Goal: Task Accomplishment & Management: Manage account settings

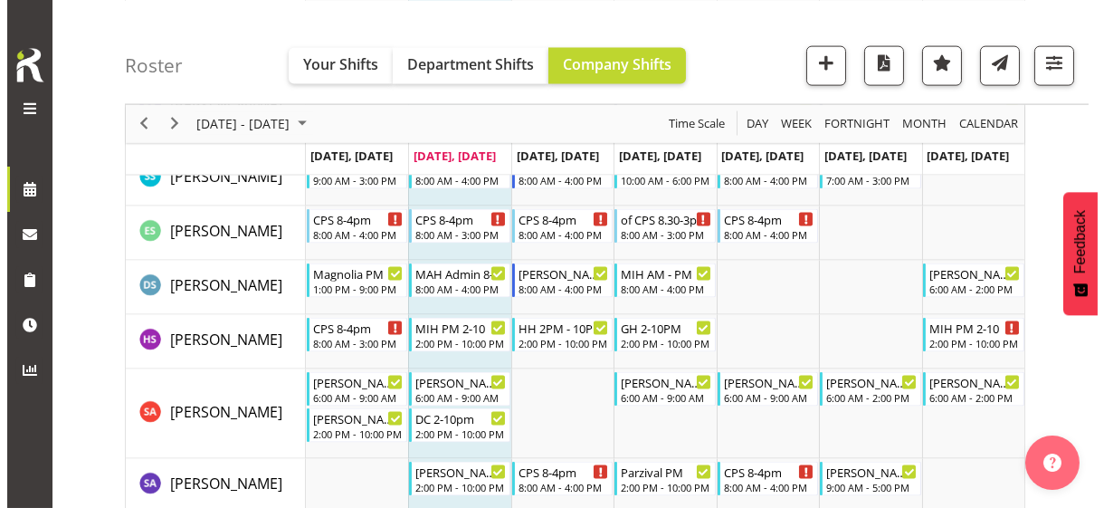
scroll to position [5341, 0]
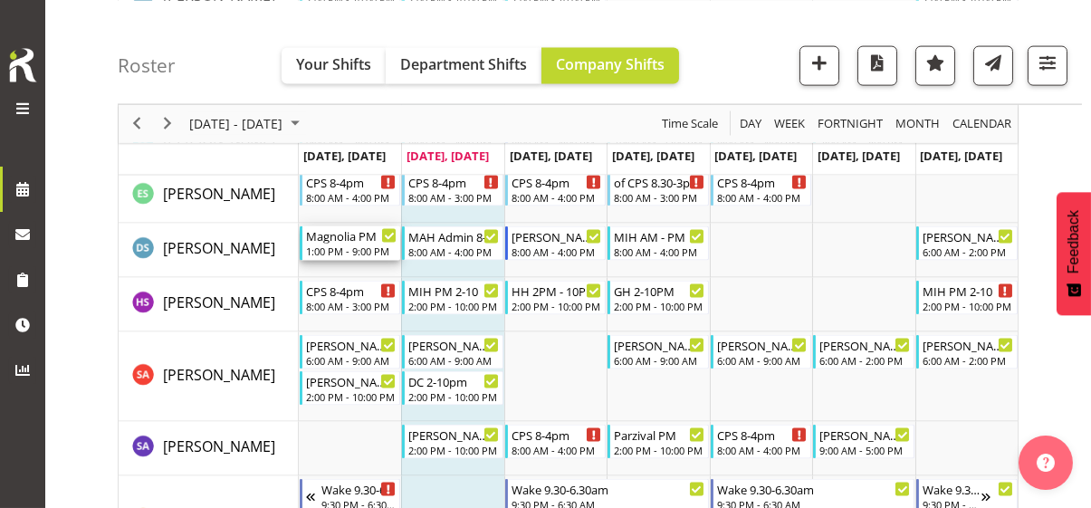
click at [346, 249] on div "1:00 PM - 9:00 PM" at bounding box center [351, 251] width 91 height 14
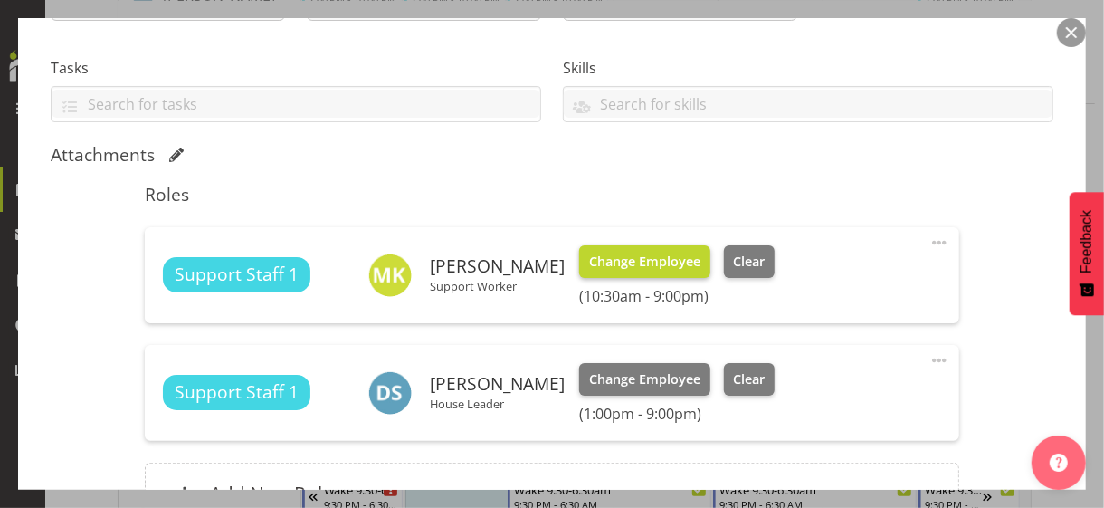
scroll to position [362, 0]
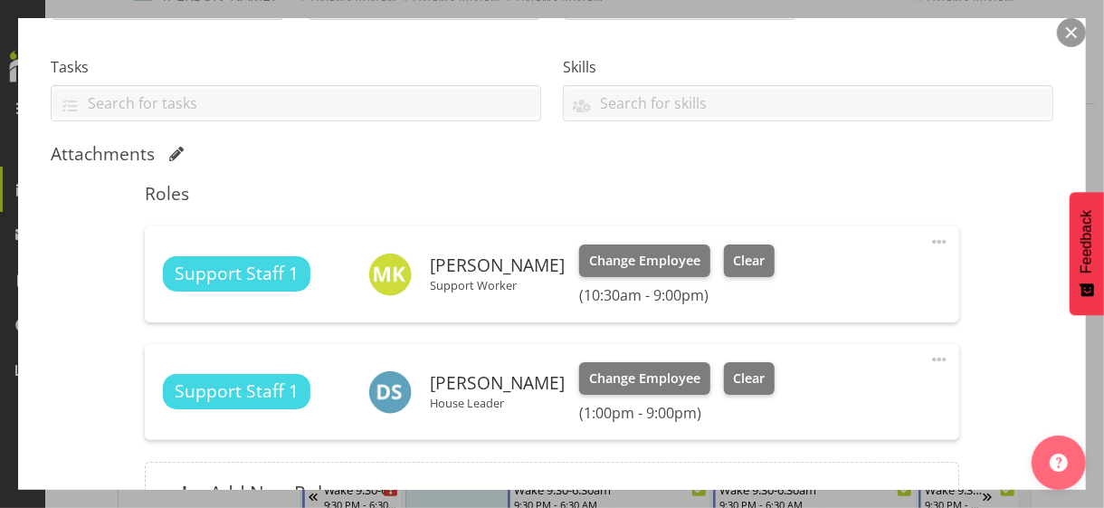
click at [929, 358] on span at bounding box center [940, 360] width 22 height 22
click at [807, 395] on link "Edit" at bounding box center [864, 399] width 174 height 33
select select "7"
select select "2025"
select select "13"
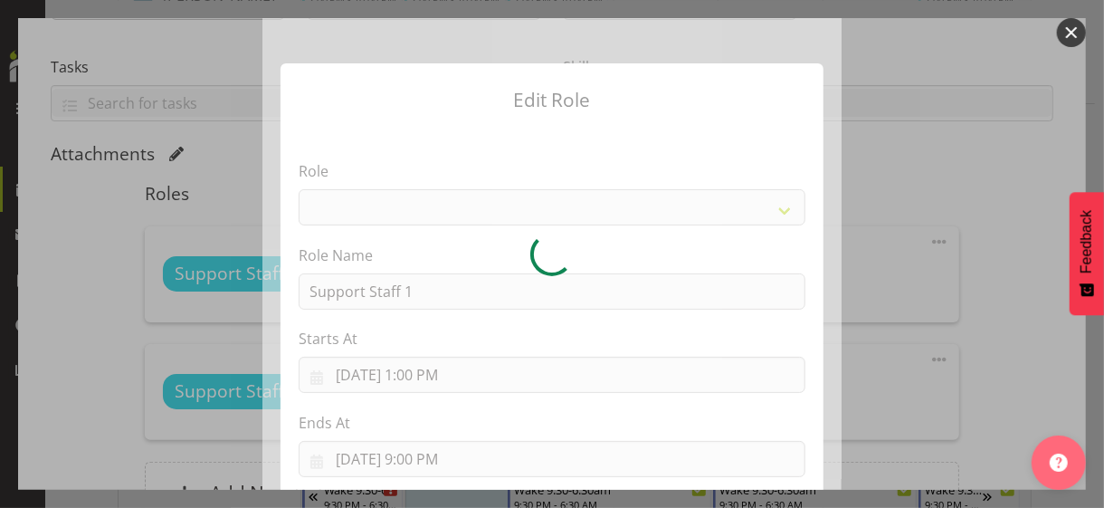
select select "1091"
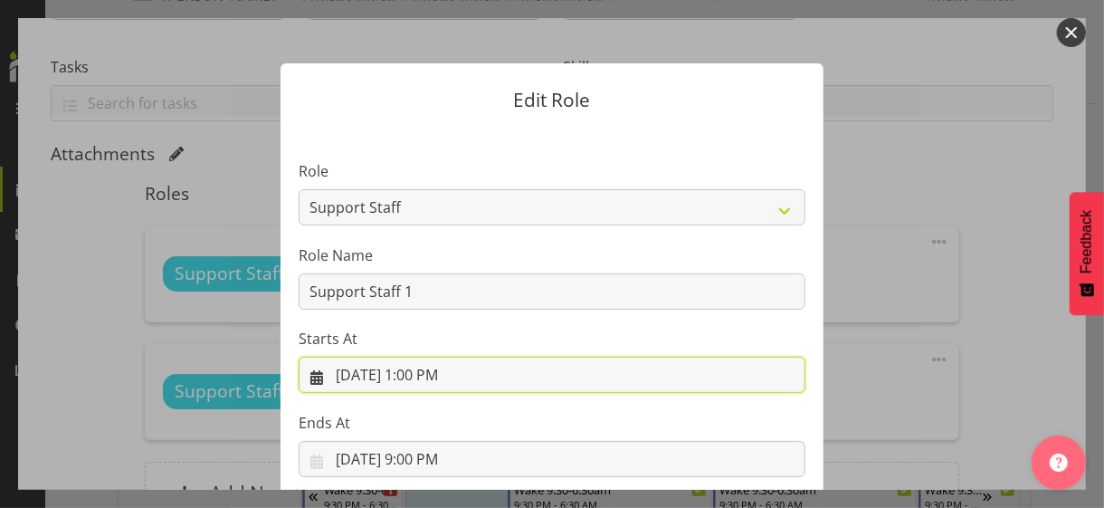
click at [421, 376] on input "8/11/2025, 1:00 PM" at bounding box center [552, 375] width 507 height 36
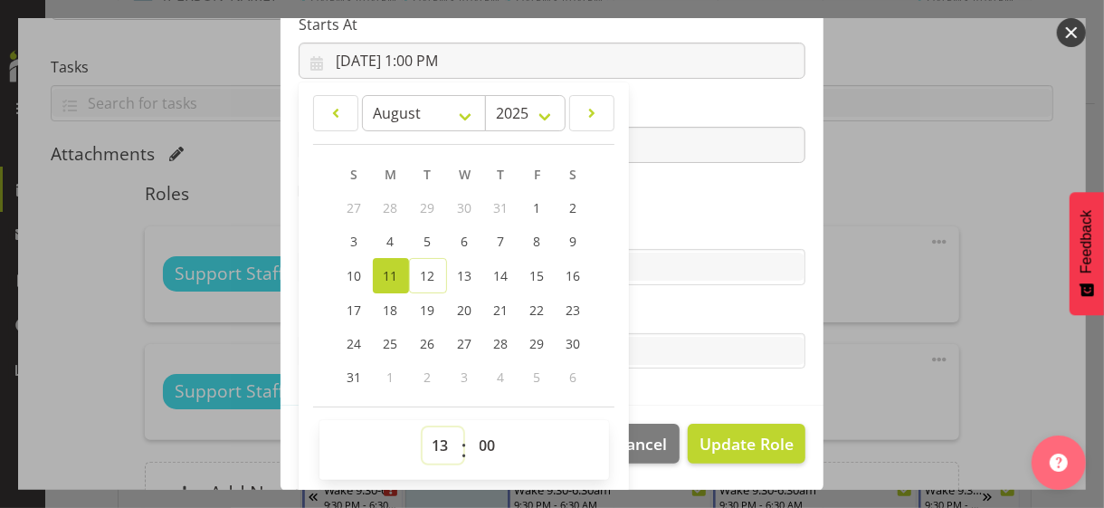
drag, startPoint x: 431, startPoint y: 440, endPoint x: 428, endPoint y: 429, distance: 11.2
click at [430, 437] on select "00 01 02 03 04 05 06 07 08 09 10 11 12 13 14 15 16 17 18 19 20 21 22 23" at bounding box center [443, 445] width 41 height 36
select select "10"
click at [423, 427] on select "00 01 02 03 04 05 06 07 08 09 10 11 12 13 14 15 16 17 18 19 20 21 22 23" at bounding box center [443, 445] width 41 height 36
type input "8/11/2025, 10:00 AM"
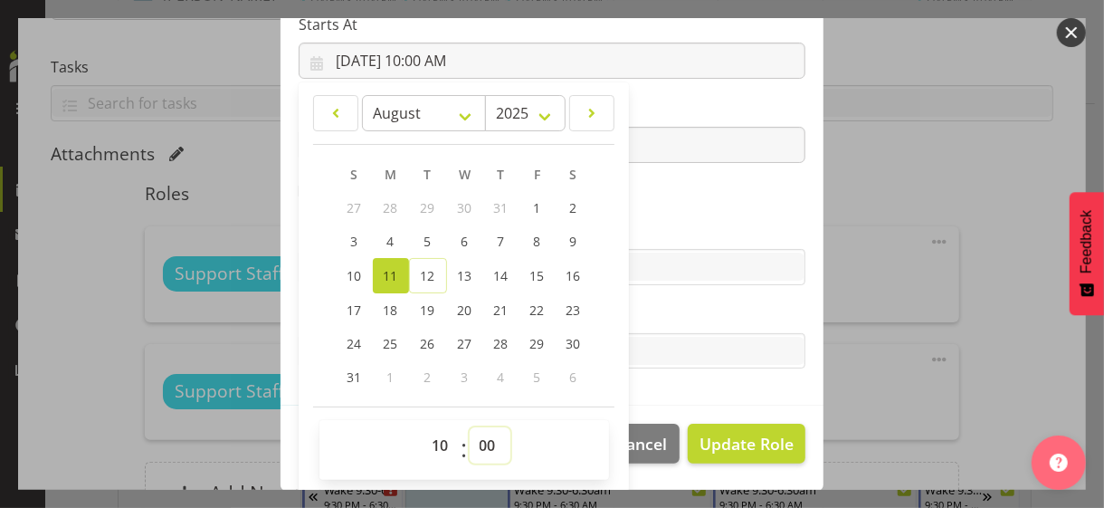
drag, startPoint x: 477, startPoint y: 440, endPoint x: 481, endPoint y: 427, distance: 13.2
click at [477, 438] on select "00 01 02 03 04 05 06 07 08 09 10 11 12 13 14 15 16 17 18 19 20 21 22 23 24 25 2…" at bounding box center [490, 445] width 41 height 36
select select "30"
click at [470, 427] on select "00 01 02 03 04 05 06 07 08 09 10 11 12 13 14 15 16 17 18 19 20 21 22 23 24 25 2…" at bounding box center [490, 445] width 41 height 36
type input "8/11/2025, 10:30 AM"
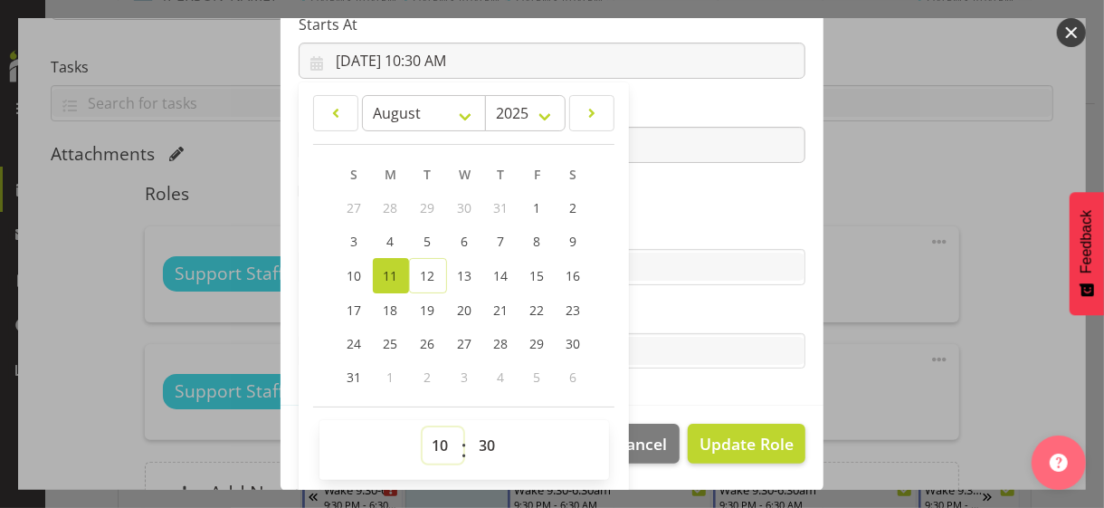
click at [432, 439] on select "00 01 02 03 04 05 06 07 08 09 10 11 12 13 14 15 16 17 18 19 20 21 22 23" at bounding box center [443, 445] width 41 height 36
select select "20"
click at [423, 427] on select "00 01 02 03 04 05 06 07 08 09 10 11 12 13 14 15 16 17 18 19 20 21 22 23" at bounding box center [443, 445] width 41 height 36
type input "8/11/2025, 8:30 PM"
click at [657, 215] on section "Role CP House Leader Support Staff Wake Role Name Support Staff 1 Starts At 8/1…" at bounding box center [552, 110] width 543 height 592
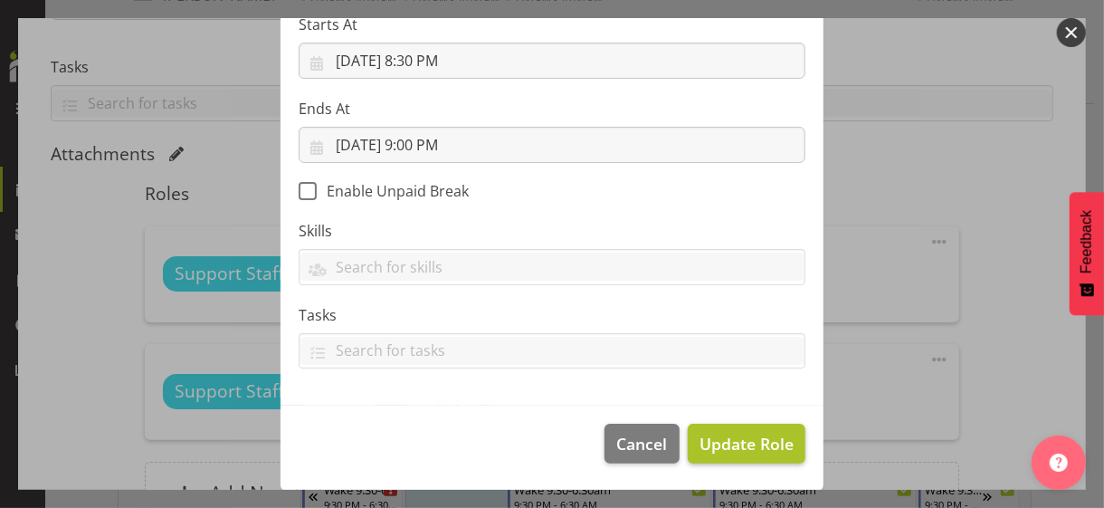
scroll to position [313, 0]
click at [724, 436] on span "Update Role" at bounding box center [747, 445] width 94 height 24
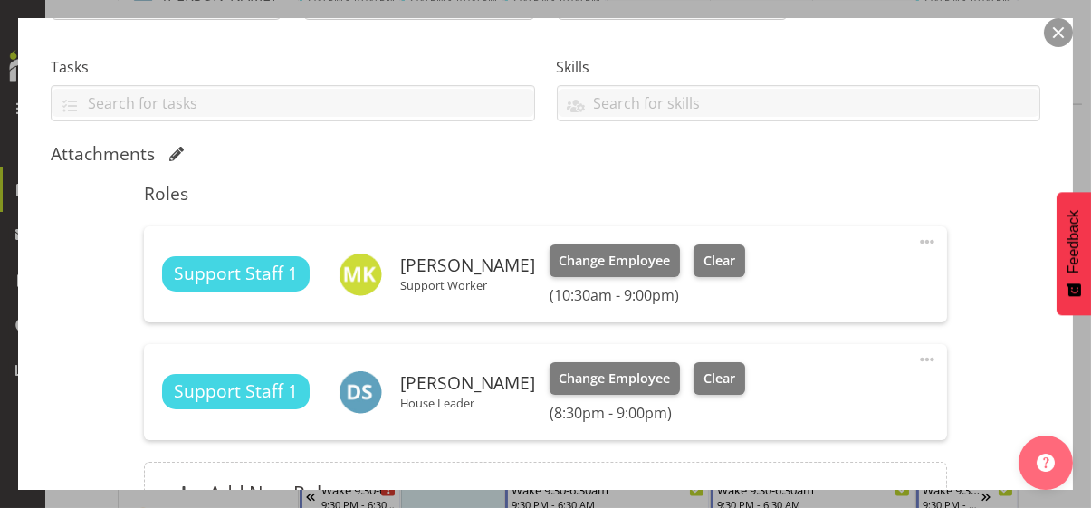
click at [916, 354] on span at bounding box center [927, 360] width 22 height 22
click at [795, 393] on link "Edit" at bounding box center [851, 399] width 174 height 33
select select "7"
select select "2025"
select select "20"
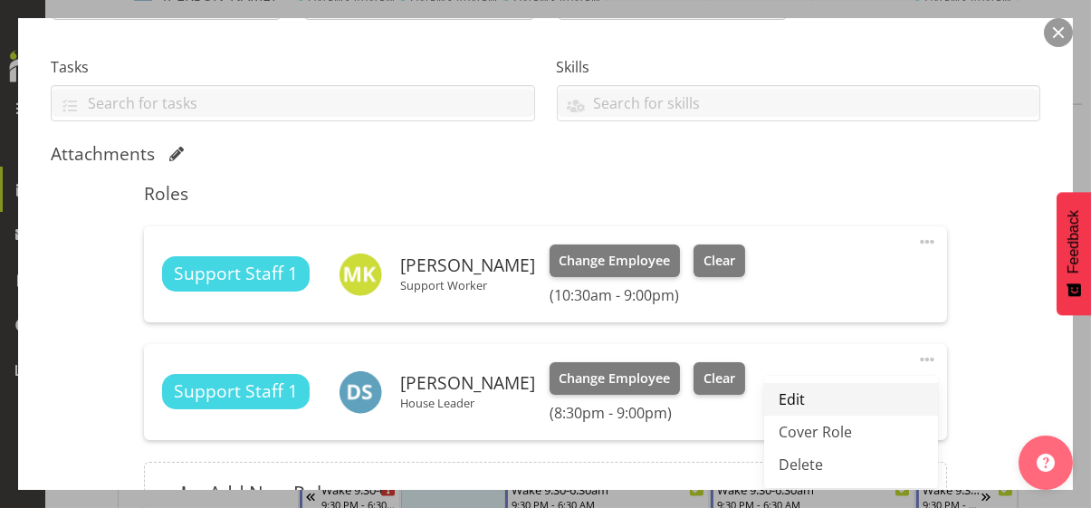
select select "30"
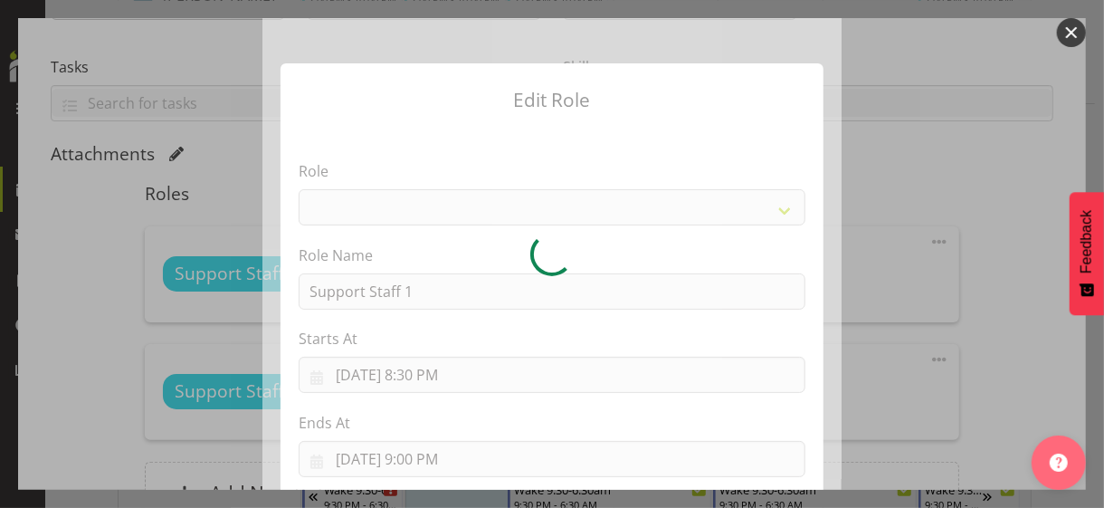
select select "1091"
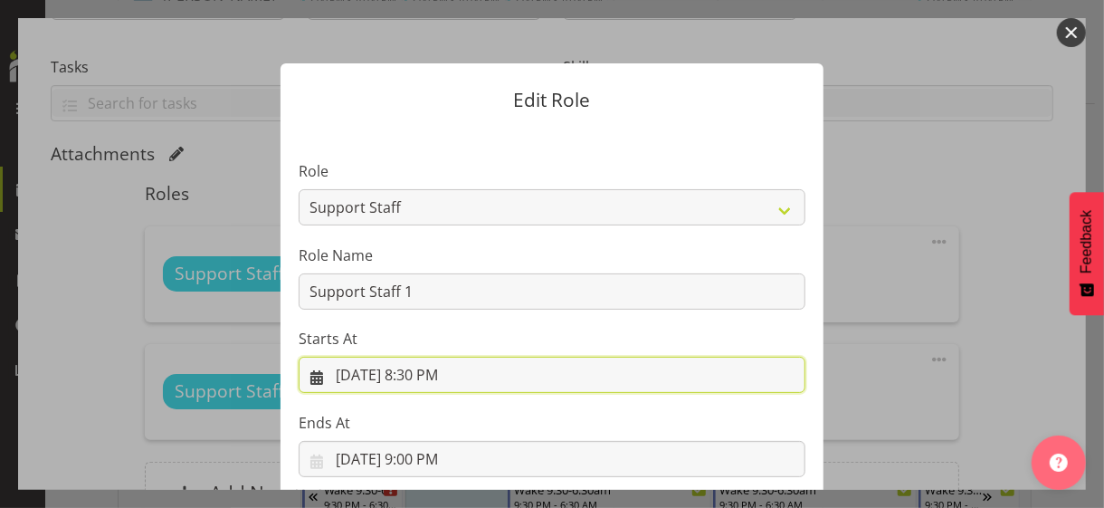
click at [418, 377] on input "8/11/2025, 8:30 PM" at bounding box center [552, 375] width 507 height 36
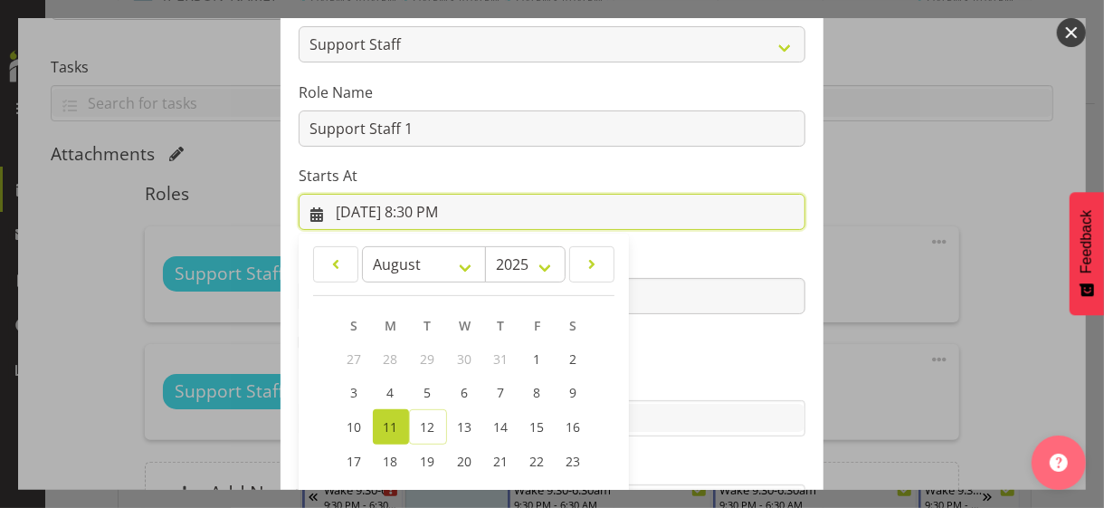
scroll to position [314, 0]
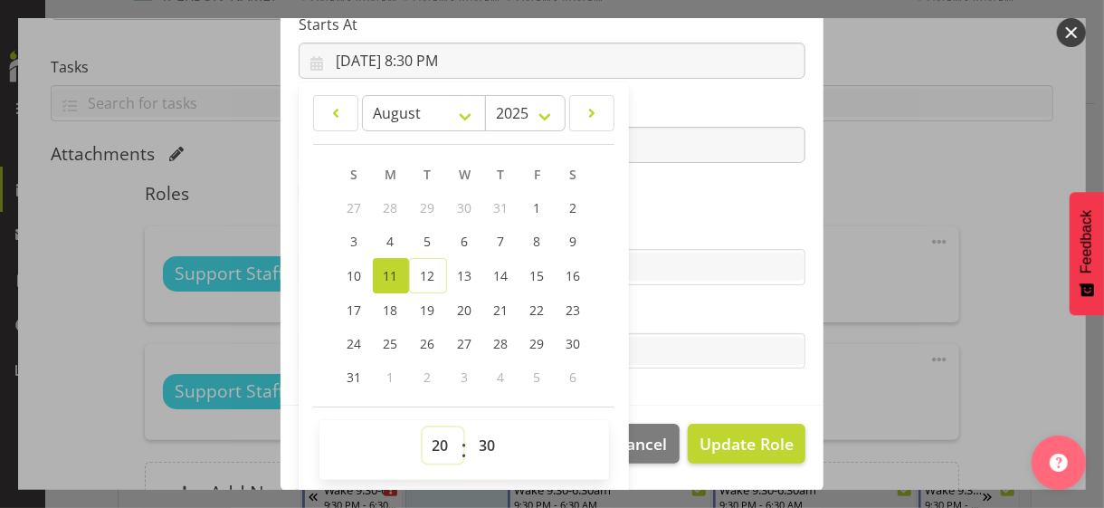
drag, startPoint x: 429, startPoint y: 441, endPoint x: 431, endPoint y: 426, distance: 14.6
click at [431, 427] on select "00 01 02 03 04 05 06 07 08 09 10 11 12 13 14 15 16 17 18 19 20 21 22 23" at bounding box center [443, 445] width 41 height 36
select select "10"
click at [423, 427] on select "00 01 02 03 04 05 06 07 08 09 10 11 12 13 14 15 16 17 18 19 20 21 22 23" at bounding box center [443, 445] width 41 height 36
type input "8/11/2025, 10:30 AM"
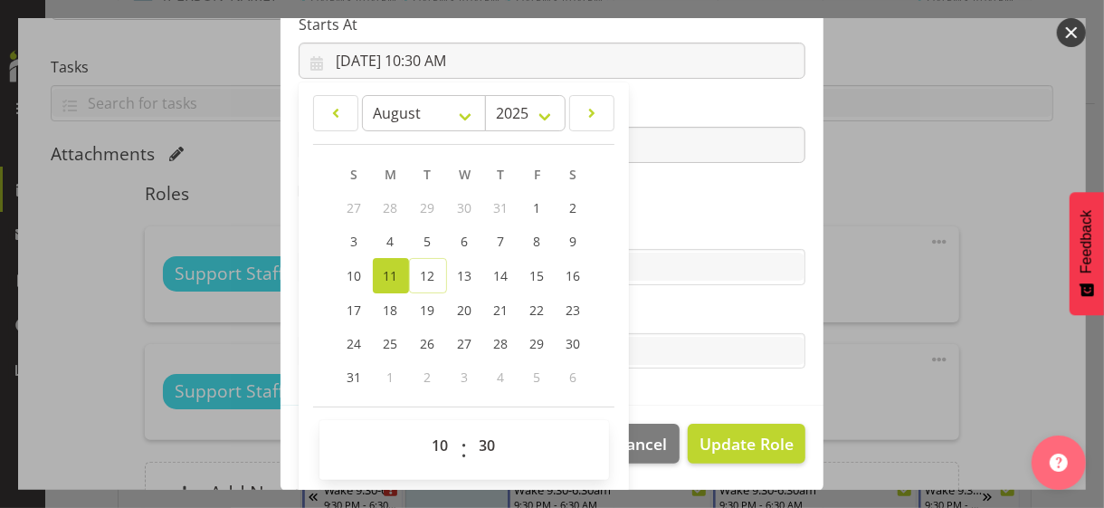
click at [645, 215] on section "Role CP House Leader Support Staff Wake Role Name Support Staff 1 Starts At 8/1…" at bounding box center [552, 110] width 543 height 592
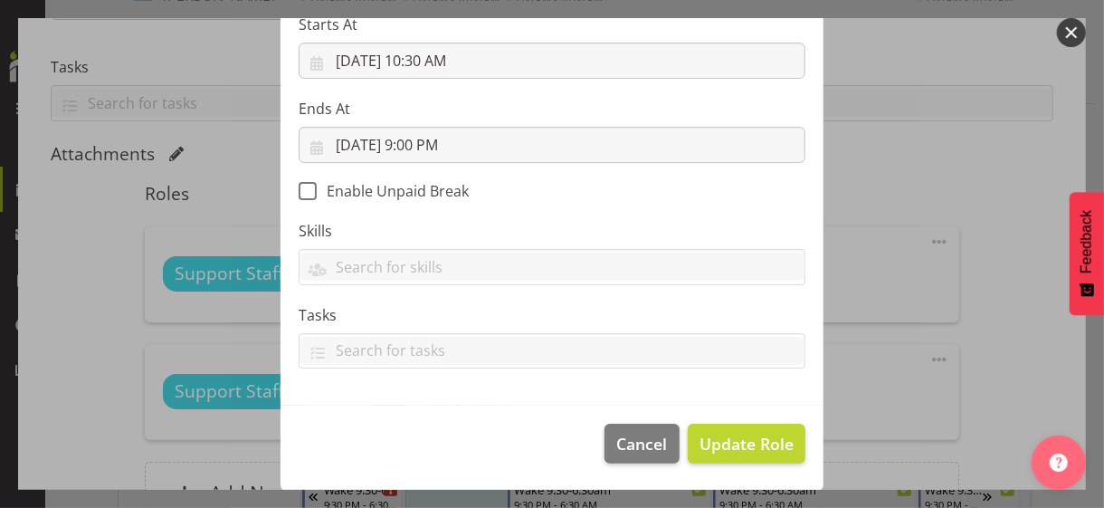
scroll to position [313, 0]
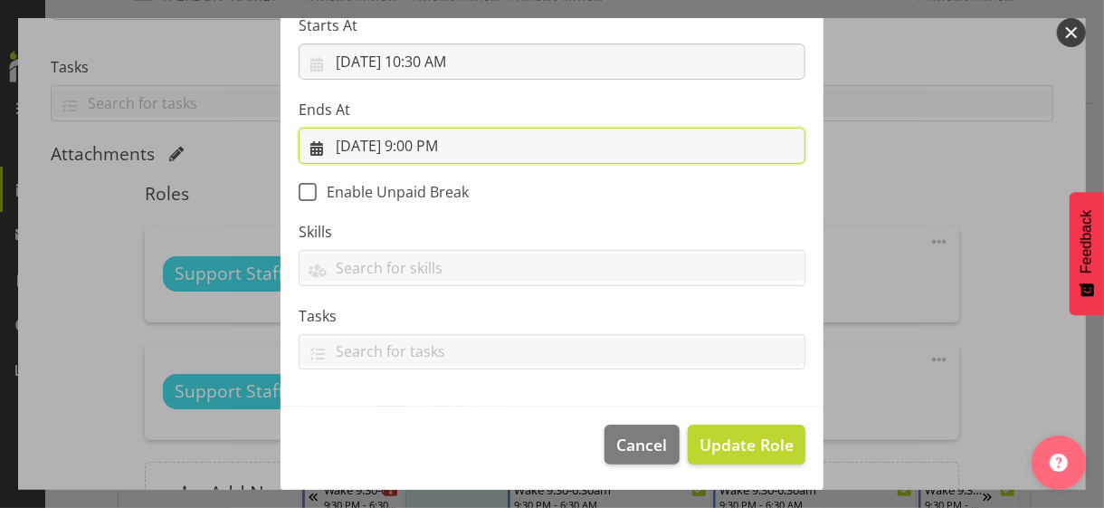
click at [428, 147] on input "8/11/2025, 9:00 PM" at bounding box center [552, 146] width 507 height 36
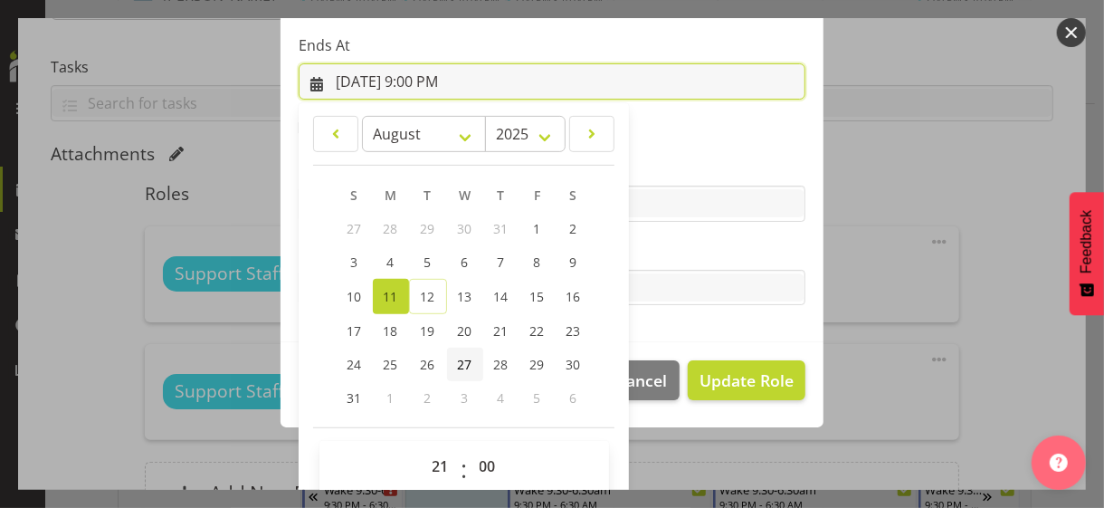
scroll to position [399, 0]
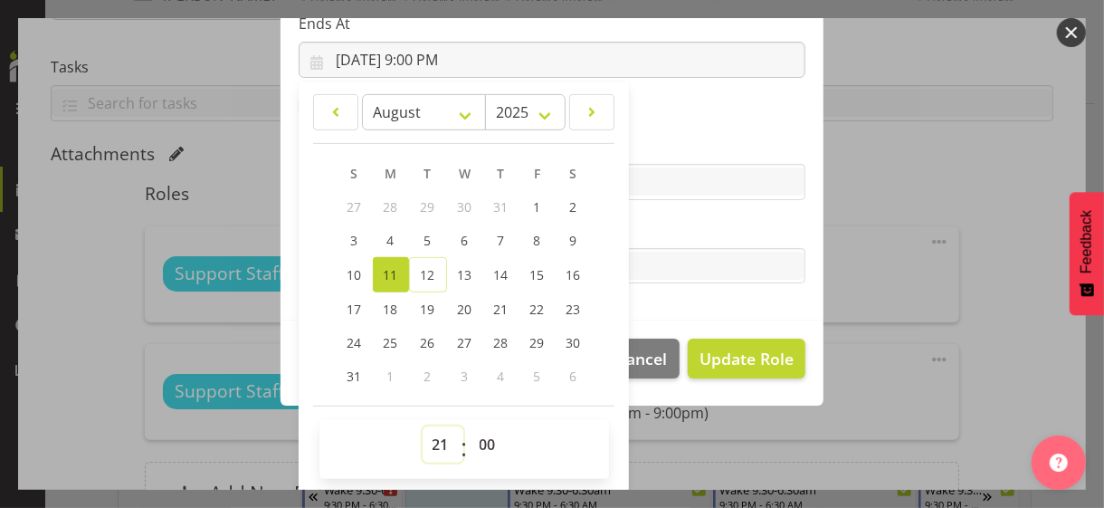
drag, startPoint x: 429, startPoint y: 440, endPoint x: 429, endPoint y: 430, distance: 10.0
click at [429, 440] on select "00 01 02 03 04 05 06 07 08 09 10 11 12 13 14 15 16 17 18 19 20 21 22 23" at bounding box center [443, 444] width 41 height 36
select select "20"
click at [423, 426] on select "00 01 02 03 04 05 06 07 08 09 10 11 12 13 14 15 16 17 18 19 20 21 22 23" at bounding box center [443, 444] width 41 height 36
type input "8/11/2025, 8:00 PM"
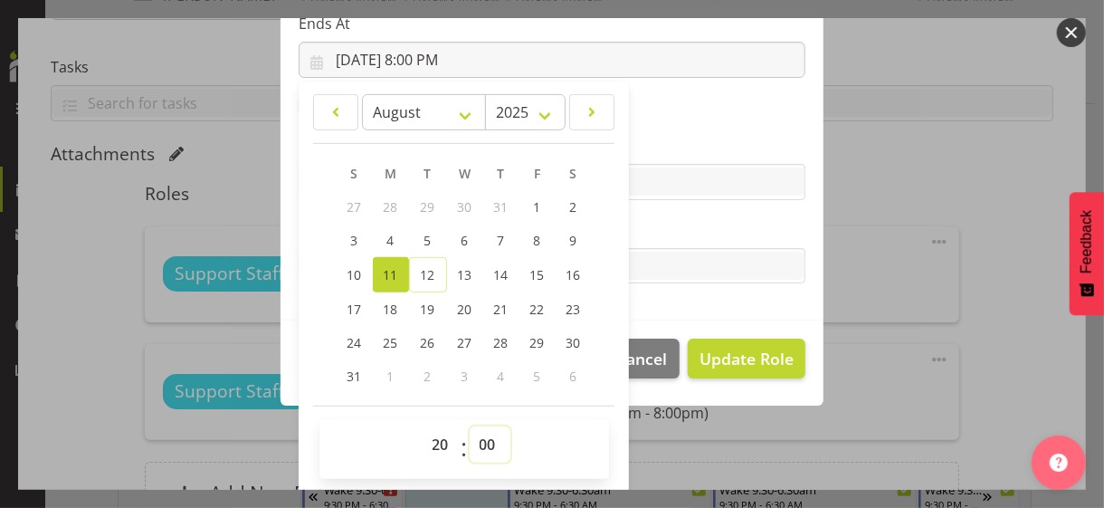
drag, startPoint x: 476, startPoint y: 440, endPoint x: 476, endPoint y: 428, distance: 11.8
click at [476, 440] on select "00 01 02 03 04 05 06 07 08 09 10 11 12 13 14 15 16 17 18 19 20 21 22 23 24 25 2…" at bounding box center [490, 444] width 41 height 36
select select "30"
click at [470, 426] on select "00 01 02 03 04 05 06 07 08 09 10 11 12 13 14 15 16 17 18 19 20 21 22 23 24 25 2…" at bounding box center [490, 444] width 41 height 36
type input "8/11/2025, 8:30 PM"
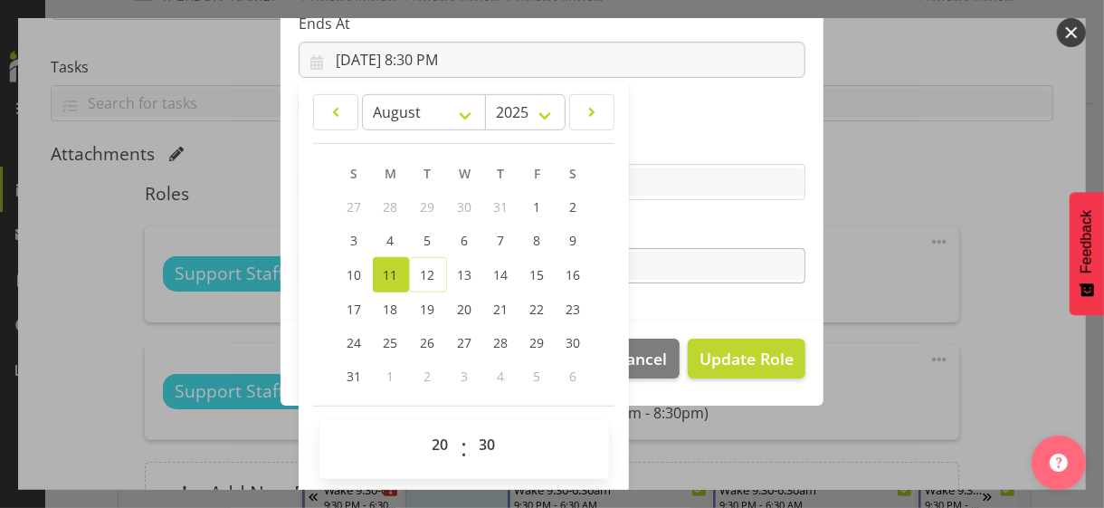
drag, startPoint x: 649, startPoint y: 234, endPoint x: 661, endPoint y: 269, distance: 36.4
click at [650, 234] on label "Tasks" at bounding box center [552, 230] width 507 height 22
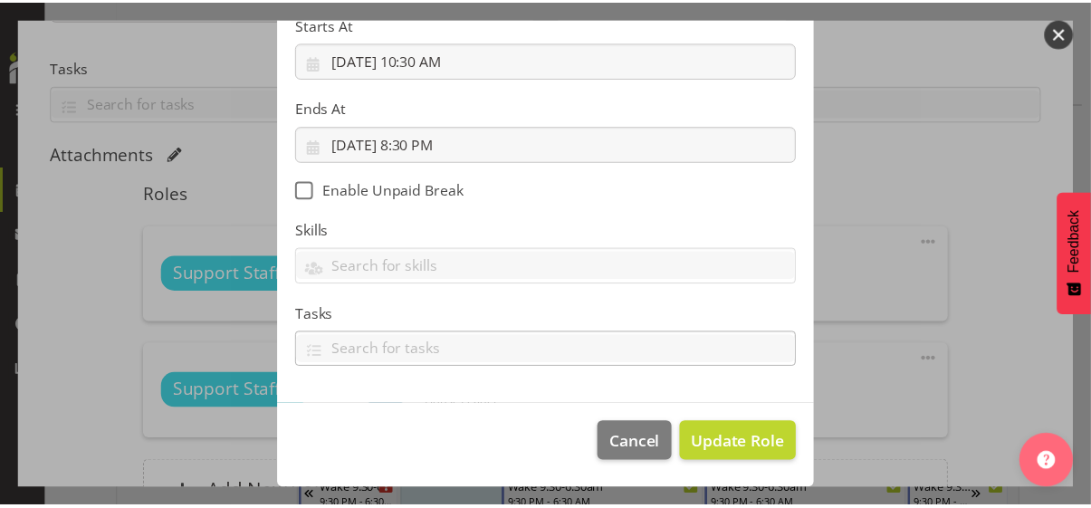
scroll to position [313, 0]
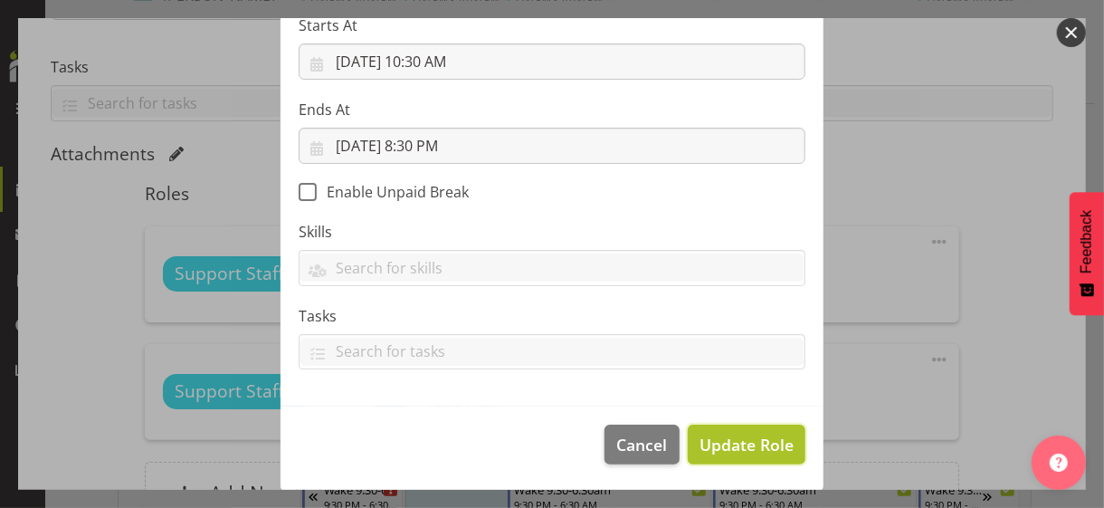
click at [740, 444] on span "Update Role" at bounding box center [747, 445] width 94 height 24
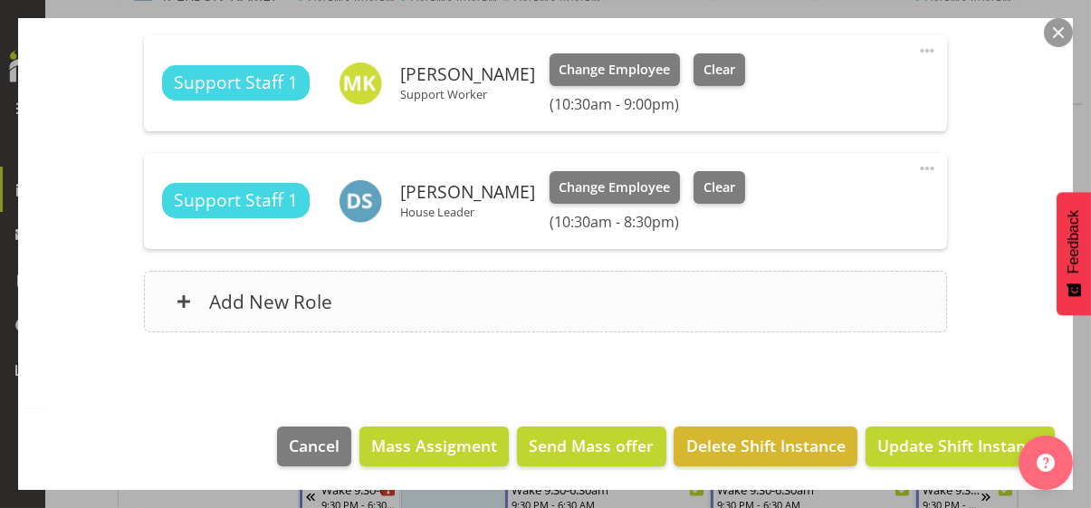
scroll to position [5613, 0]
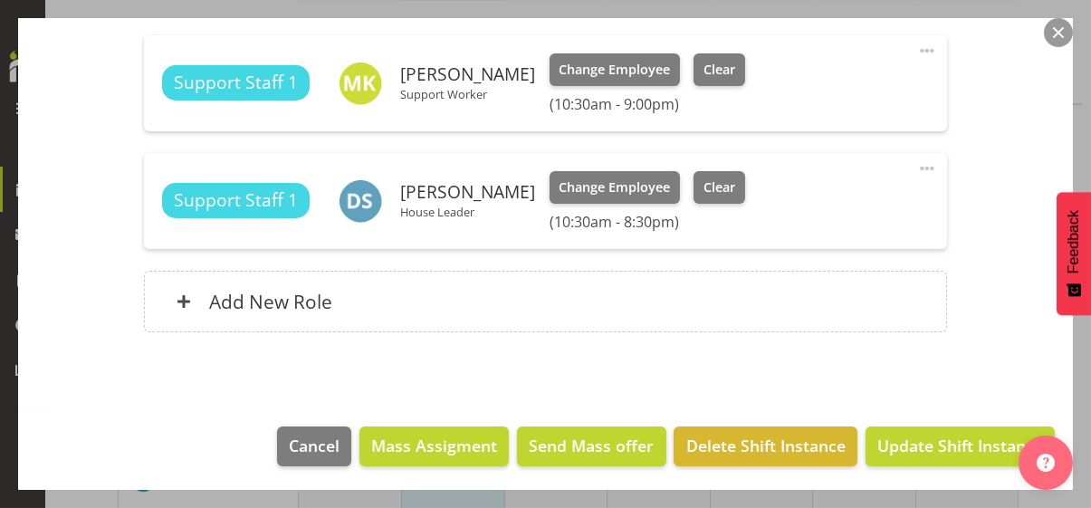
click at [1057, 33] on button "button" at bounding box center [1058, 32] width 29 height 29
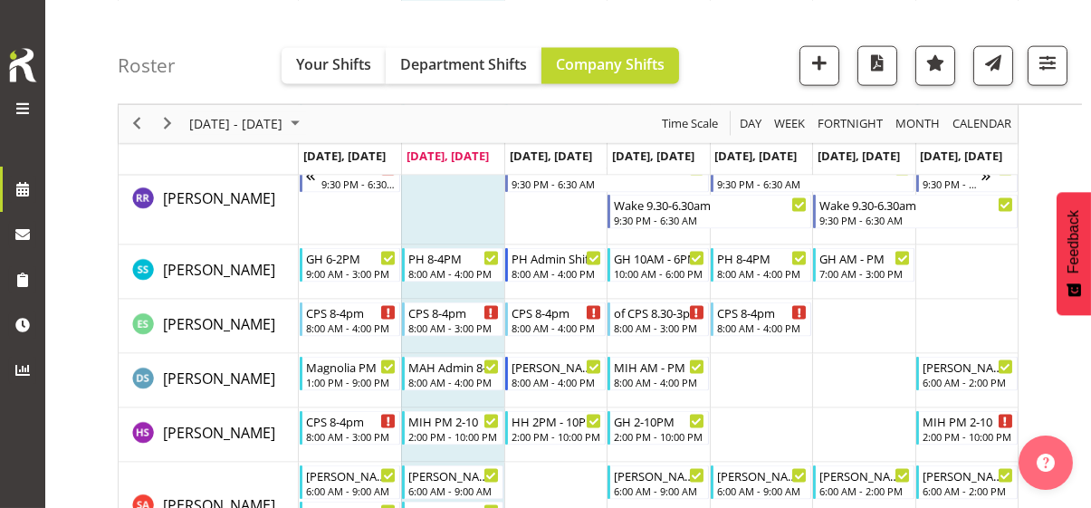
scroll to position [6227, 0]
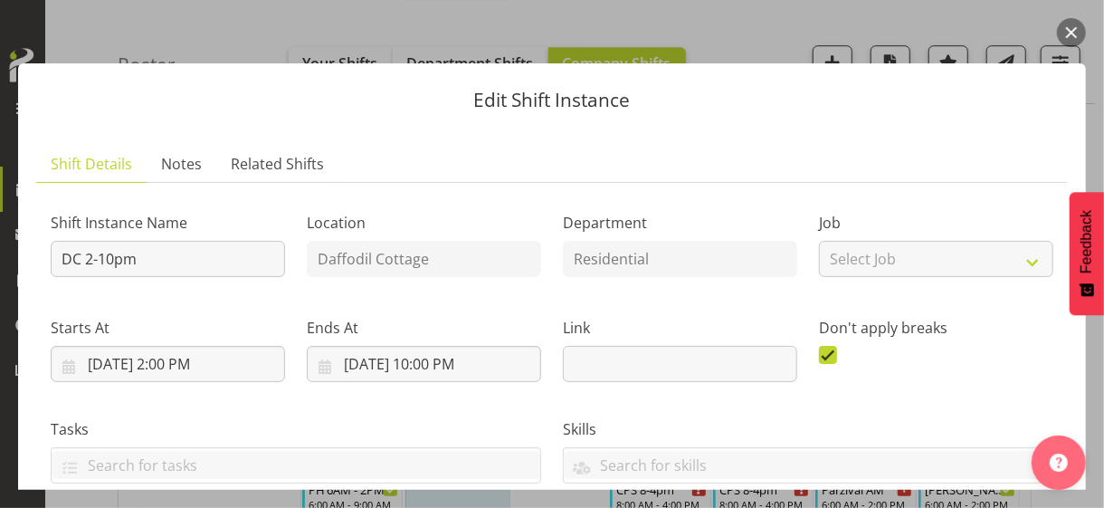
drag, startPoint x: 1066, startPoint y: 37, endPoint x: 1055, endPoint y: 45, distance: 13.6
click at [1065, 37] on button "button" at bounding box center [1071, 32] width 29 height 29
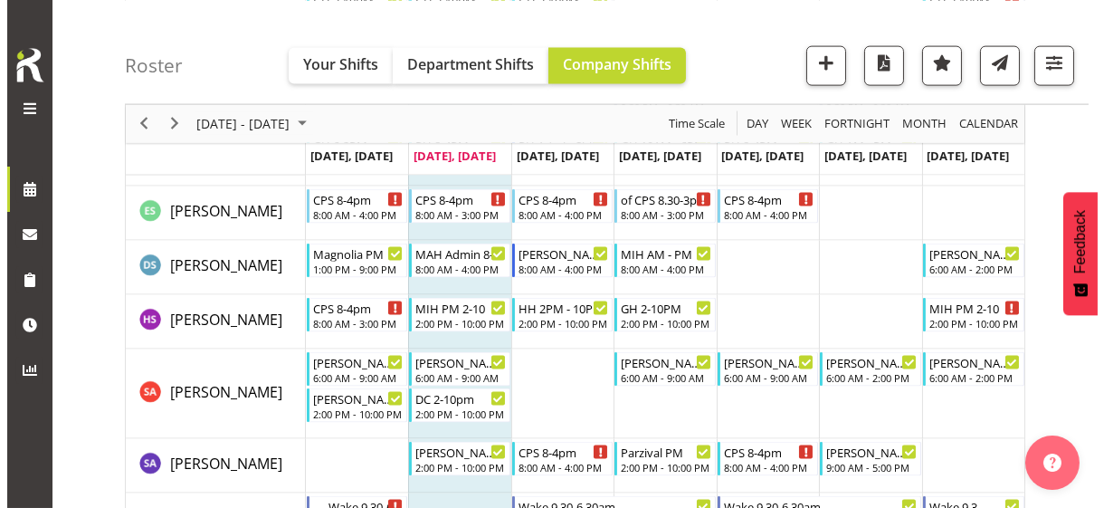
scroll to position [5302, 0]
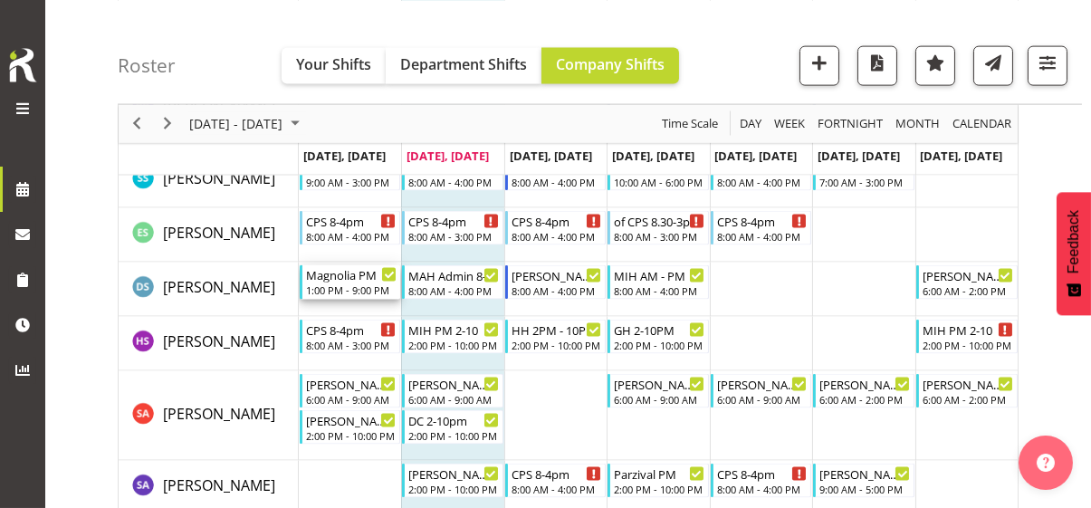
click at [351, 291] on div "1:00 PM - 9:00 PM" at bounding box center [351, 289] width 91 height 14
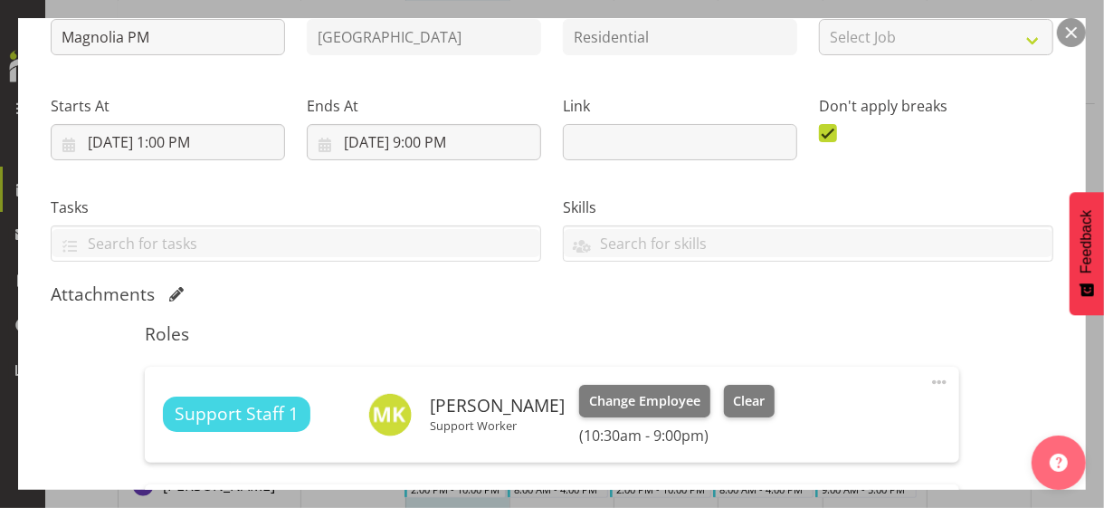
scroll to position [453, 0]
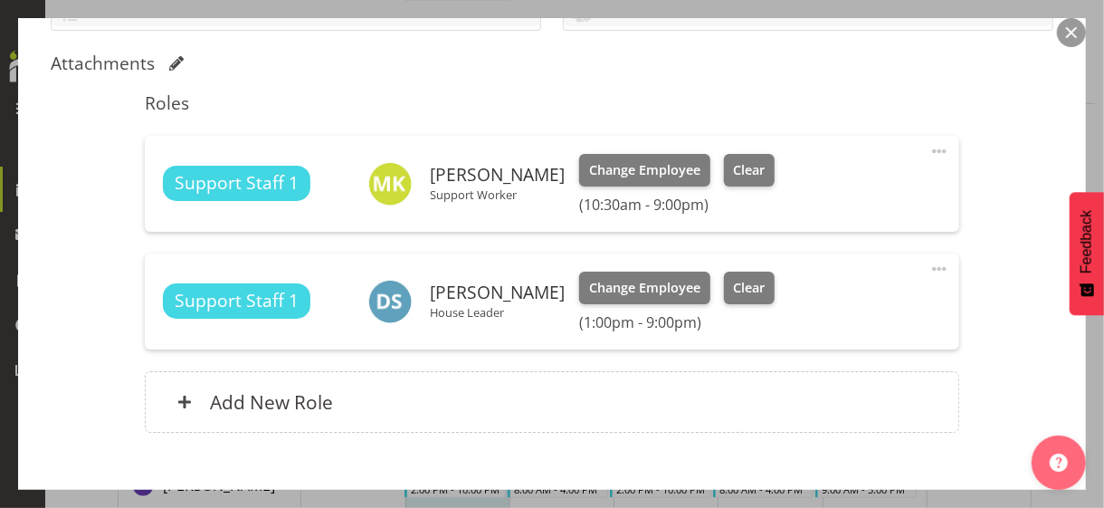
click at [929, 265] on span at bounding box center [940, 269] width 22 height 22
click at [813, 299] on link "Edit" at bounding box center [864, 308] width 174 height 33
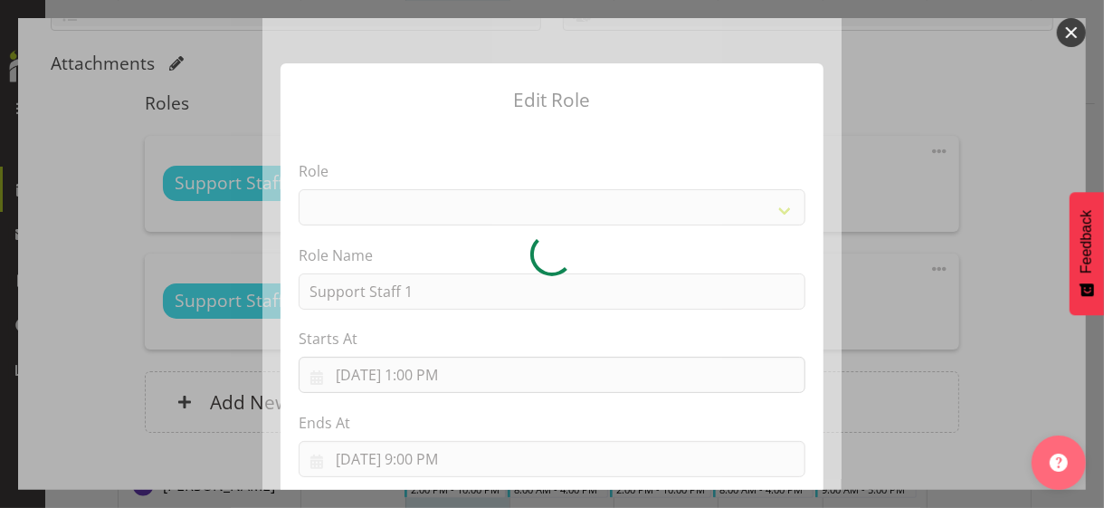
select select "1091"
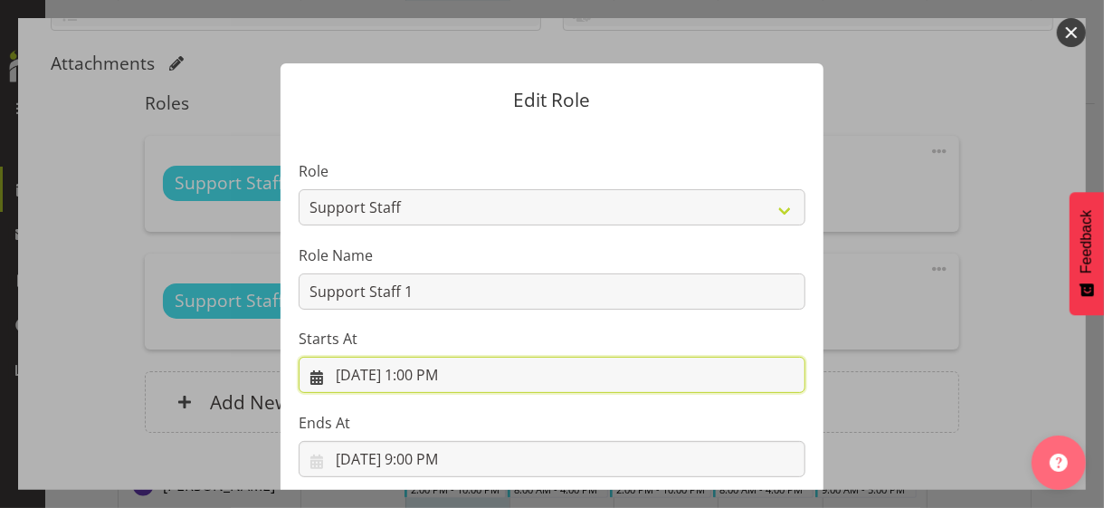
click at [425, 374] on input "8/11/2025, 1:00 PM" at bounding box center [552, 375] width 507 height 36
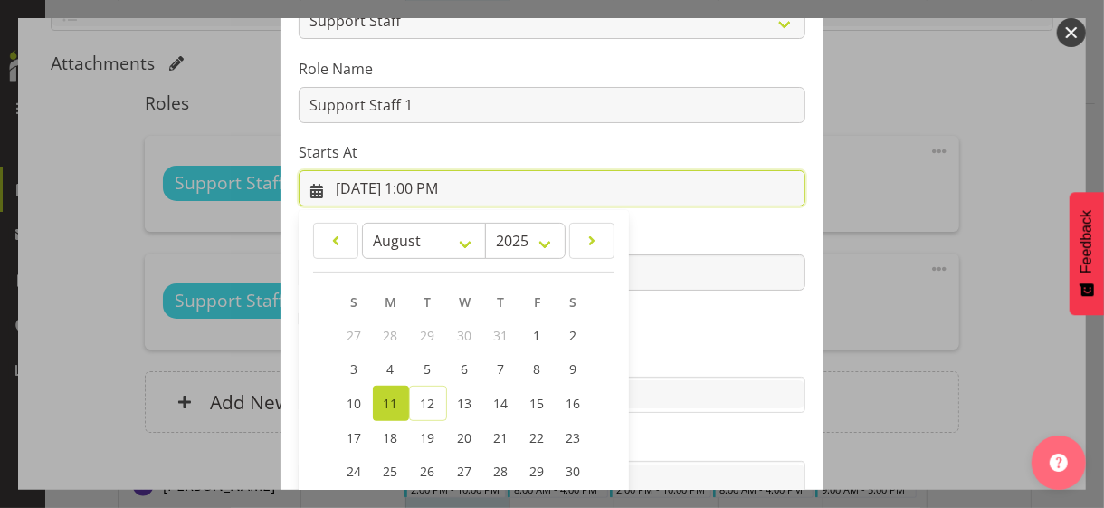
scroll to position [314, 0]
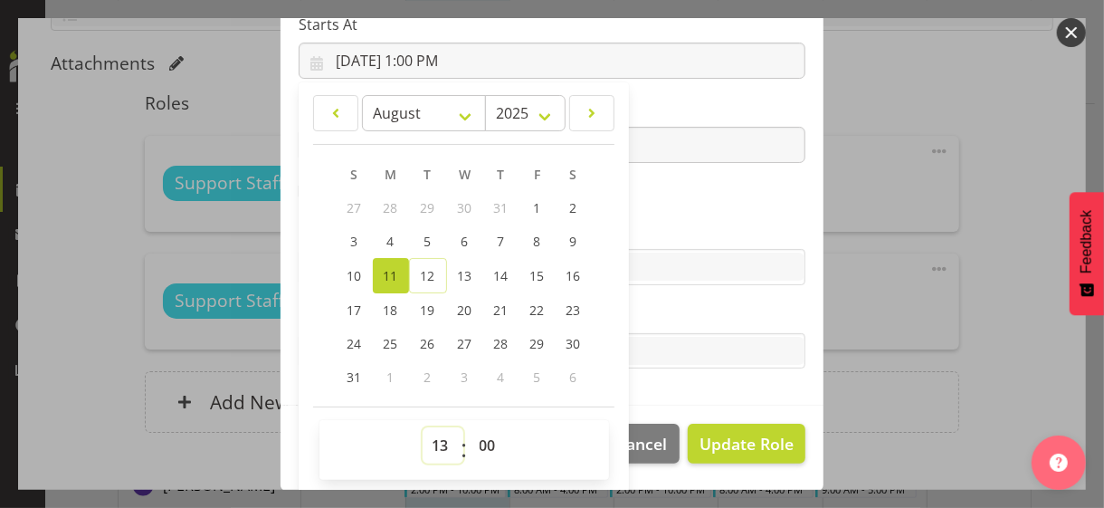
drag, startPoint x: 430, startPoint y: 441, endPoint x: 429, endPoint y: 427, distance: 13.6
click at [430, 441] on select "00 01 02 03 04 05 06 07 08 09 10 11 12 13 14 15 16 17 18 19 20 21 22 23" at bounding box center [443, 445] width 41 height 36
select select "10"
click at [423, 427] on select "00 01 02 03 04 05 06 07 08 09 10 11 12 13 14 15 16 17 18 19 20 21 22 23" at bounding box center [443, 445] width 41 height 36
type input "8/11/2025, 10:00 AM"
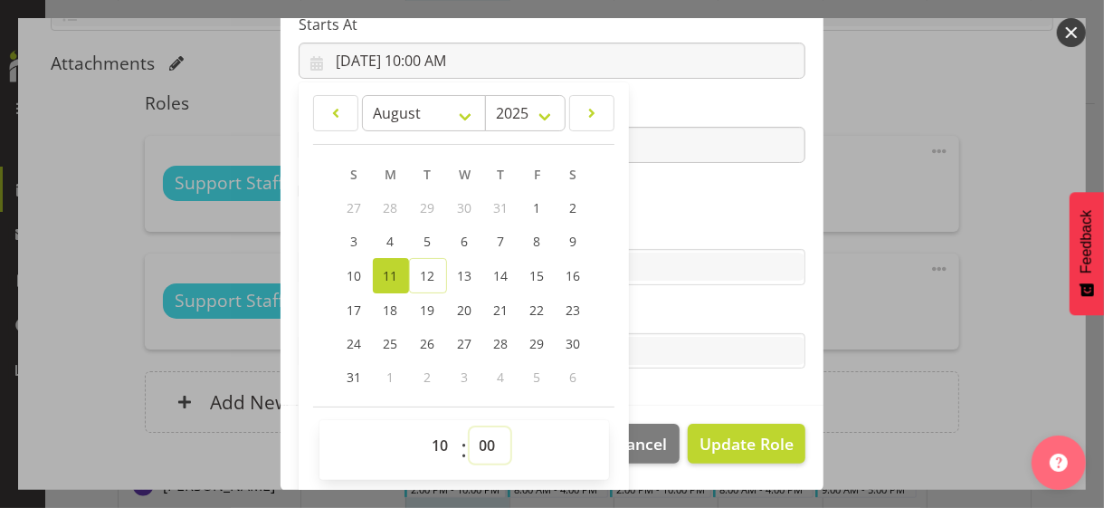
drag, startPoint x: 480, startPoint y: 438, endPoint x: 478, endPoint y: 429, distance: 9.2
click at [478, 429] on select "00 01 02 03 04 05 06 07 08 09 10 11 12 13 14 15 16 17 18 19 20 21 22 23 24 25 2…" at bounding box center [490, 445] width 41 height 36
select select "30"
click at [470, 427] on select "00 01 02 03 04 05 06 07 08 09 10 11 12 13 14 15 16 17 18 19 20 21 22 23 24 25 2…" at bounding box center [490, 445] width 41 height 36
type input "8/11/2025, 10:30 AM"
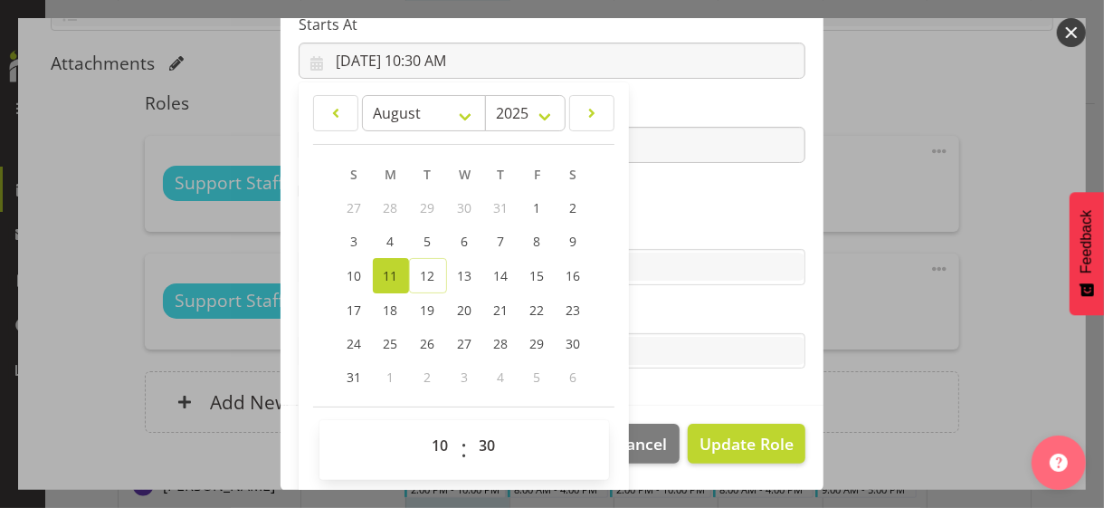
click at [643, 229] on label "Skills" at bounding box center [552, 231] width 507 height 22
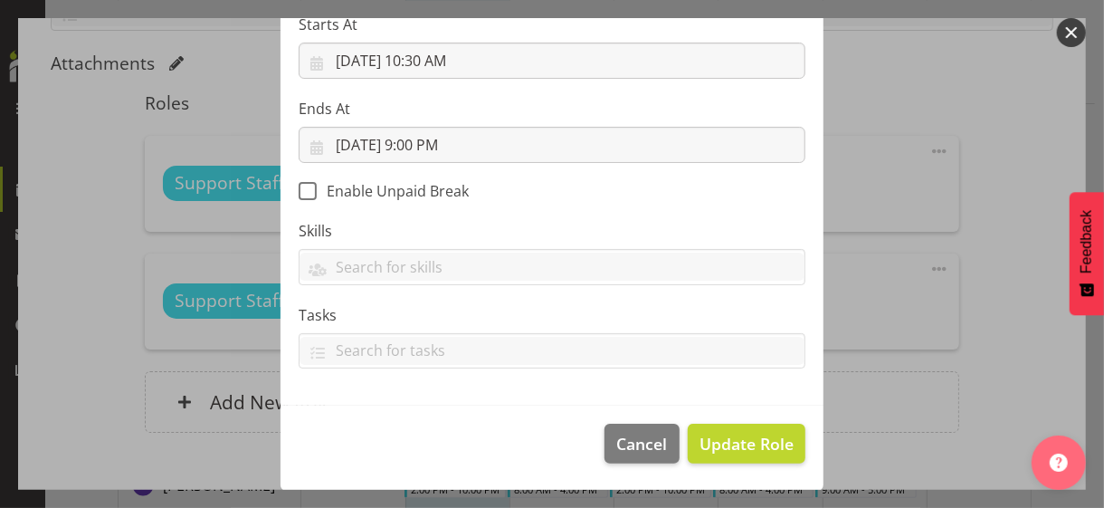
scroll to position [313, 0]
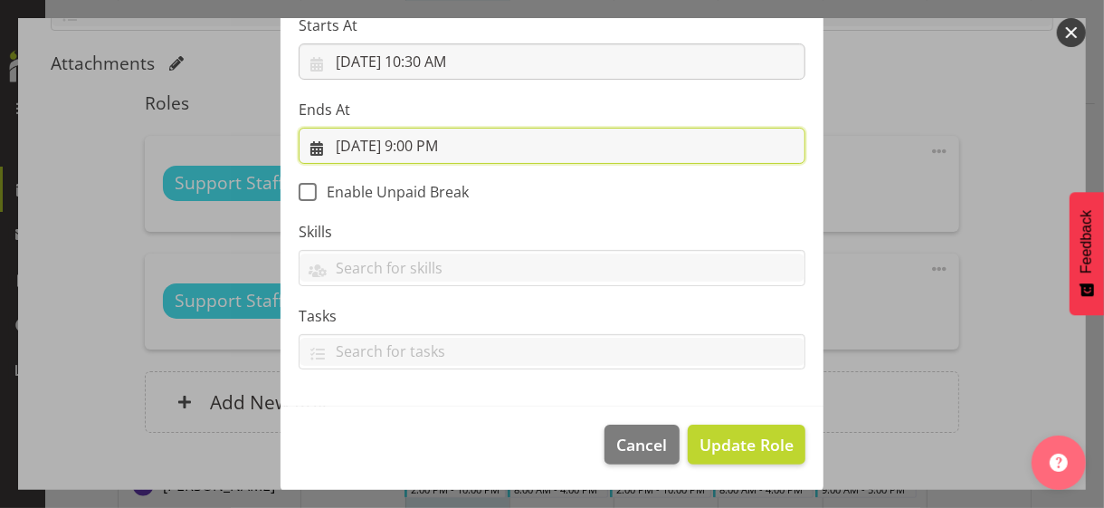
click at [432, 141] on input "8/11/2025, 9:00 PM" at bounding box center [552, 146] width 507 height 36
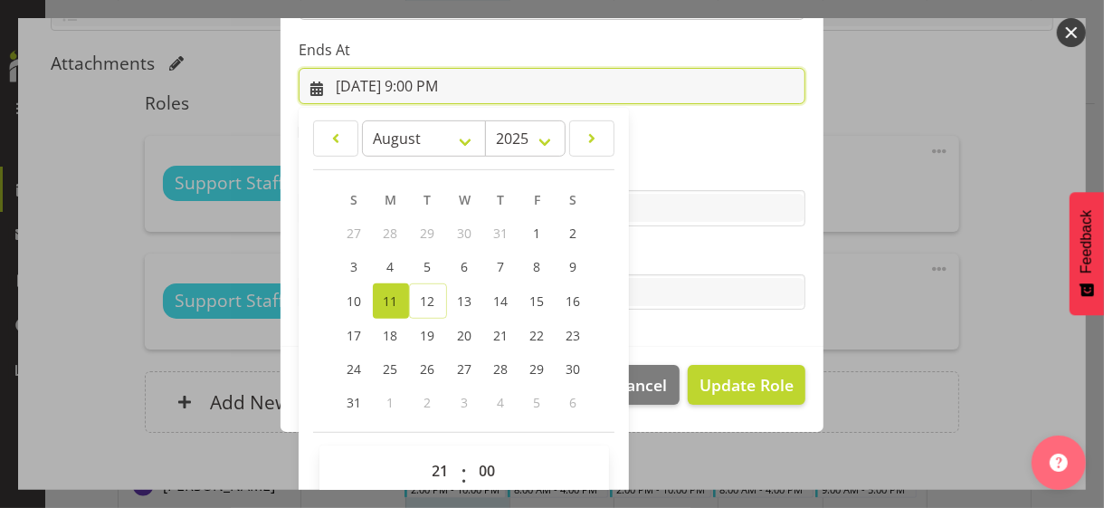
scroll to position [399, 0]
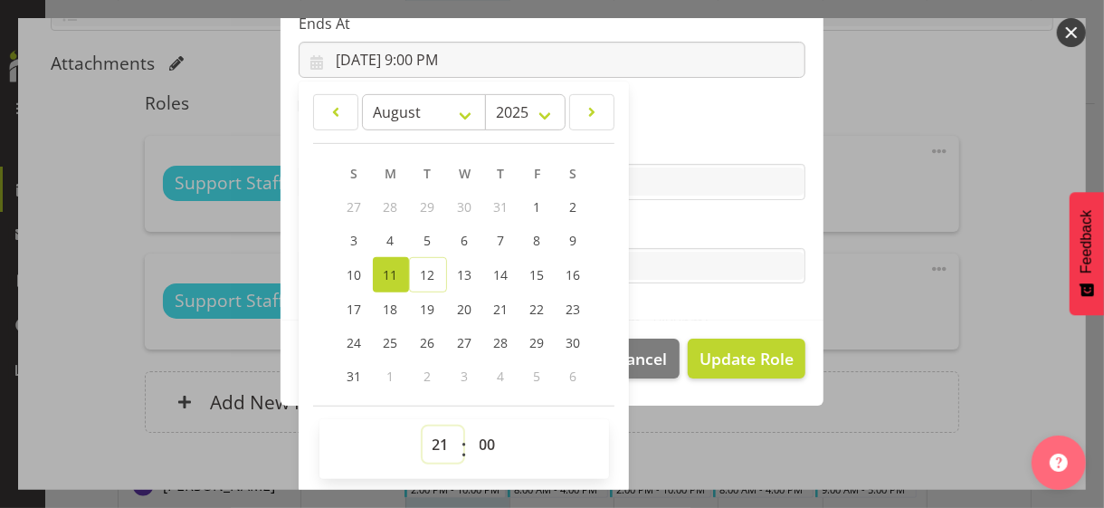
drag, startPoint x: 429, startPoint y: 440, endPoint x: 429, endPoint y: 425, distance: 14.5
click at [429, 440] on select "00 01 02 03 04 05 06 07 08 09 10 11 12 13 14 15 16 17 18 19 20 21 22 23" at bounding box center [443, 444] width 41 height 36
select select "20"
click at [423, 426] on select "00 01 02 03 04 05 06 07 08 09 10 11 12 13 14 15 16 17 18 19 20 21 22 23" at bounding box center [443, 444] width 41 height 36
type input "8/11/2025, 8:00 PM"
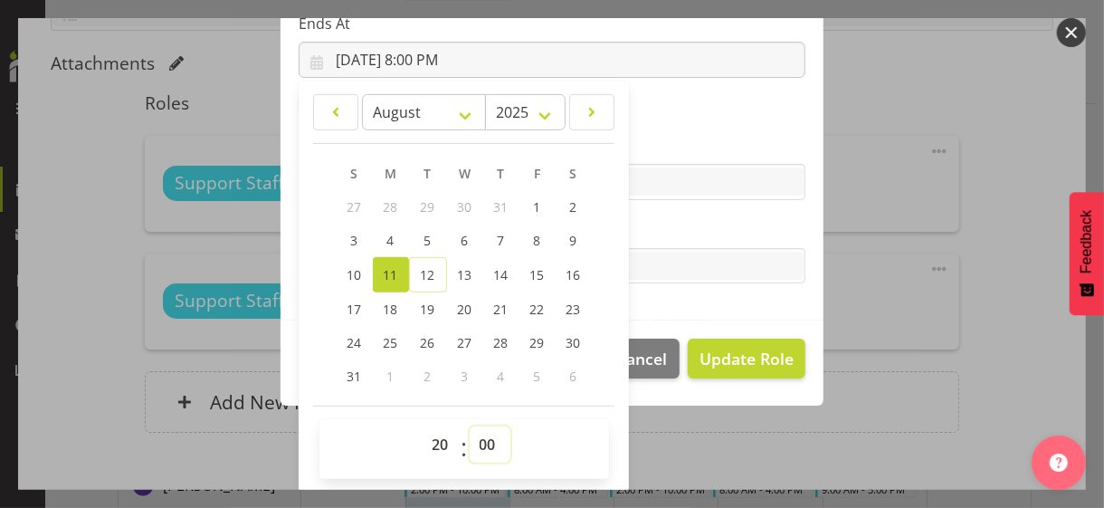
click at [474, 433] on select "00 01 02 03 04 05 06 07 08 09 10 11 12 13 14 15 16 17 18 19 20 21 22 23 24 25 2…" at bounding box center [490, 444] width 41 height 36
select select "30"
click at [470, 426] on select "00 01 02 03 04 05 06 07 08 09 10 11 12 13 14 15 16 17 18 19 20 21 22 23 24 25 2…" at bounding box center [490, 444] width 41 height 36
type input "8/11/2025, 8:30 PM"
click at [637, 226] on label "Tasks" at bounding box center [552, 230] width 507 height 22
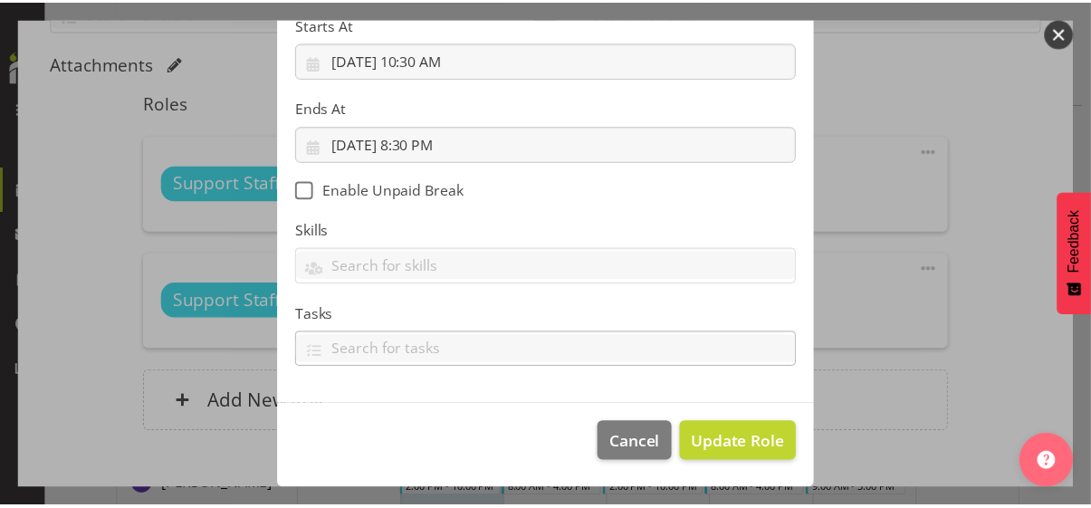
scroll to position [313, 0]
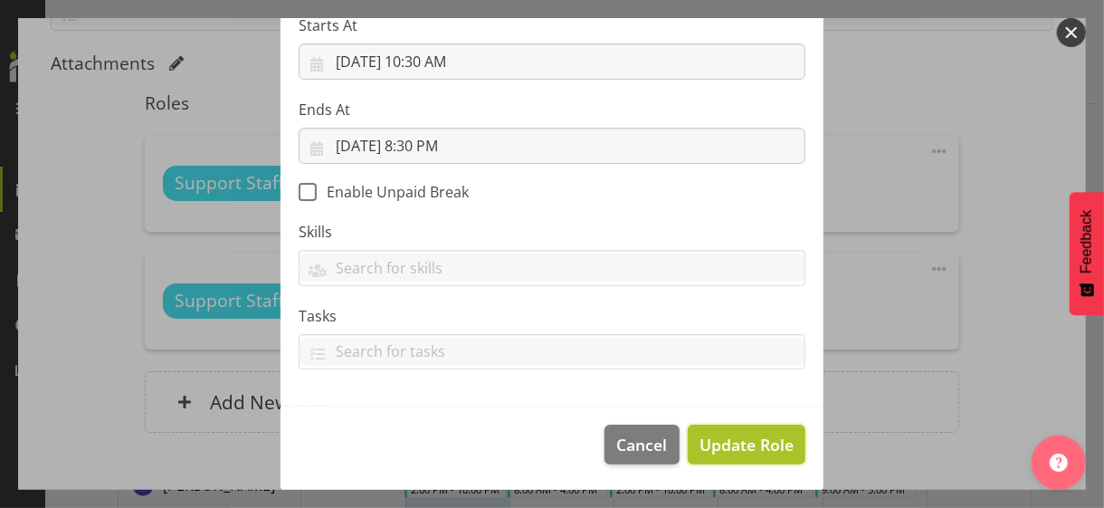
click at [736, 435] on span "Update Role" at bounding box center [747, 445] width 94 height 24
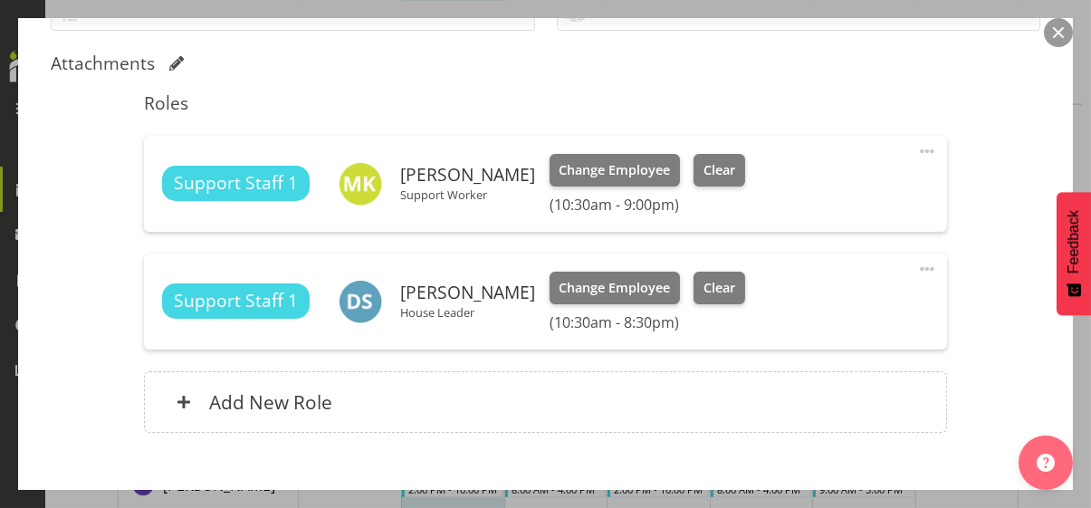
click at [954, 371] on div "Shift Instance Name Magnolia PM Location Magnolia House Department Residential …" at bounding box center [545, 100] width 989 height 710
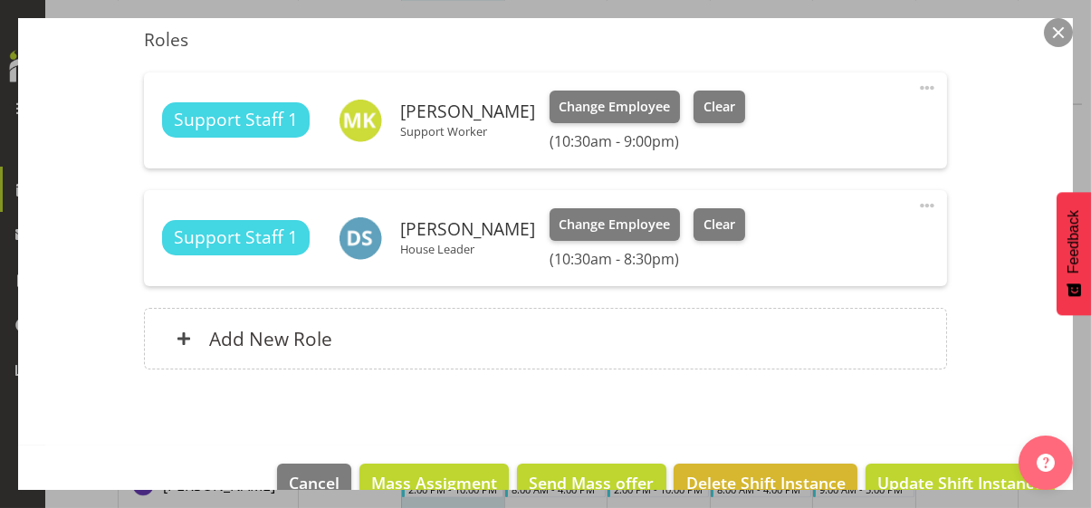
scroll to position [553, 0]
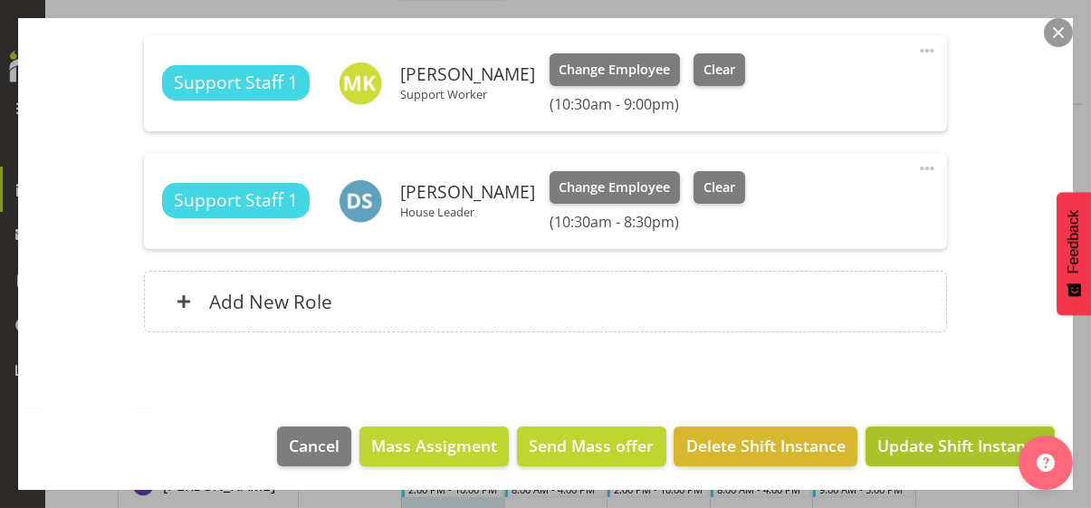
click at [935, 439] on span "Update Shift Instance" at bounding box center [960, 446] width 166 height 24
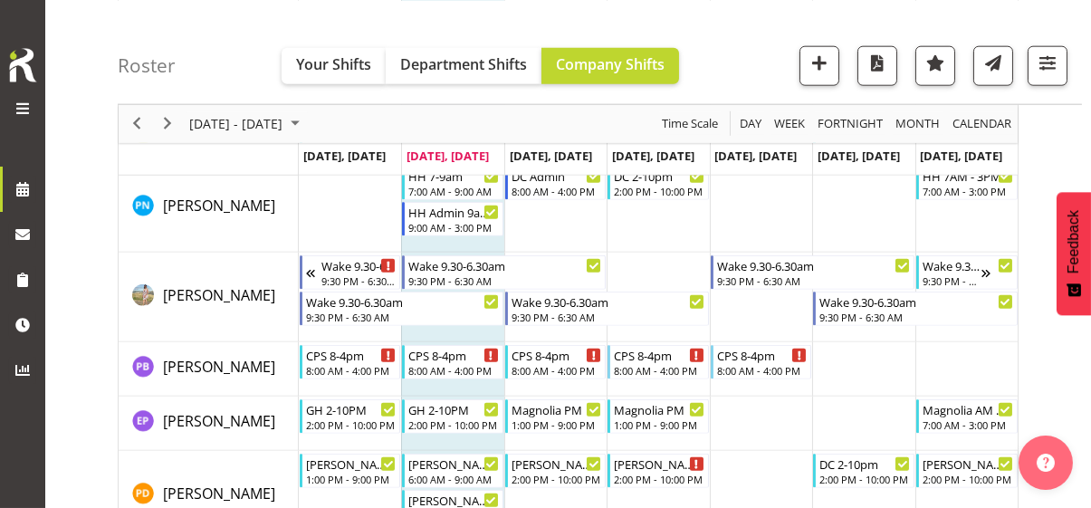
scroll to position [6227, 0]
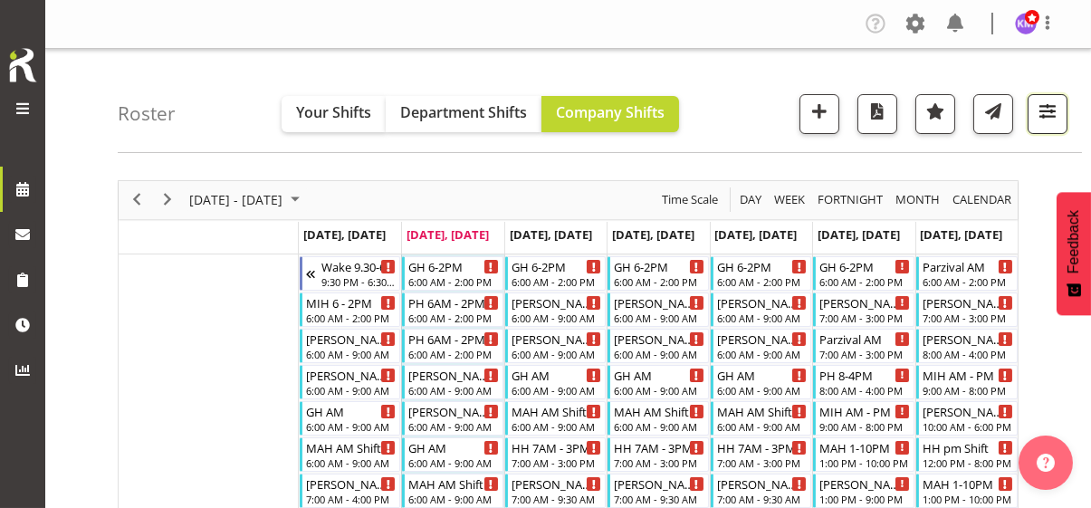
click at [1050, 117] on span "button" at bounding box center [1048, 112] width 24 height 24
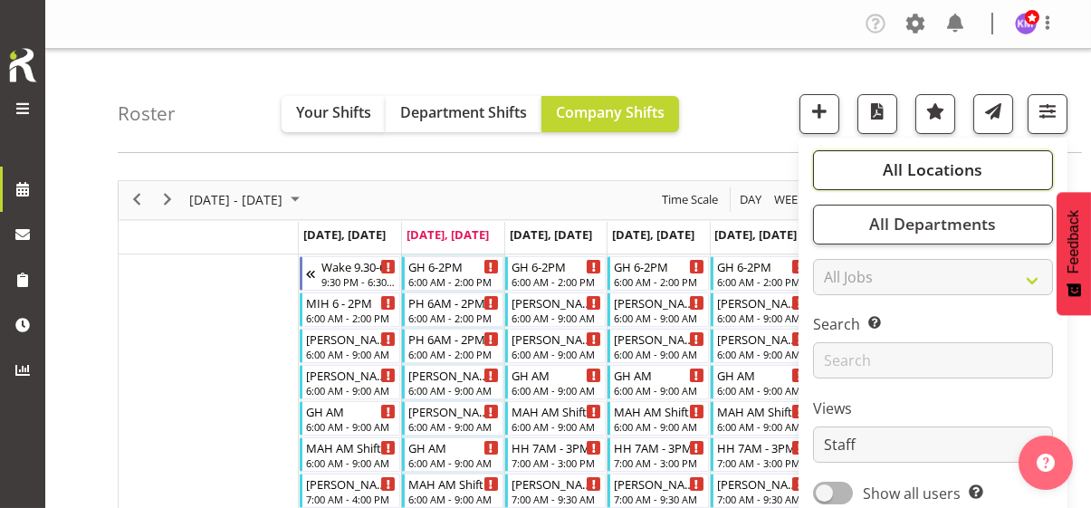
drag, startPoint x: 940, startPoint y: 168, endPoint x: 926, endPoint y: 256, distance: 88.9
click at [939, 169] on span "All Locations" at bounding box center [933, 169] width 100 height 22
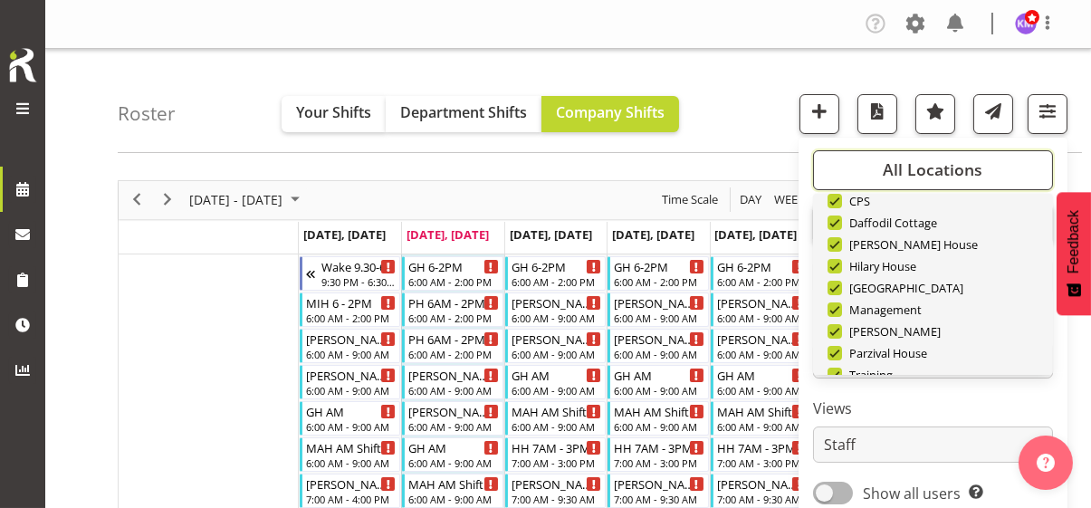
scroll to position [173, 0]
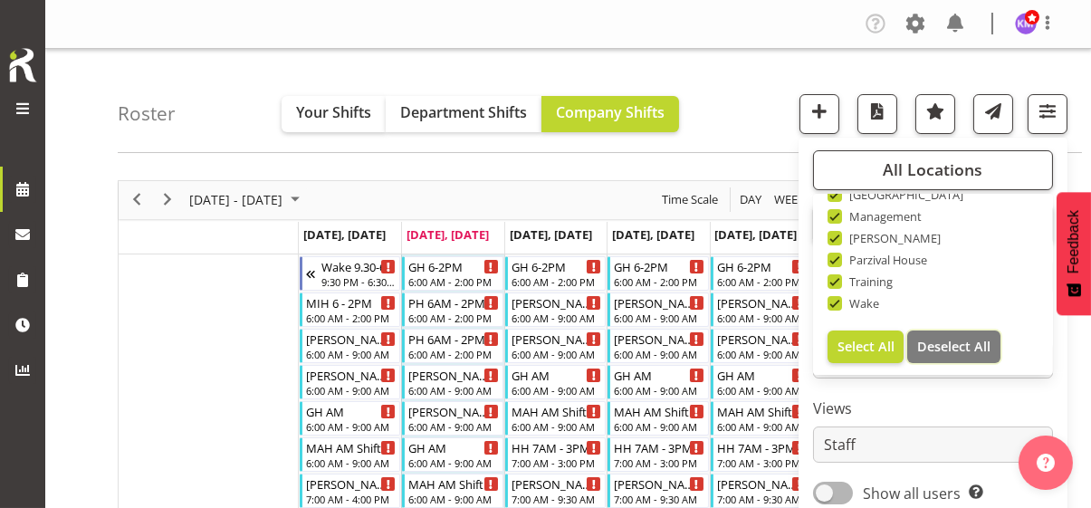
drag, startPoint x: 938, startPoint y: 339, endPoint x: 892, endPoint y: 320, distance: 49.6
click at [938, 339] on span "Deselect All" at bounding box center [953, 346] width 73 height 17
checkbox input "false"
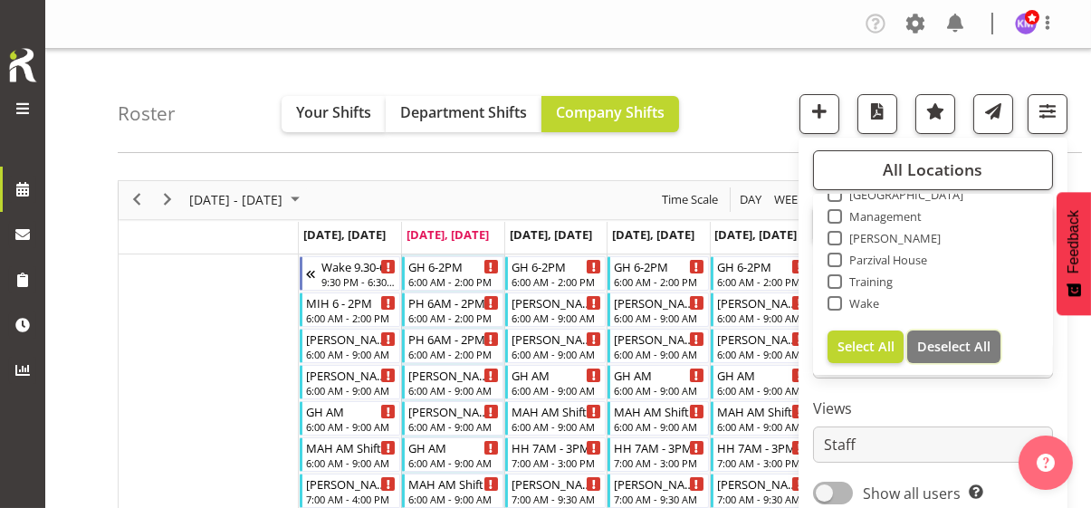
checkbox input "false"
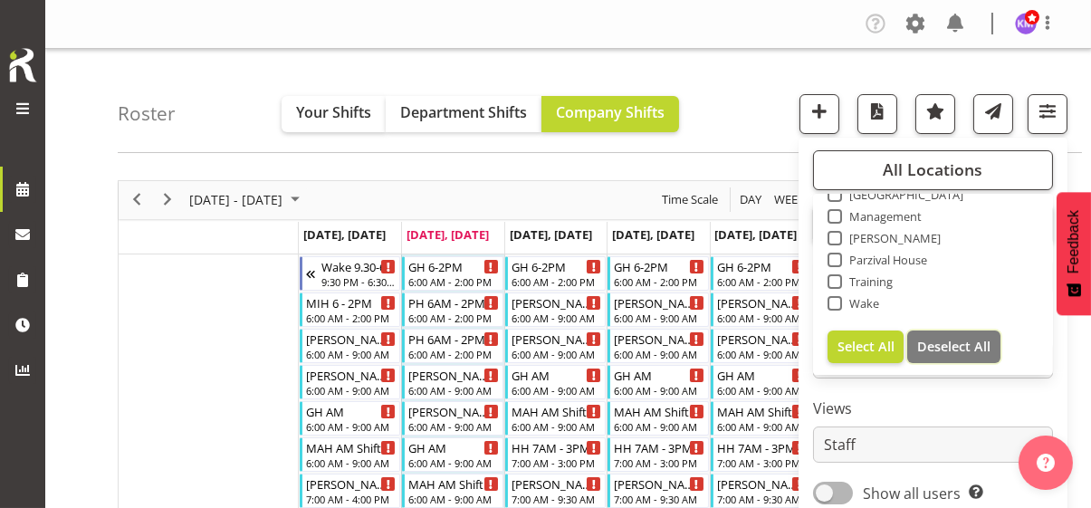
checkbox input "false"
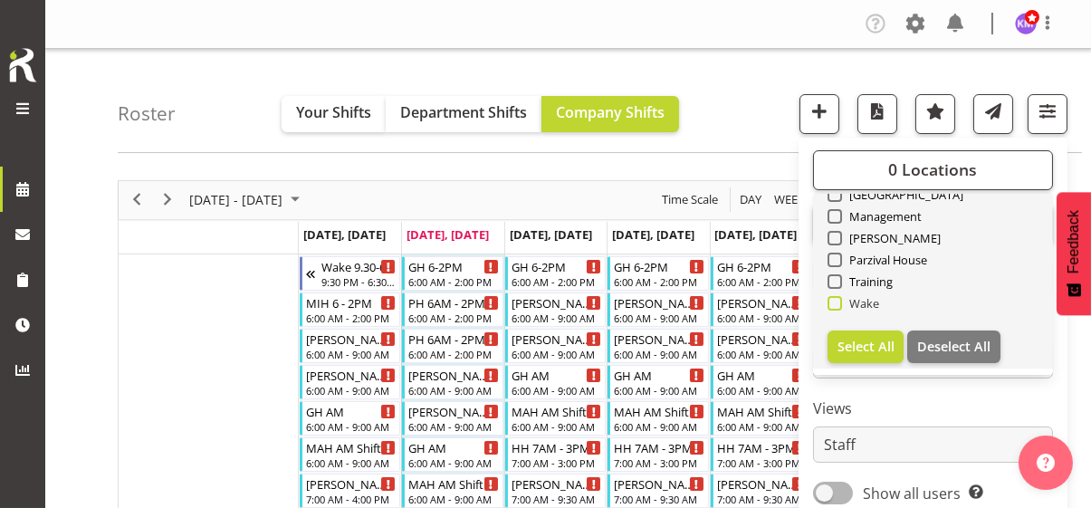
click at [831, 303] on span at bounding box center [834, 303] width 14 height 14
click at [831, 303] on input "Wake" at bounding box center [833, 303] width 12 height 12
checkbox input "true"
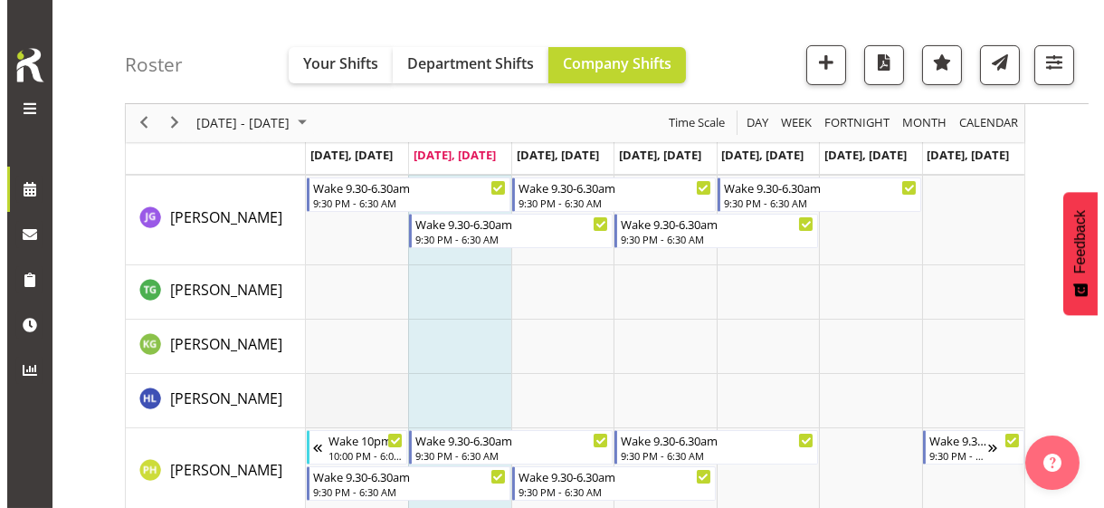
scroll to position [996, 0]
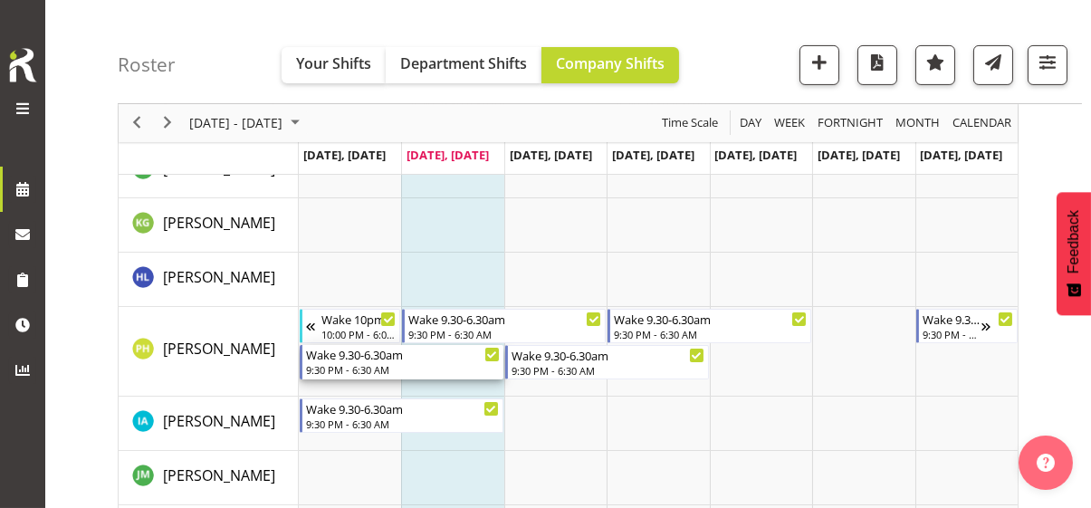
click at [357, 365] on div "9:30 PM - 6:30 AM" at bounding box center [403, 369] width 194 height 14
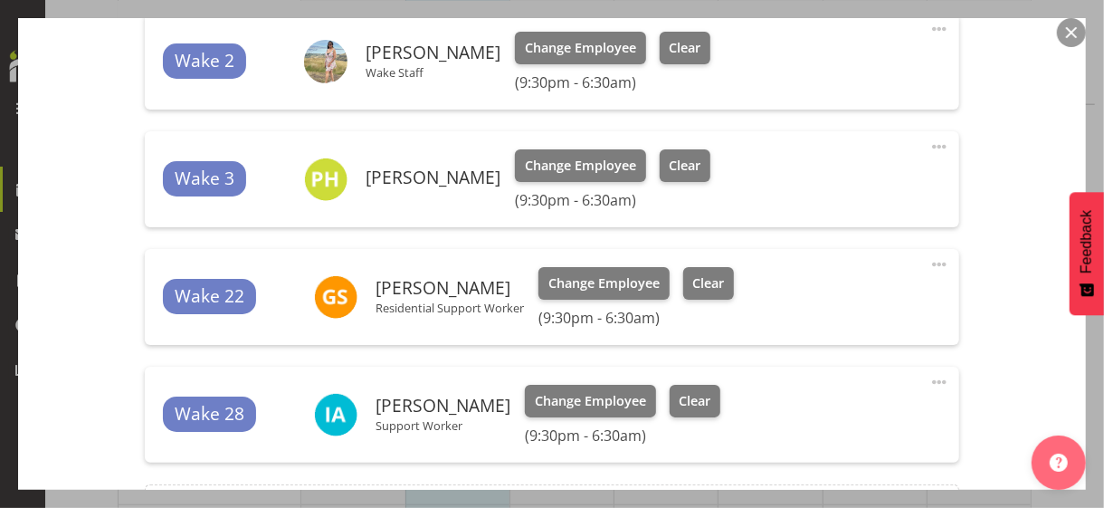
scroll to position [815, 0]
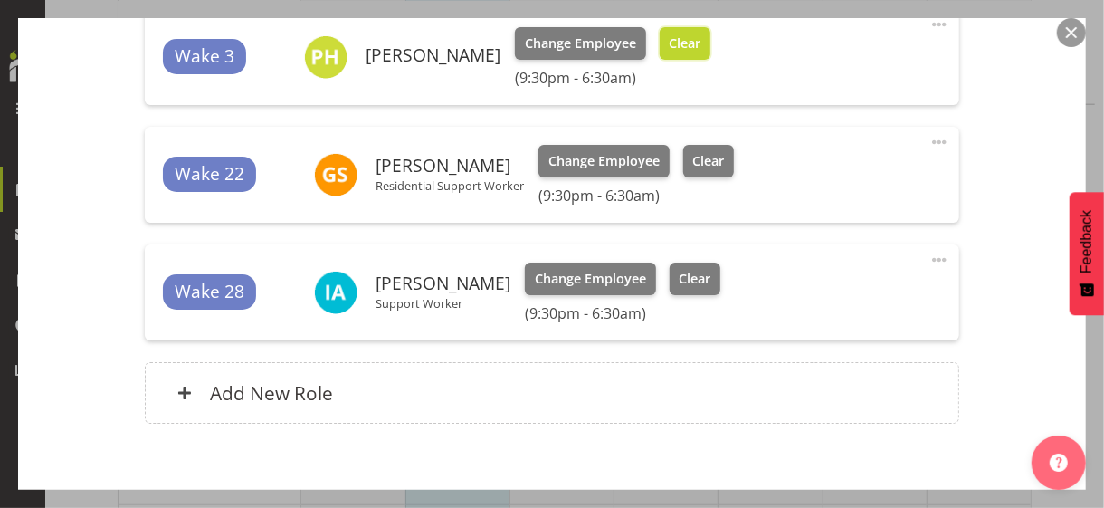
click at [701, 48] on span "Clear" at bounding box center [685, 43] width 32 height 20
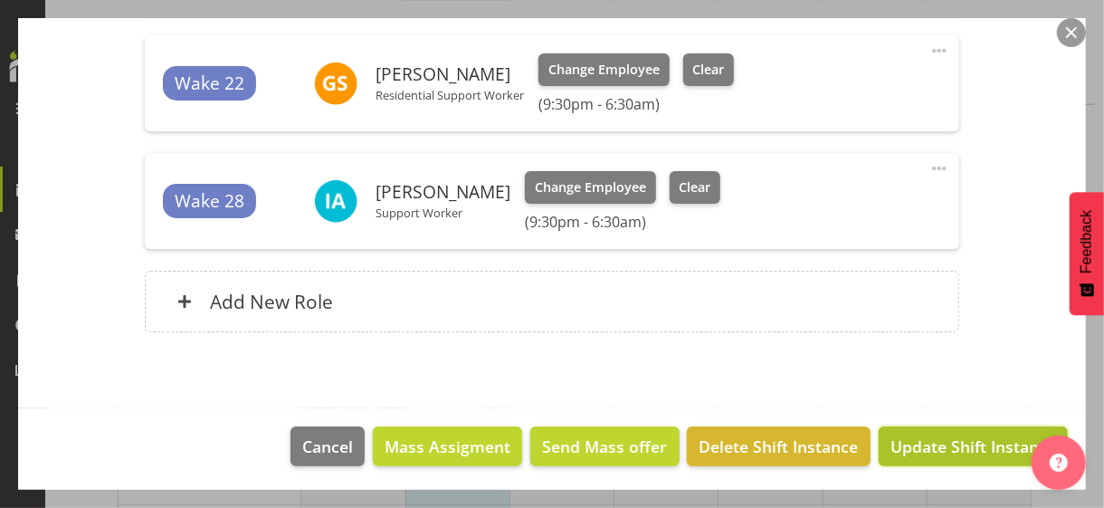
click at [903, 435] on span "Update Shift Instance" at bounding box center [974, 447] width 166 height 24
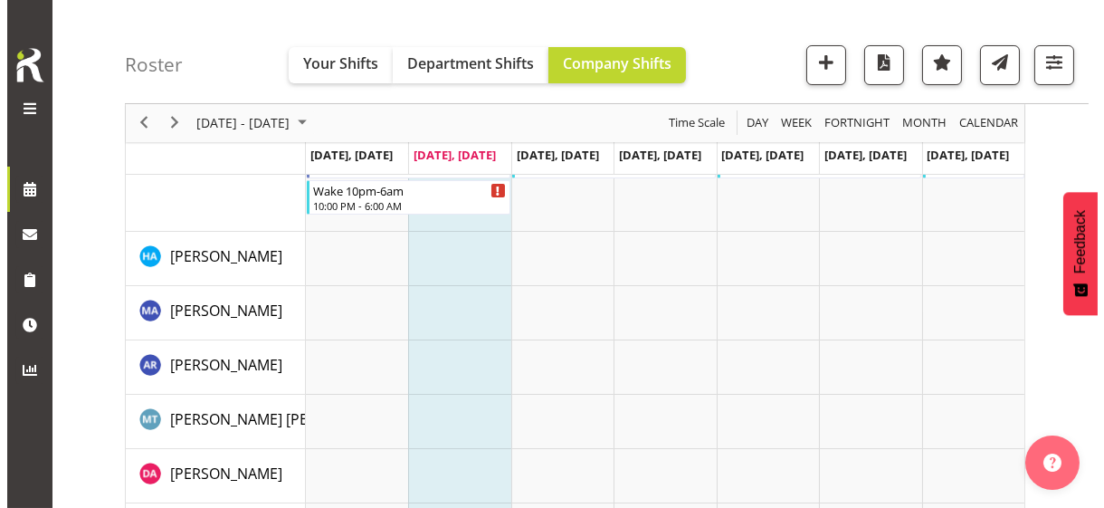
scroll to position [0, 0]
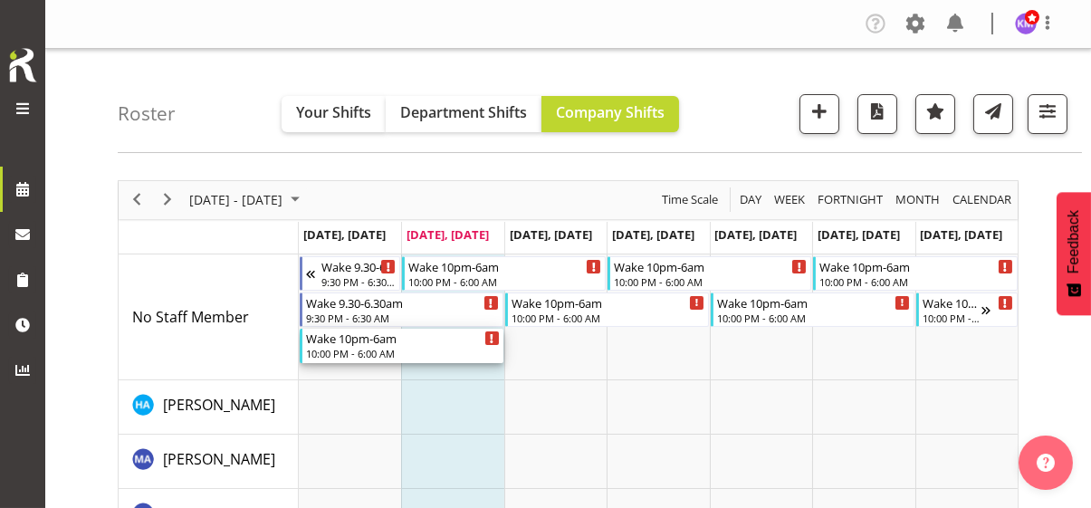
click at [338, 346] on div "10:00 PM - 6:00 AM" at bounding box center [403, 353] width 194 height 14
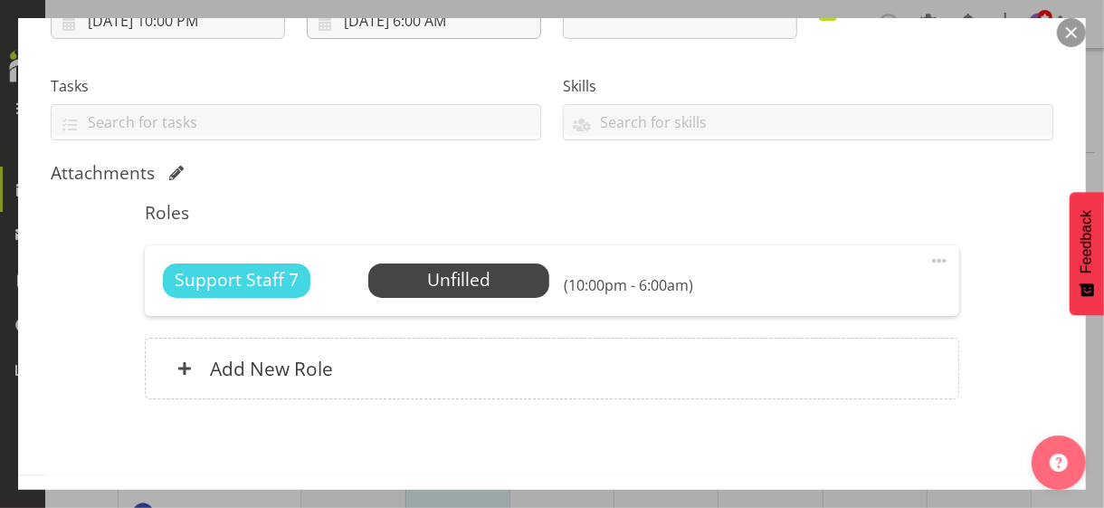
scroll to position [410, 0]
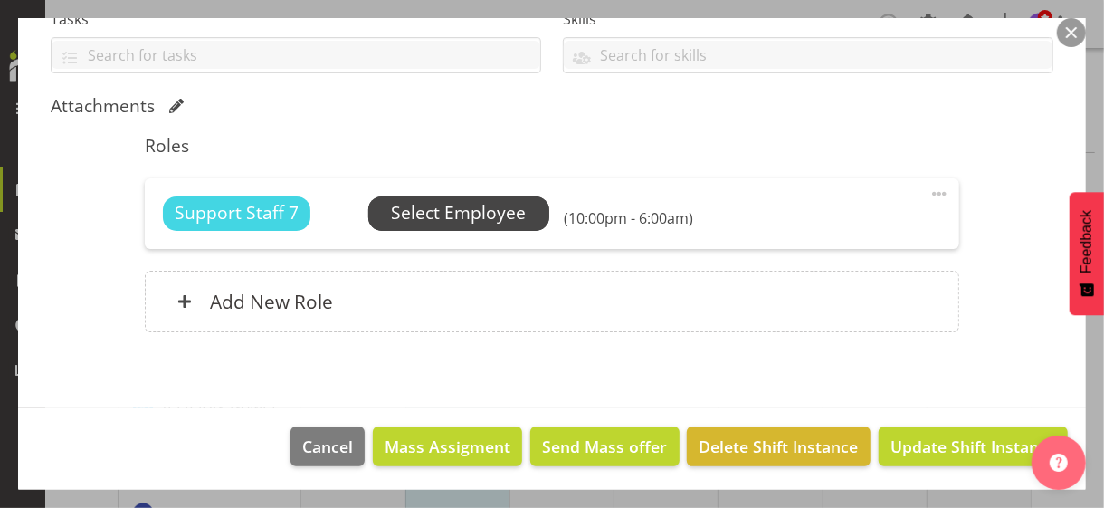
click at [431, 212] on span "Select Employee" at bounding box center [458, 213] width 135 height 26
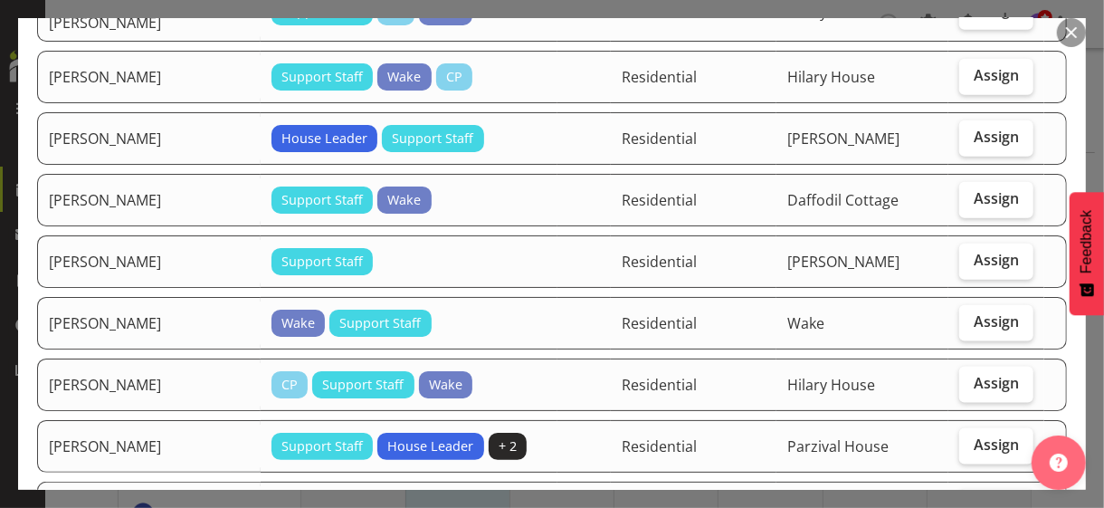
scroll to position [996, 0]
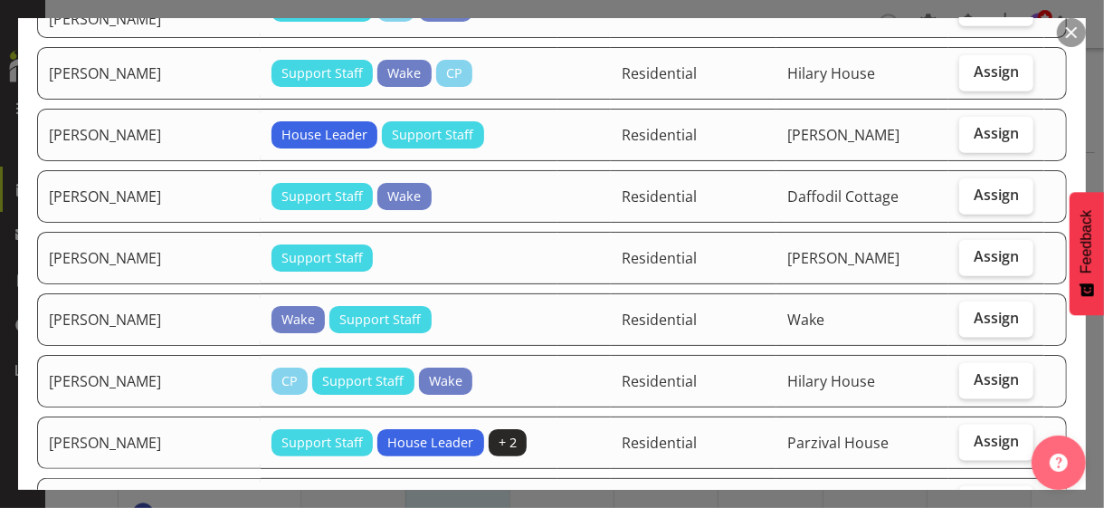
drag, startPoint x: 969, startPoint y: 234, endPoint x: 924, endPoint y: 296, distance: 75.9
click at [974, 309] on span "Assign" at bounding box center [996, 318] width 45 height 18
click at [968, 312] on input "Assign" at bounding box center [966, 318] width 12 height 12
checkbox input "true"
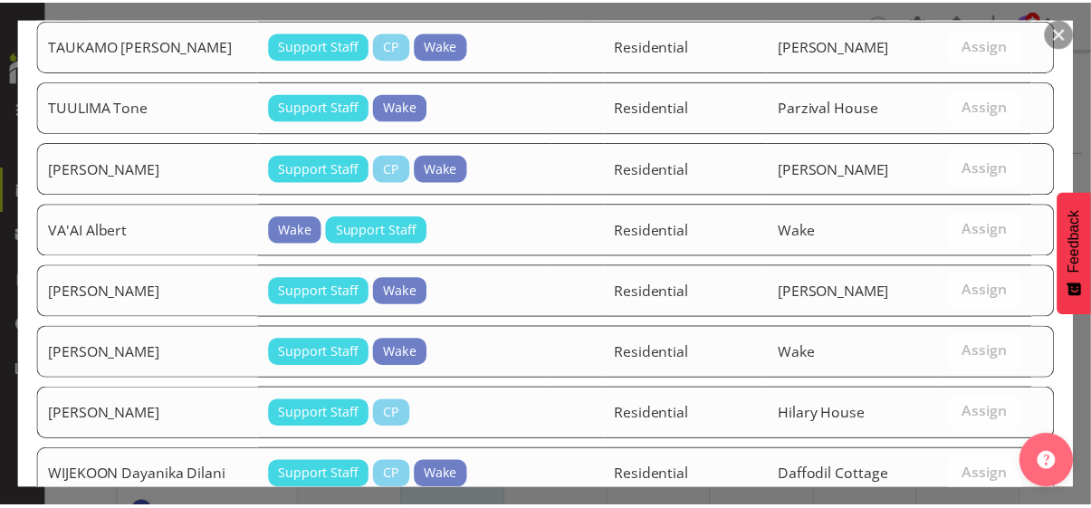
scroll to position [2999, 0]
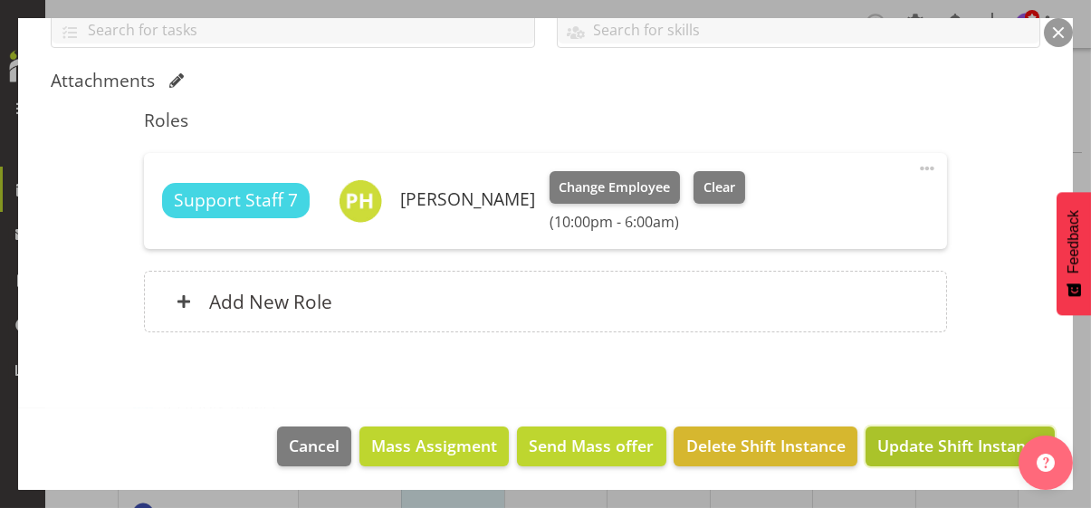
click at [922, 438] on span "Update Shift Instance" at bounding box center [960, 446] width 166 height 24
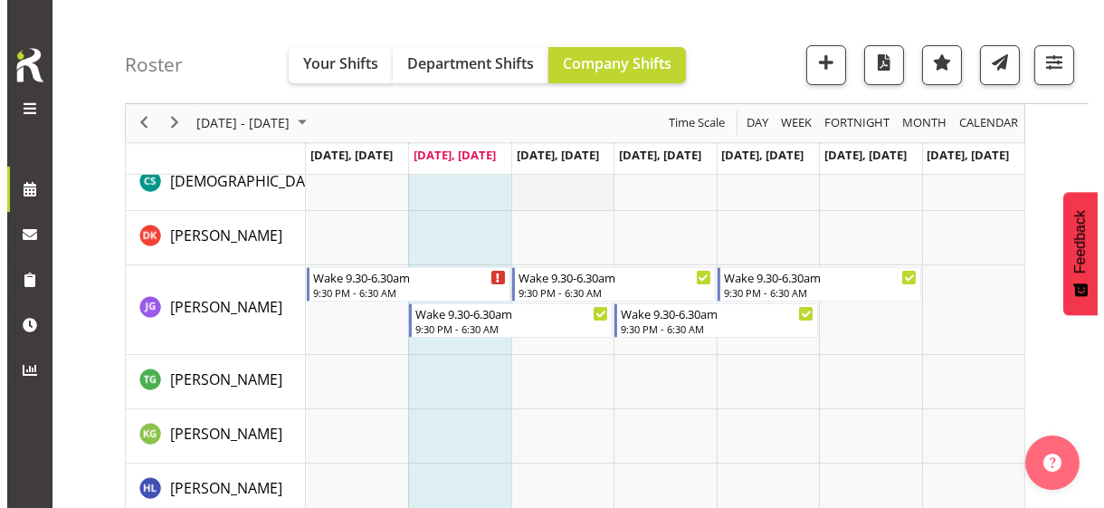
scroll to position [905, 0]
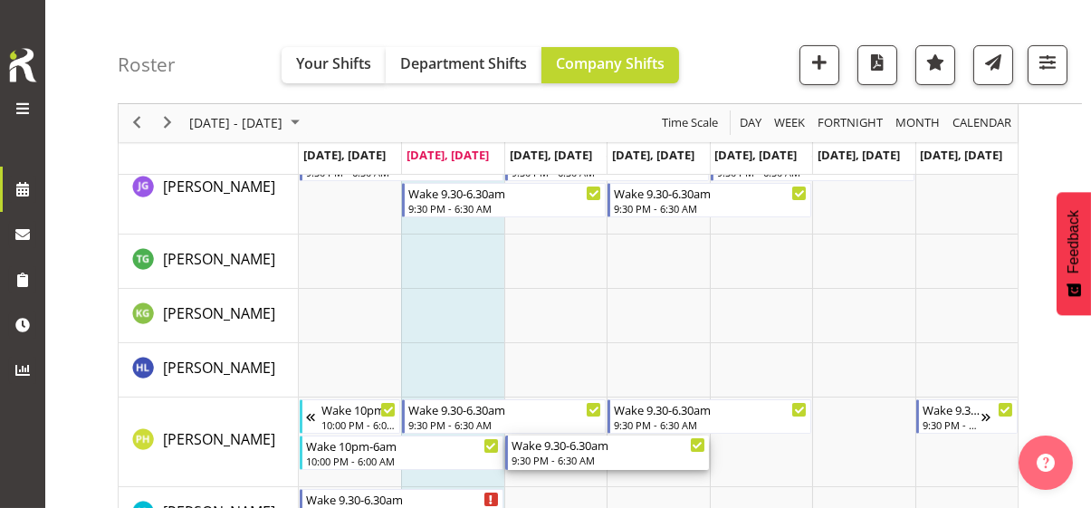
click at [550, 461] on div "9:30 PM - 6:30 AM" at bounding box center [608, 460] width 194 height 14
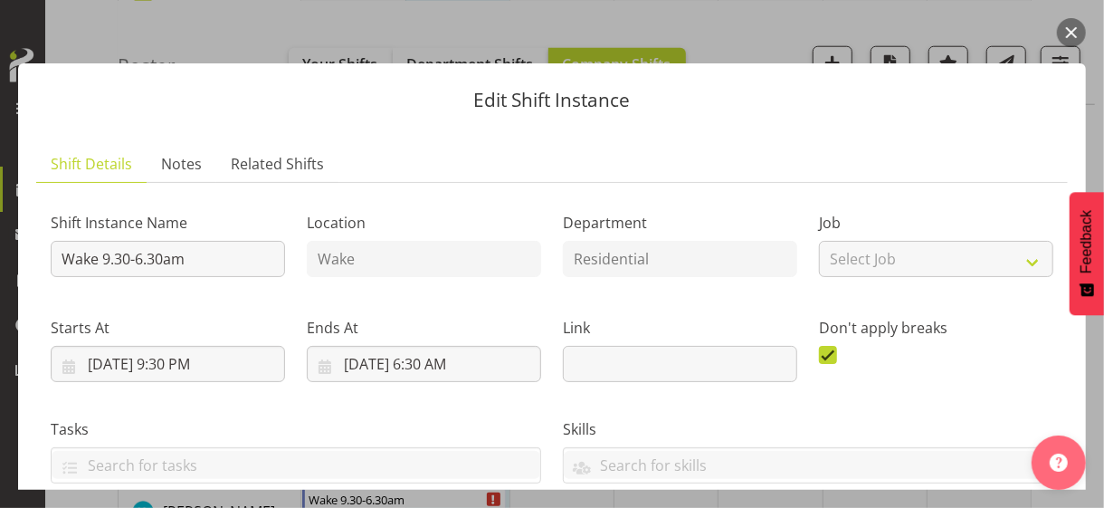
scroll to position [453, 0]
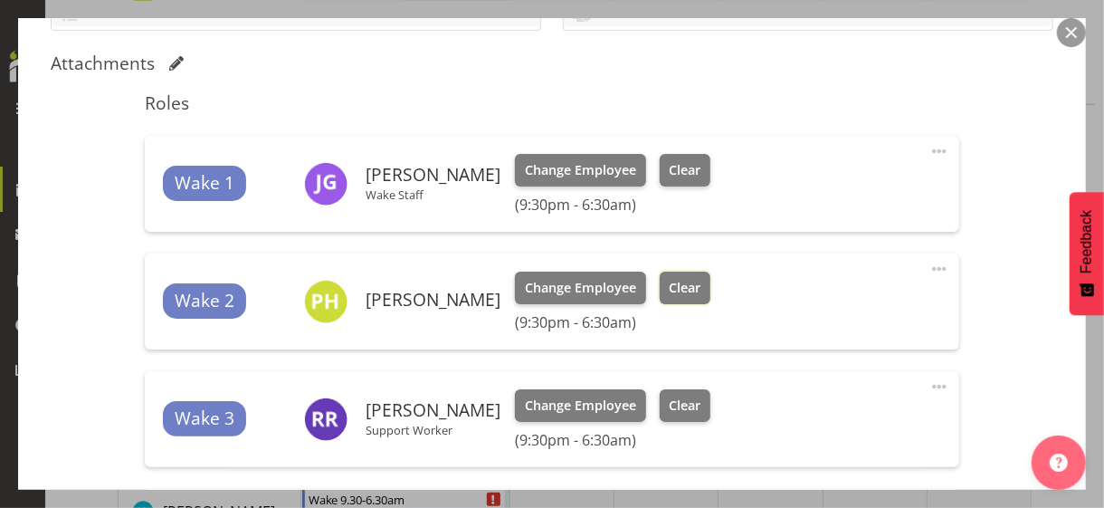
click at [699, 282] on span "Clear" at bounding box center [685, 288] width 32 height 20
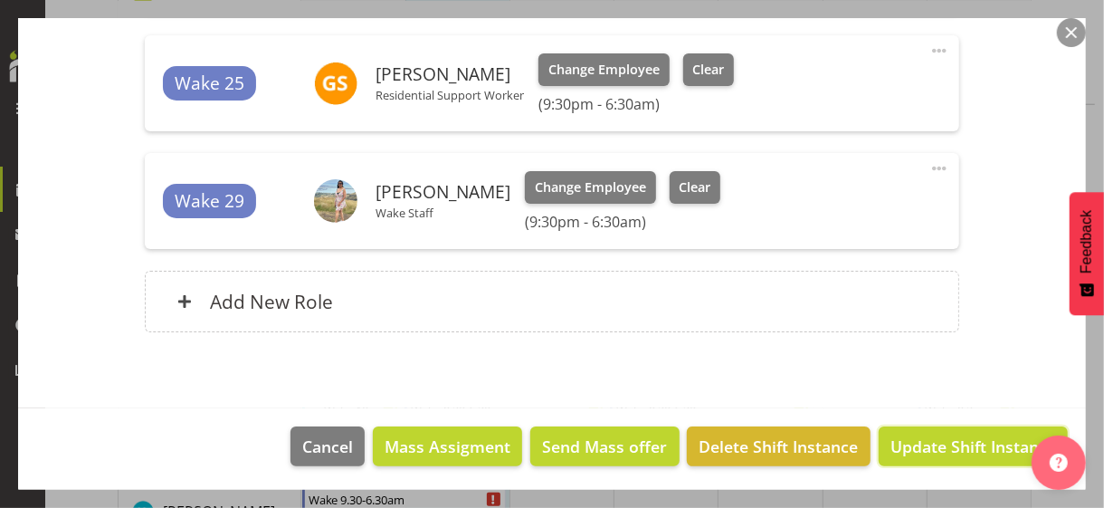
drag, startPoint x: 903, startPoint y: 439, endPoint x: 863, endPoint y: 429, distance: 41.9
click at [904, 439] on span "Update Shift Instance" at bounding box center [974, 447] width 166 height 24
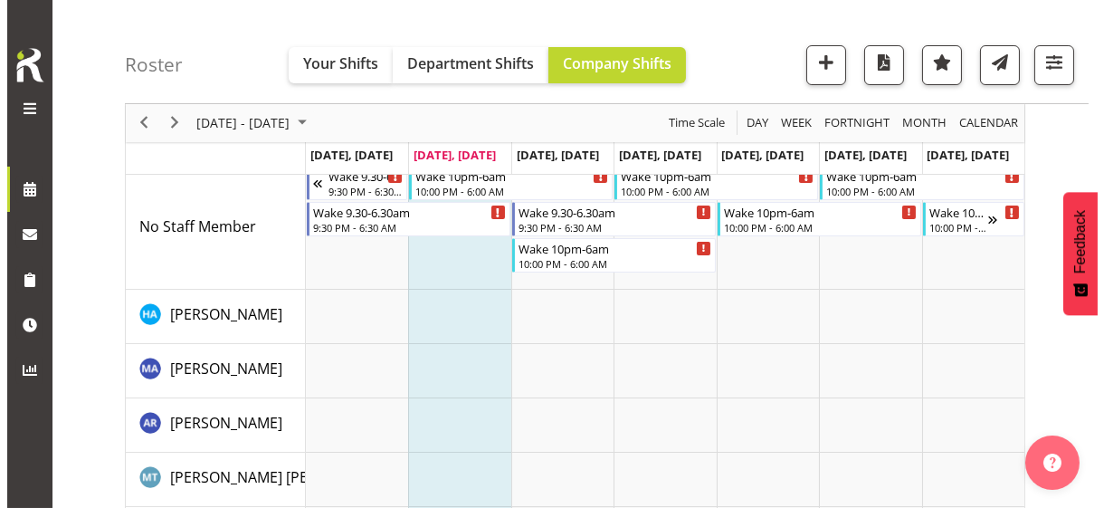
scroll to position [0, 0]
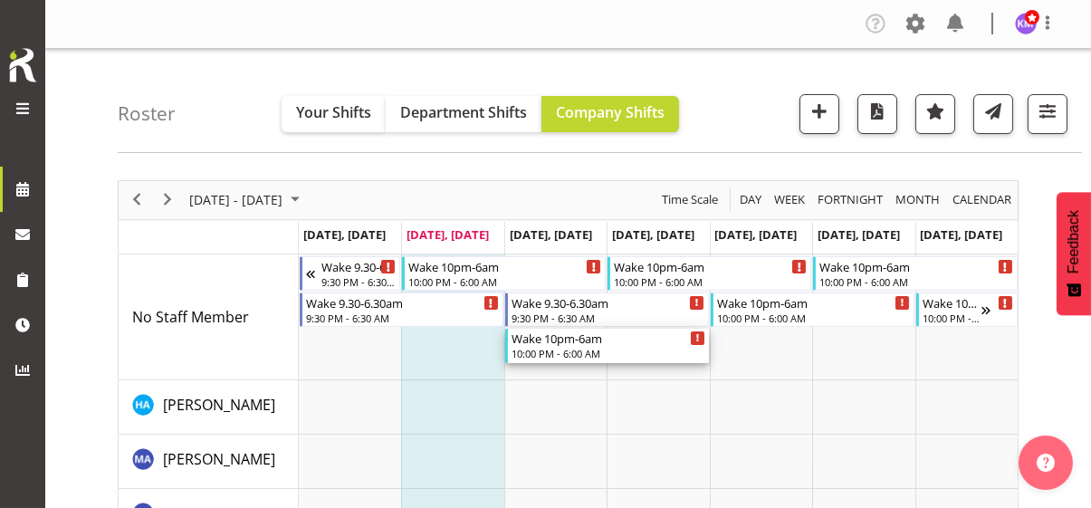
click at [537, 354] on div "10:00 PM - 6:00 AM" at bounding box center [608, 353] width 194 height 14
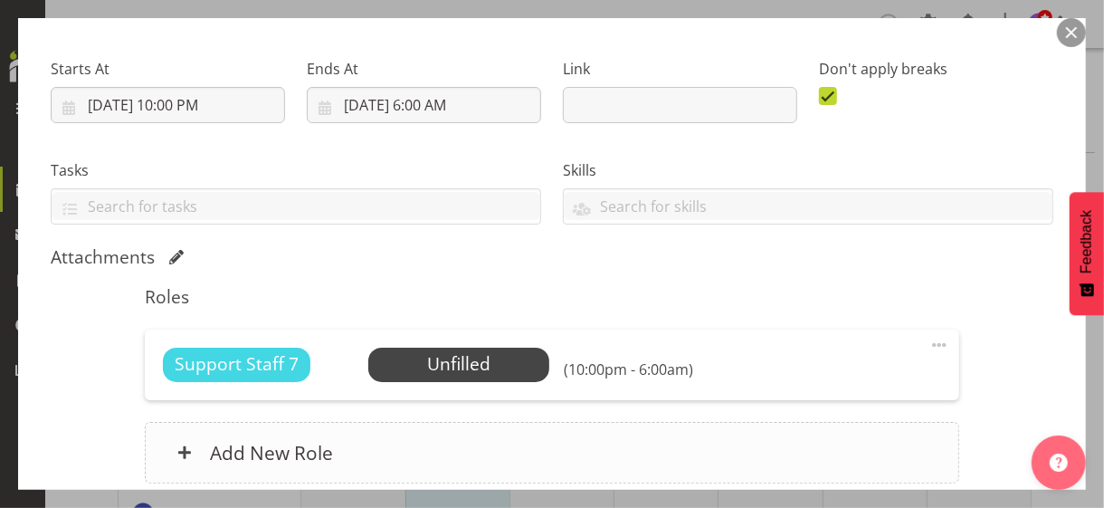
scroll to position [410, 0]
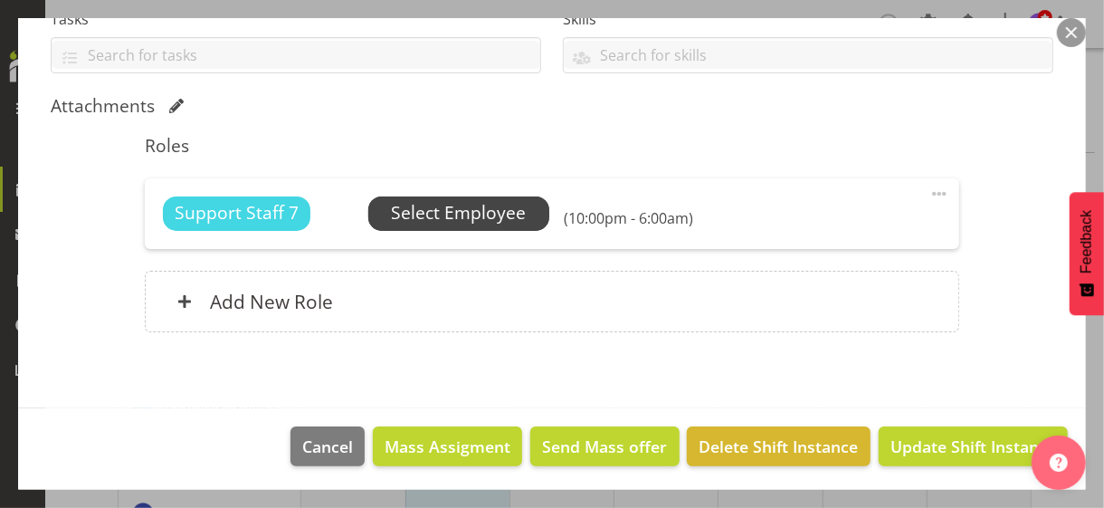
click at [425, 211] on span "Select Employee" at bounding box center [458, 213] width 135 height 26
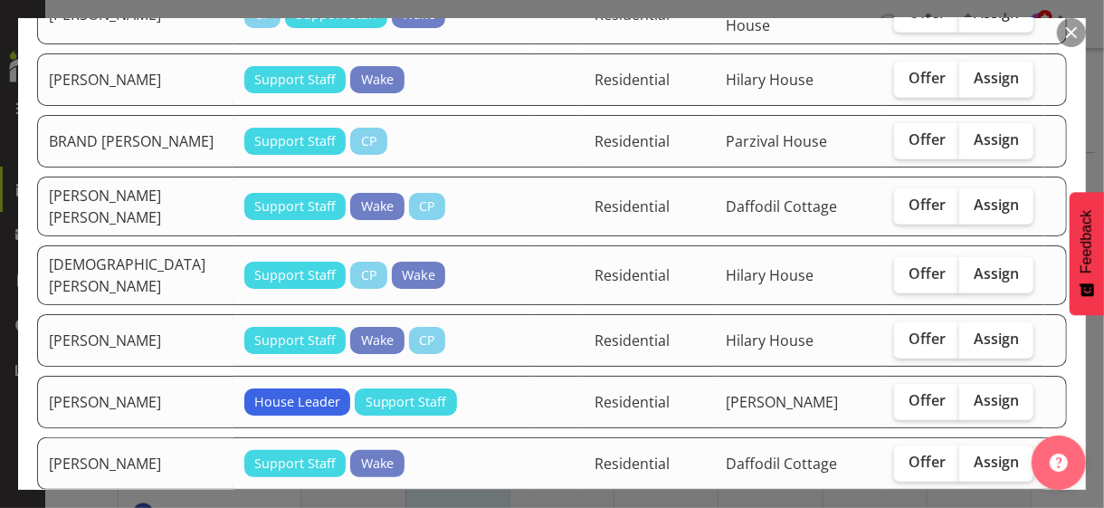
scroll to position [905, 0]
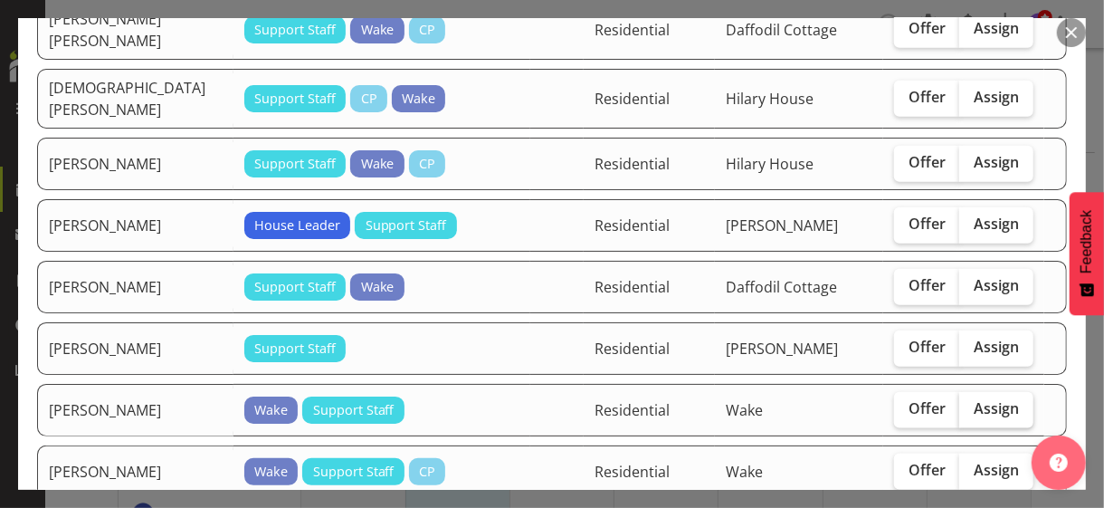
click at [979, 399] on span "Assign" at bounding box center [996, 408] width 45 height 18
click at [971, 403] on input "Assign" at bounding box center [966, 409] width 12 height 12
checkbox input "true"
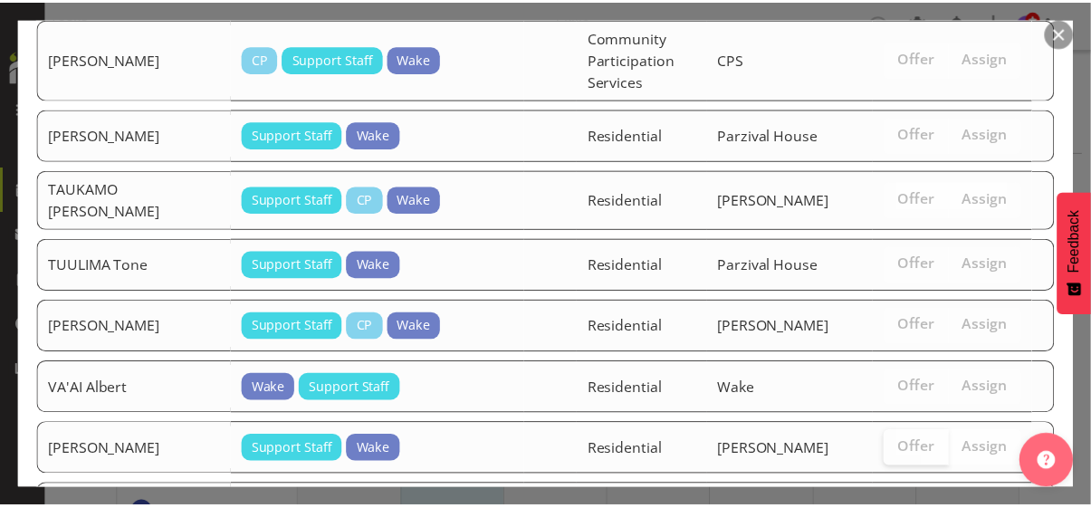
scroll to position [3108, 0]
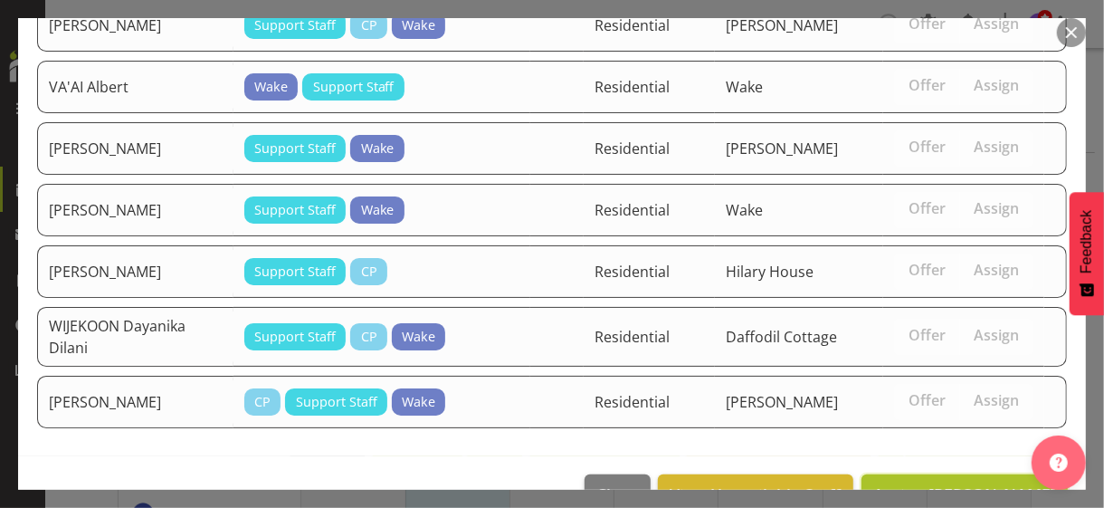
click at [927, 483] on span "Assign [PERSON_NAME]" at bounding box center [965, 494] width 183 height 22
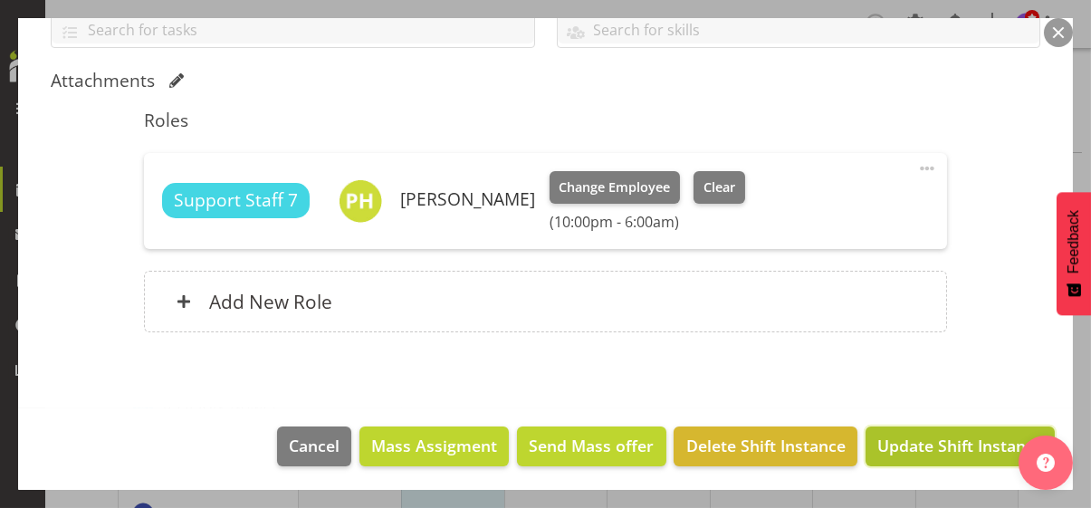
click at [923, 441] on span "Update Shift Instance" at bounding box center [960, 446] width 166 height 24
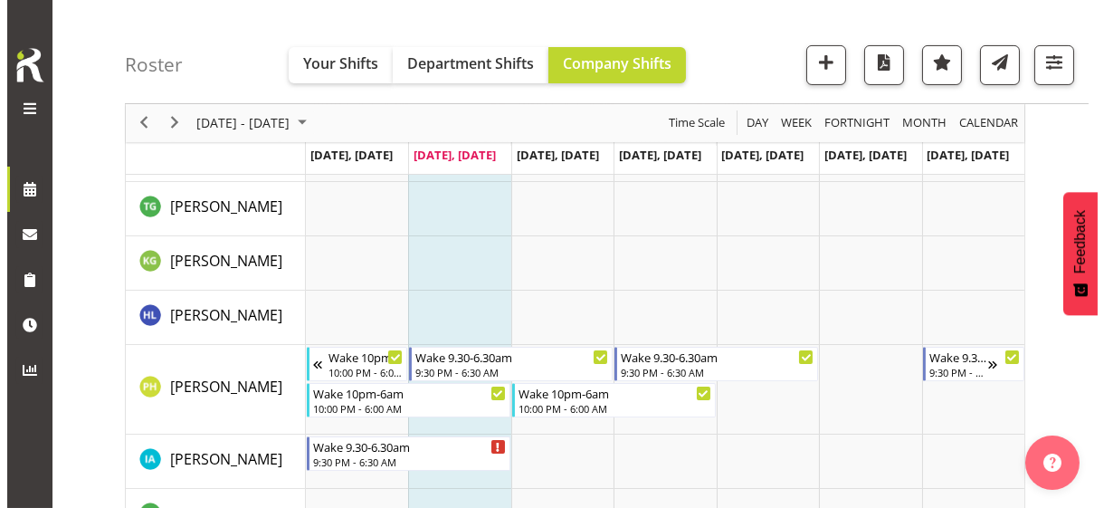
scroll to position [996, 0]
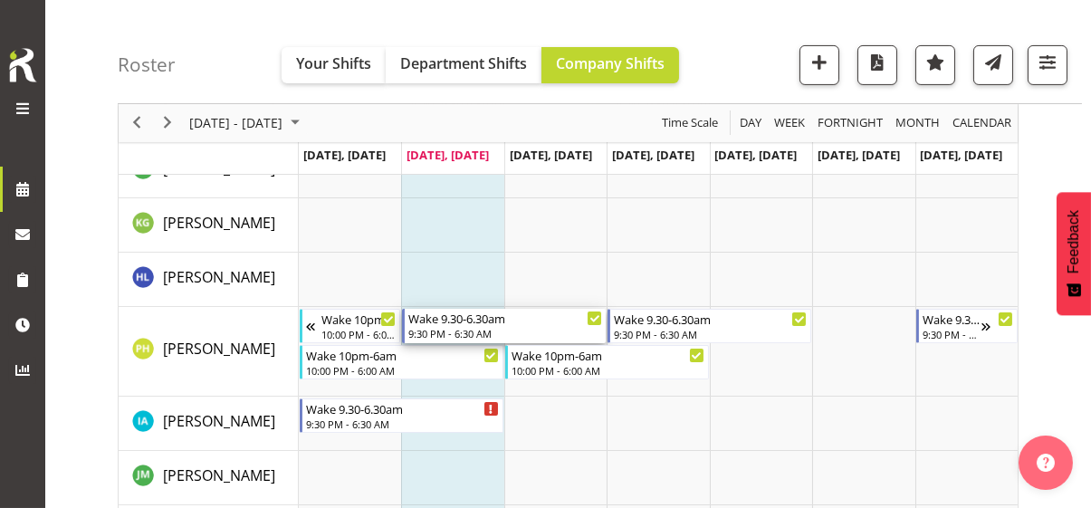
click at [448, 329] on div "9:30 PM - 6:30 AM" at bounding box center [505, 333] width 194 height 14
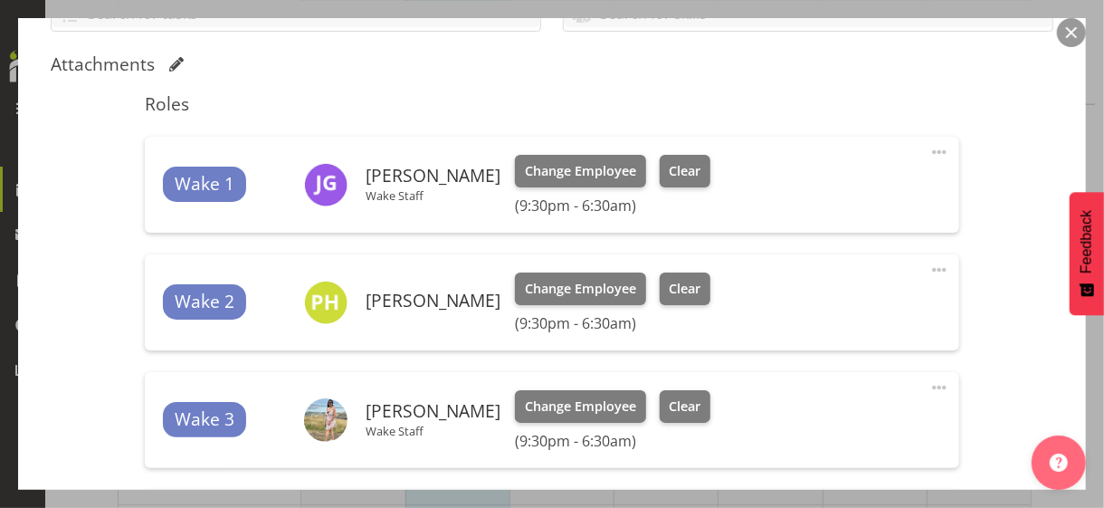
scroll to position [453, 0]
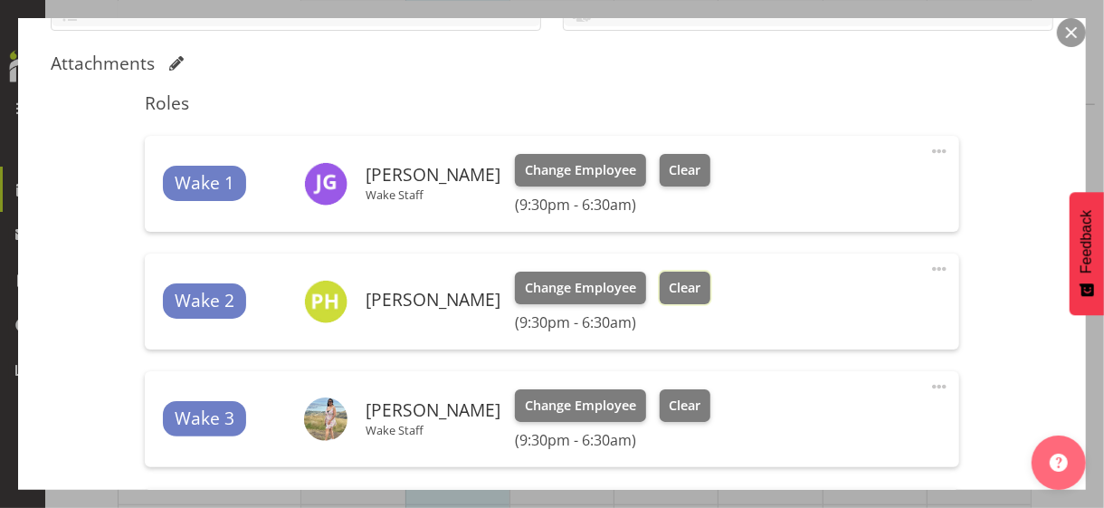
click at [698, 282] on span "Clear" at bounding box center [685, 288] width 32 height 20
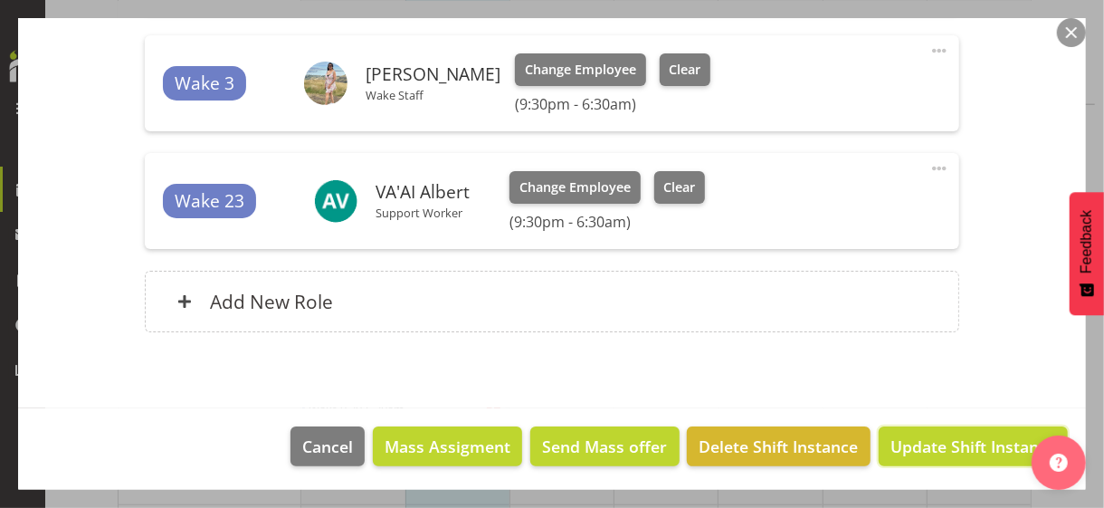
drag, startPoint x: 906, startPoint y: 442, endPoint x: 893, endPoint y: 434, distance: 15.8
click at [904, 440] on span "Update Shift Instance" at bounding box center [974, 447] width 166 height 24
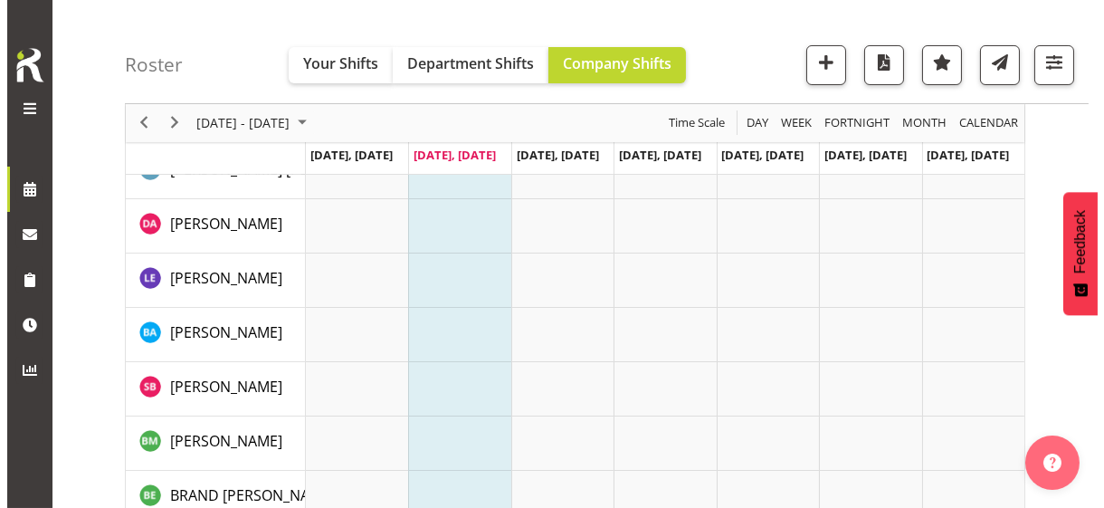
scroll to position [0, 0]
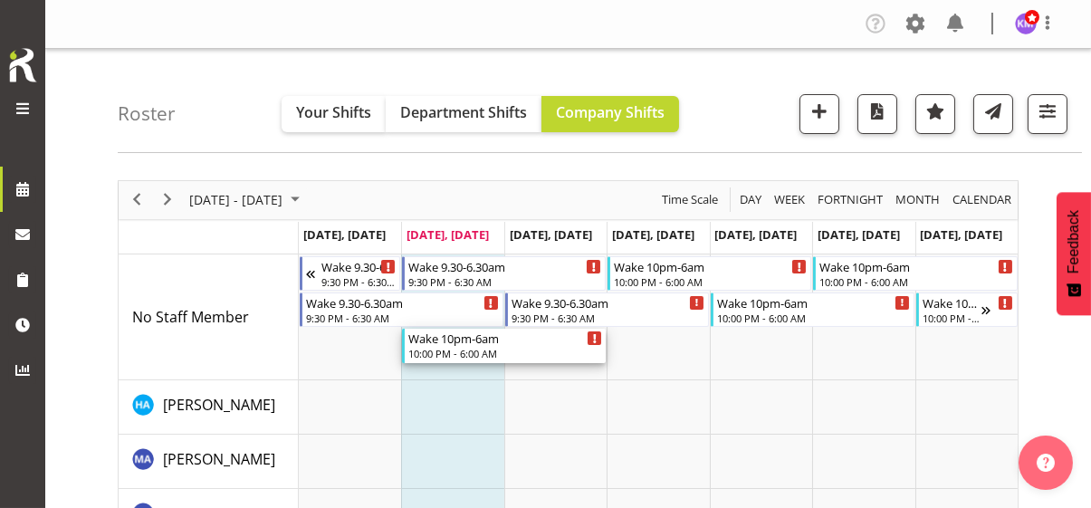
click at [445, 357] on div "10:00 PM - 6:00 AM" at bounding box center [505, 353] width 194 height 14
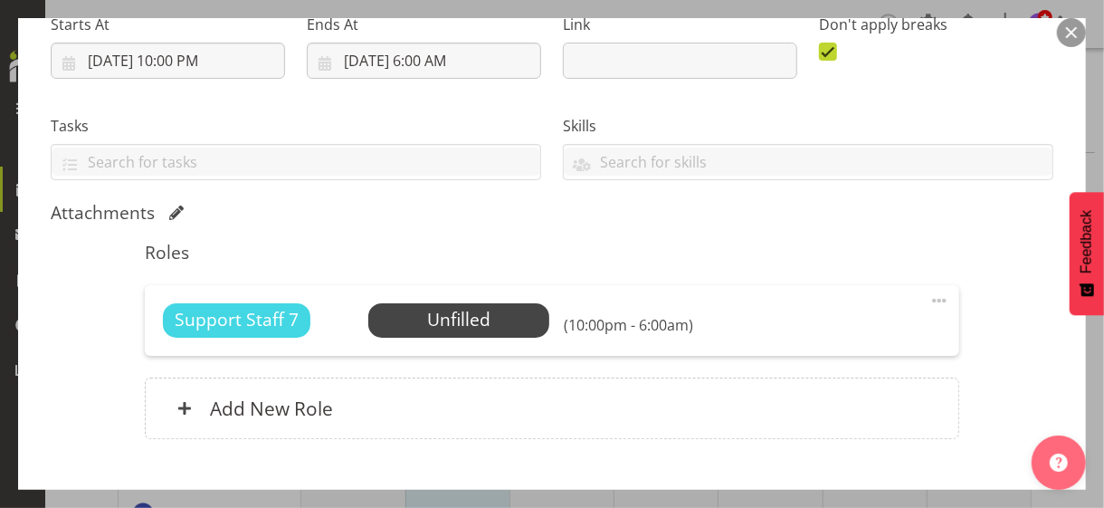
scroll to position [410, 0]
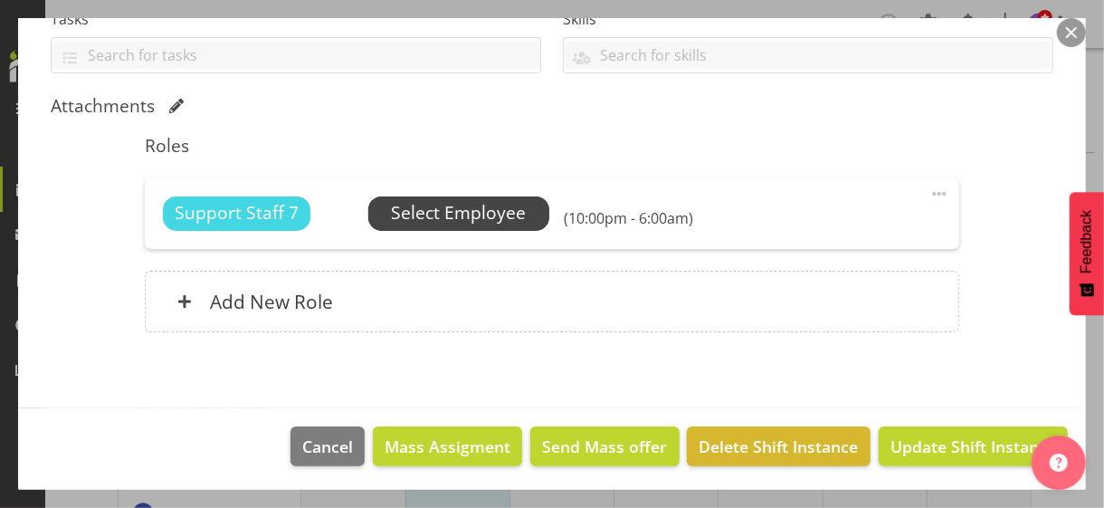
click at [454, 212] on span "Select Employee" at bounding box center [458, 213] width 135 height 26
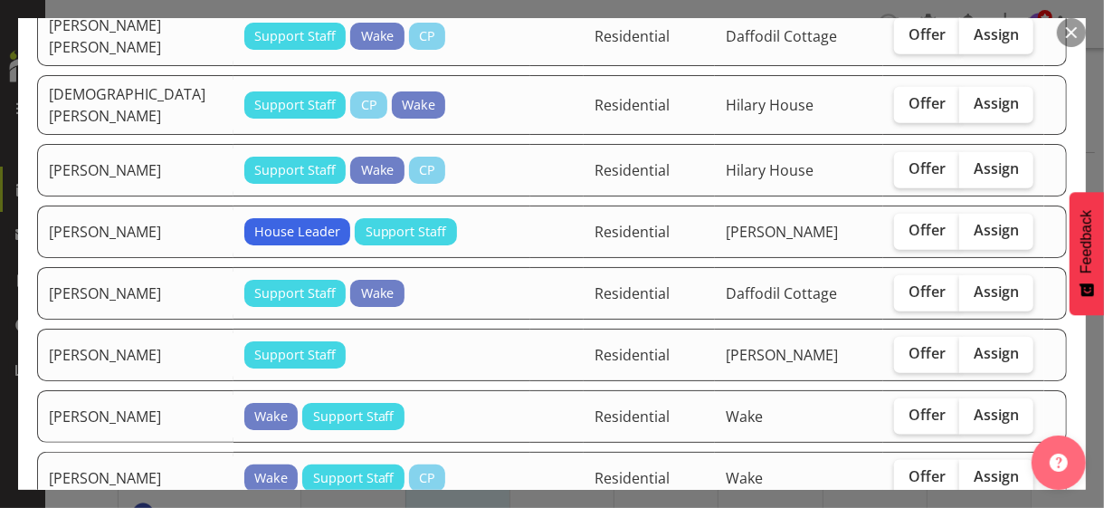
scroll to position [996, 0]
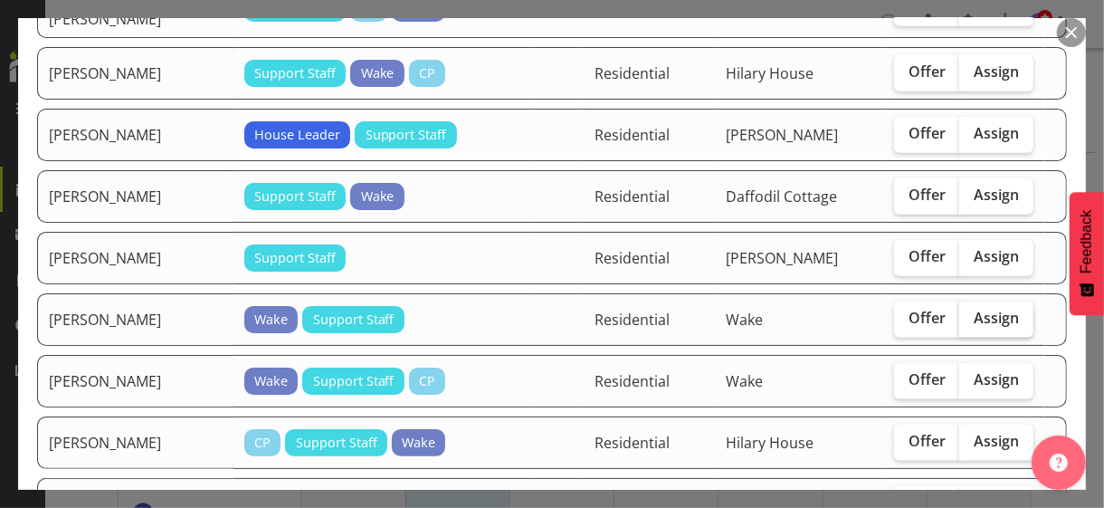
click at [974, 309] on span "Assign" at bounding box center [996, 318] width 45 height 18
click at [970, 312] on input "Assign" at bounding box center [966, 318] width 12 height 12
checkbox input "true"
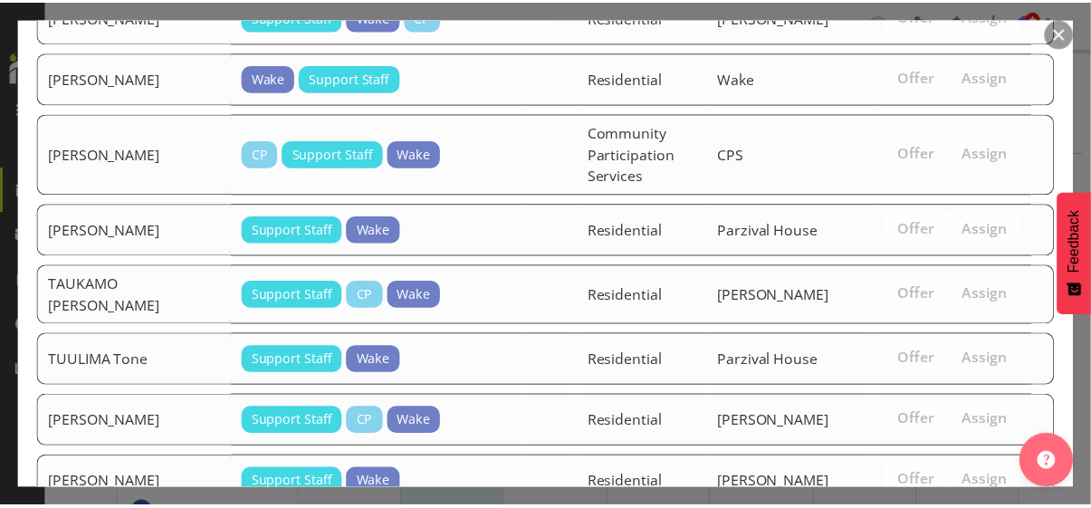
scroll to position [3168, 0]
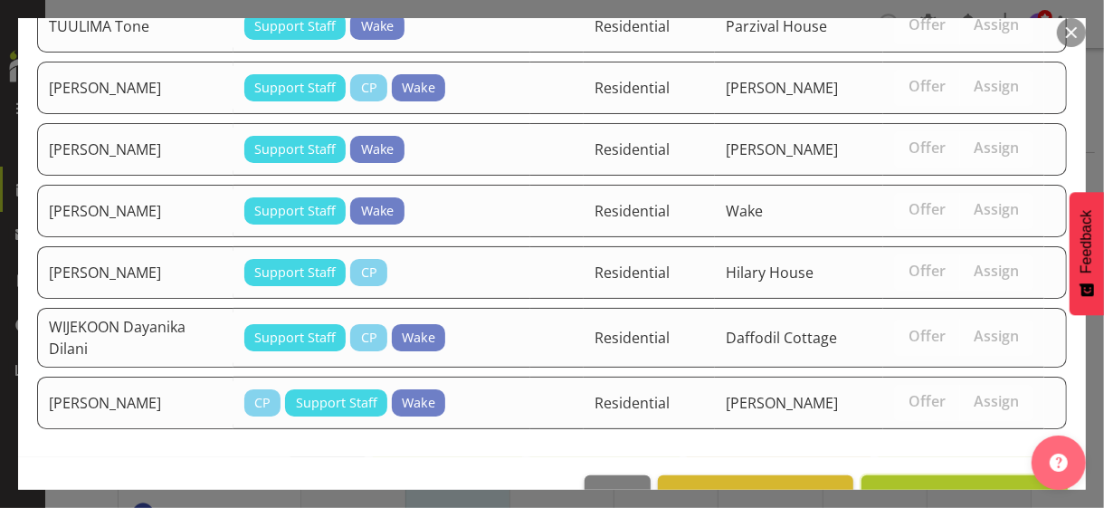
click at [944, 484] on span "Assign [PERSON_NAME]" at bounding box center [965, 495] width 183 height 22
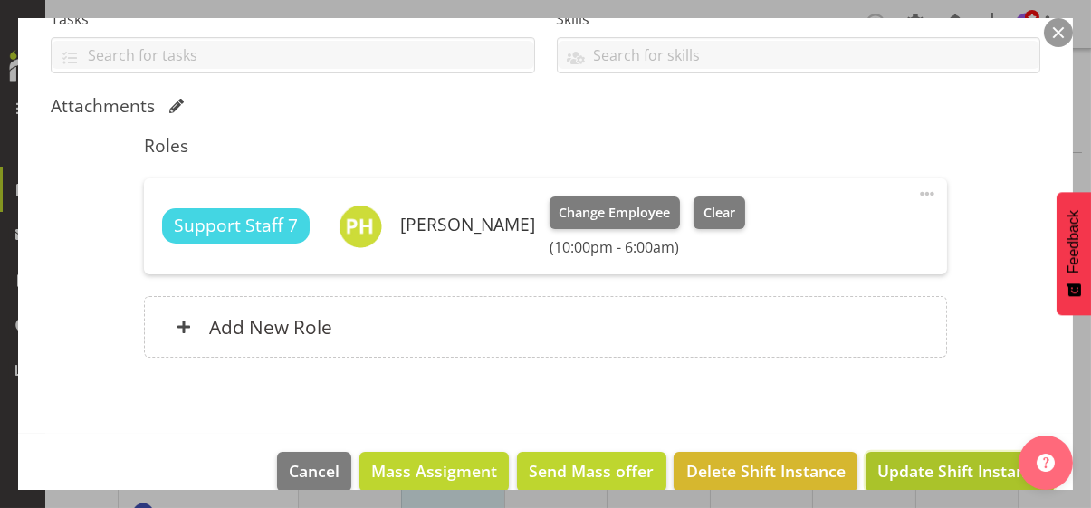
click at [927, 462] on span "Update Shift Instance" at bounding box center [960, 471] width 166 height 24
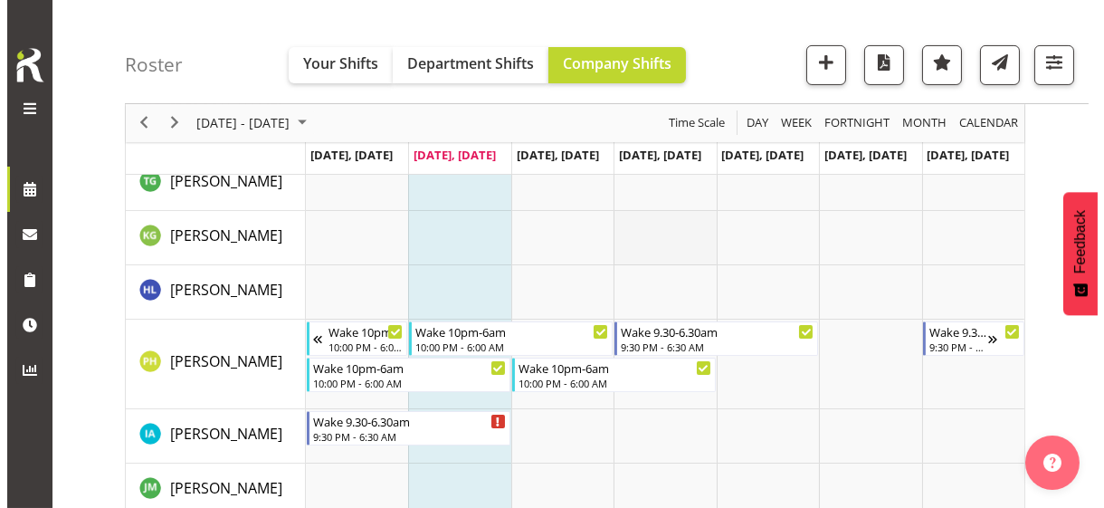
scroll to position [1086, 0]
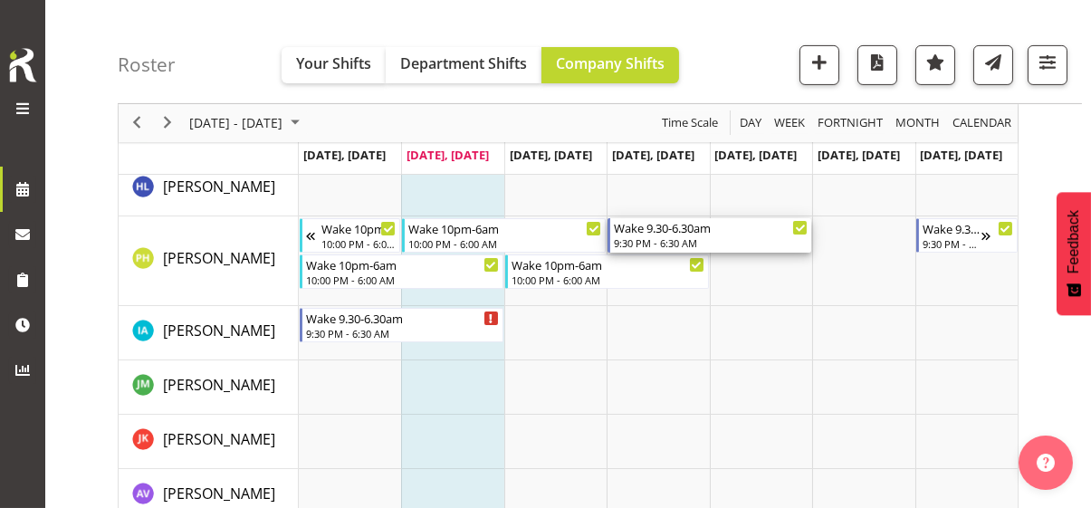
click at [646, 236] on div "9:30 PM - 6:30 AM" at bounding box center [711, 242] width 194 height 14
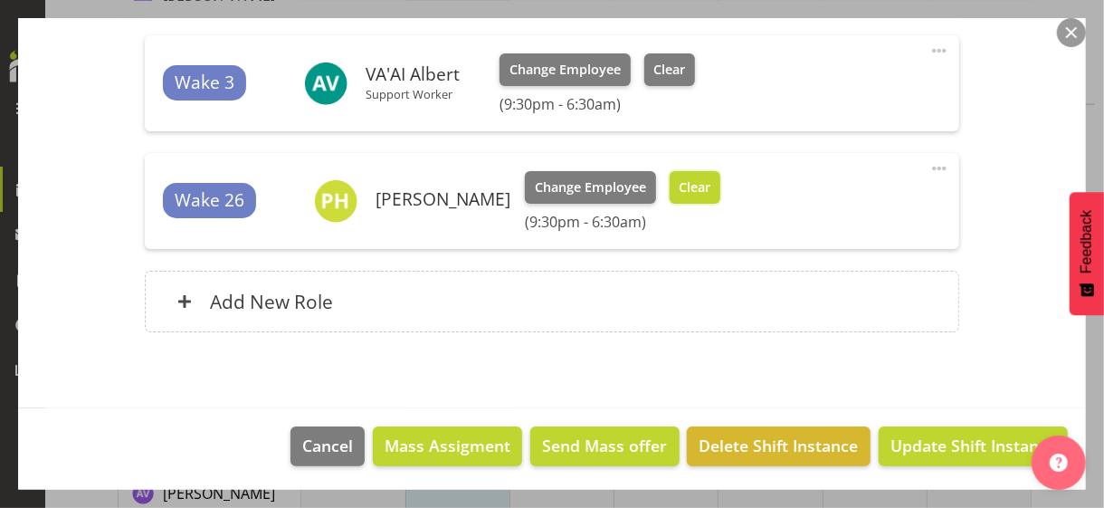
click at [711, 191] on span "Clear" at bounding box center [695, 187] width 32 height 20
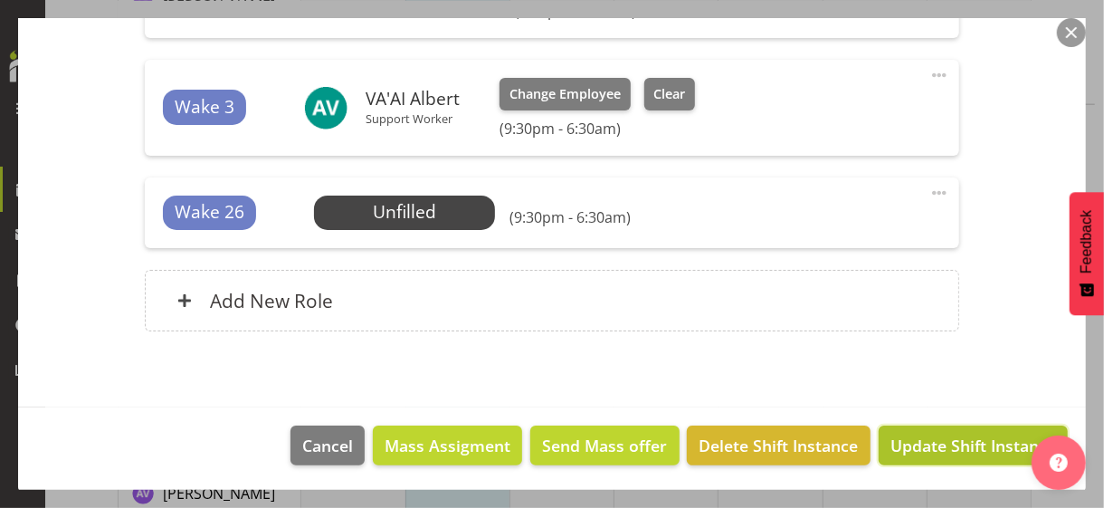
click at [917, 437] on span "Update Shift Instance" at bounding box center [974, 446] width 166 height 24
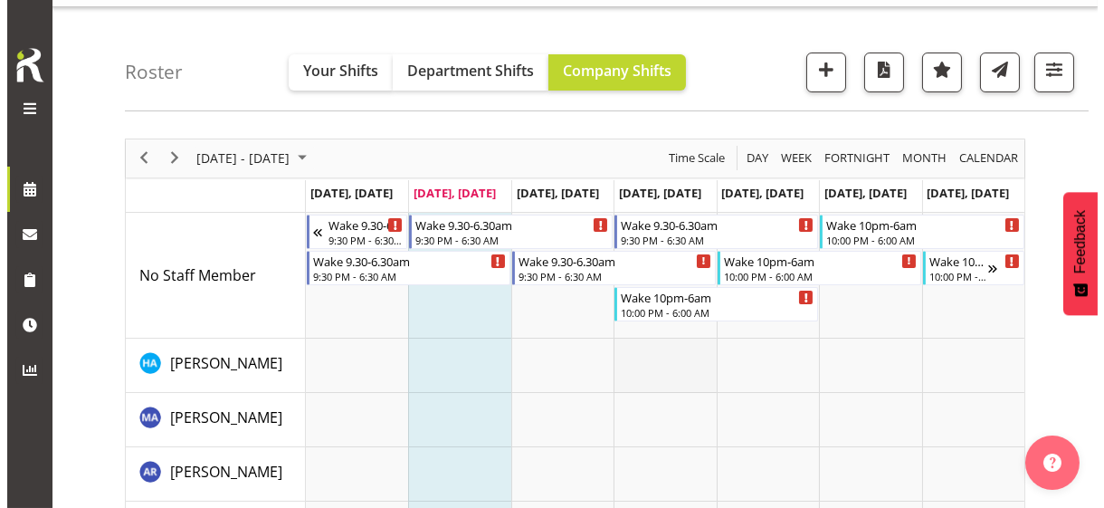
scroll to position [0, 0]
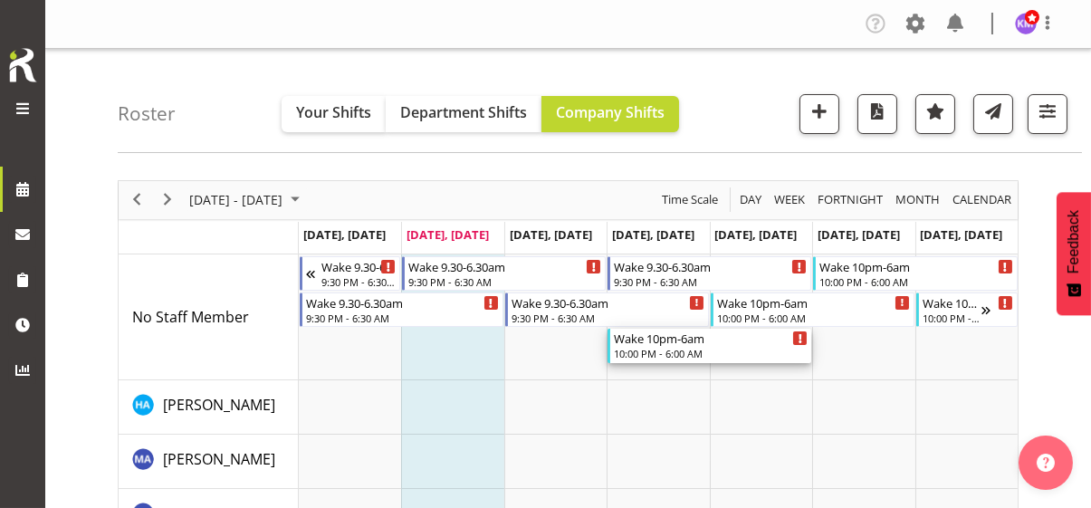
click at [654, 349] on div "10:00 PM - 6:00 AM" at bounding box center [711, 353] width 194 height 14
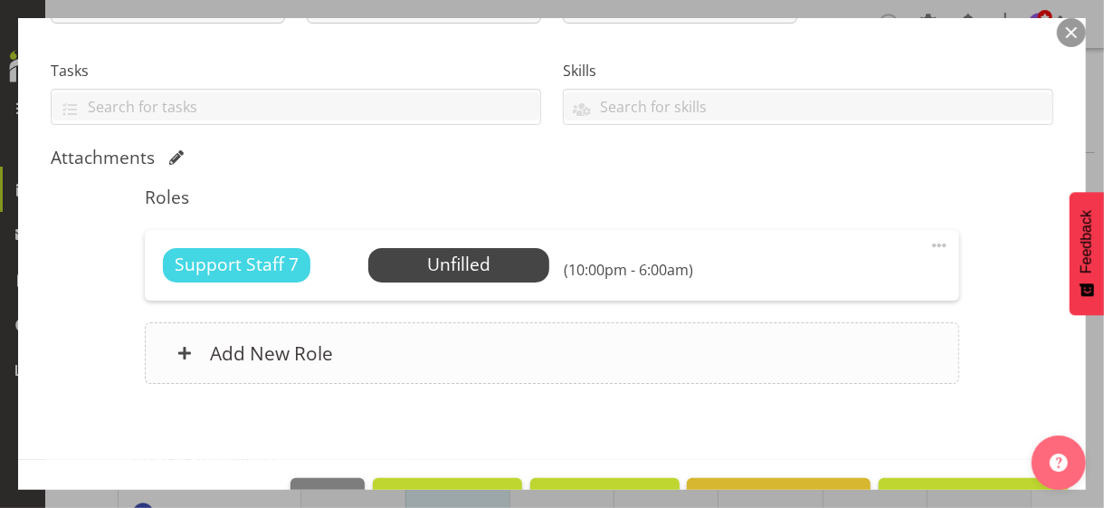
scroll to position [362, 0]
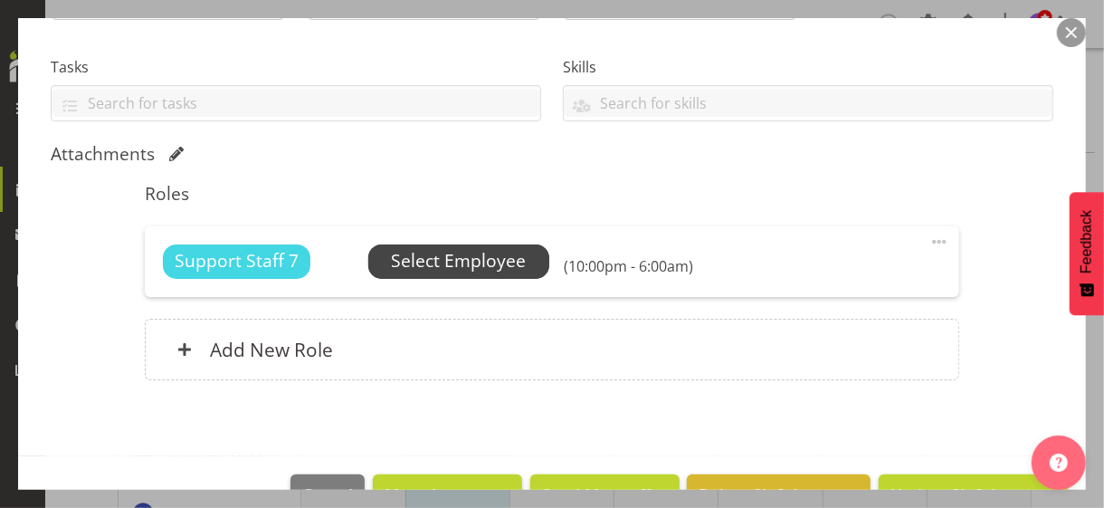
click at [414, 269] on span "Select Employee" at bounding box center [458, 261] width 135 height 26
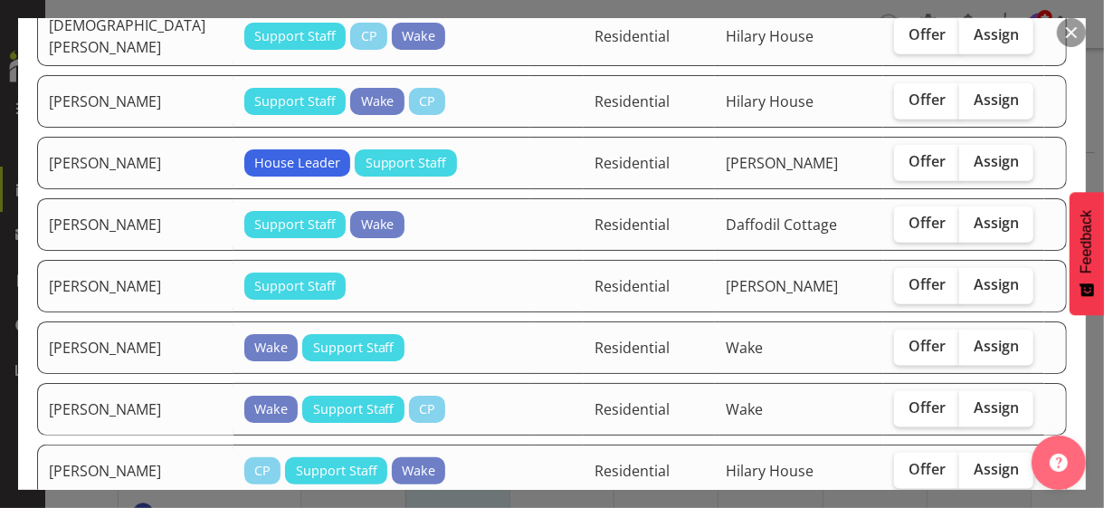
scroll to position [996, 0]
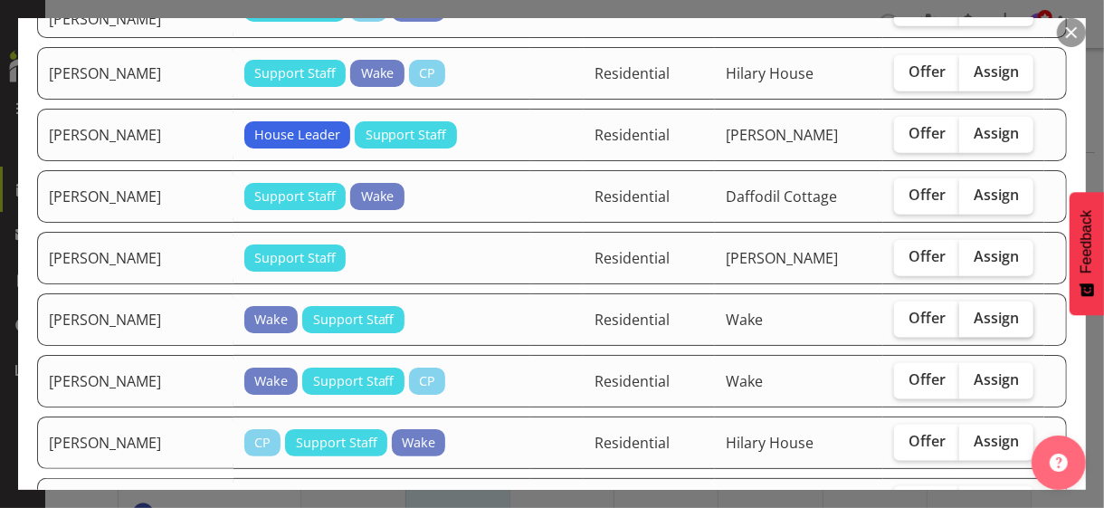
click at [980, 309] on span "Assign" at bounding box center [996, 318] width 45 height 18
click at [971, 312] on input "Assign" at bounding box center [966, 318] width 12 height 12
checkbox input "true"
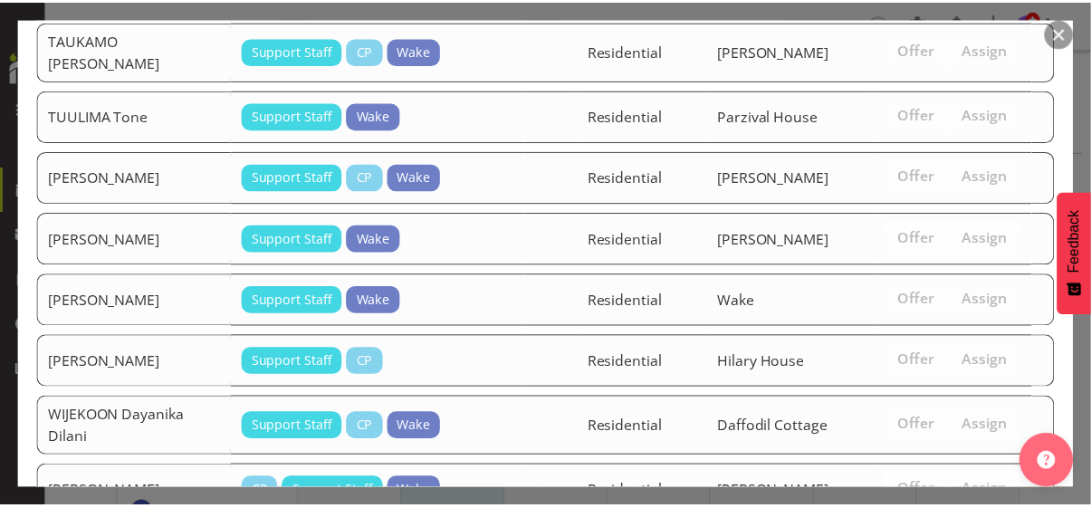
scroll to position [3168, 0]
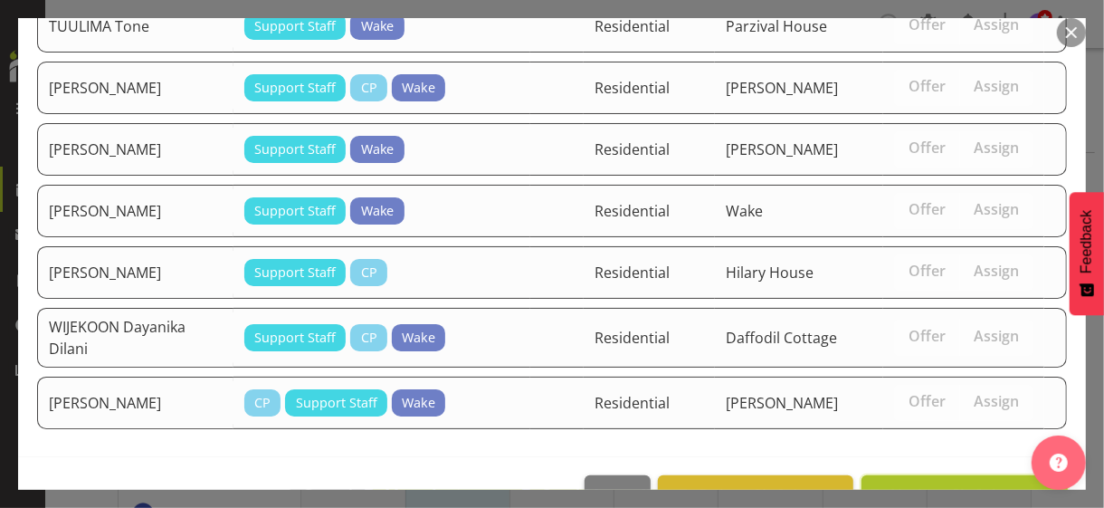
click at [923, 484] on span "Assign [PERSON_NAME]" at bounding box center [965, 495] width 183 height 22
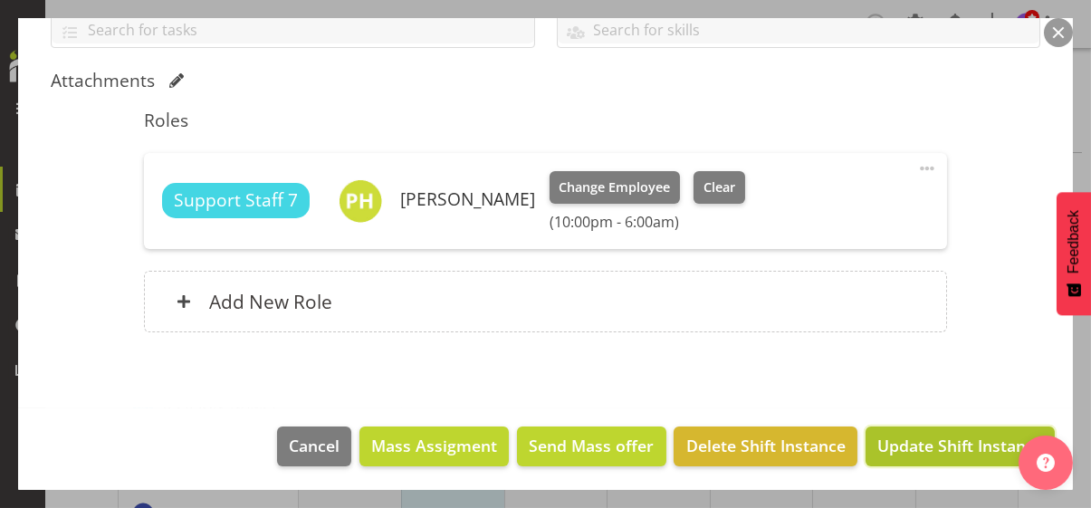
click at [920, 439] on span "Update Shift Instance" at bounding box center [960, 446] width 166 height 24
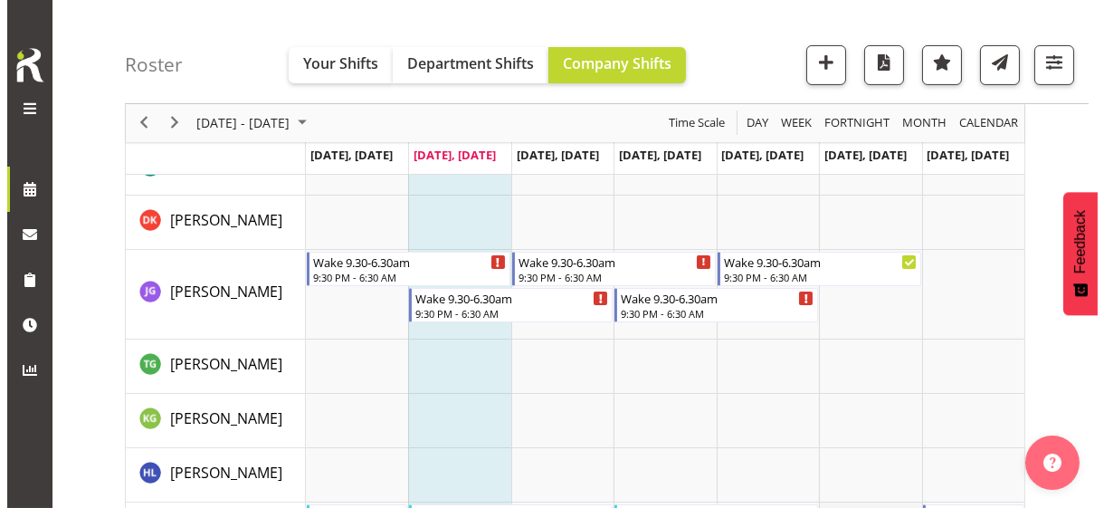
scroll to position [996, 0]
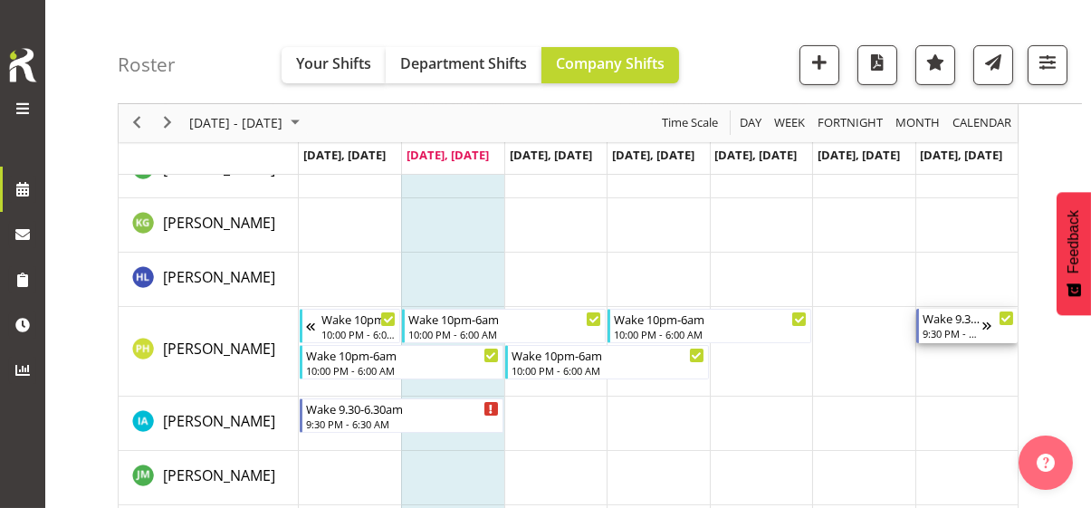
click at [957, 329] on div "9:30 PM - 6:30 AM" at bounding box center [952, 333] width 60 height 14
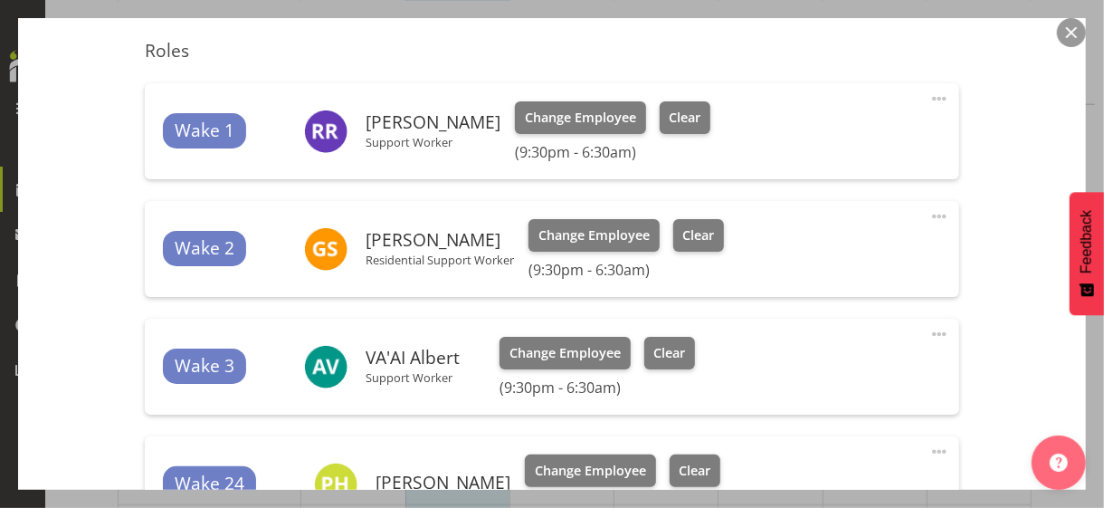
scroll to position [543, 0]
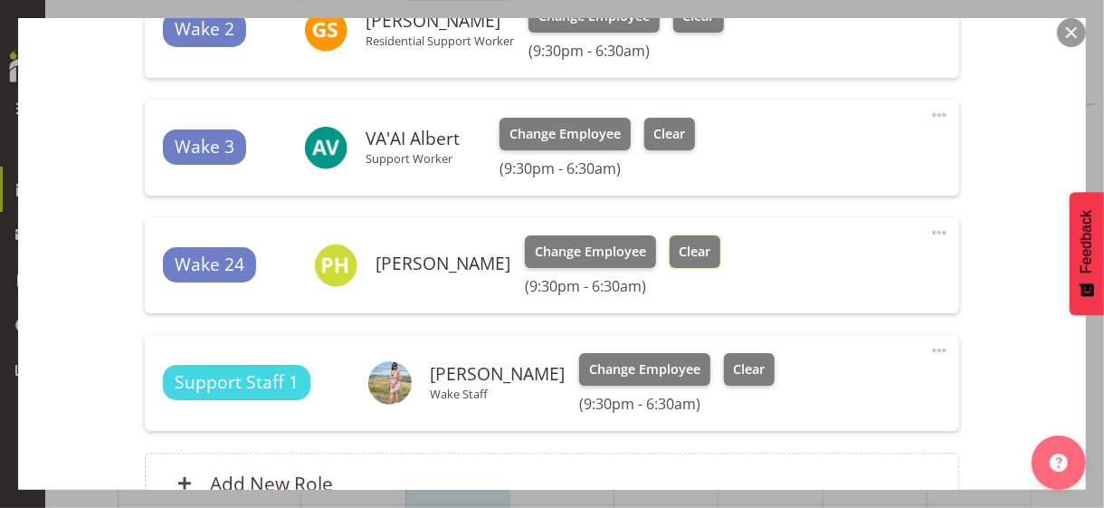
click at [711, 253] on span "Clear" at bounding box center [695, 252] width 32 height 20
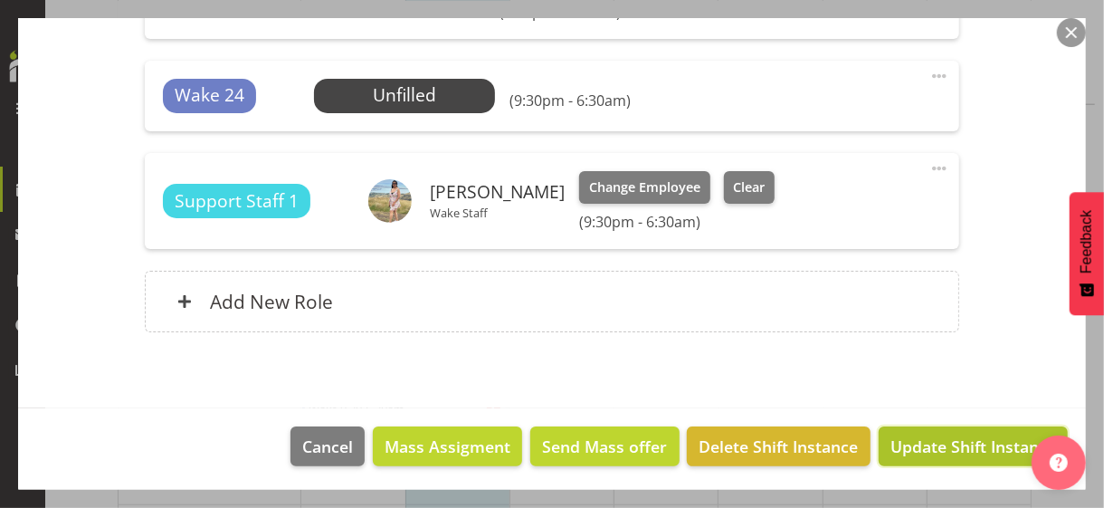
click at [912, 440] on span "Update Shift Instance" at bounding box center [974, 447] width 166 height 24
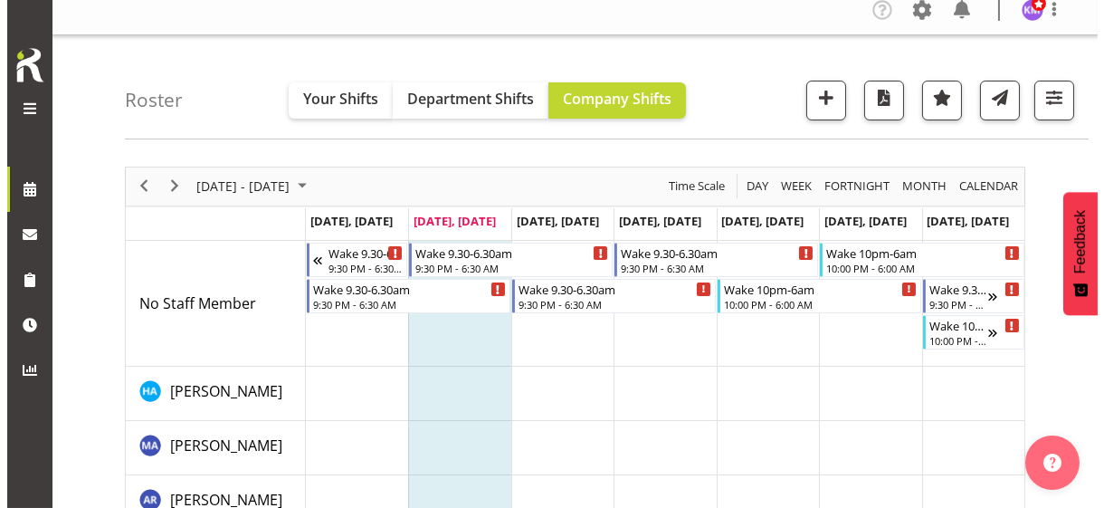
scroll to position [0, 0]
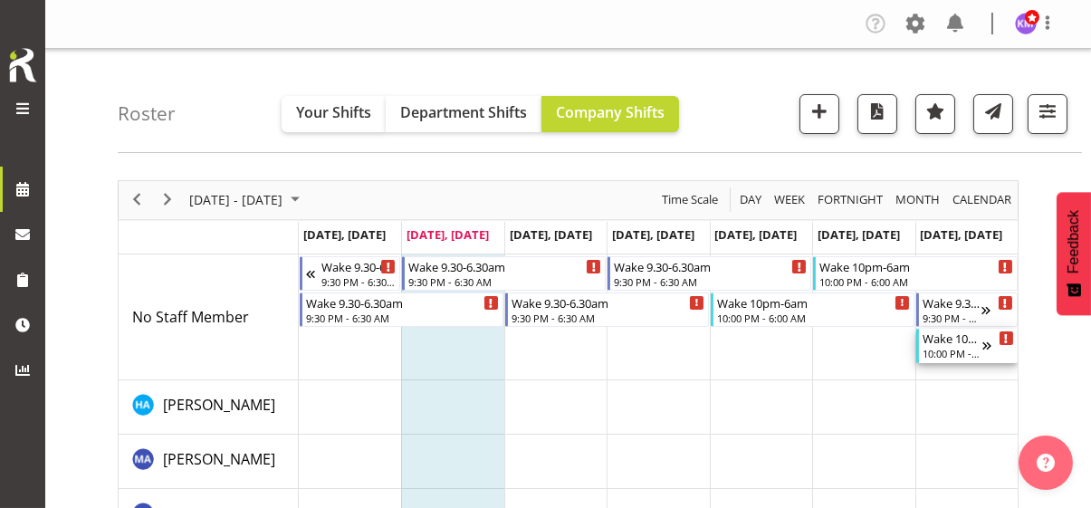
click at [954, 350] on div "10:00 PM - 6:00 AM" at bounding box center [952, 353] width 60 height 14
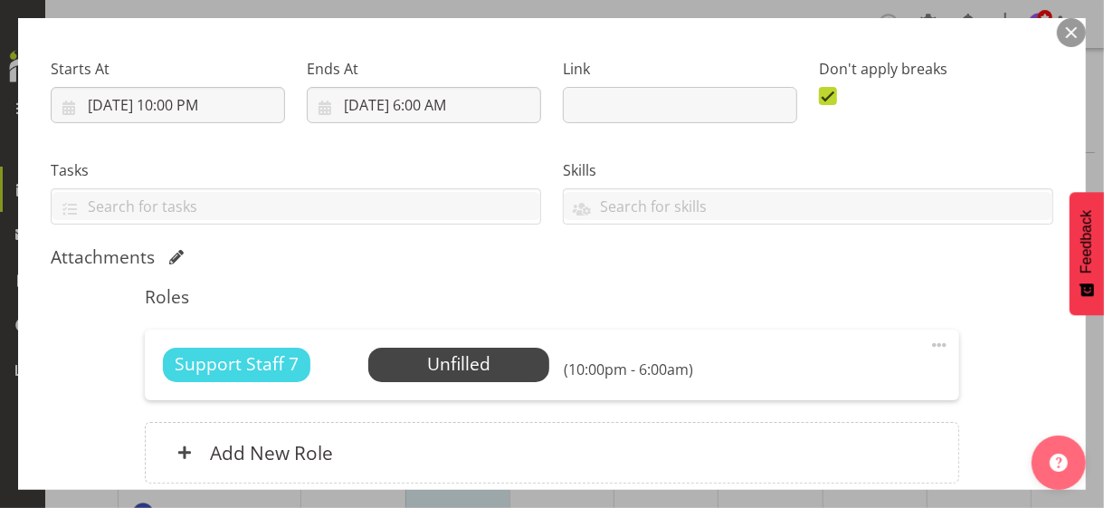
scroll to position [410, 0]
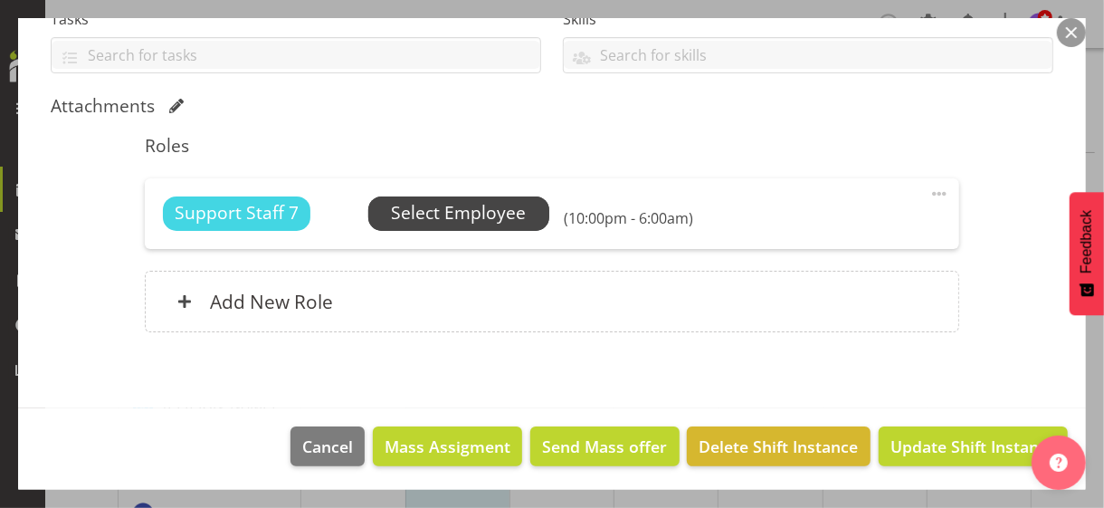
click at [444, 215] on span "Select Employee" at bounding box center [458, 213] width 135 height 26
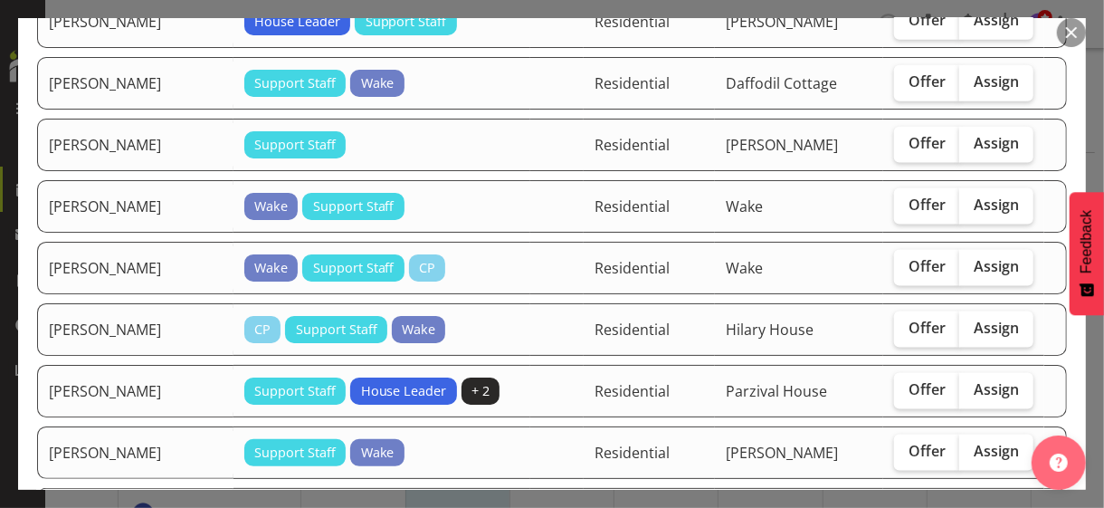
scroll to position [1177, 0]
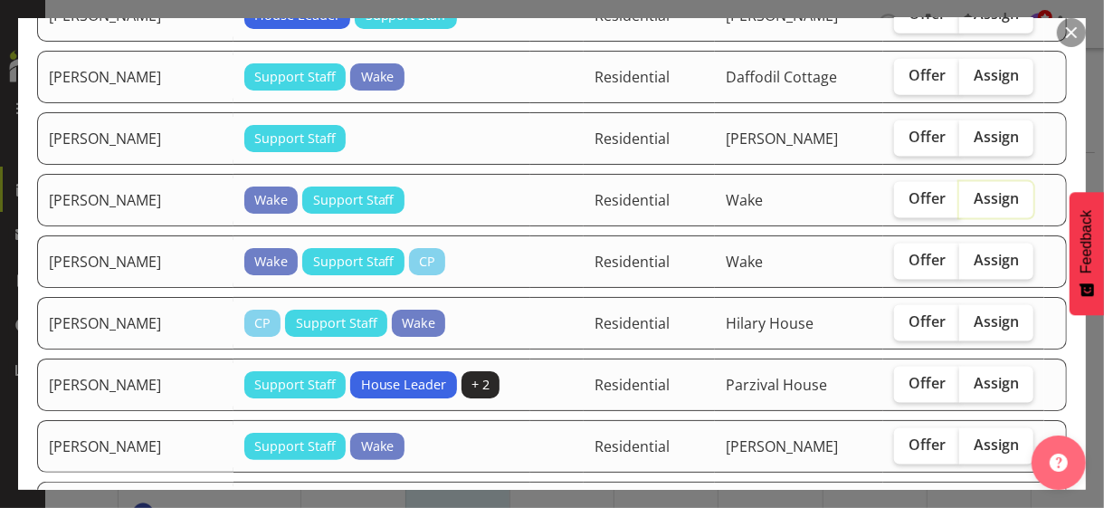
click at [960, 193] on input "Assign" at bounding box center [966, 199] width 12 height 12
checkbox input "true"
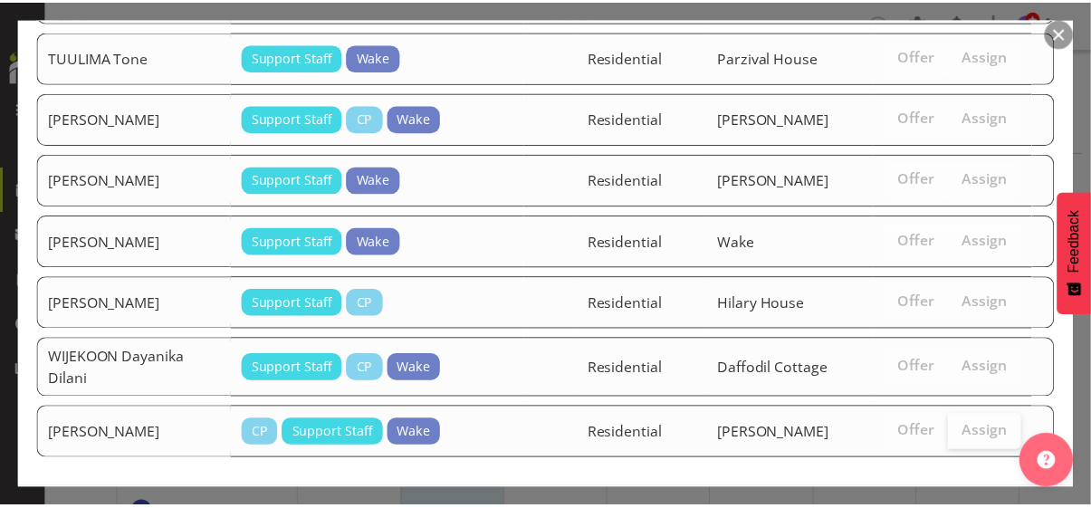
scroll to position [3108, 0]
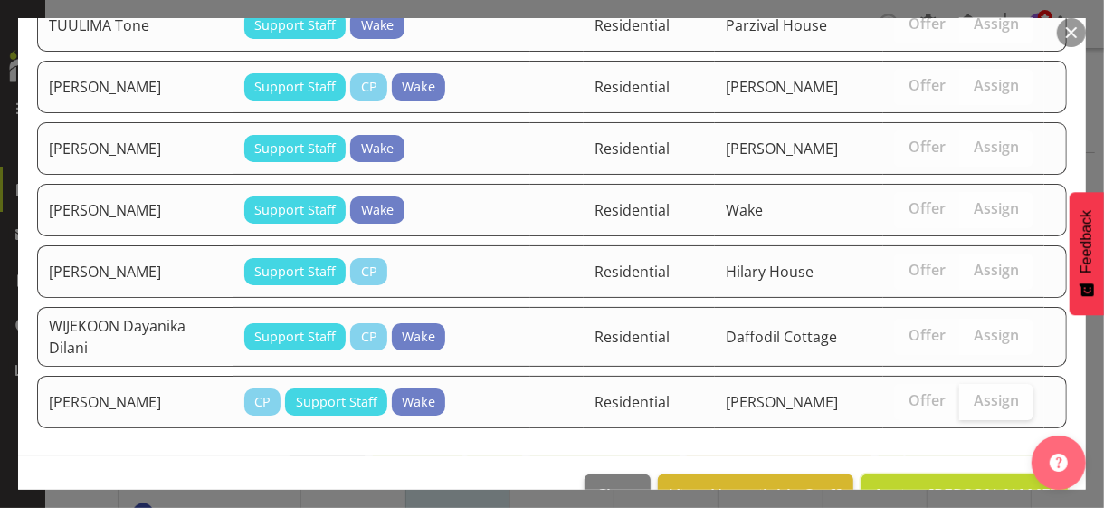
click at [958, 483] on span "Assign [PERSON_NAME]" at bounding box center [965, 494] width 183 height 22
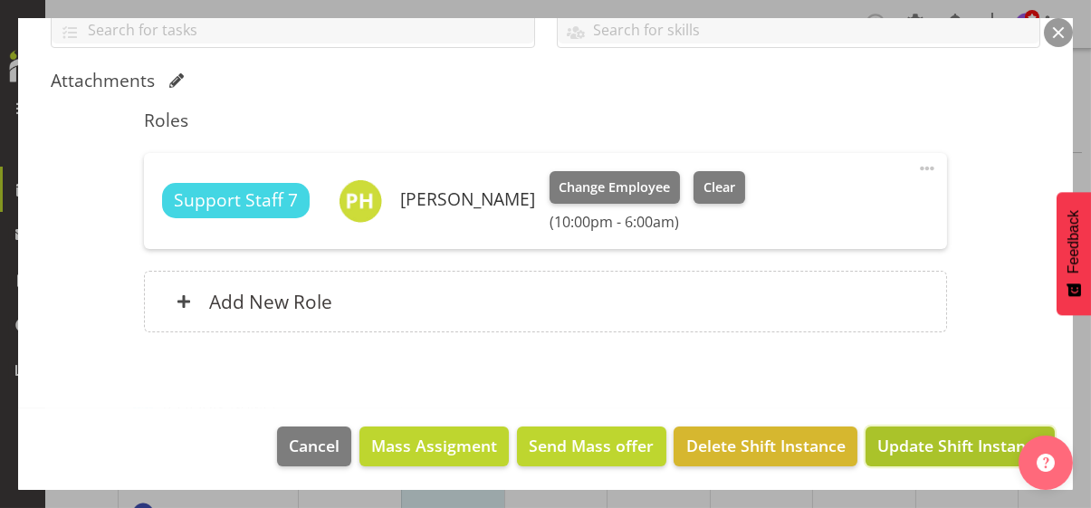
click at [929, 442] on span "Update Shift Instance" at bounding box center [960, 446] width 166 height 24
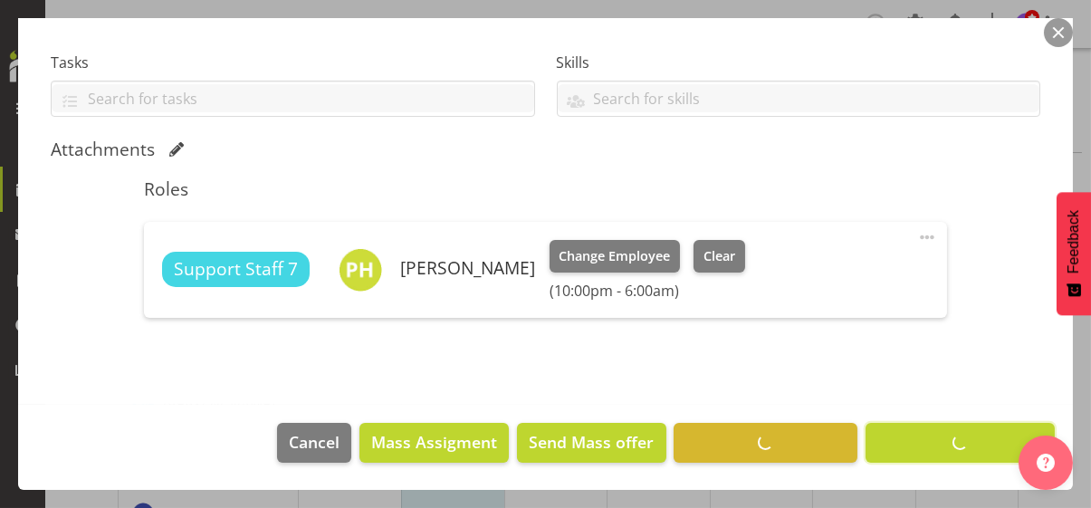
scroll to position [364, 0]
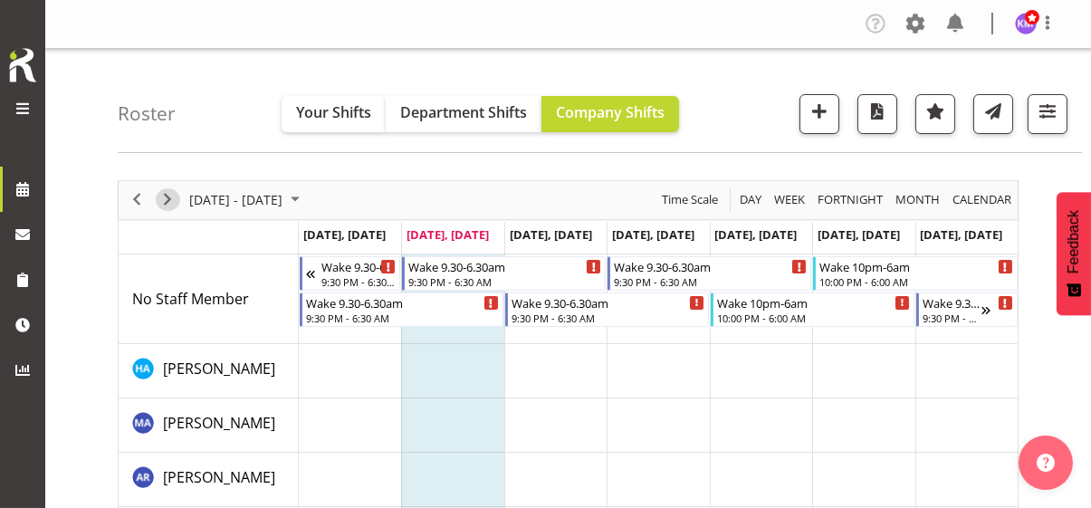
click at [166, 198] on span "Next" at bounding box center [168, 199] width 22 height 23
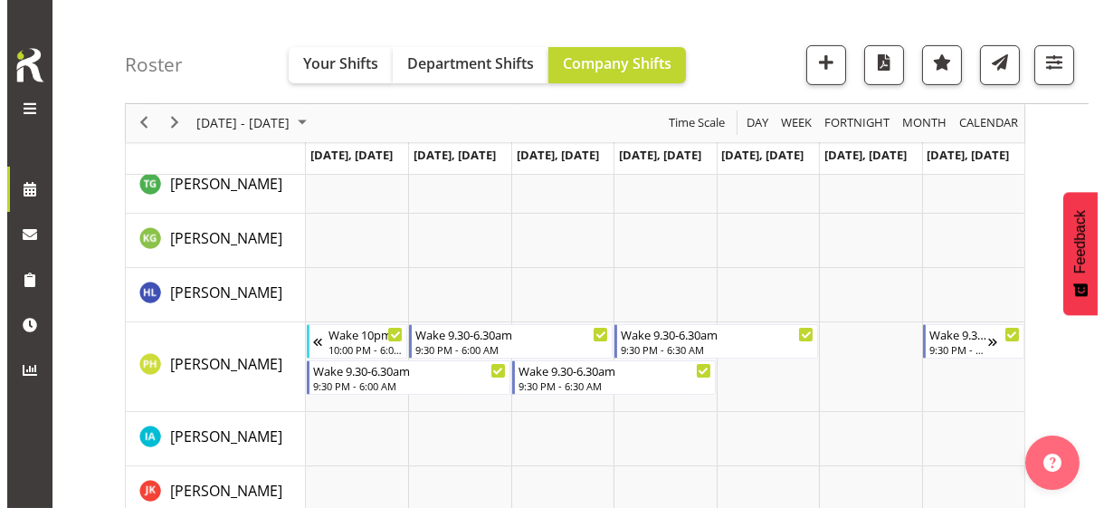
scroll to position [996, 0]
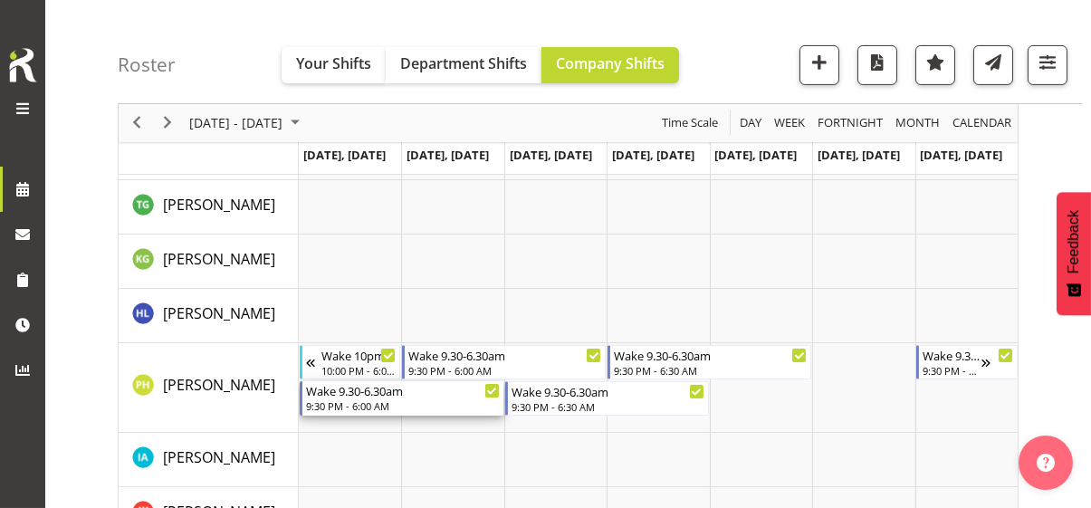
click at [357, 404] on div "9:30 PM - 6:00 AM" at bounding box center [403, 405] width 194 height 14
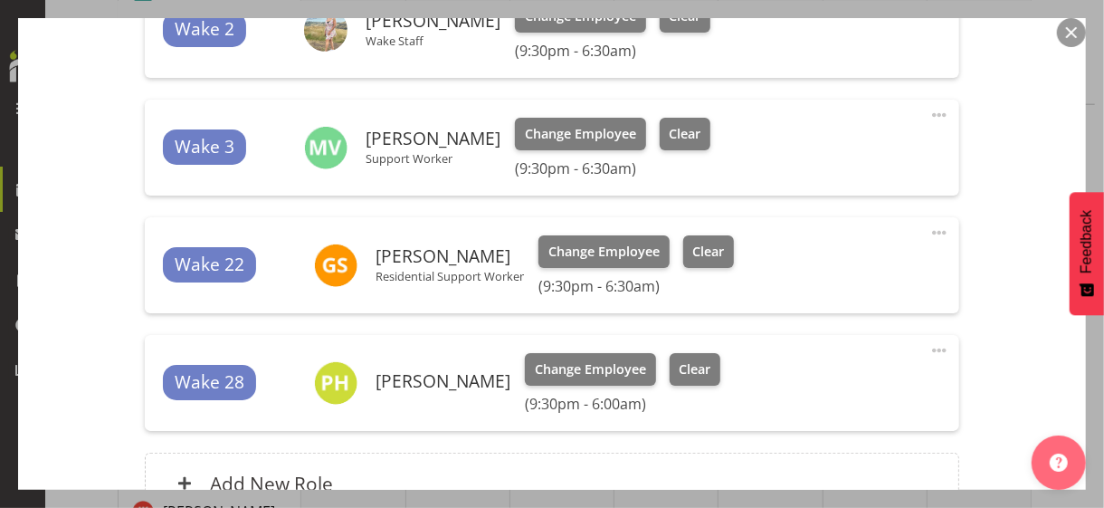
scroll to position [815, 0]
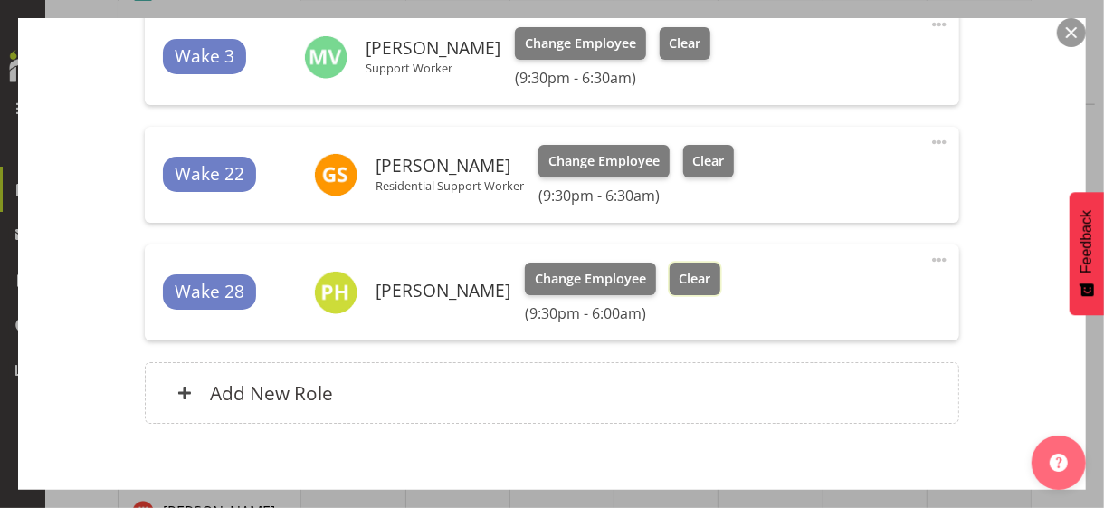
drag, startPoint x: 700, startPoint y: 288, endPoint x: 712, endPoint y: 296, distance: 15.1
click at [700, 288] on button "Clear" at bounding box center [696, 279] width 52 height 33
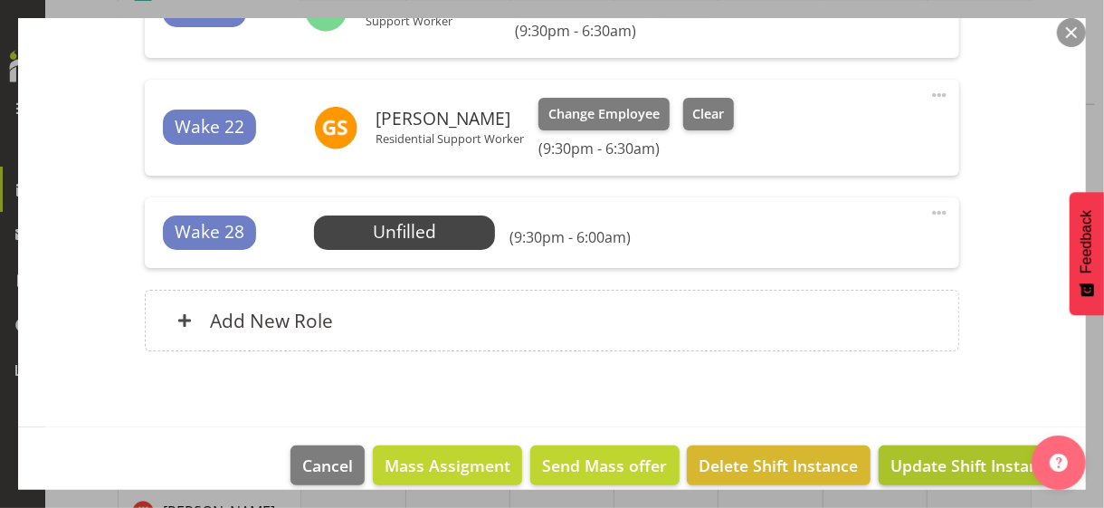
scroll to position [881, 0]
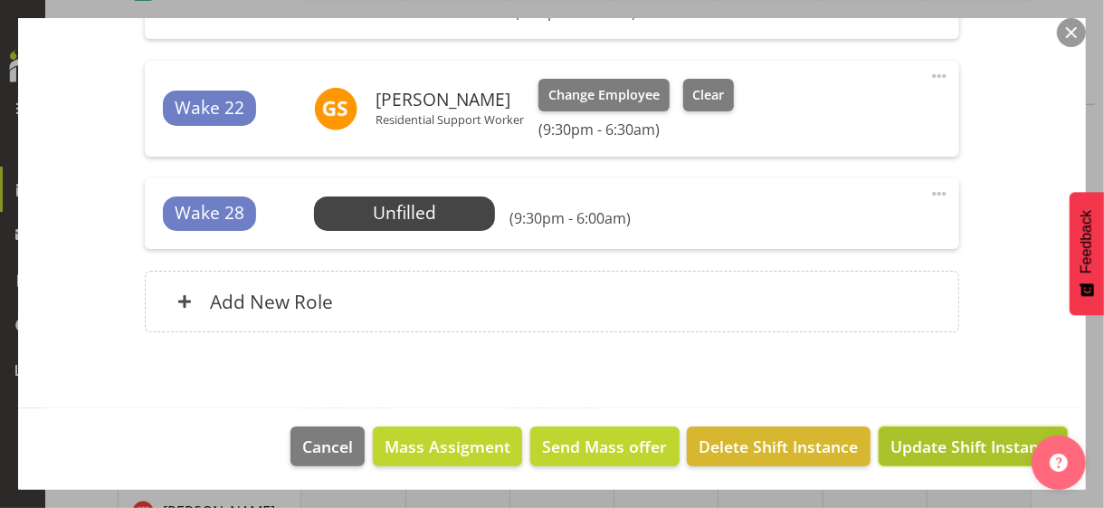
click at [905, 440] on span "Update Shift Instance" at bounding box center [974, 447] width 166 height 24
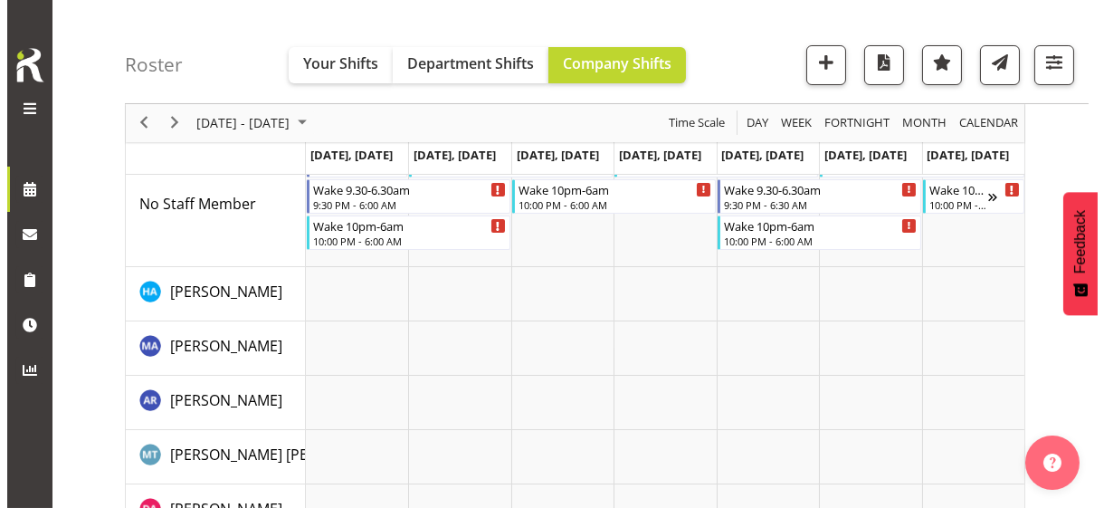
scroll to position [0, 0]
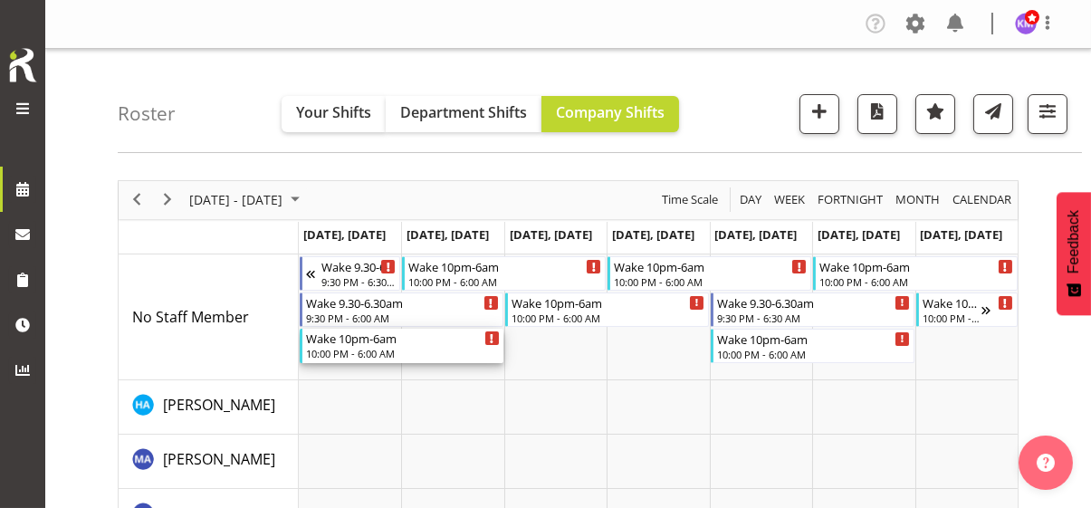
click at [353, 346] on div "10:00 PM - 6:00 AM" at bounding box center [403, 353] width 194 height 14
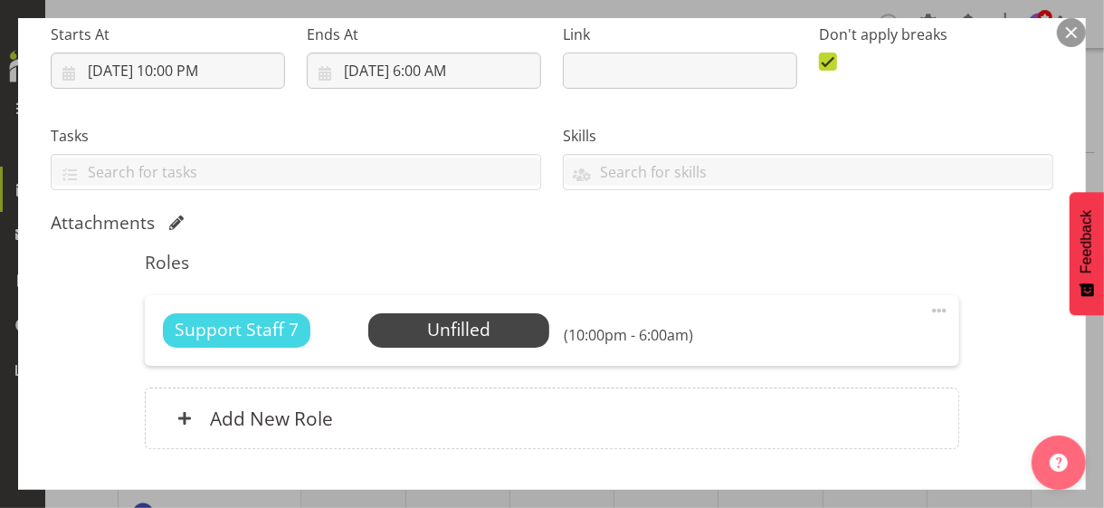
scroll to position [410, 0]
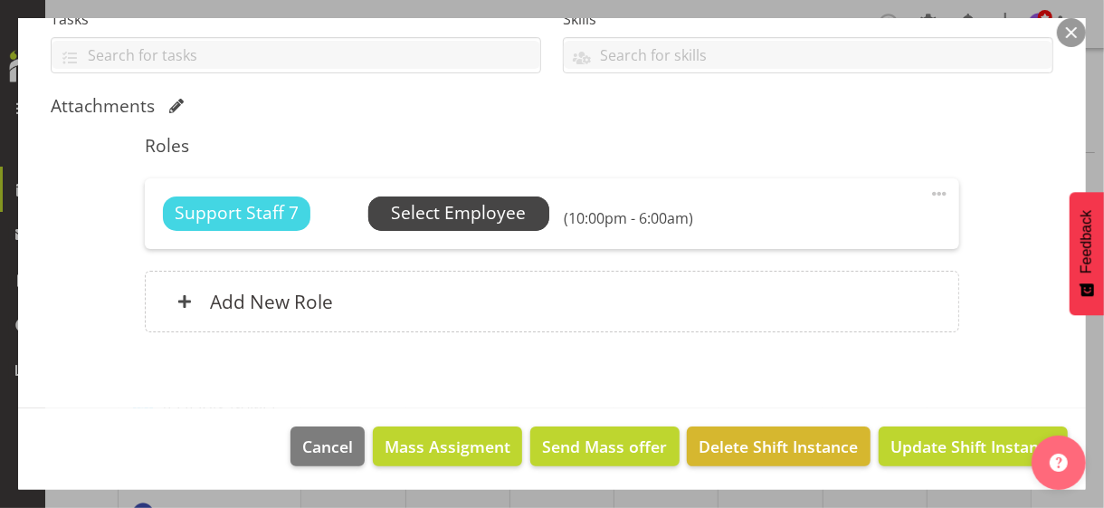
click at [427, 220] on span "Select Employee" at bounding box center [458, 213] width 135 height 26
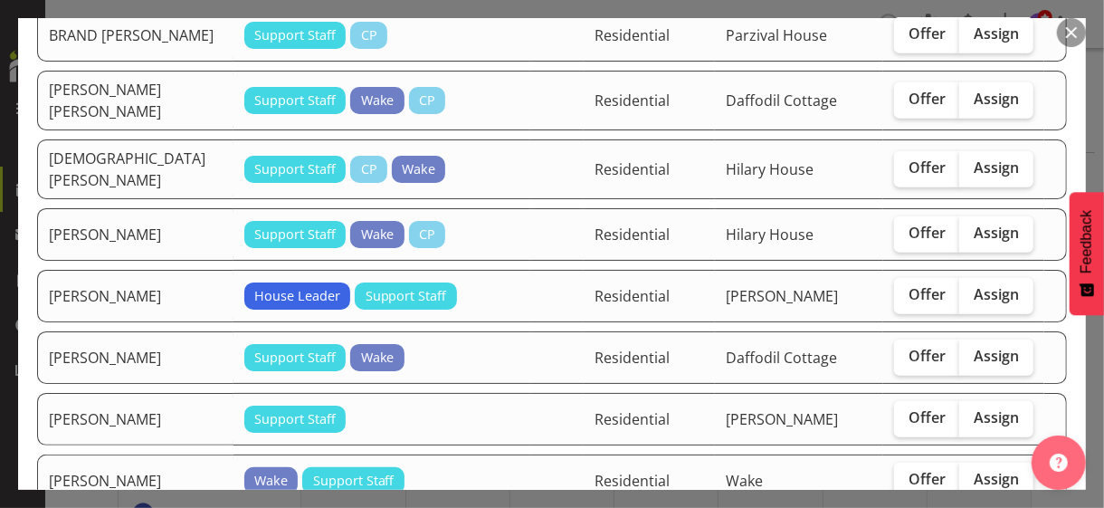
scroll to position [905, 0]
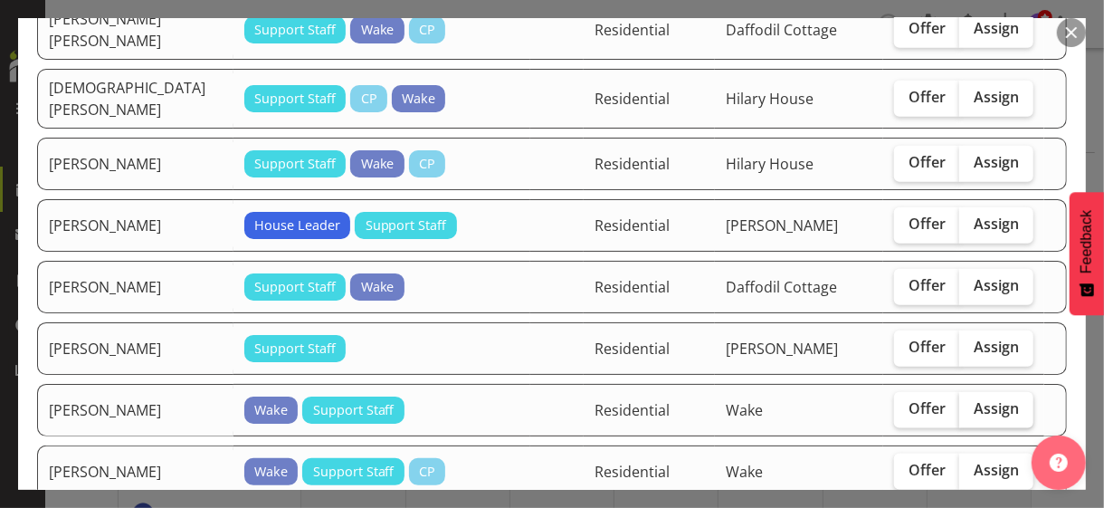
click at [974, 399] on span "Assign" at bounding box center [996, 408] width 45 height 18
click at [971, 403] on input "Assign" at bounding box center [966, 409] width 12 height 12
checkbox input "true"
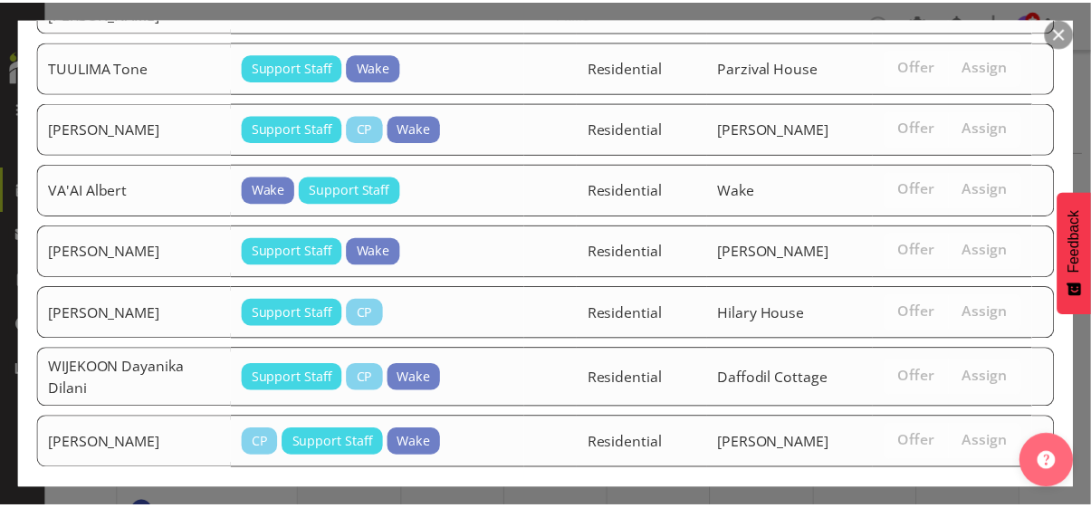
scroll to position [3108, 0]
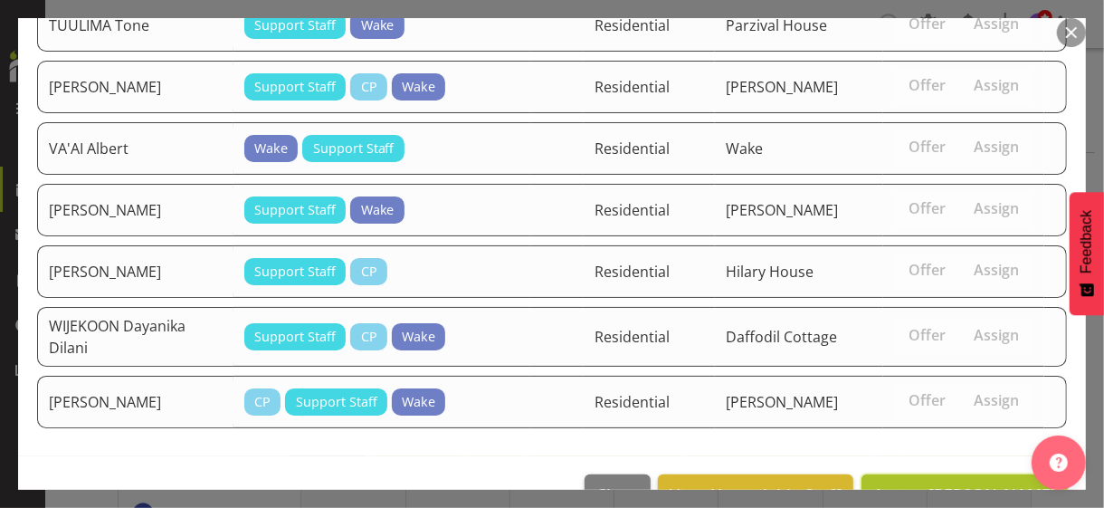
click at [919, 483] on span "Assign [PERSON_NAME]" at bounding box center [965, 494] width 183 height 22
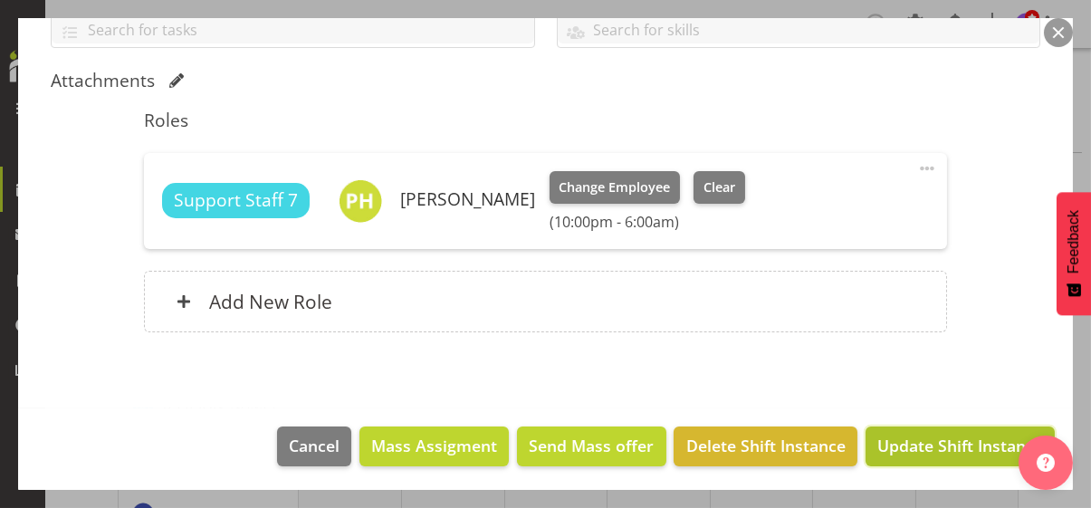
click at [921, 437] on span "Update Shift Instance" at bounding box center [960, 446] width 166 height 24
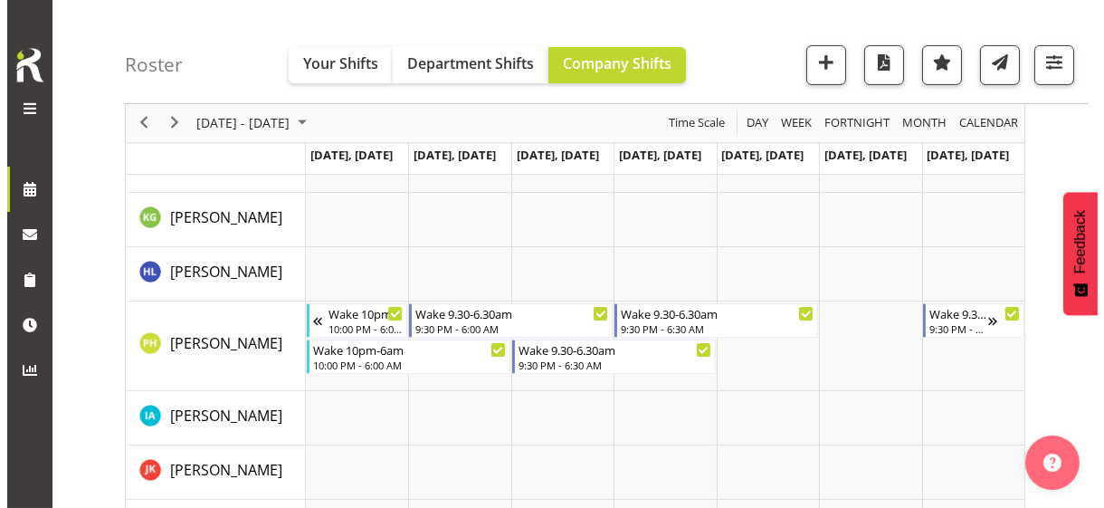
scroll to position [1086, 0]
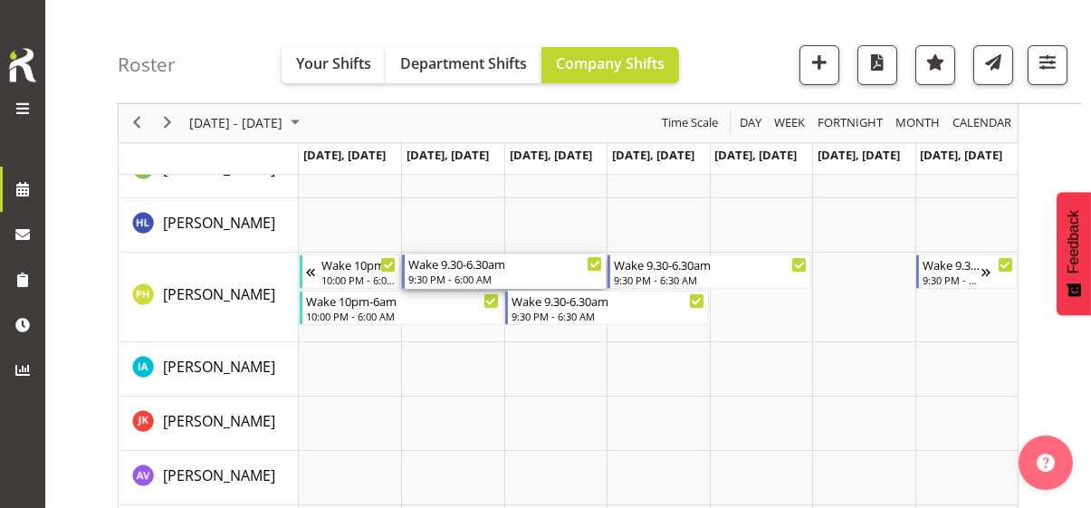
click at [444, 272] on div "9:30 PM - 6:00 AM" at bounding box center [505, 279] width 194 height 14
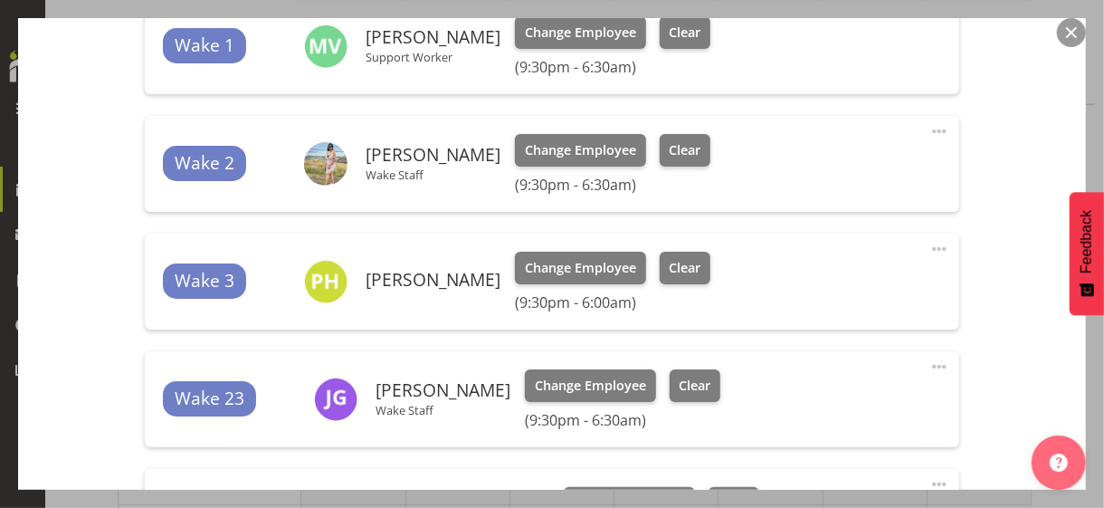
scroll to position [724, 0]
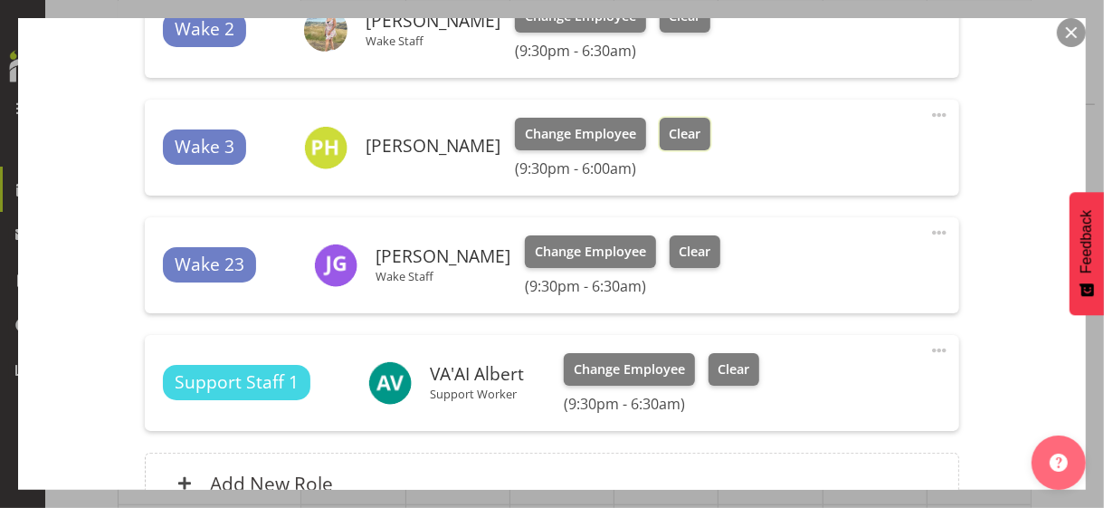
drag, startPoint x: 699, startPoint y: 130, endPoint x: 717, endPoint y: 166, distance: 39.7
click at [701, 132] on span "Clear" at bounding box center [685, 134] width 32 height 20
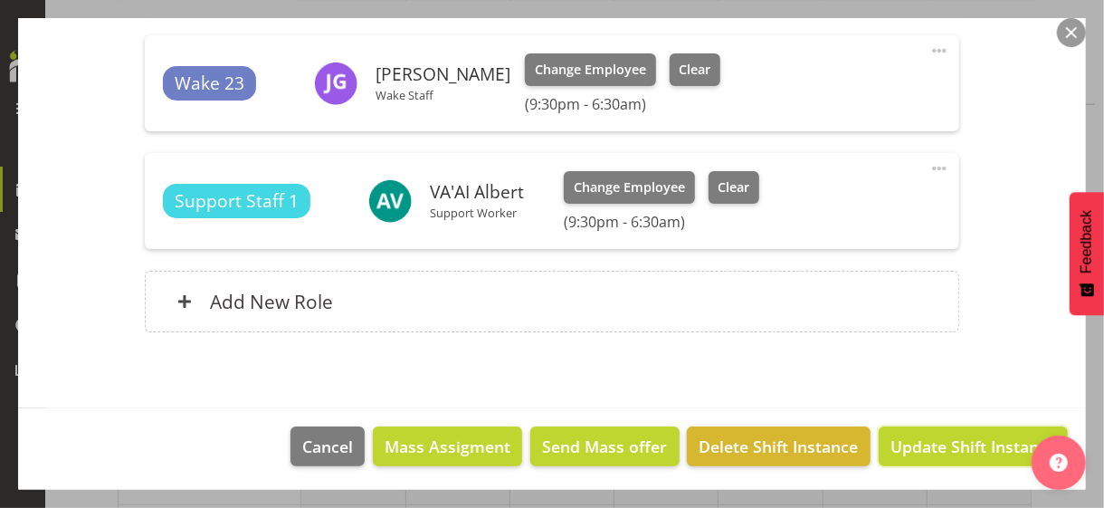
click at [945, 442] on span "Update Shift Instance" at bounding box center [974, 447] width 166 height 24
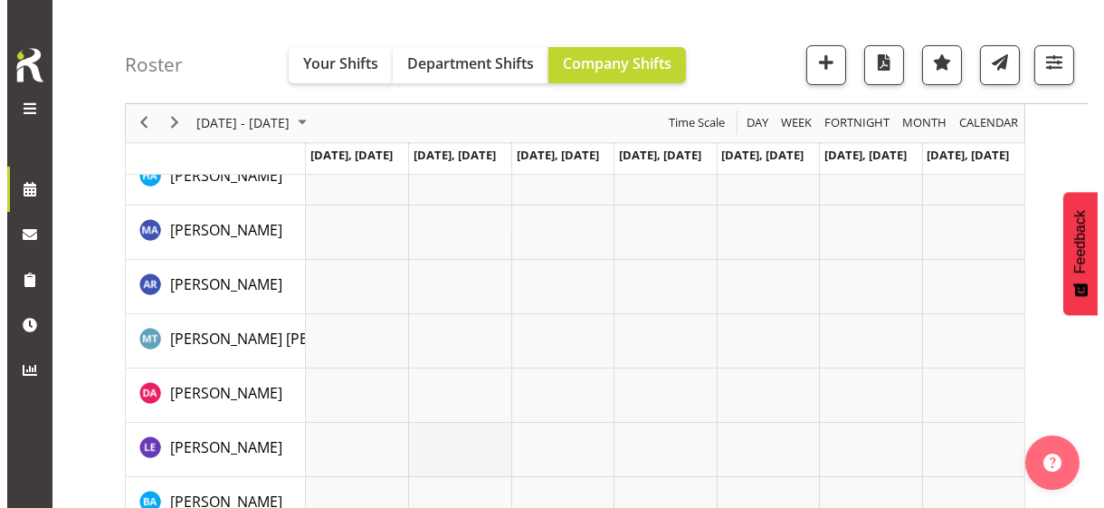
scroll to position [107, 0]
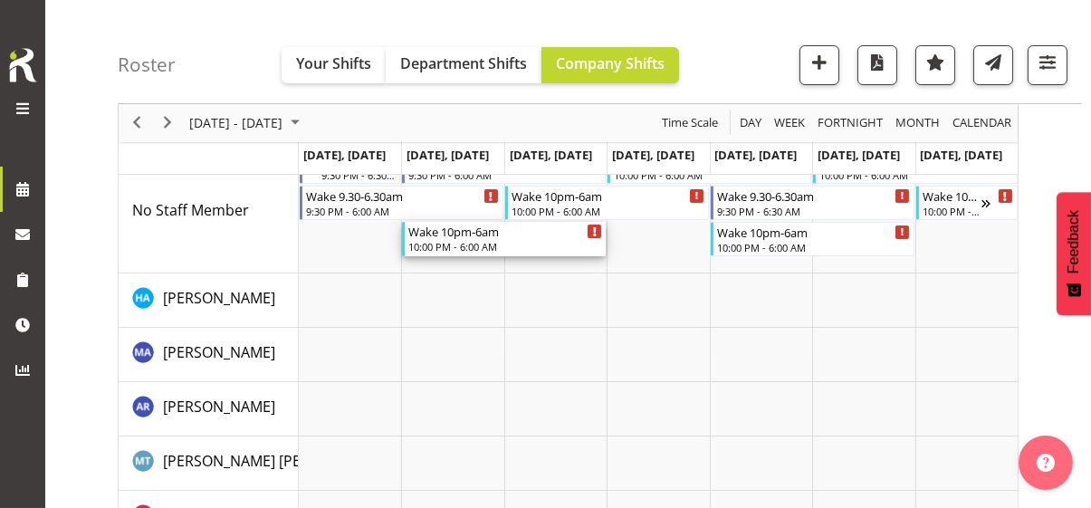
click at [454, 242] on div "10:00 PM - 6:00 AM" at bounding box center [505, 246] width 194 height 14
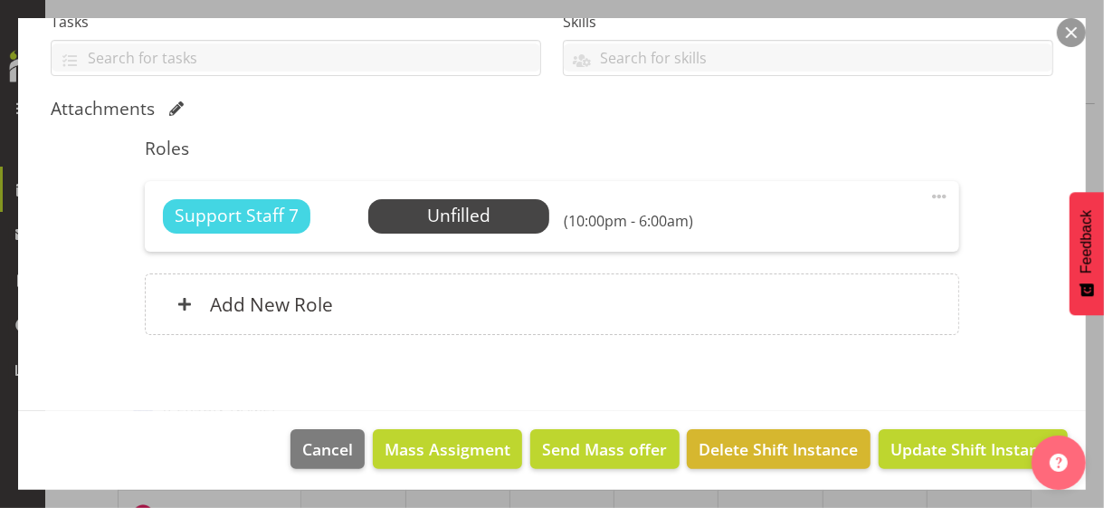
scroll to position [410, 0]
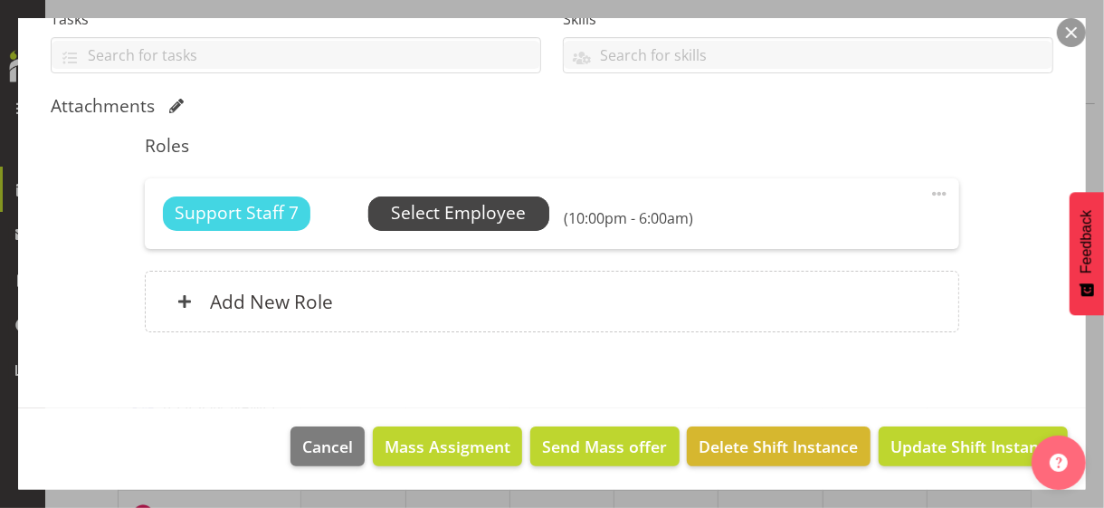
click at [436, 216] on span "Select Employee" at bounding box center [458, 213] width 135 height 26
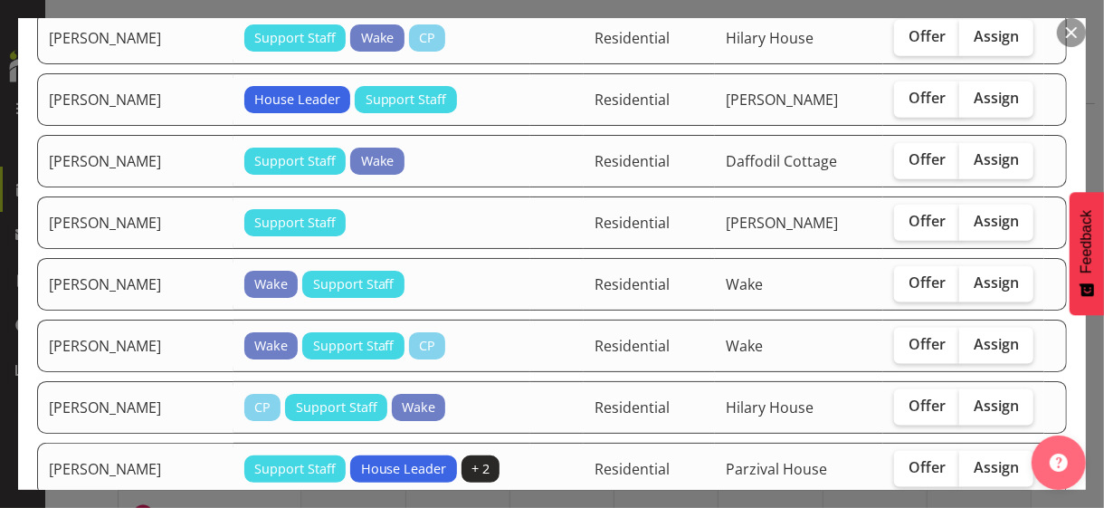
scroll to position [1086, 0]
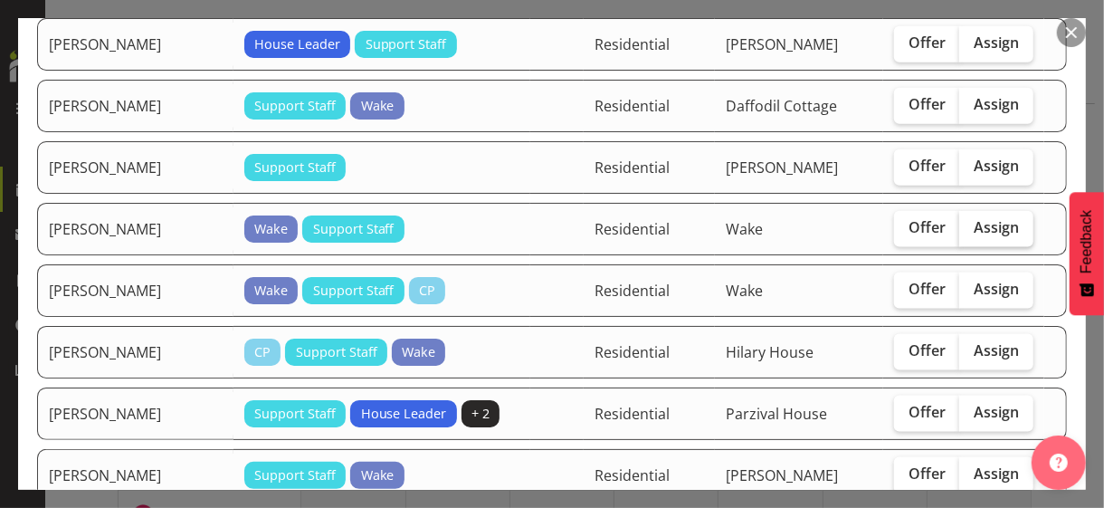
click at [979, 211] on label "Assign" at bounding box center [997, 229] width 74 height 36
click at [971, 222] on input "Assign" at bounding box center [966, 228] width 12 height 12
checkbox input "true"
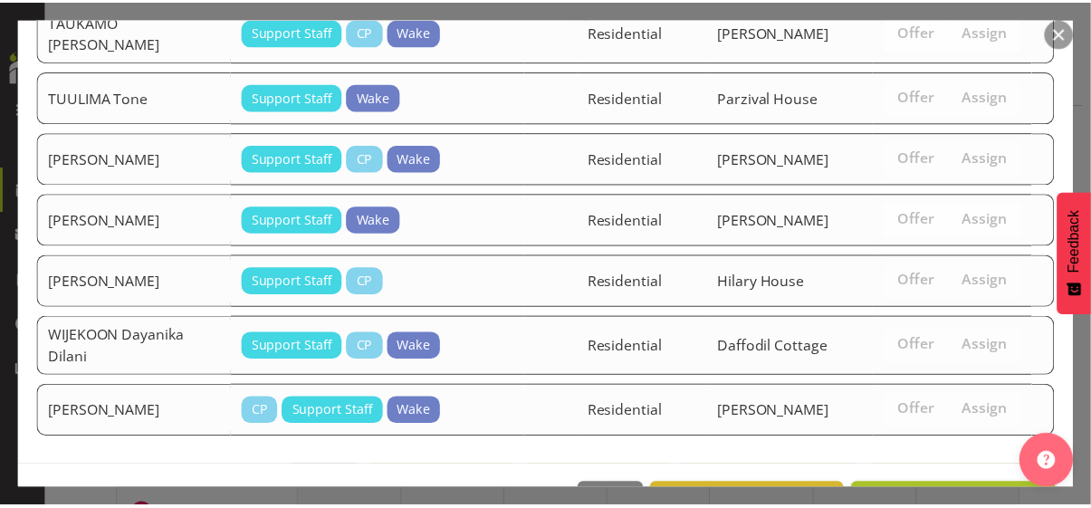
scroll to position [3108, 0]
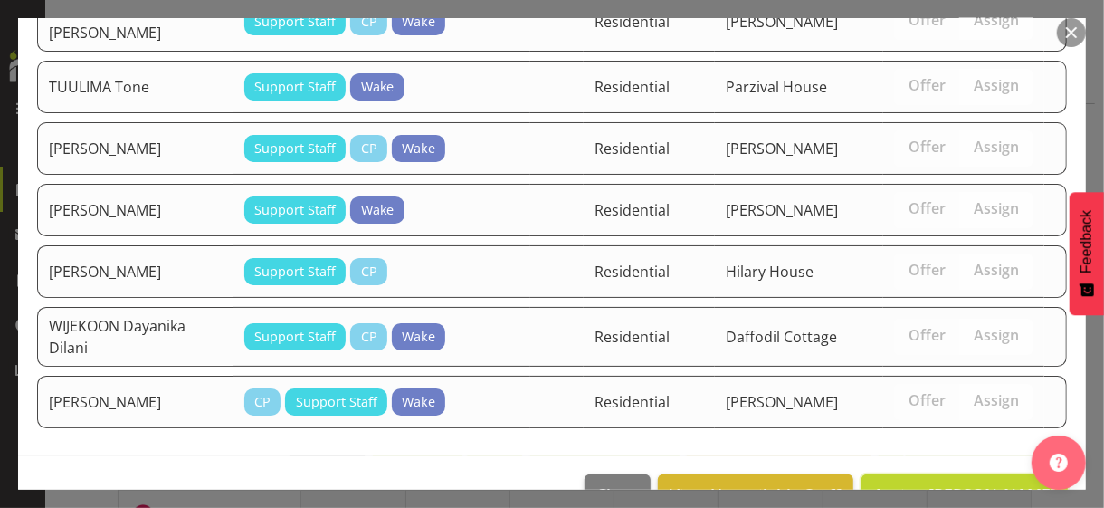
click at [938, 483] on span "Assign [PERSON_NAME]" at bounding box center [965, 494] width 183 height 22
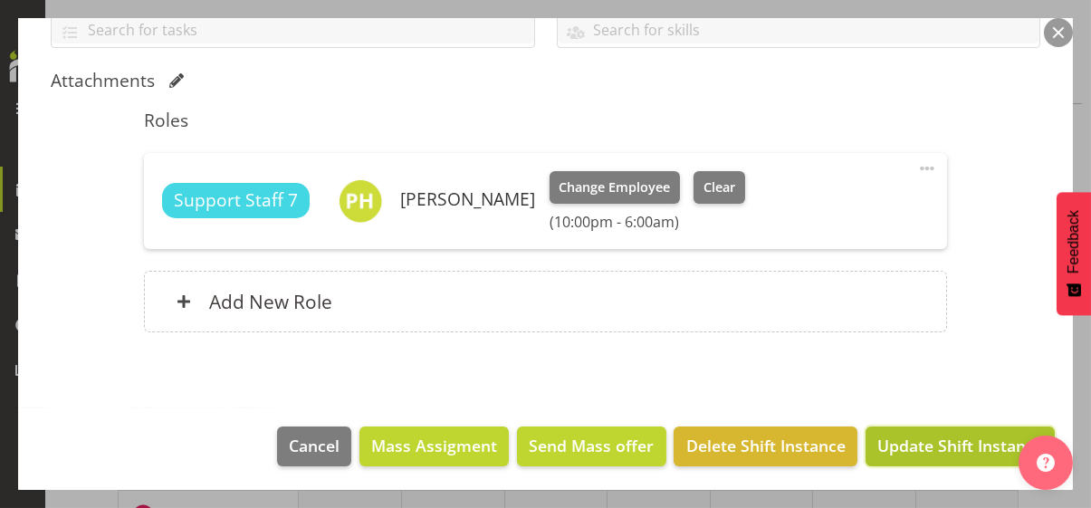
click at [932, 437] on span "Update Shift Instance" at bounding box center [960, 446] width 166 height 24
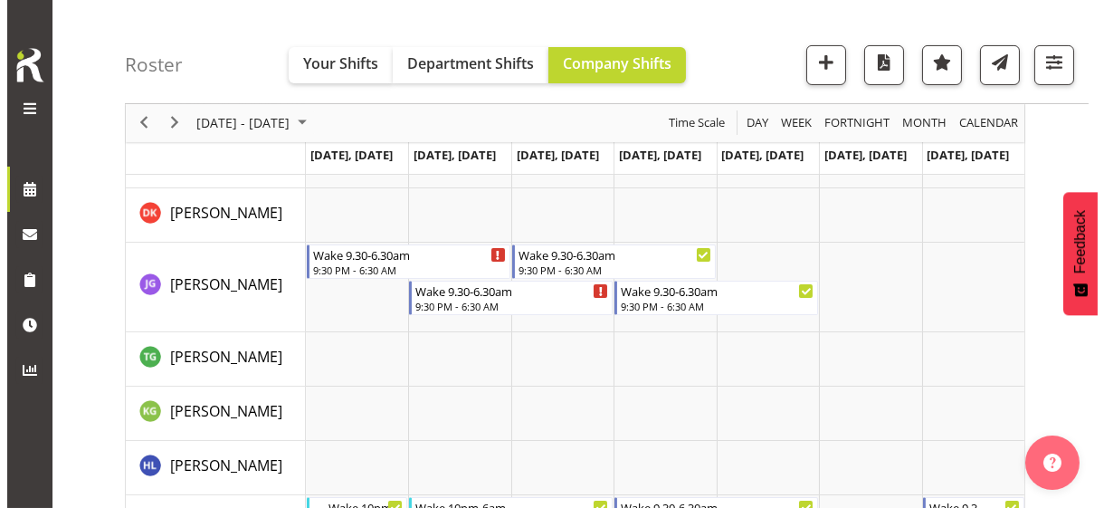
scroll to position [1012, 0]
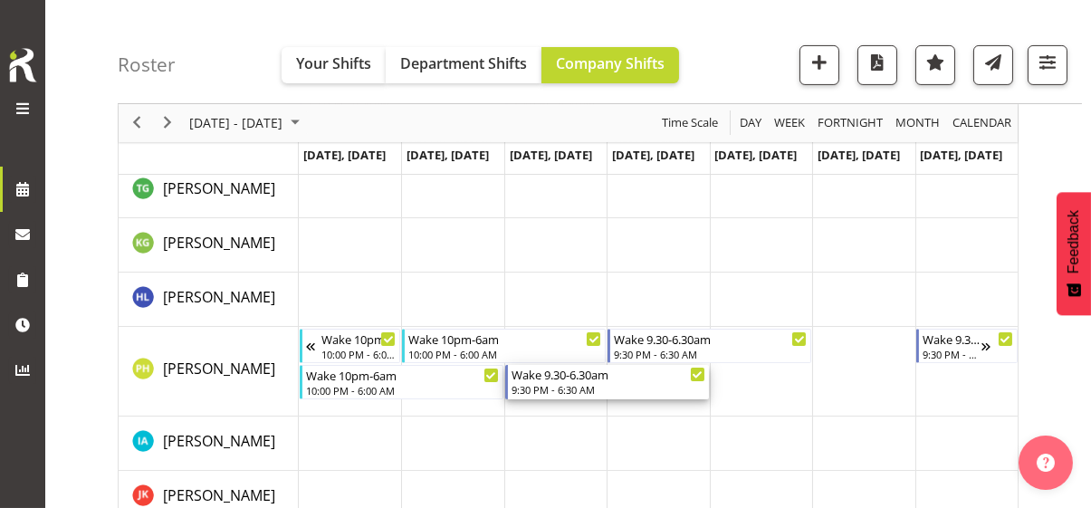
click at [560, 388] on div "9:30 PM - 6:30 AM" at bounding box center [608, 389] width 194 height 14
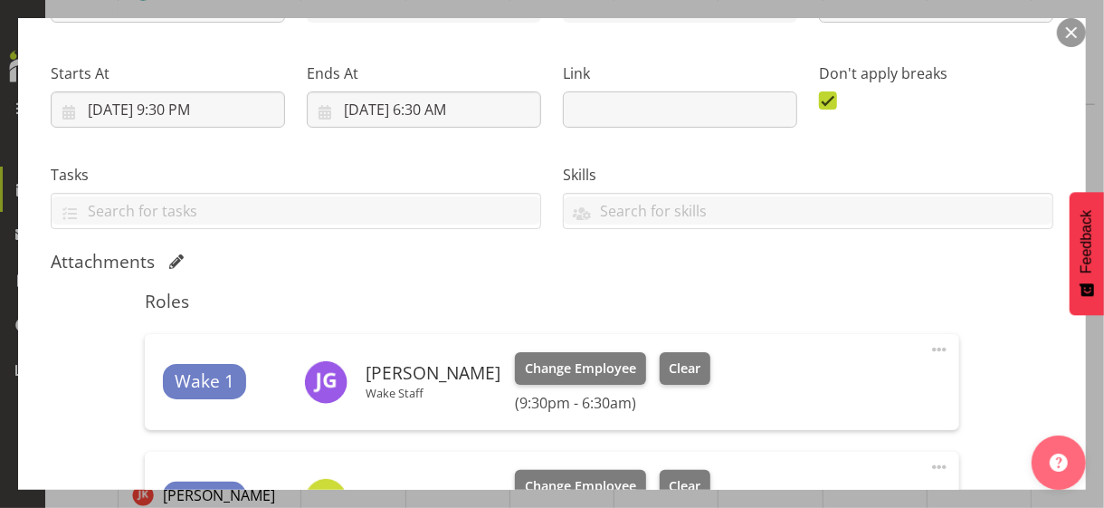
scroll to position [453, 0]
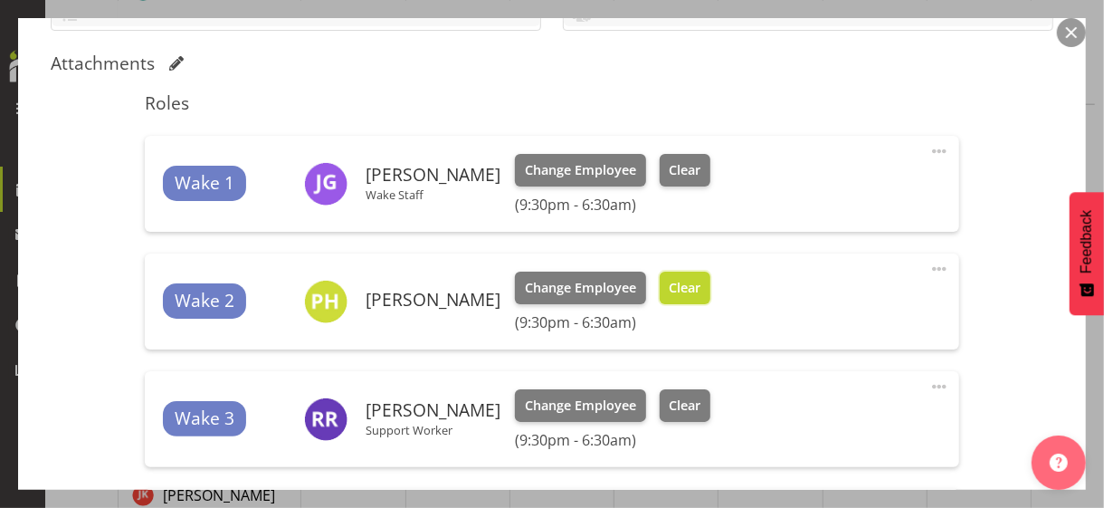
click at [706, 298] on button "Clear" at bounding box center [686, 288] width 52 height 33
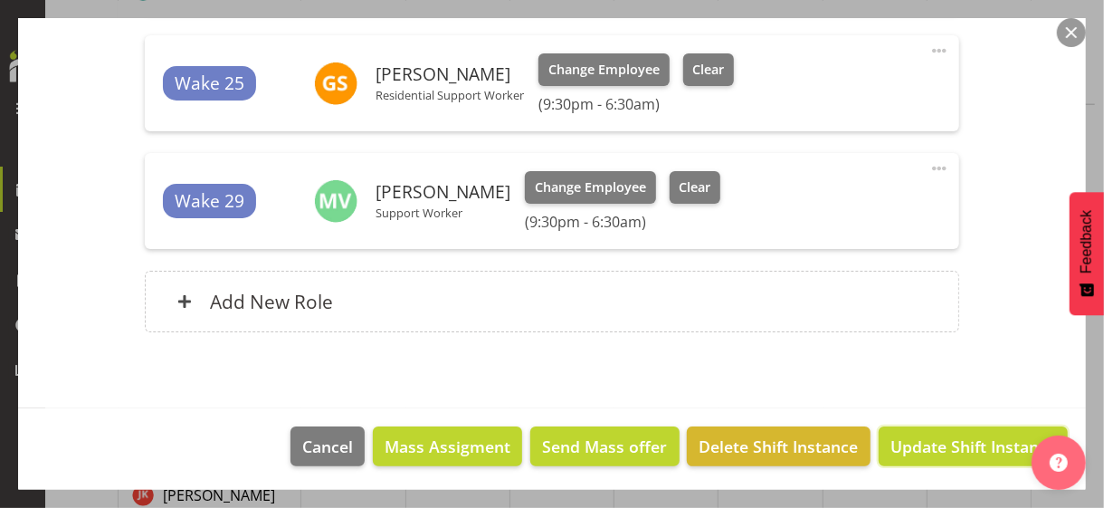
drag, startPoint x: 942, startPoint y: 446, endPoint x: 933, endPoint y: 442, distance: 10.1
click at [941, 445] on span "Update Shift Instance" at bounding box center [974, 447] width 166 height 24
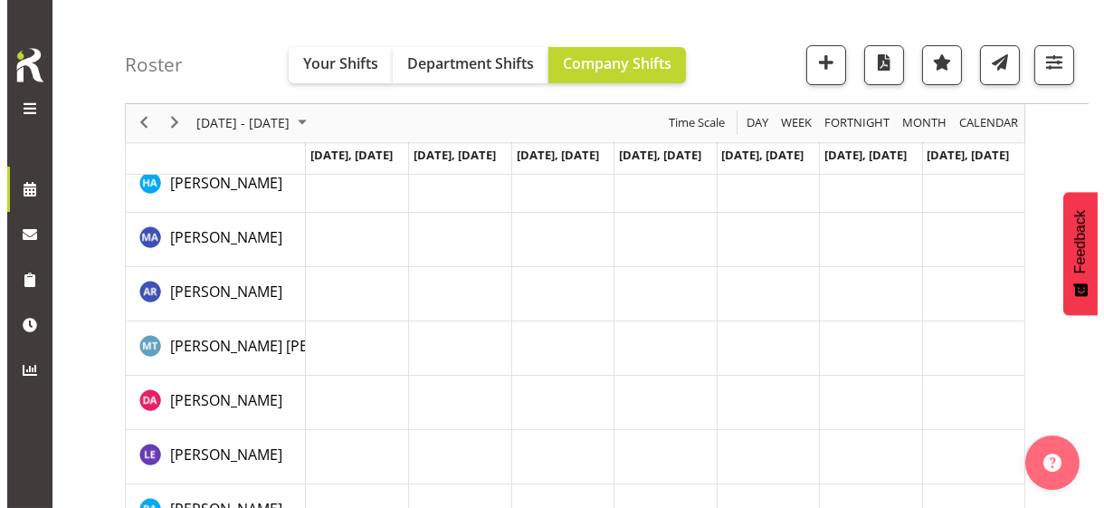
scroll to position [16, 0]
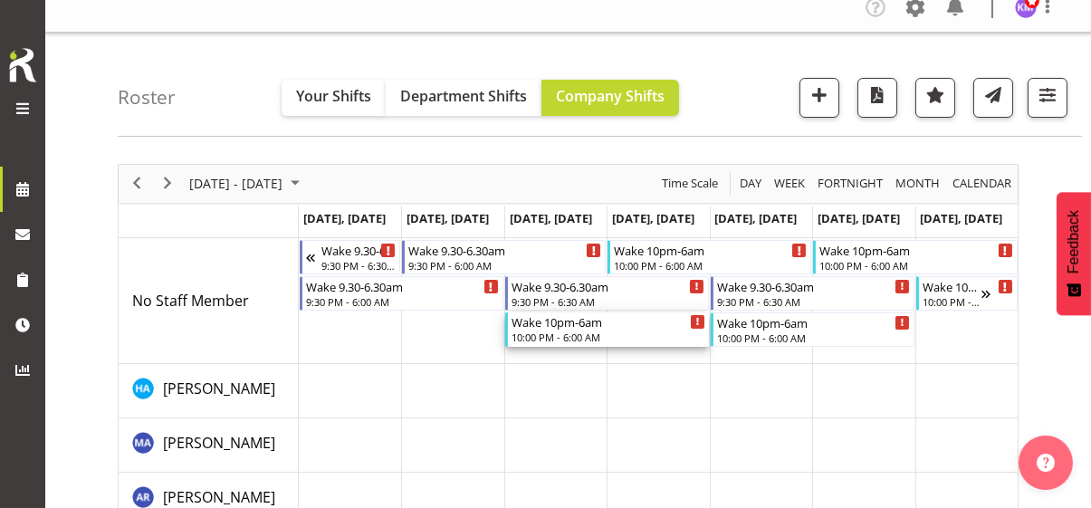
click at [546, 328] on div "Wake 10pm-6am" at bounding box center [608, 321] width 194 height 18
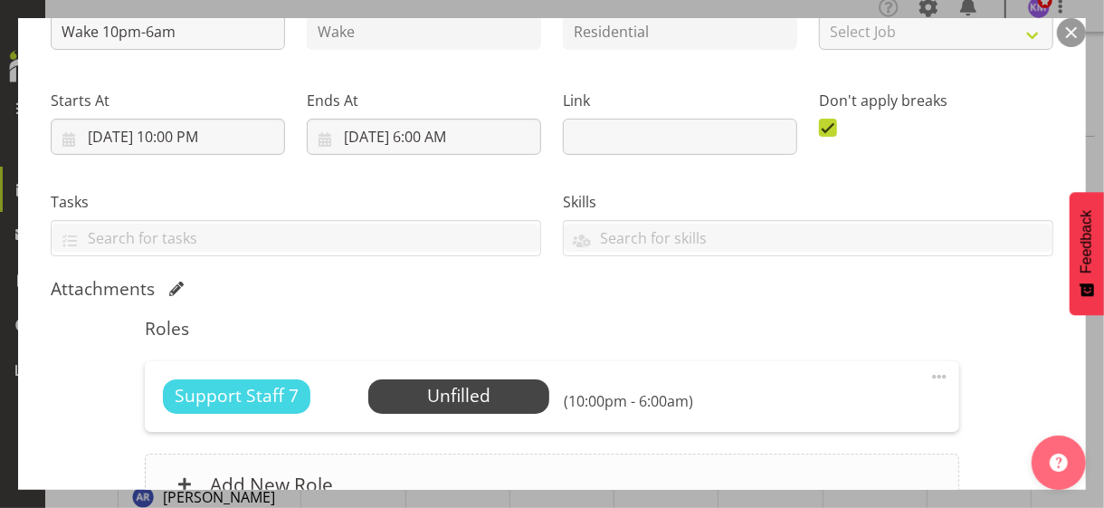
scroll to position [410, 0]
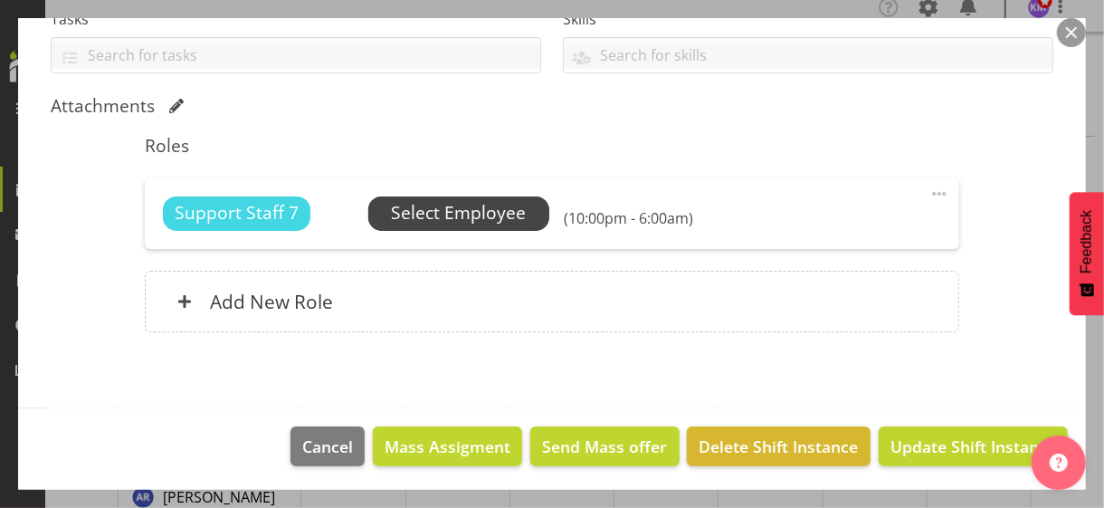
click at [435, 215] on span "Select Employee" at bounding box center [458, 213] width 135 height 26
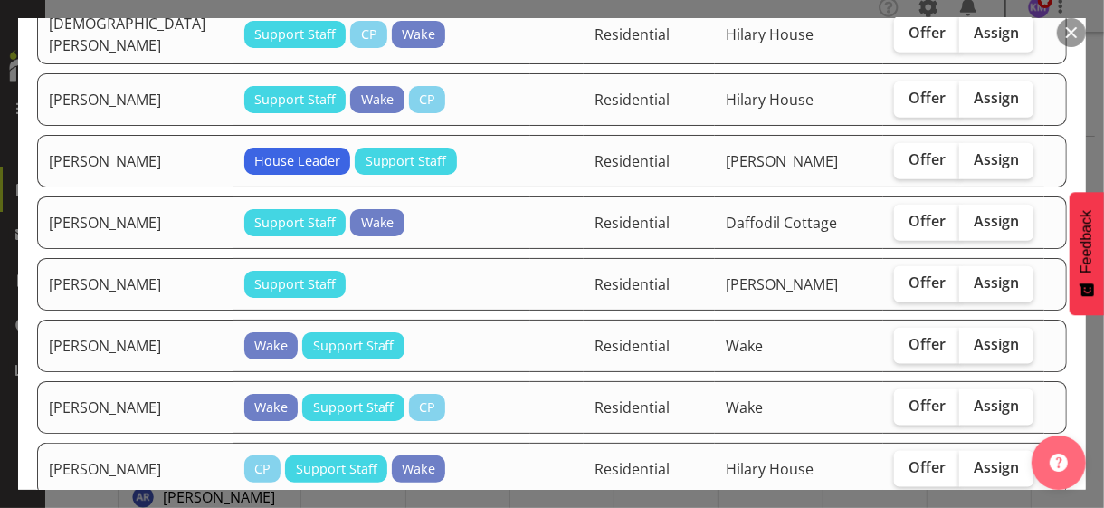
scroll to position [996, 0]
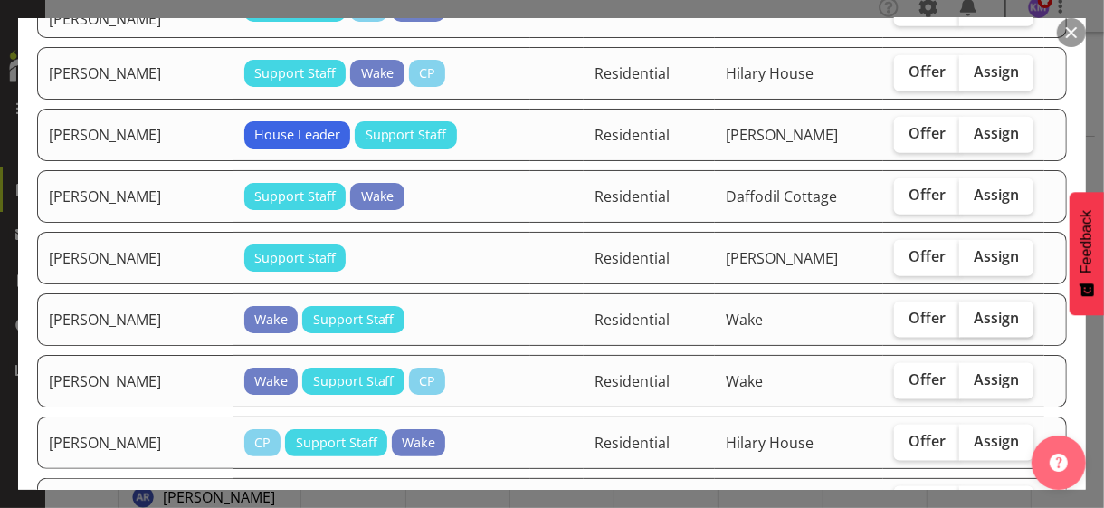
click at [974, 309] on span "Assign" at bounding box center [996, 318] width 45 height 18
click at [970, 312] on input "Assign" at bounding box center [966, 318] width 12 height 12
checkbox input "true"
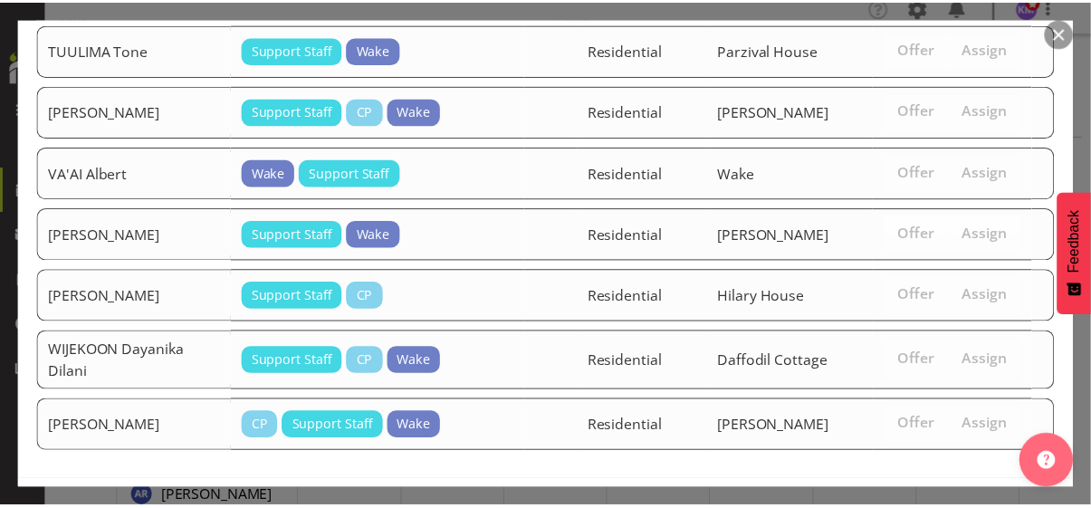
scroll to position [3108, 0]
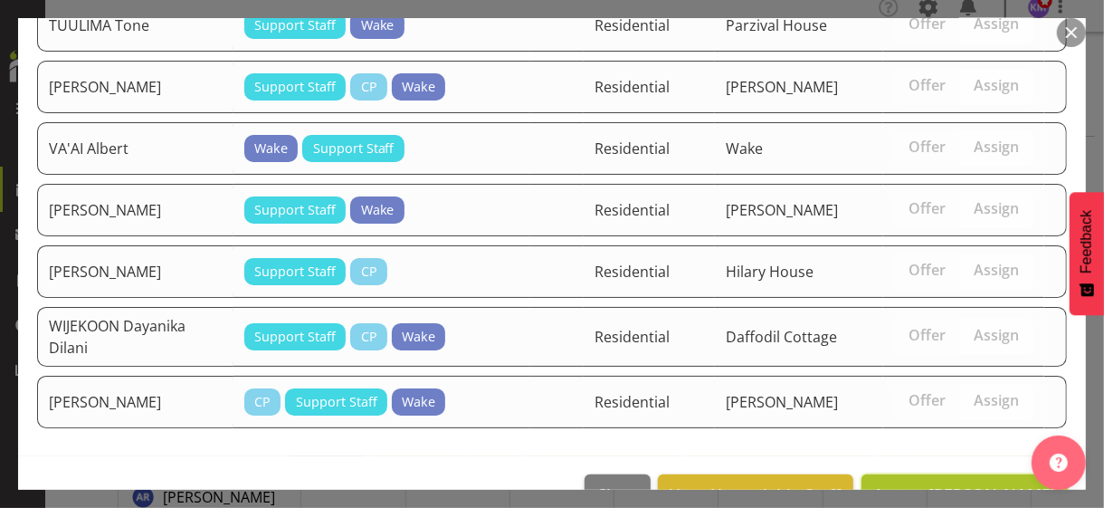
click at [954, 483] on span "Assign [PERSON_NAME]" at bounding box center [965, 494] width 183 height 22
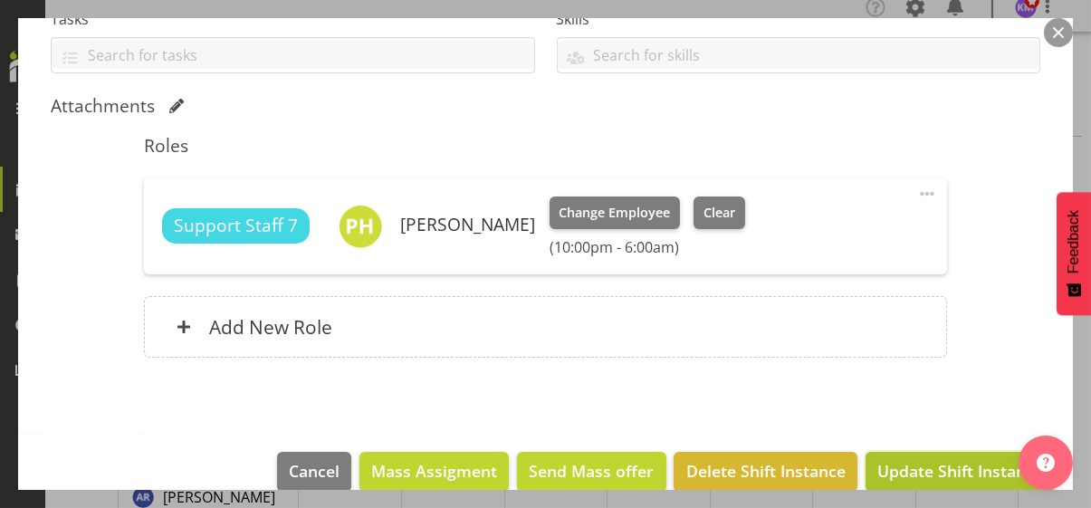
click at [929, 462] on span "Update Shift Instance" at bounding box center [960, 471] width 166 height 24
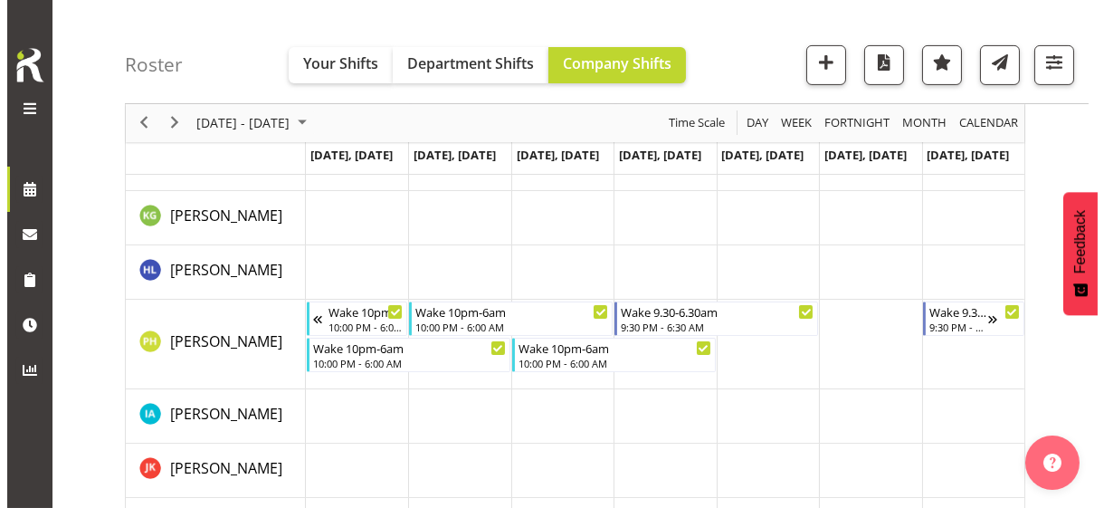
scroll to position [1012, 0]
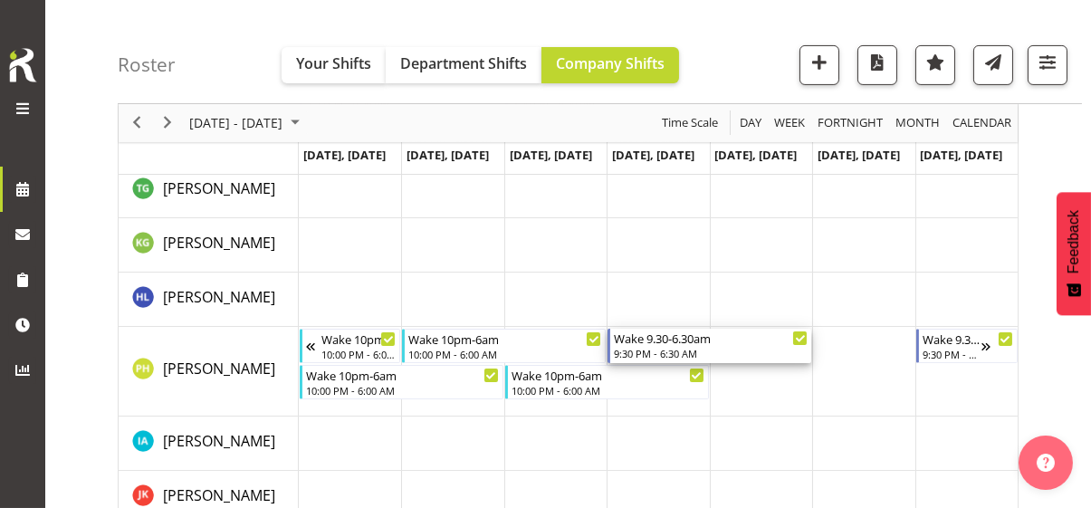
click at [647, 347] on div "9:30 PM - 6:30 AM" at bounding box center [711, 353] width 194 height 14
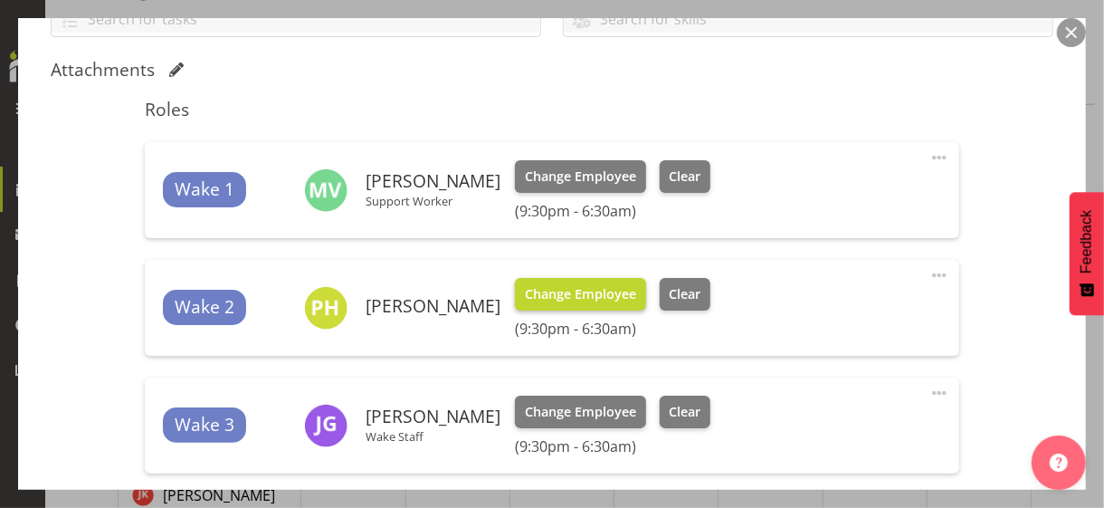
scroll to position [453, 0]
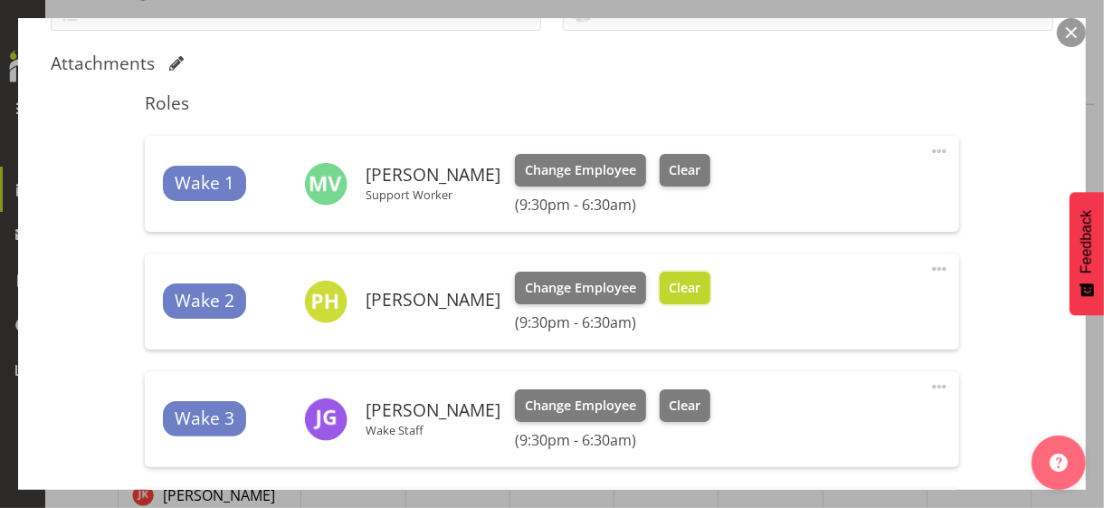
click at [699, 290] on span "Clear" at bounding box center [685, 288] width 32 height 20
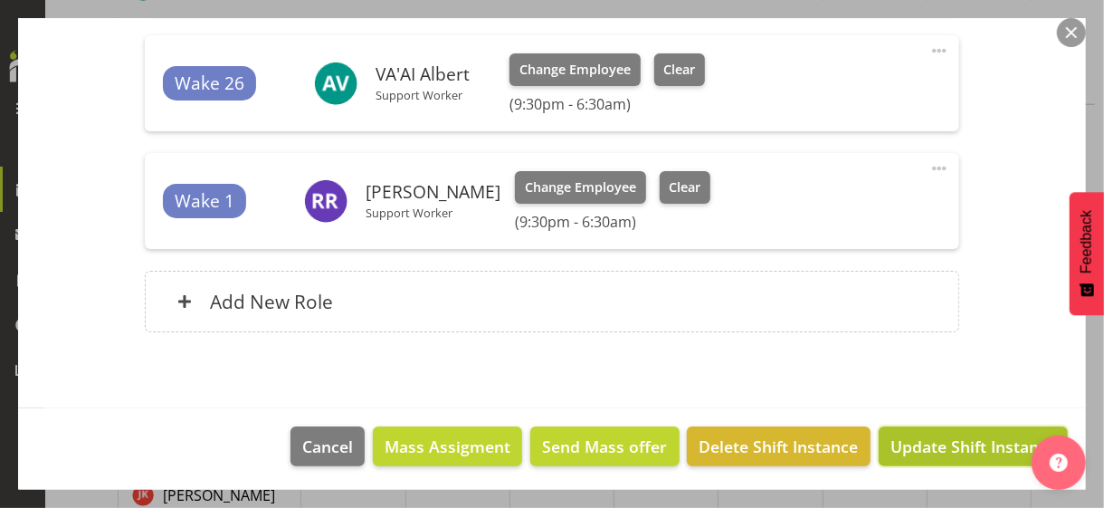
click at [911, 436] on span "Update Shift Instance" at bounding box center [974, 447] width 166 height 24
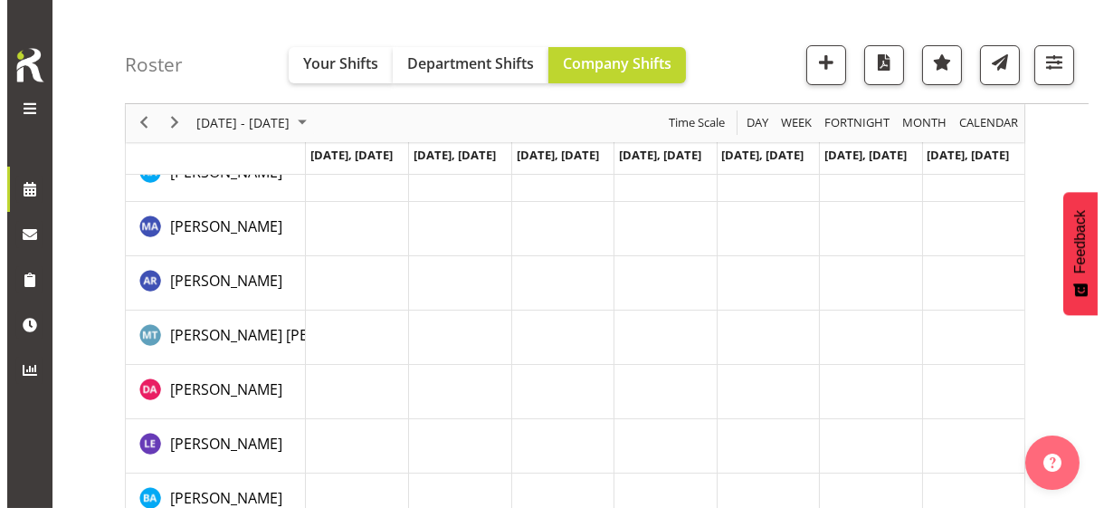
scroll to position [53, 0]
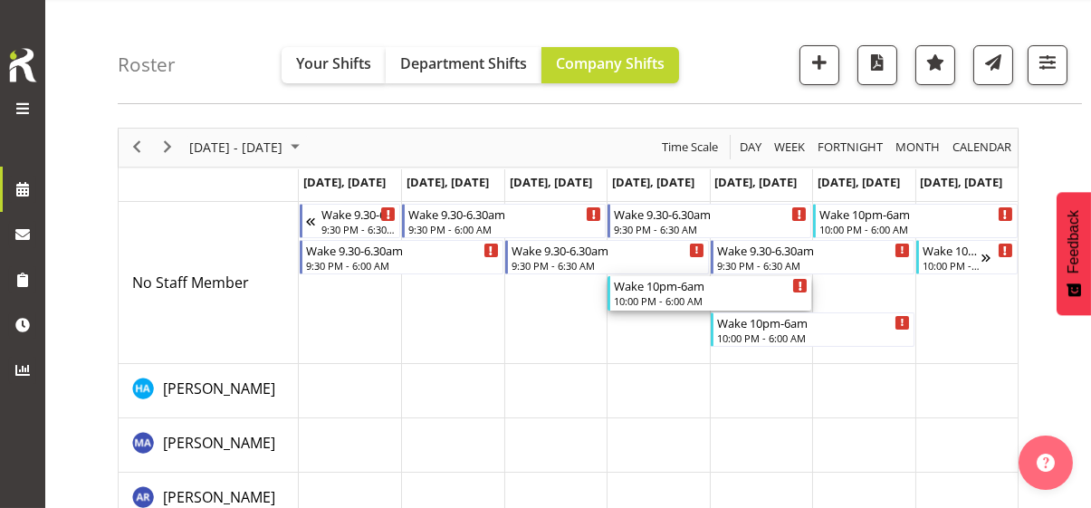
click at [642, 295] on div "10:00 PM - 6:00 AM" at bounding box center [711, 300] width 194 height 14
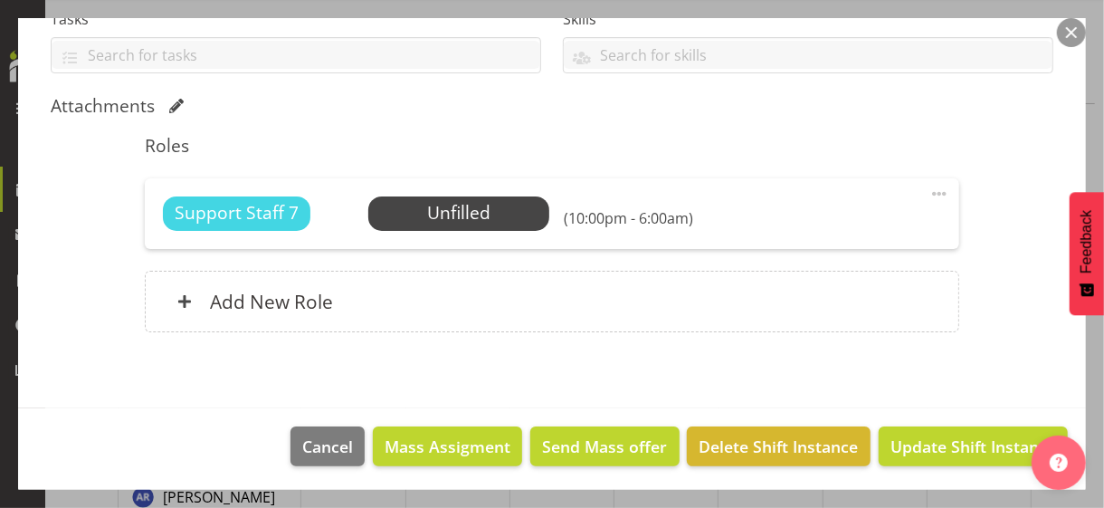
scroll to position [410, 0]
click at [433, 212] on span "Select Employee" at bounding box center [458, 213] width 135 height 26
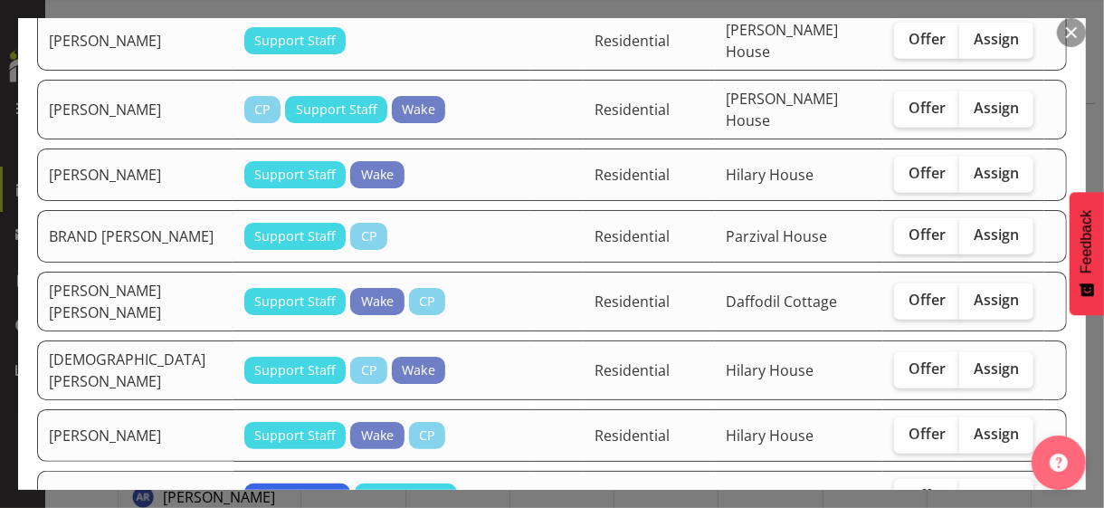
scroll to position [905, 0]
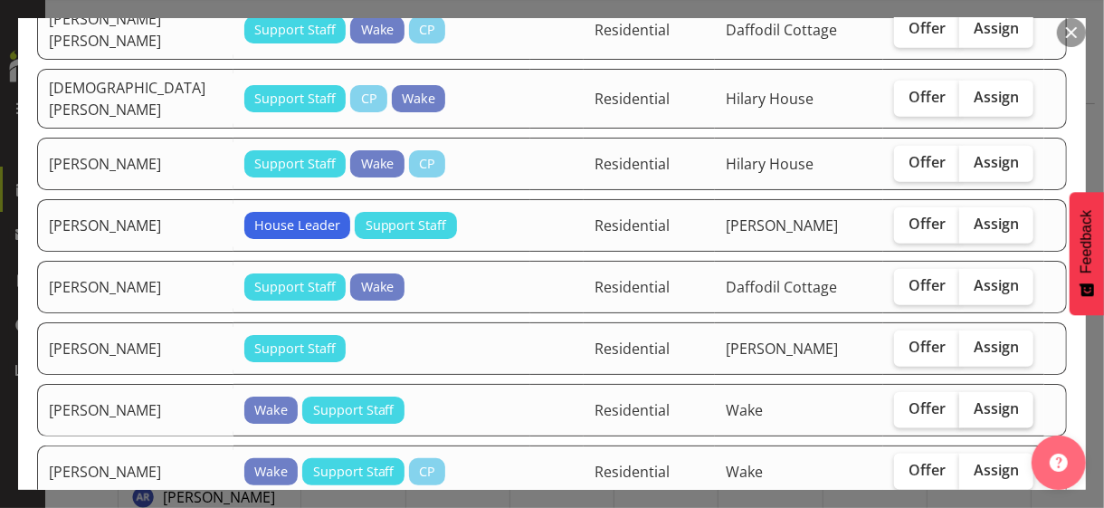
click at [974, 399] on span "Assign" at bounding box center [996, 408] width 45 height 18
click at [970, 403] on input "Assign" at bounding box center [966, 409] width 12 height 12
checkbox input "true"
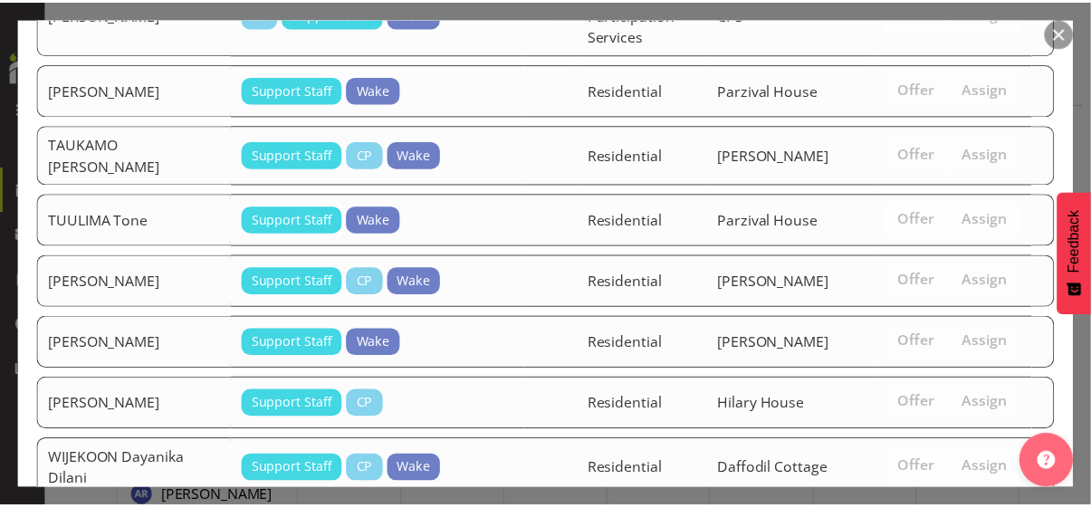
scroll to position [3108, 0]
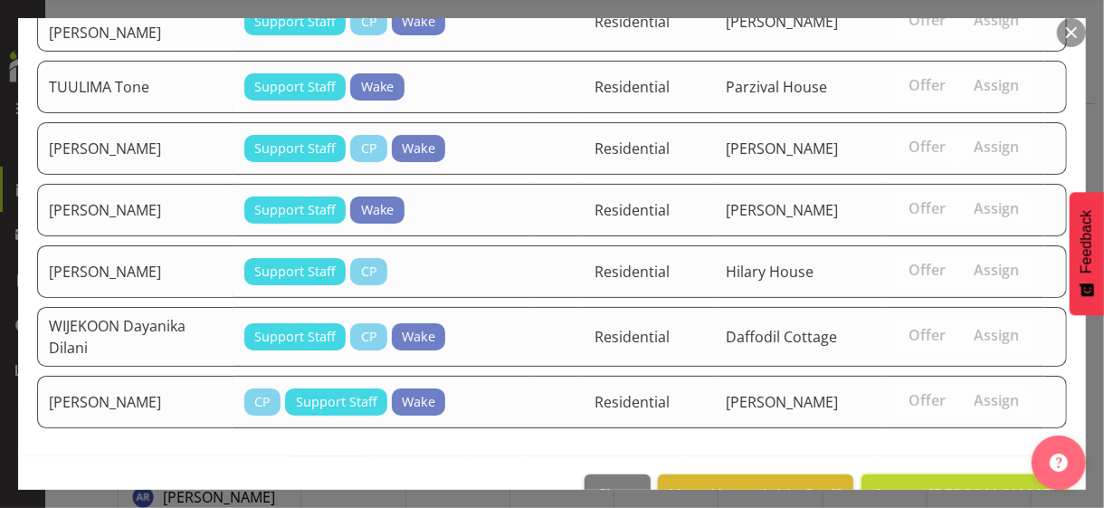
click at [923, 483] on span "Assign [PERSON_NAME]" at bounding box center [965, 494] width 183 height 22
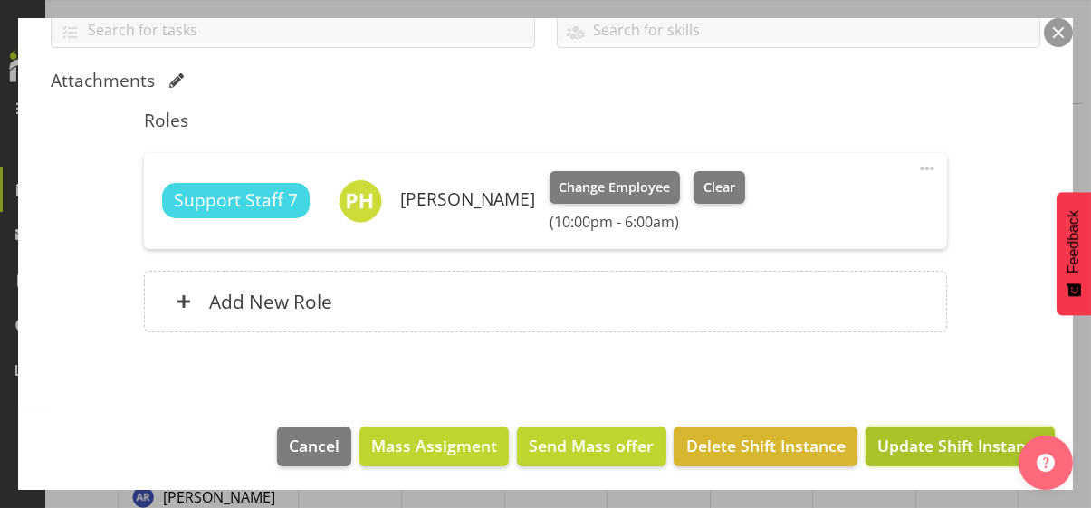
click at [914, 441] on span "Update Shift Instance" at bounding box center [960, 446] width 166 height 24
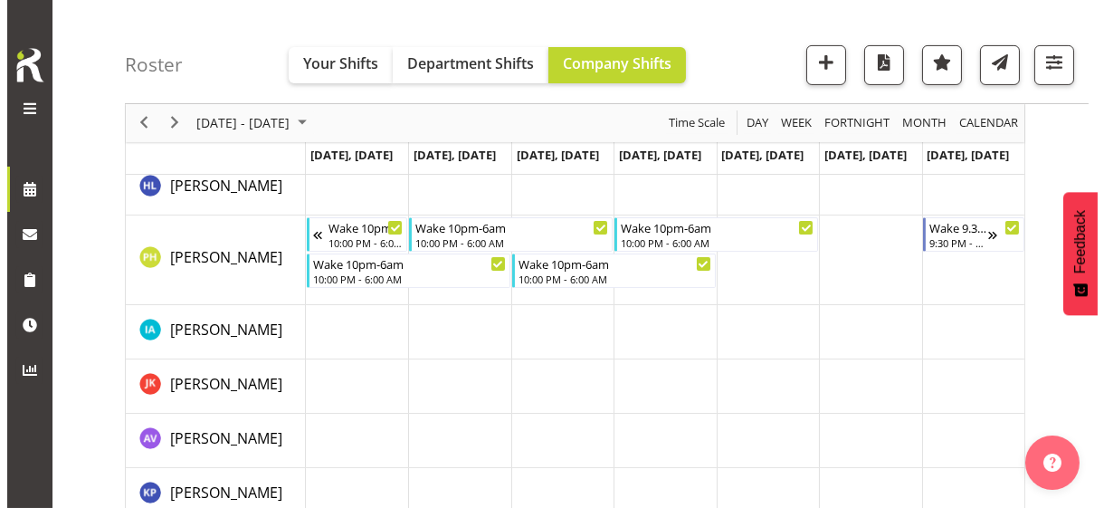
scroll to position [1048, 0]
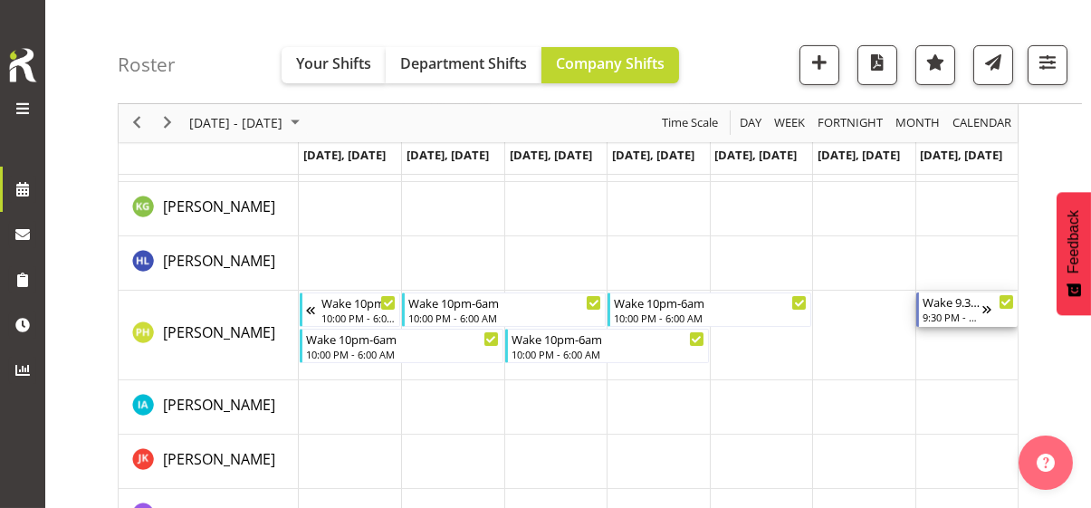
click at [947, 310] on div "9:30 PM - 6:30 AM" at bounding box center [952, 317] width 60 height 14
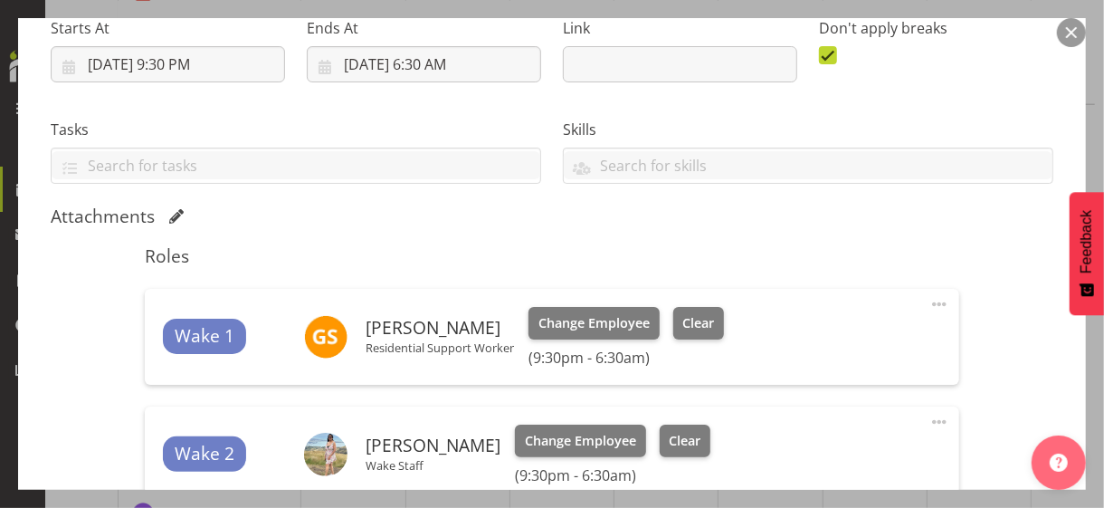
scroll to position [453, 0]
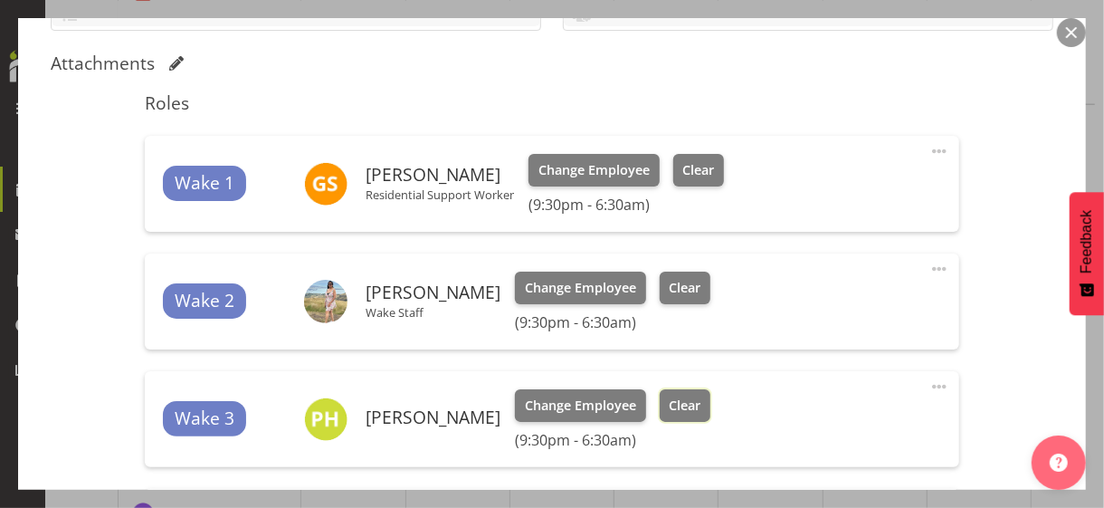
click at [705, 416] on button "Clear" at bounding box center [686, 405] width 52 height 33
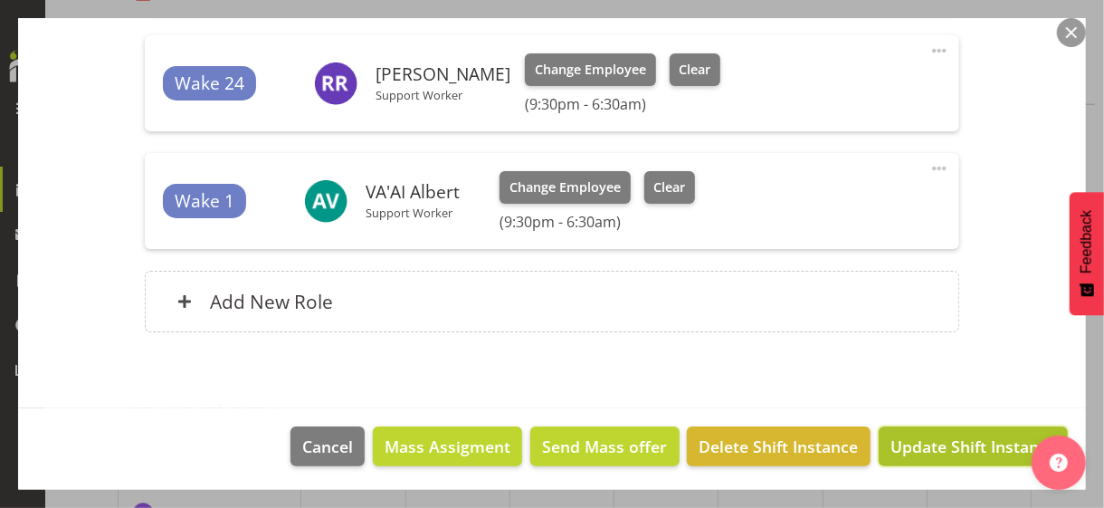
click at [921, 440] on span "Update Shift Instance" at bounding box center [974, 447] width 166 height 24
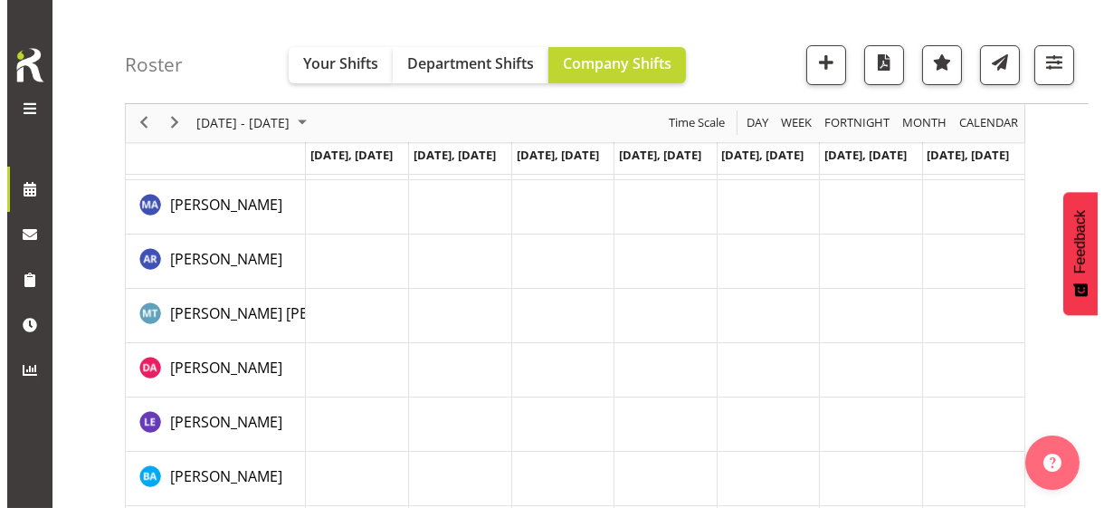
scroll to position [53, 0]
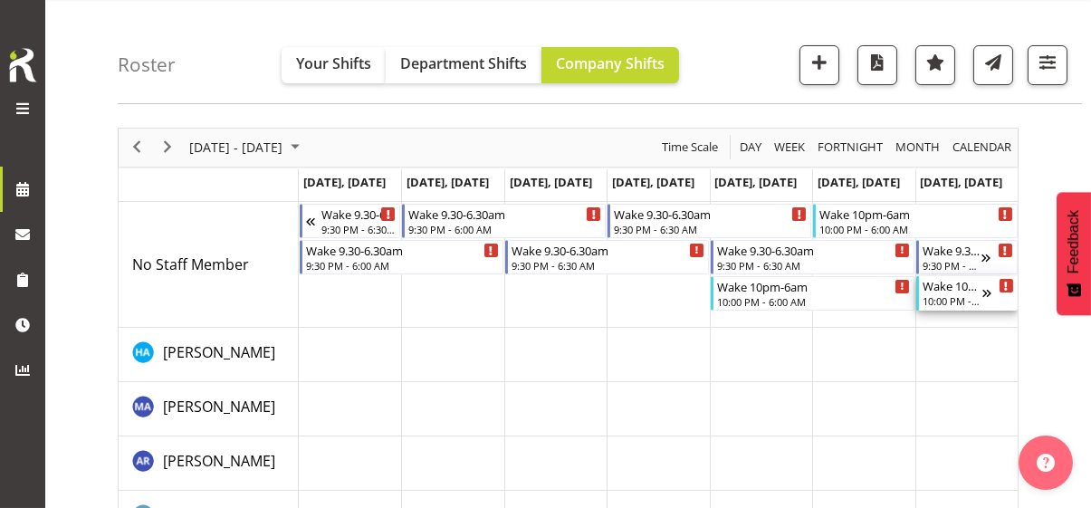
click at [944, 296] on div "10:00 PM - 6:00 AM" at bounding box center [952, 300] width 60 height 14
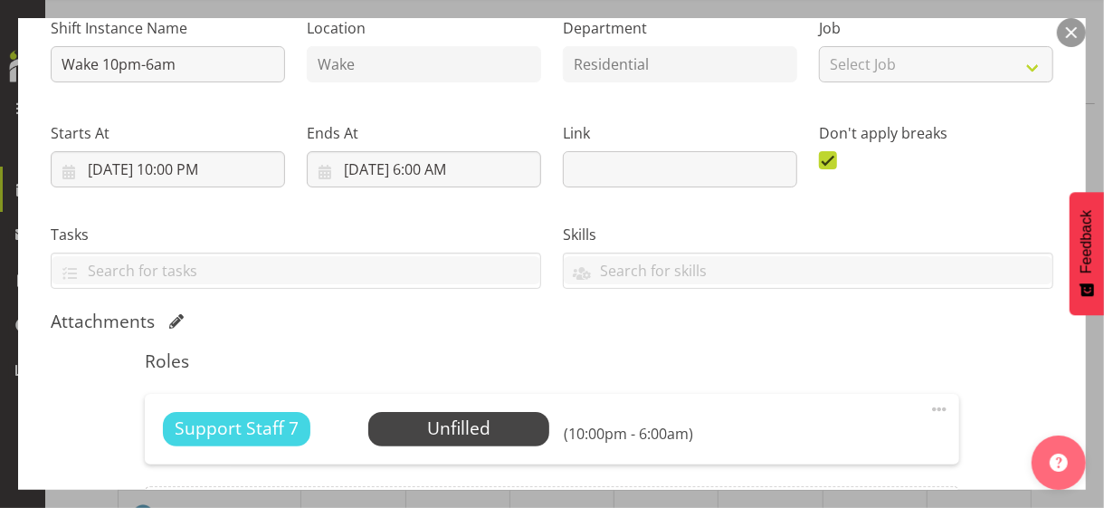
scroll to position [362, 0]
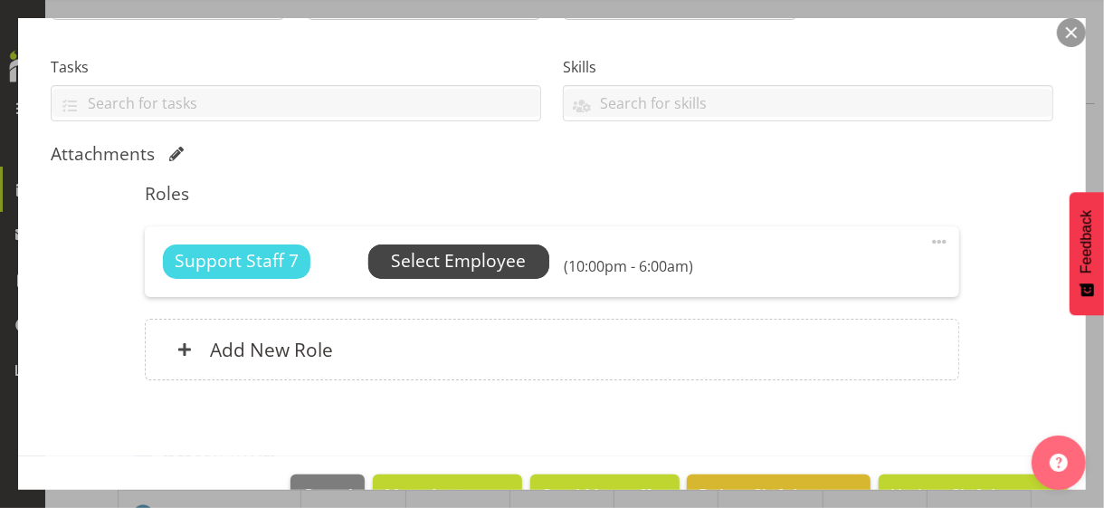
click at [451, 265] on span "Select Employee" at bounding box center [458, 261] width 135 height 26
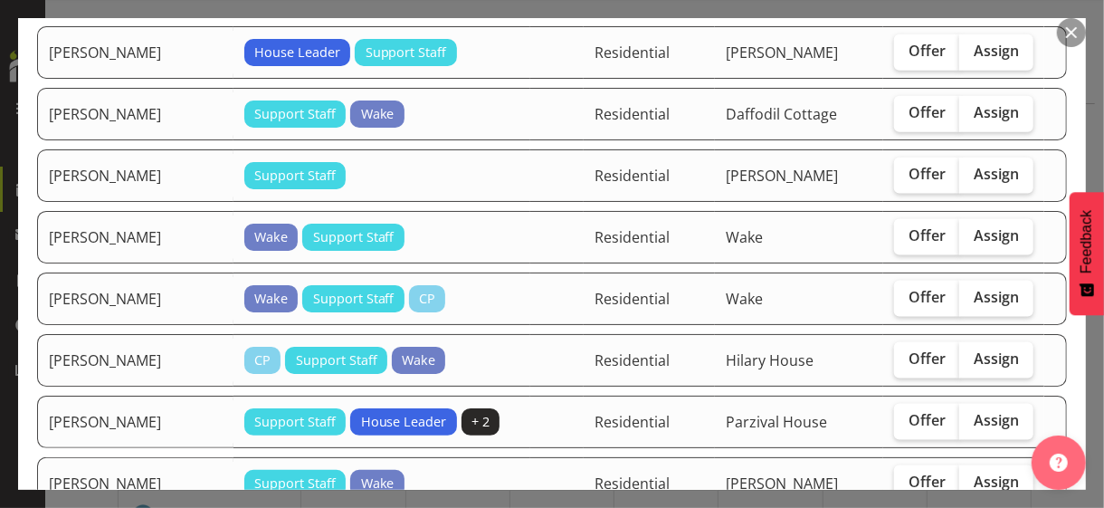
scroll to position [1177, 0]
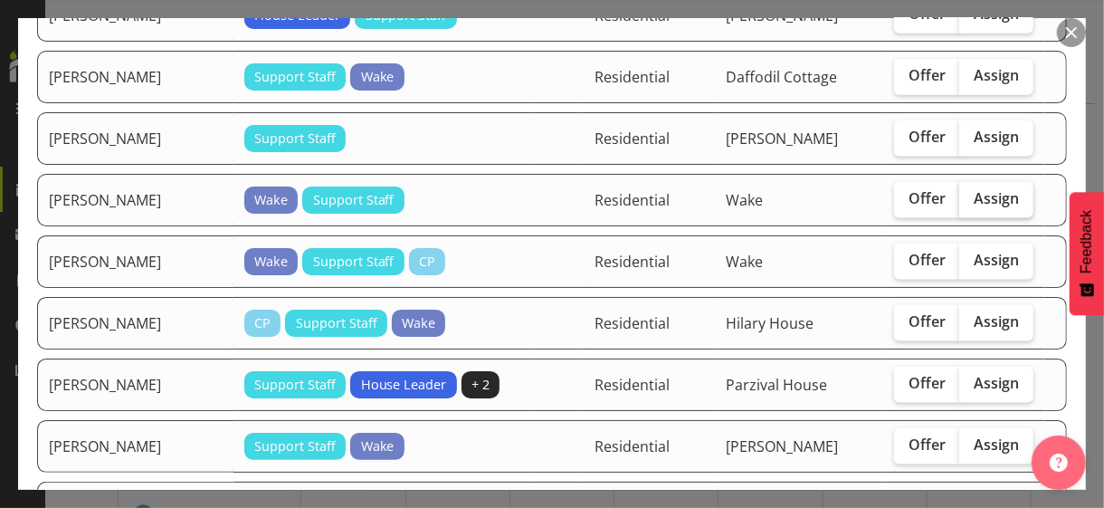
drag, startPoint x: 976, startPoint y: 171, endPoint x: 970, endPoint y: 196, distance: 26.1
click at [975, 189] on span "Assign" at bounding box center [996, 198] width 45 height 18
click at [971, 193] on input "Assign" at bounding box center [966, 199] width 12 height 12
checkbox input "true"
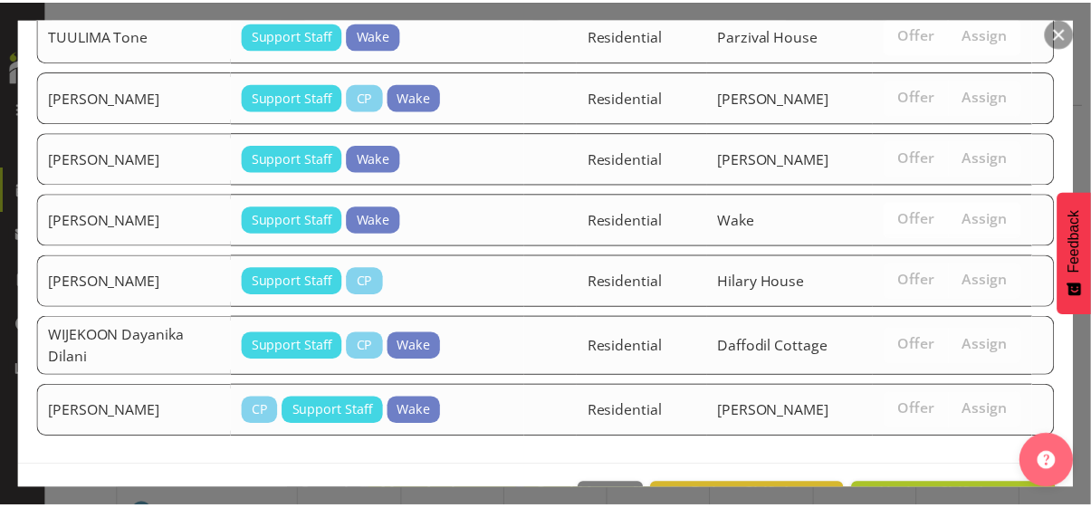
scroll to position [3108, 0]
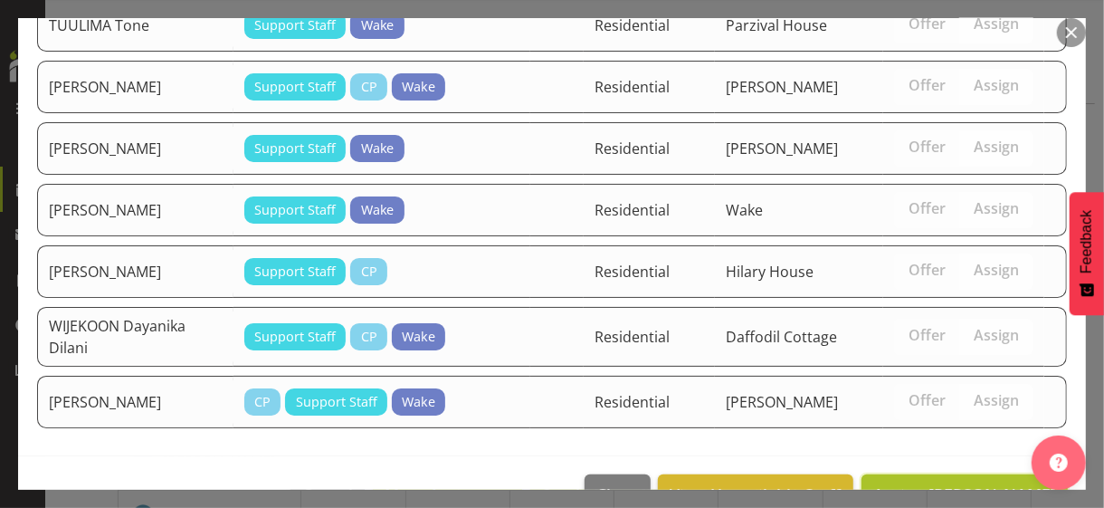
click at [944, 483] on span "Assign [PERSON_NAME]" at bounding box center [965, 494] width 183 height 22
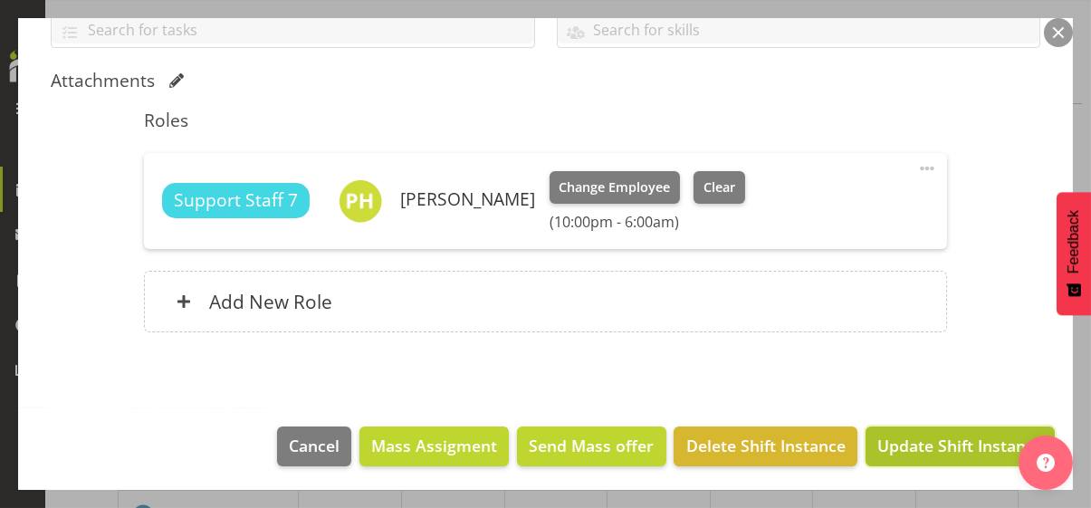
click at [945, 440] on span "Update Shift Instance" at bounding box center [960, 446] width 166 height 24
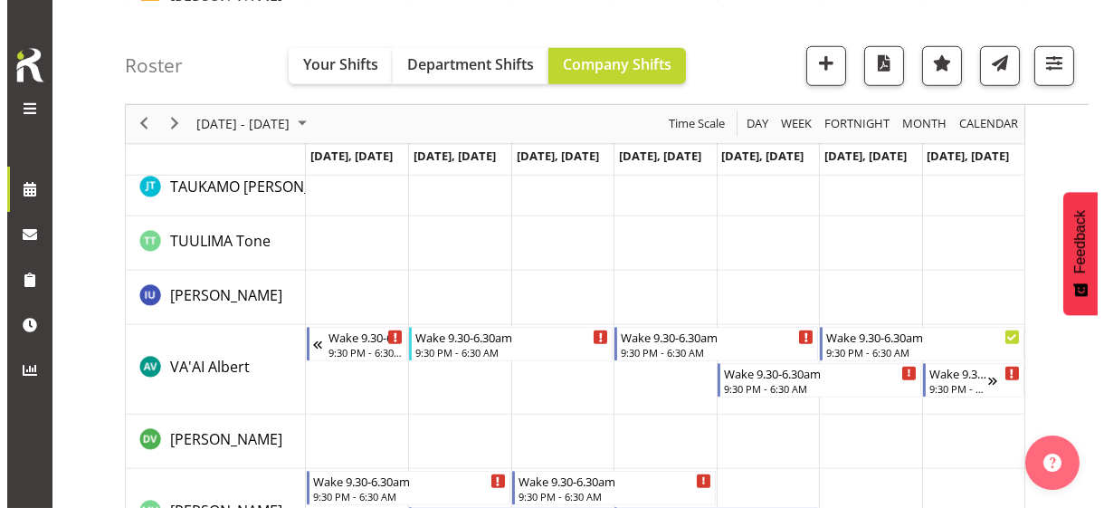
scroll to position [2949, 0]
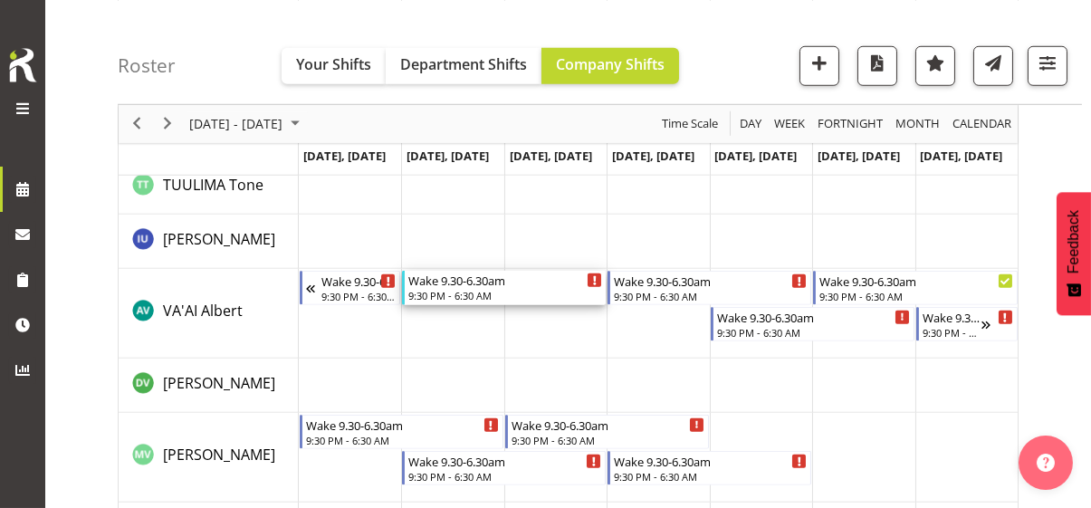
click at [453, 293] on div "9:30 PM - 6:30 AM" at bounding box center [505, 295] width 194 height 14
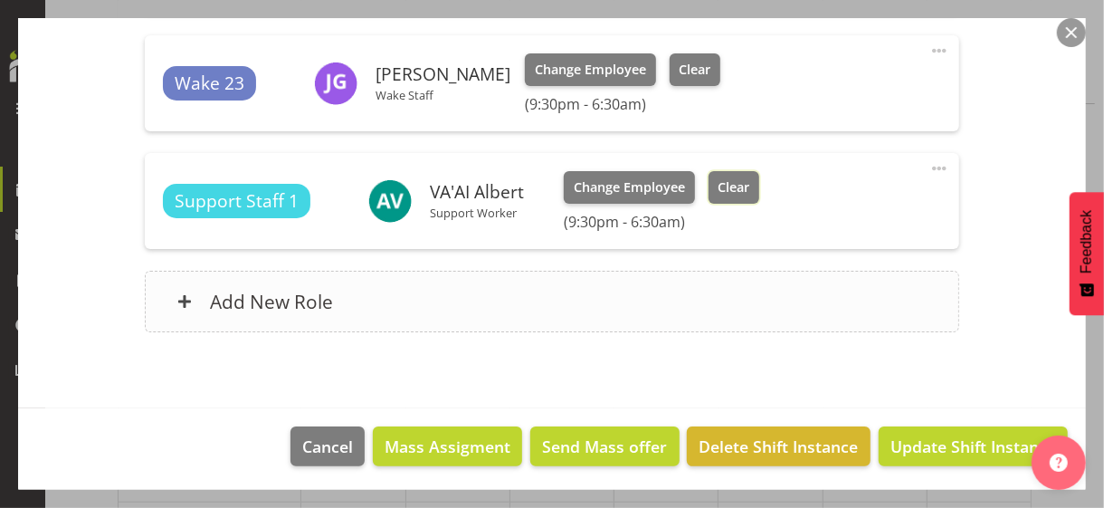
drag, startPoint x: 740, startPoint y: 186, endPoint x: 832, endPoint y: 318, distance: 161.2
click at [742, 184] on span "Clear" at bounding box center [734, 187] width 32 height 20
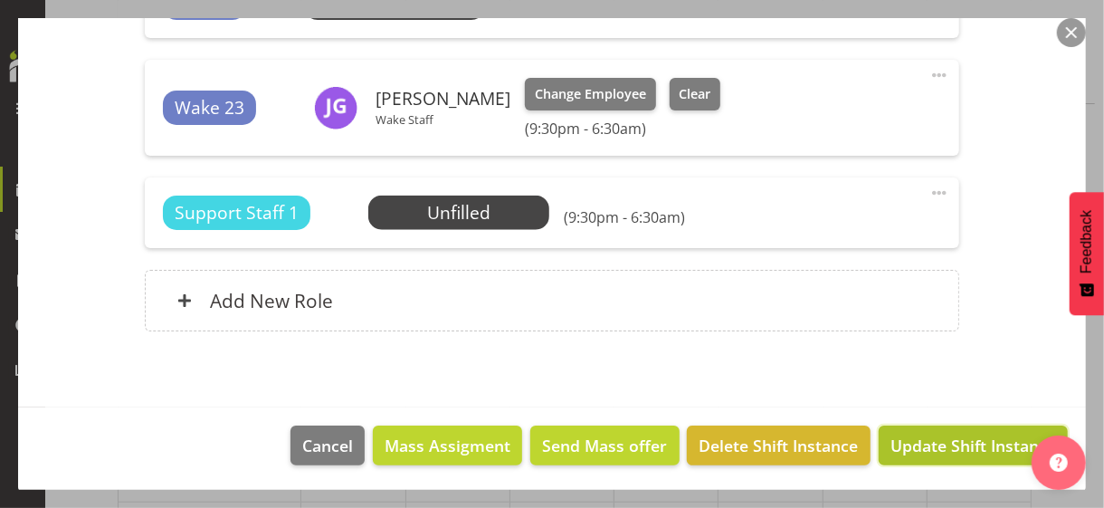
click at [929, 436] on span "Update Shift Instance" at bounding box center [974, 446] width 166 height 24
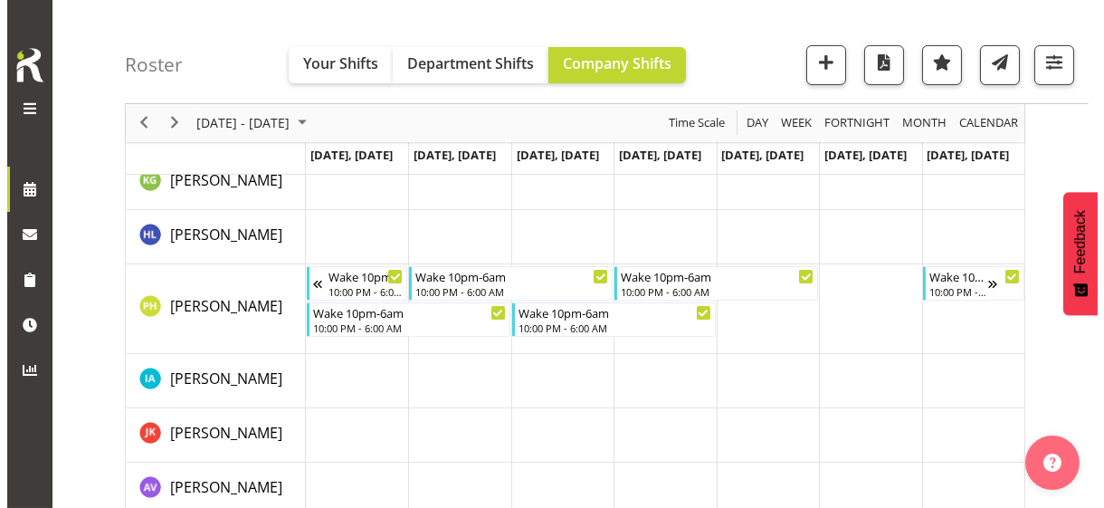
scroll to position [958, 0]
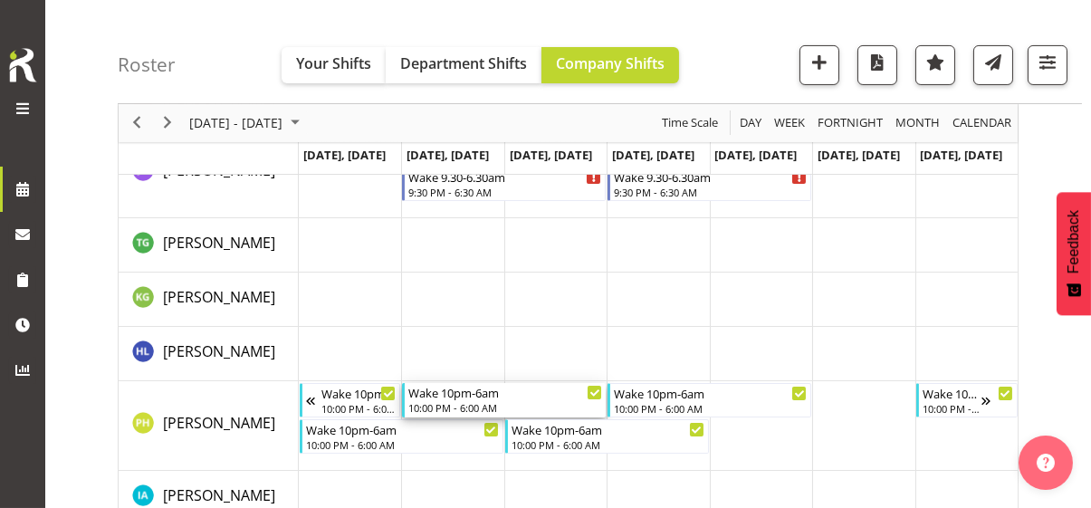
click at [449, 400] on div "10:00 PM - 6:00 AM" at bounding box center [505, 407] width 194 height 14
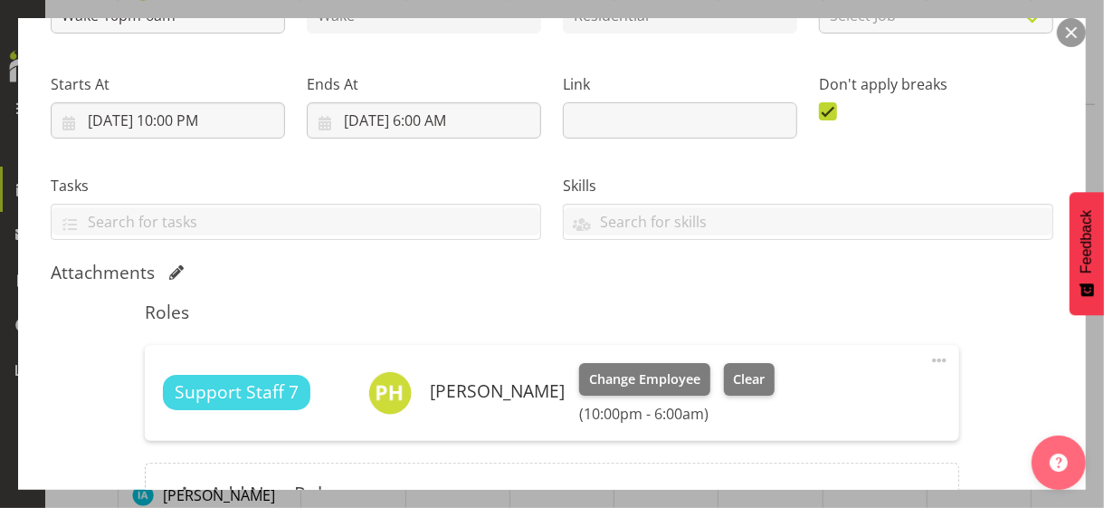
scroll to position [435, 0]
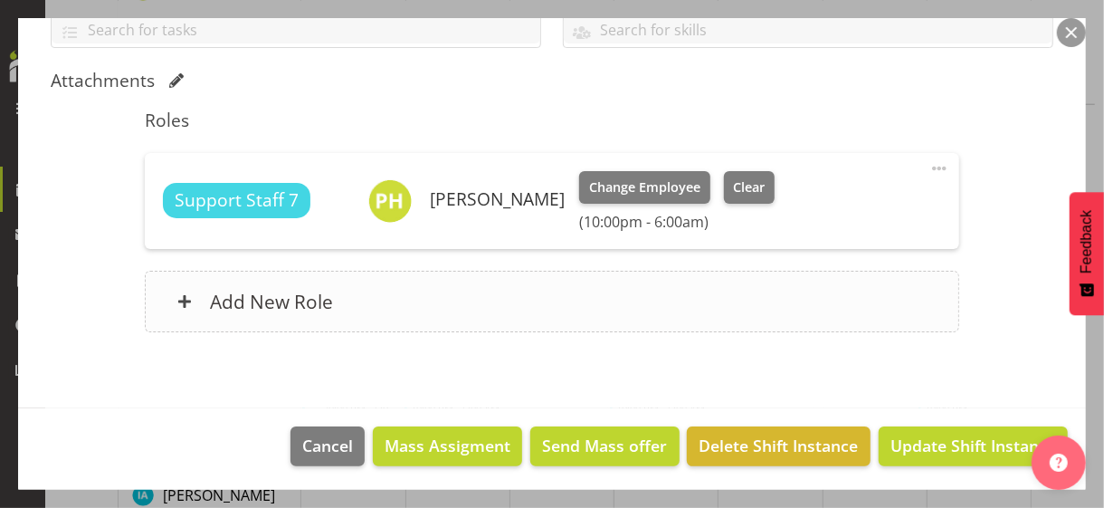
click at [425, 319] on div "Add New Role" at bounding box center [552, 302] width 814 height 62
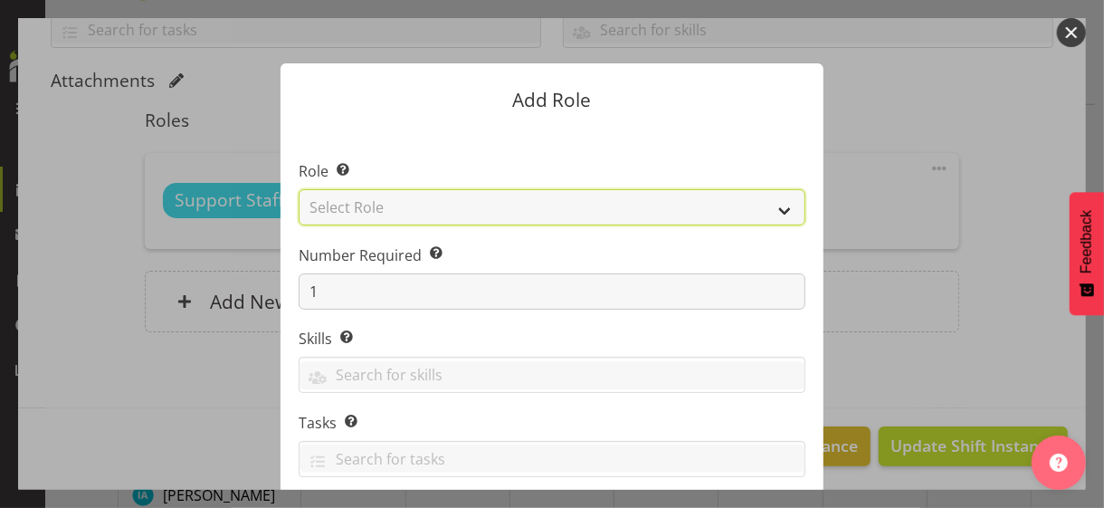
click at [370, 206] on select "Select Role CP House Leader Support Staff Wake" at bounding box center [552, 207] width 507 height 36
select select "1091"
click at [299, 189] on select "Select Role CP House Leader Support Staff Wake" at bounding box center [552, 207] width 507 height 36
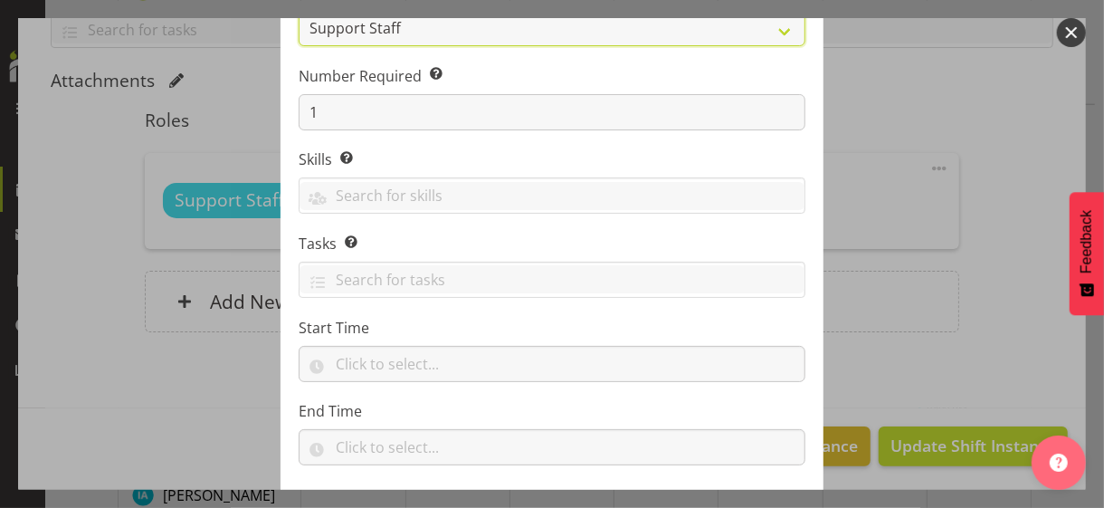
scroll to position [275, 0]
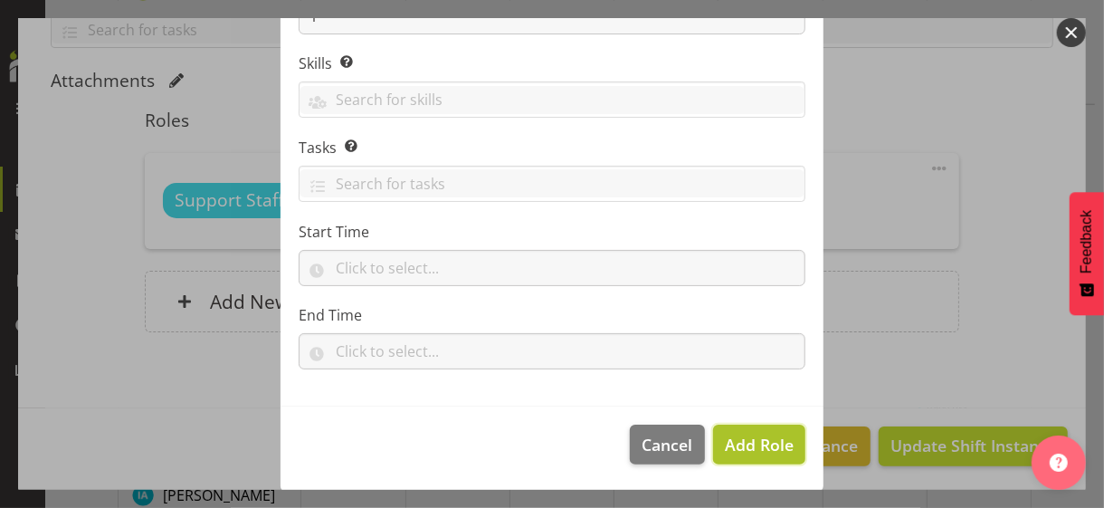
click at [729, 438] on span "Add Role" at bounding box center [759, 445] width 69 height 22
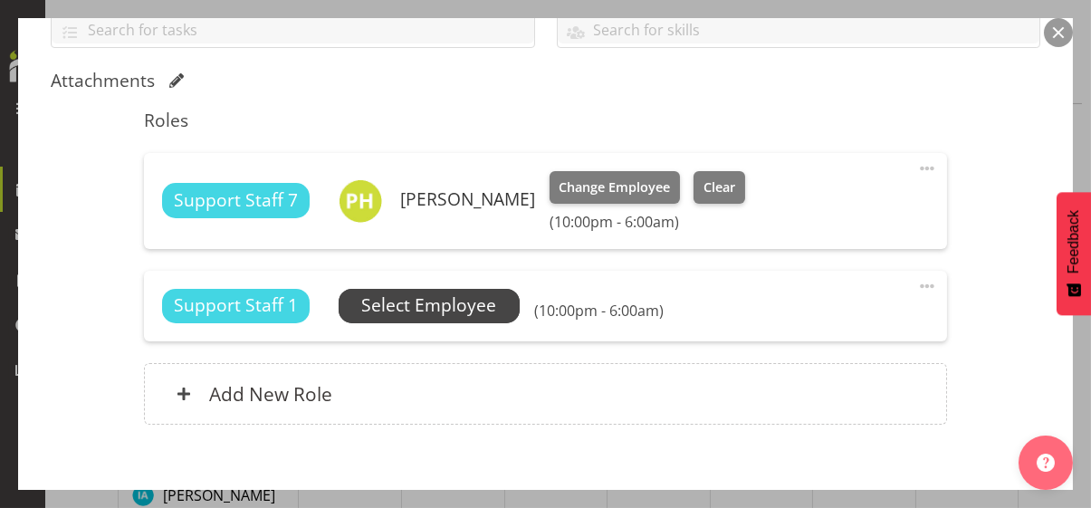
click at [472, 311] on span "Select Employee" at bounding box center [428, 305] width 135 height 26
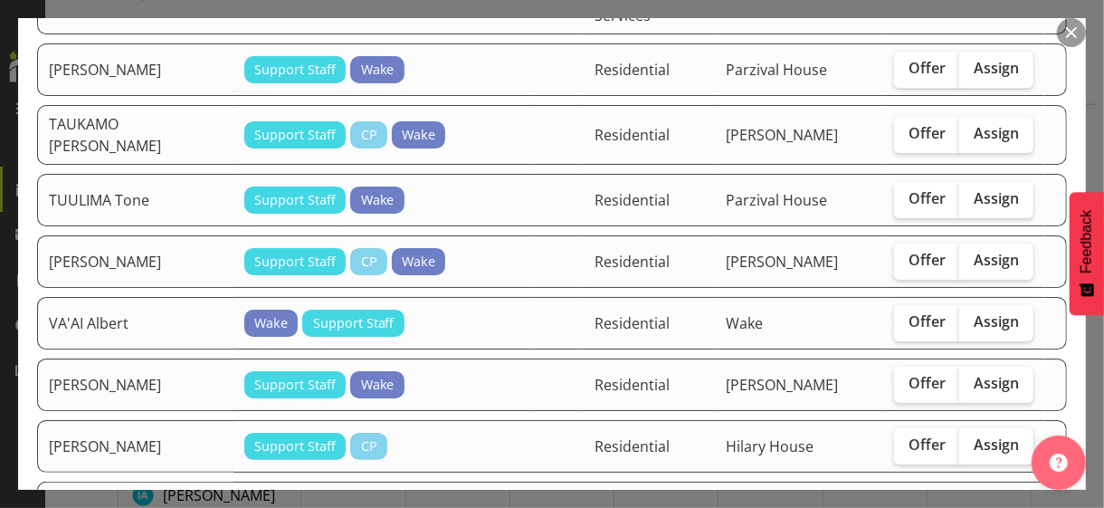
scroll to position [3078, 0]
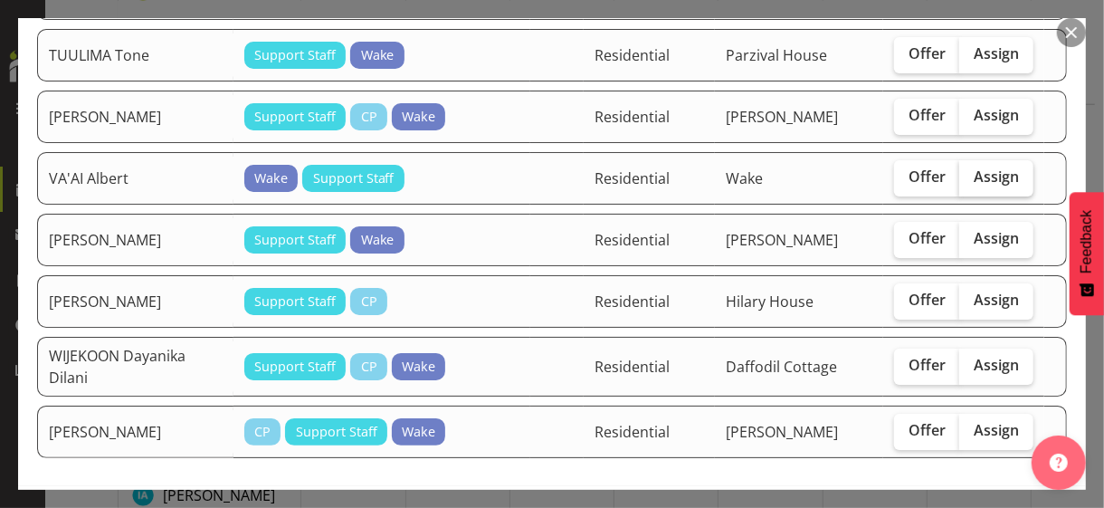
click at [977, 160] on label "Assign" at bounding box center [997, 178] width 74 height 36
click at [971, 171] on input "Assign" at bounding box center [966, 177] width 12 height 12
checkbox input "true"
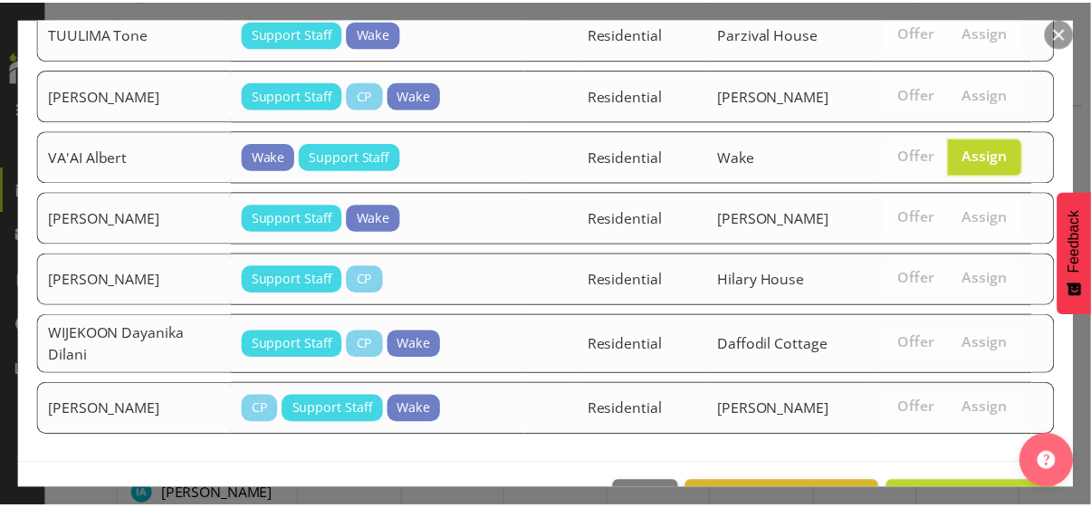
scroll to position [3108, 0]
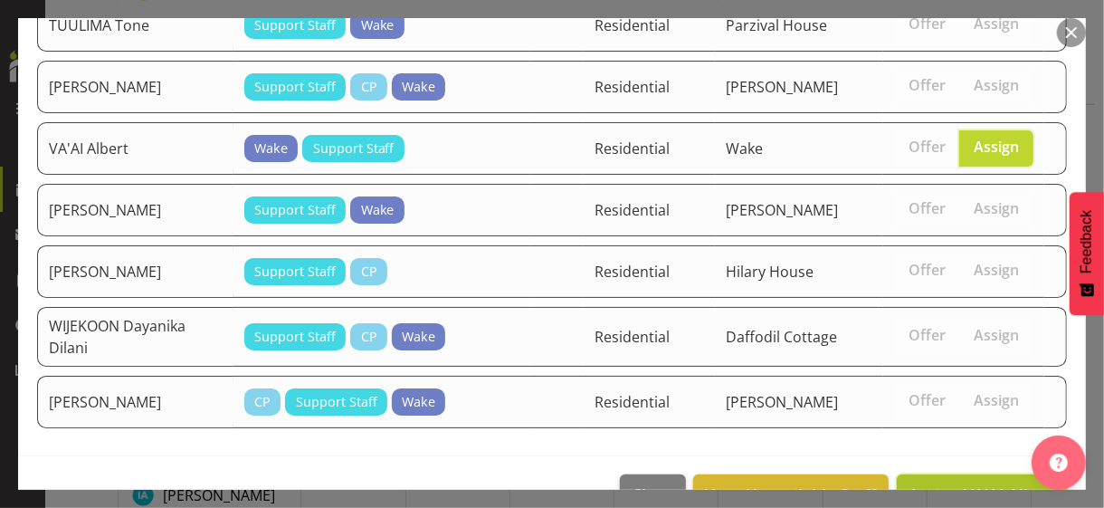
click at [960, 483] on span "Assign VA'AI Albert" at bounding box center [983, 494] width 148 height 22
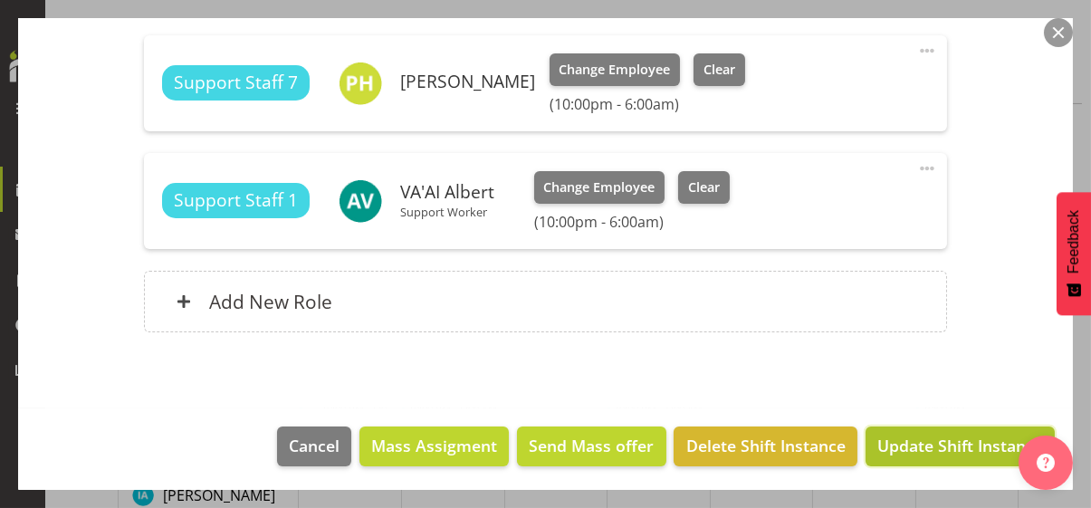
click at [947, 444] on span "Update Shift Instance" at bounding box center [960, 446] width 166 height 24
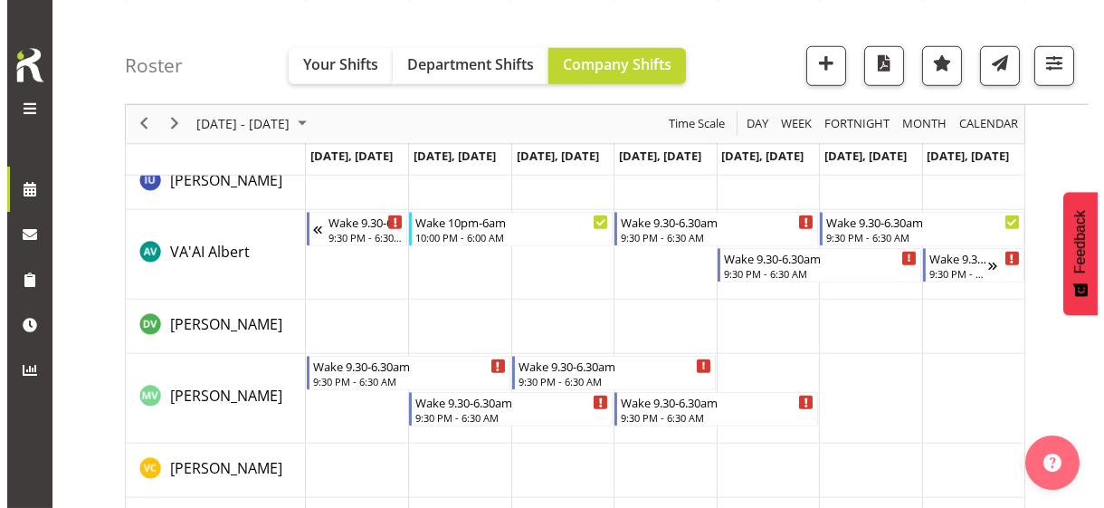
scroll to position [2939, 0]
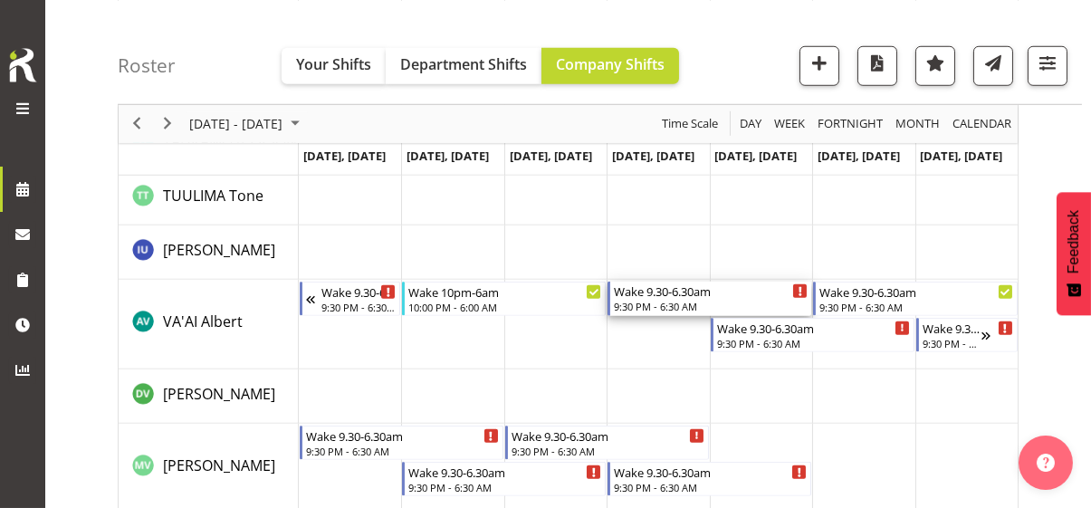
click at [655, 301] on div "9:30 PM - 6:30 AM" at bounding box center [711, 306] width 194 height 14
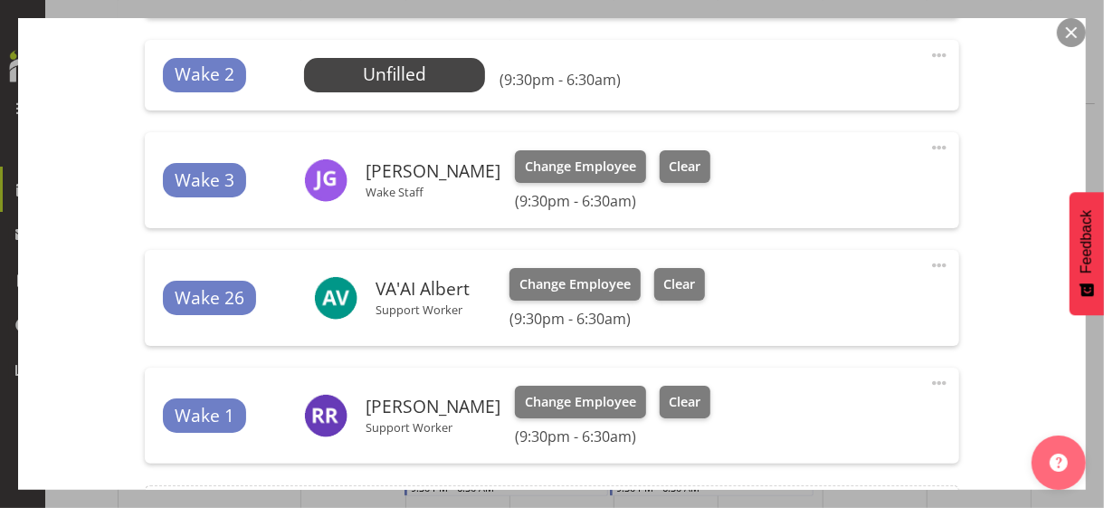
scroll to position [724, 0]
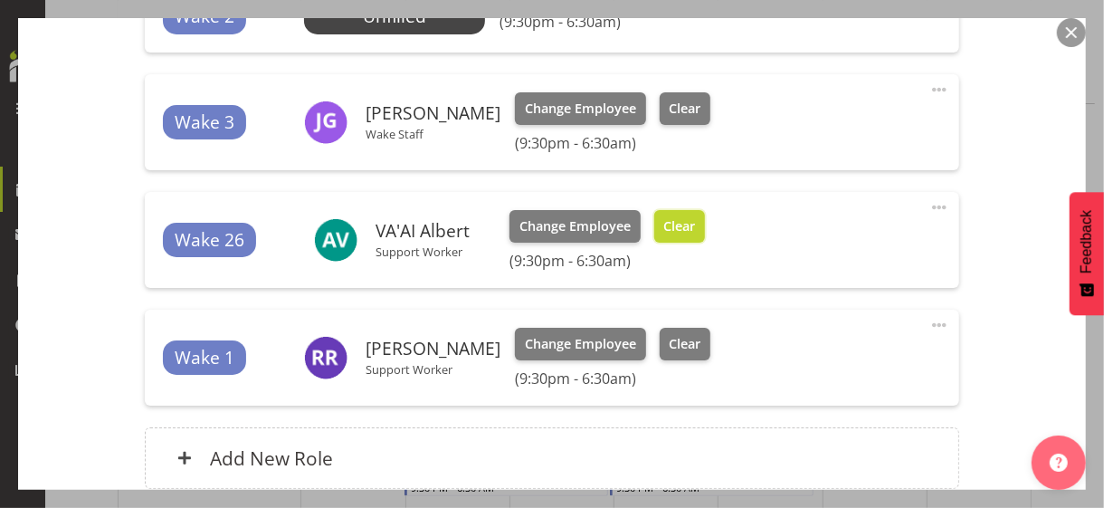
click at [686, 234] on span "Clear" at bounding box center [680, 226] width 32 height 20
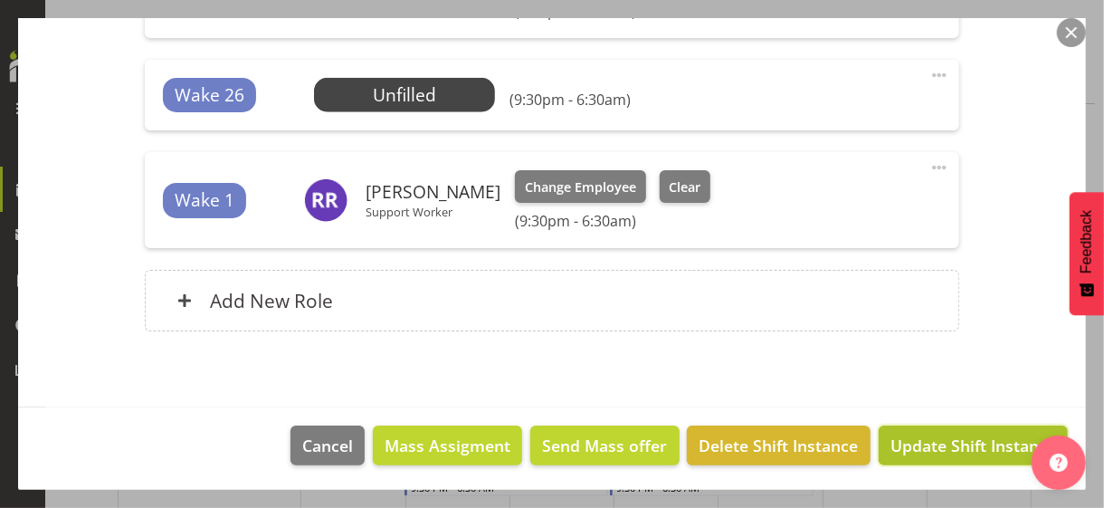
click at [919, 437] on span "Update Shift Instance" at bounding box center [974, 446] width 166 height 24
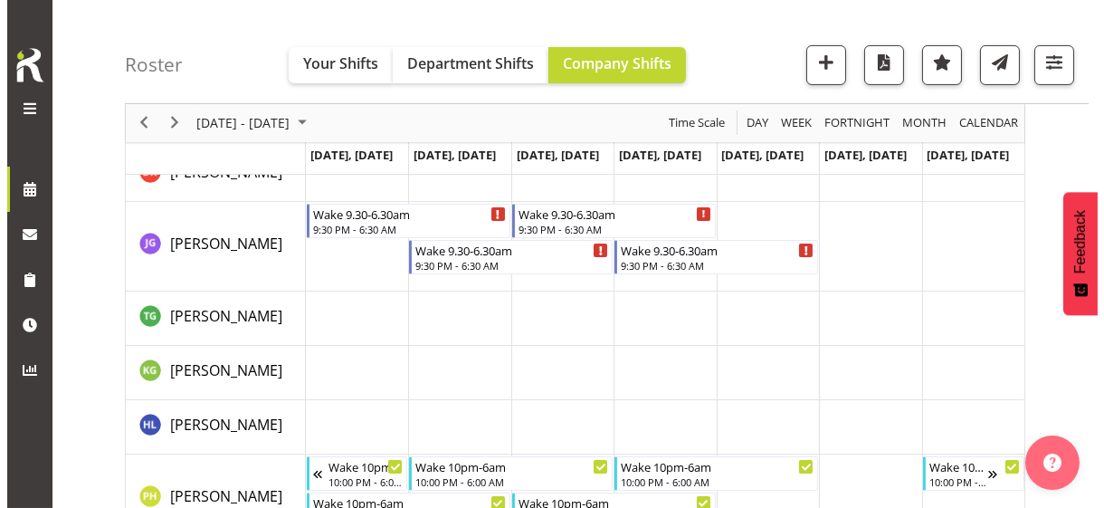
scroll to position [1002, 0]
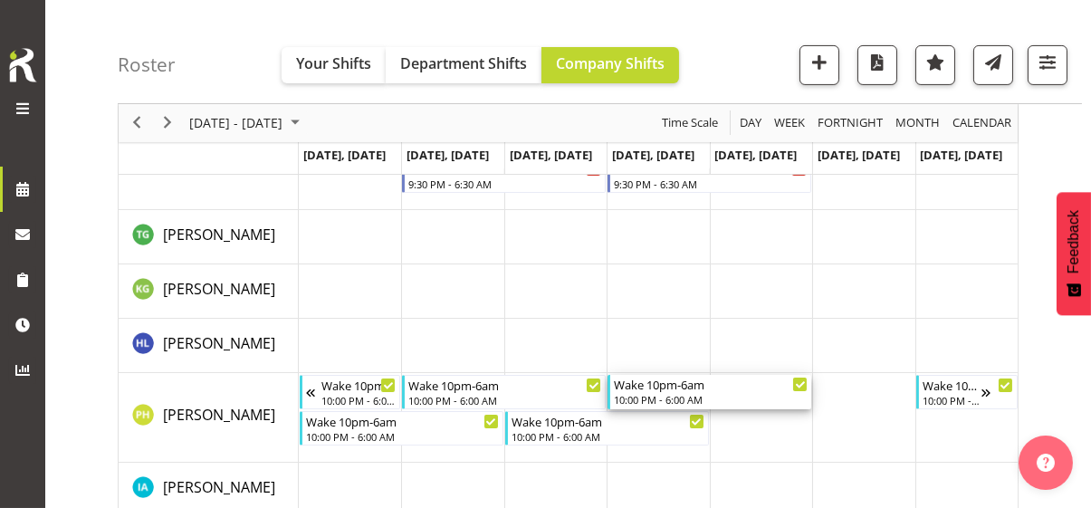
click at [653, 392] on div "10:00 PM - 6:00 AM" at bounding box center [711, 399] width 194 height 14
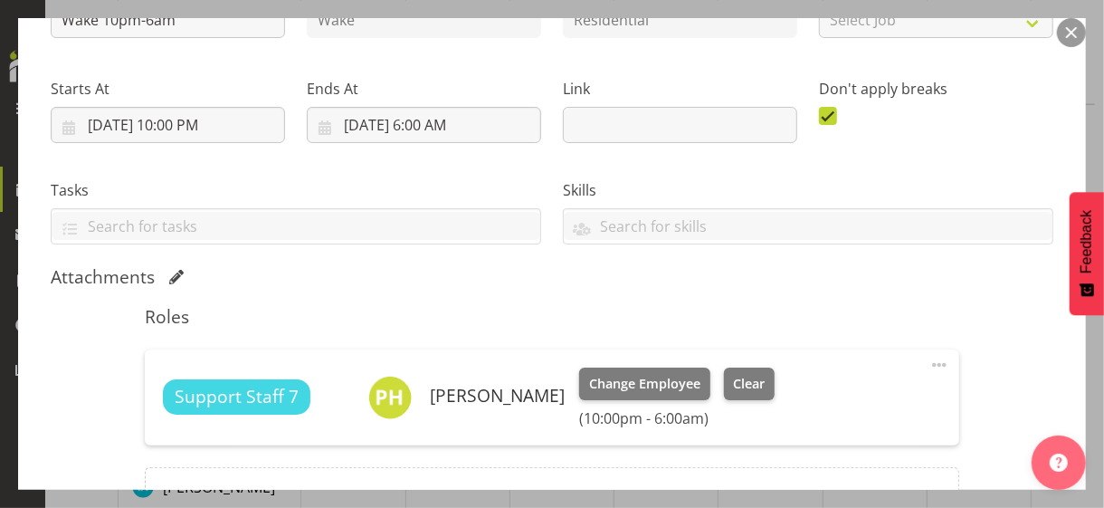
scroll to position [435, 0]
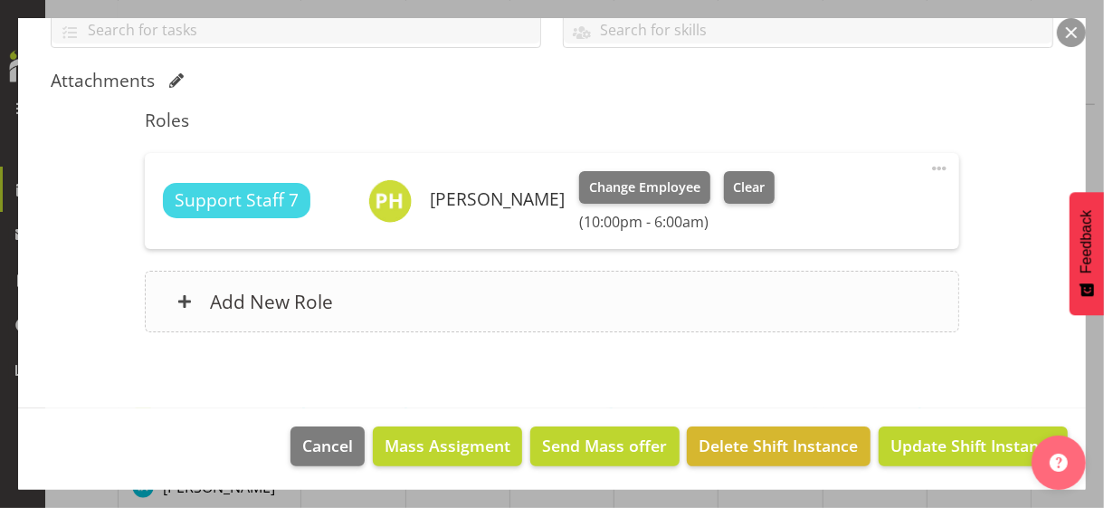
click at [428, 312] on div "Add New Role" at bounding box center [552, 302] width 814 height 62
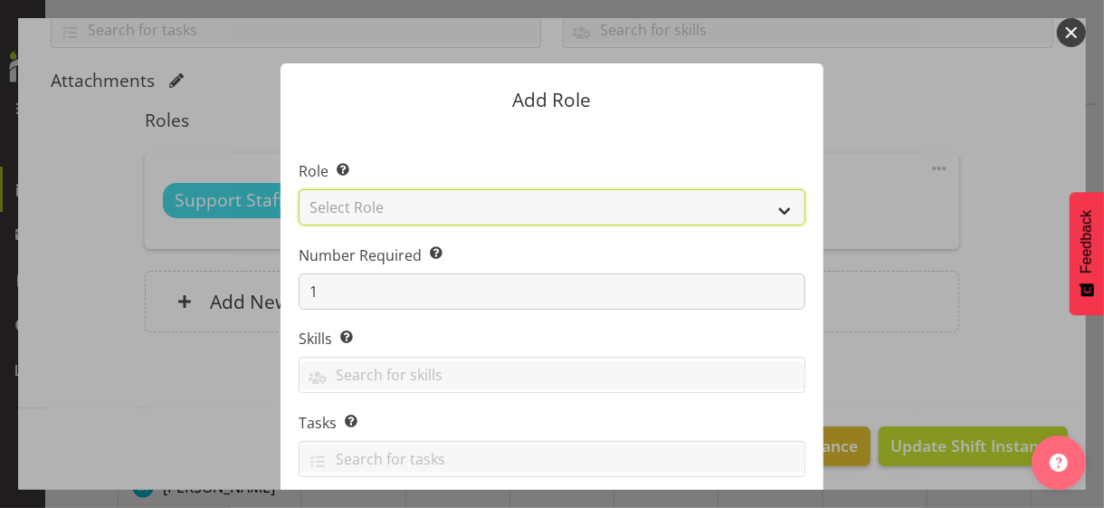
drag, startPoint x: 346, startPoint y: 205, endPoint x: 341, endPoint y: 222, distance: 17.8
click at [346, 205] on select "Select Role CP House Leader Support Staff Wake" at bounding box center [552, 207] width 507 height 36
select select "1091"
click at [299, 189] on select "Select Role CP House Leader Support Staff Wake" at bounding box center [552, 207] width 507 height 36
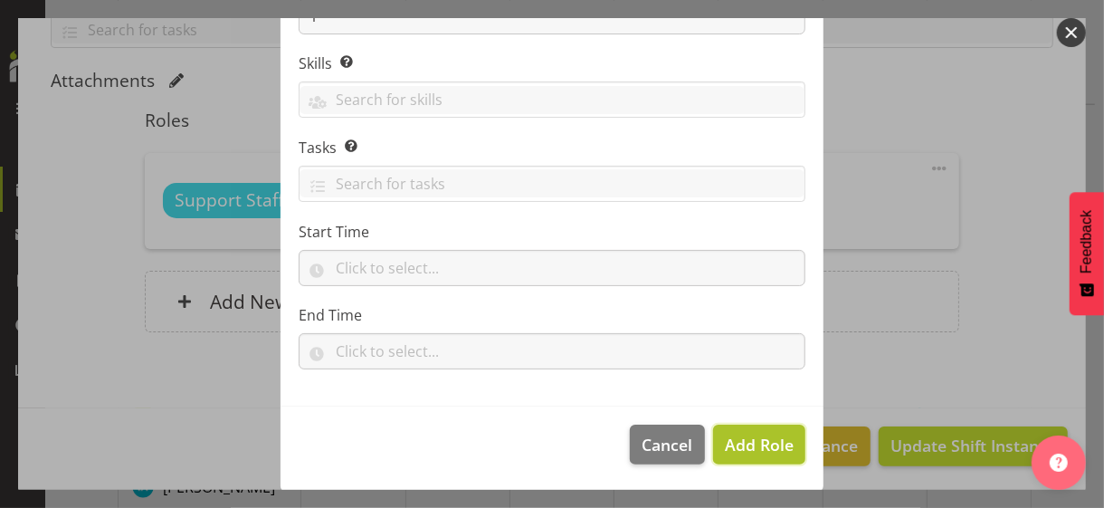
click at [754, 435] on span "Add Role" at bounding box center [759, 445] width 69 height 22
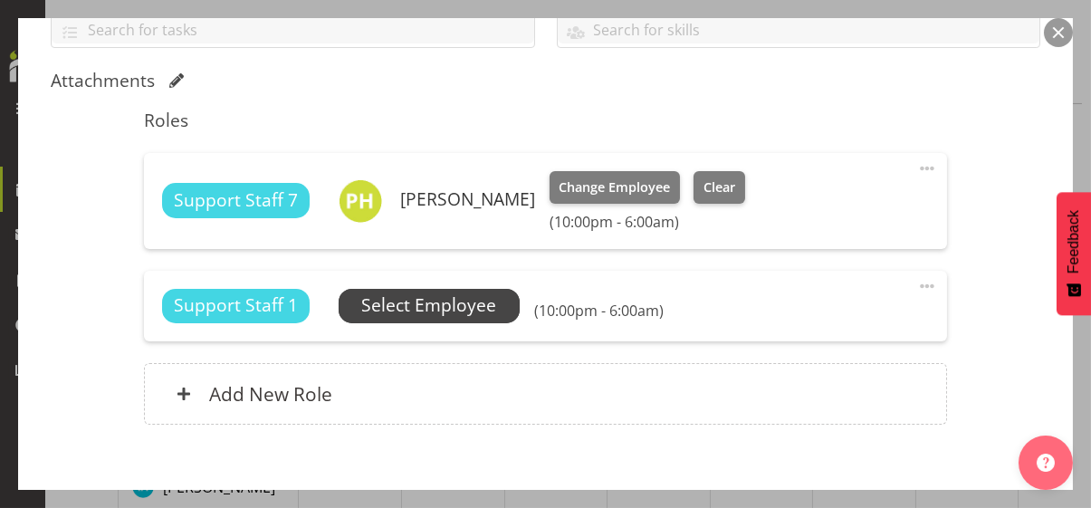
click at [444, 297] on span "Select Employee" at bounding box center [428, 305] width 135 height 26
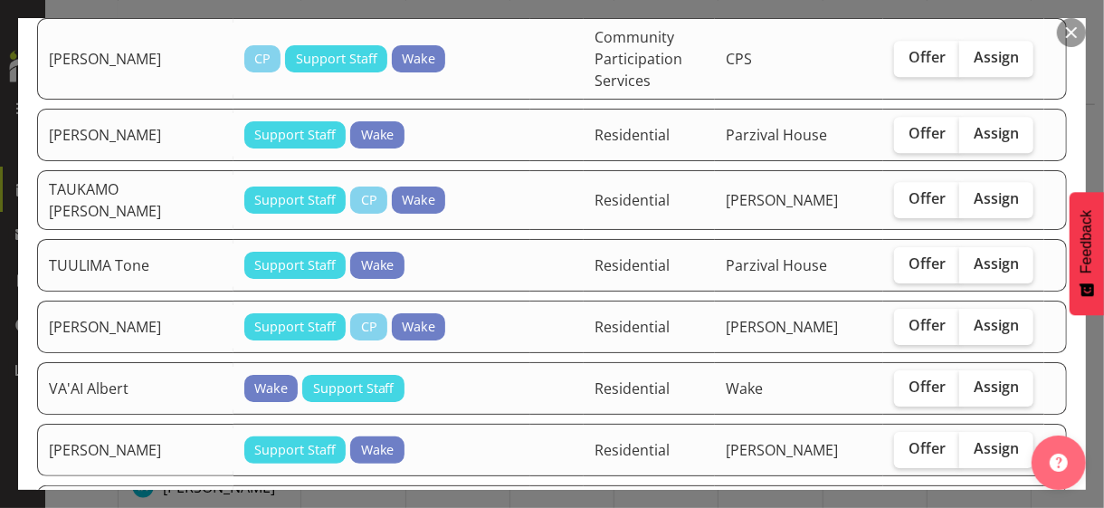
scroll to position [2987, 0]
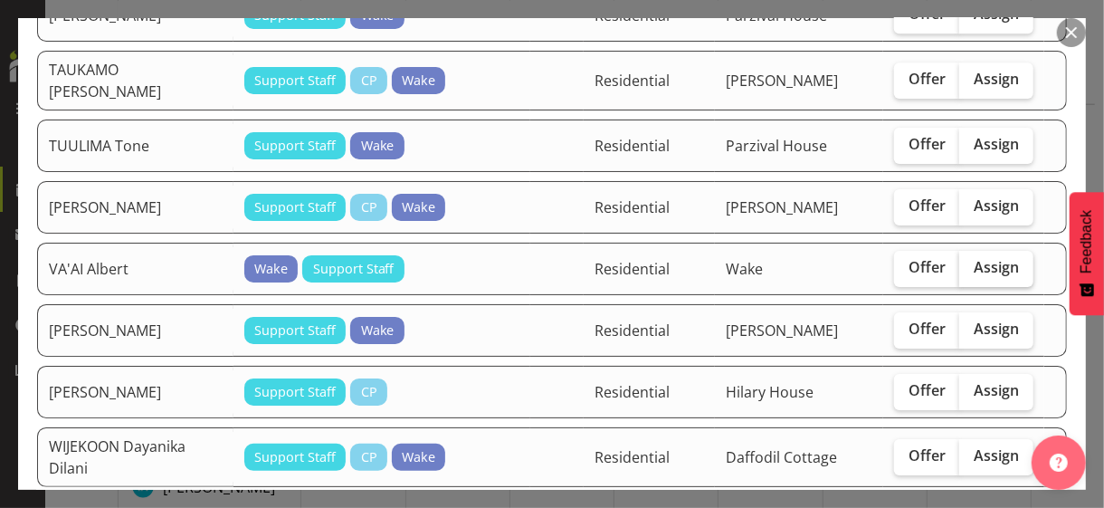
click at [974, 258] on span "Assign" at bounding box center [996, 267] width 45 height 18
click at [971, 262] on input "Assign" at bounding box center [966, 268] width 12 height 12
checkbox input "true"
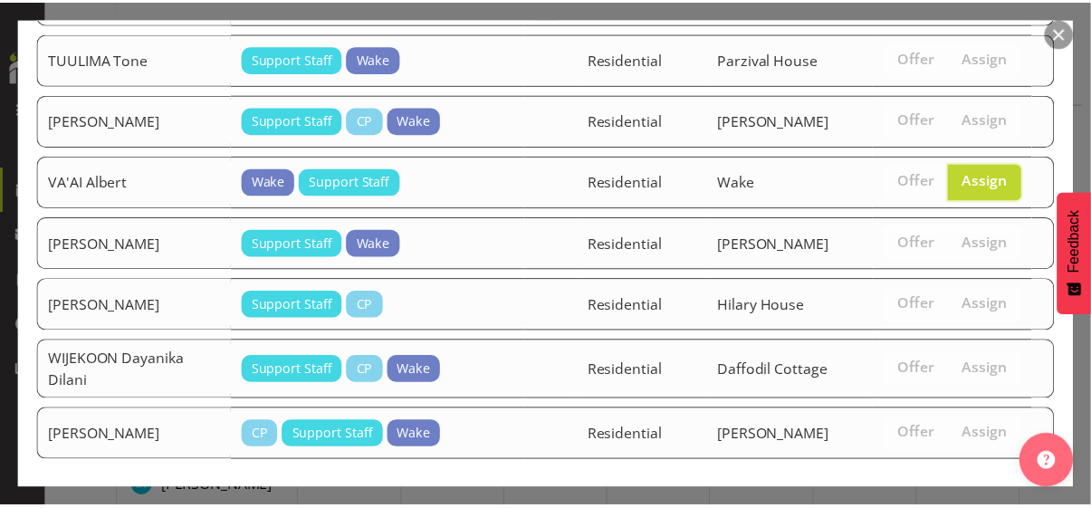
scroll to position [3108, 0]
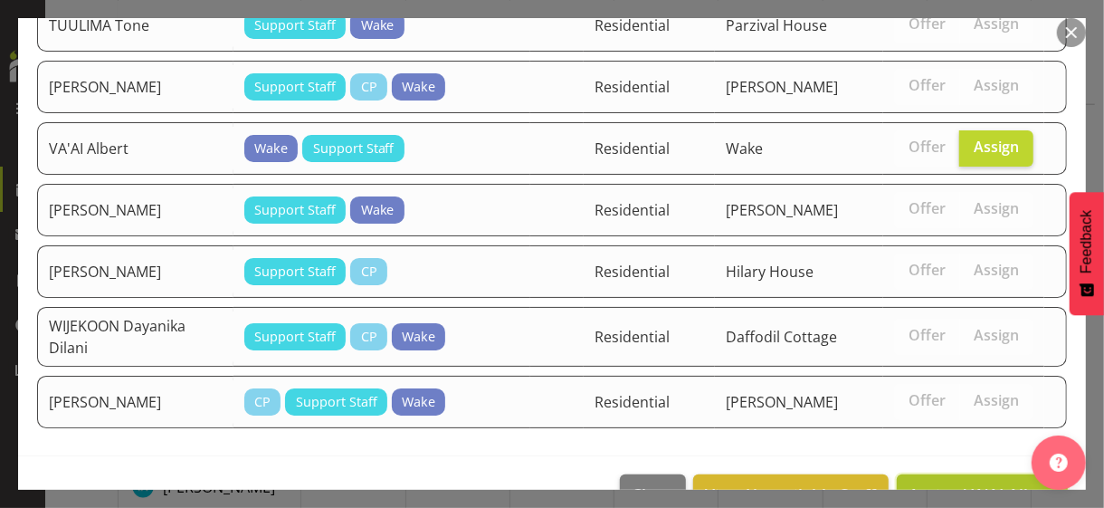
click at [955, 483] on span "Assign VA'AI Albert" at bounding box center [983, 494] width 148 height 22
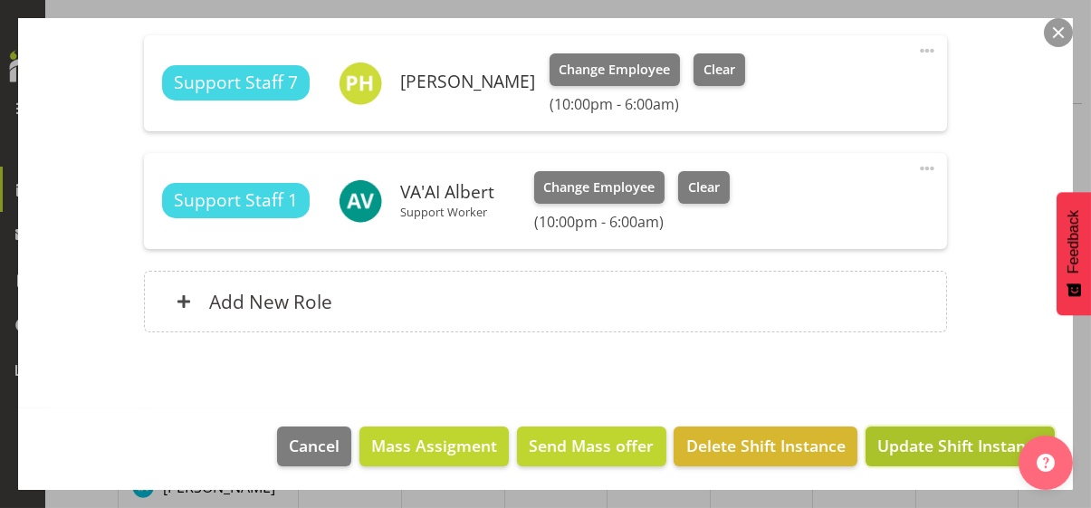
click at [943, 446] on span "Update Shift Instance" at bounding box center [960, 446] width 166 height 24
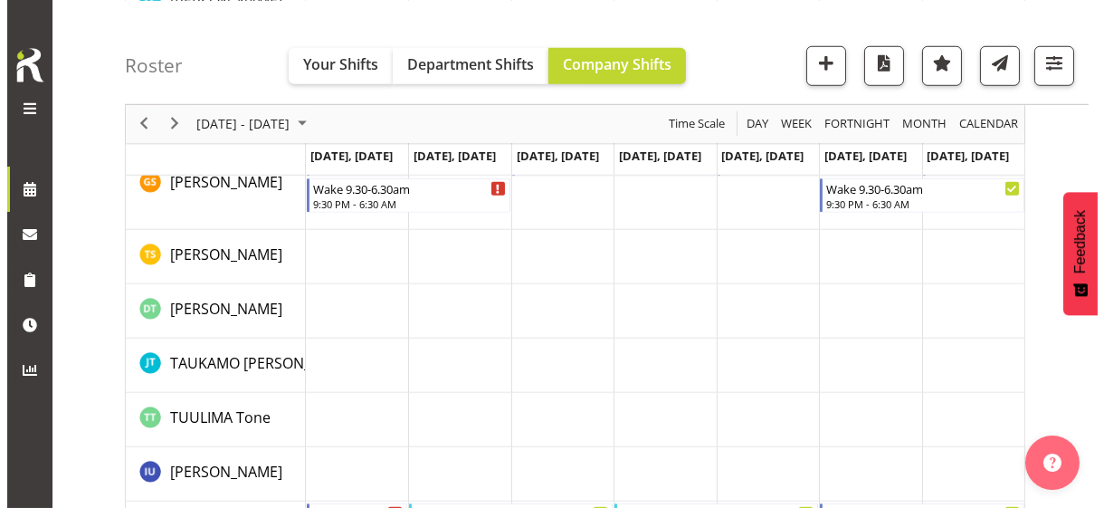
scroll to position [2903, 0]
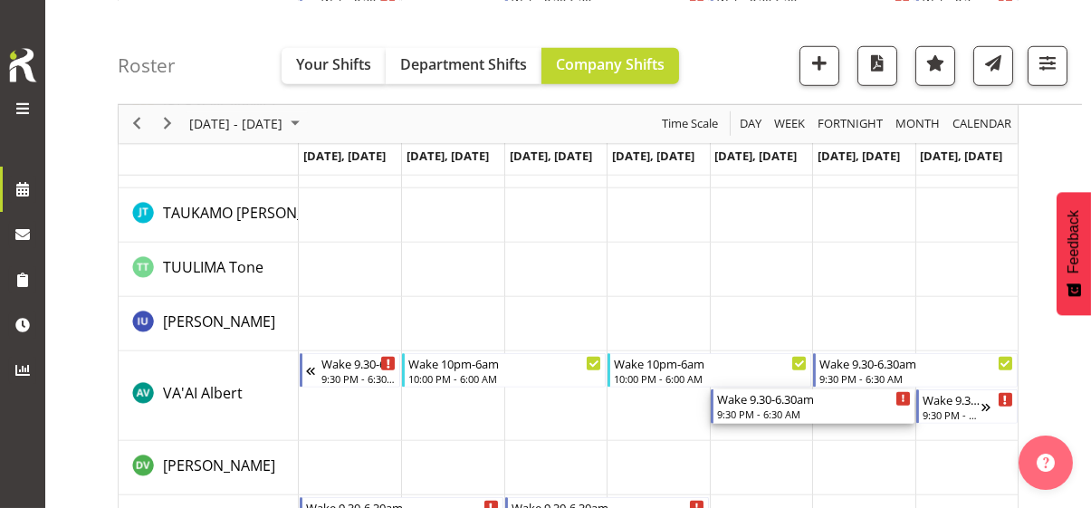
click at [752, 407] on div "9:30 PM - 6:30 AM" at bounding box center [814, 413] width 194 height 14
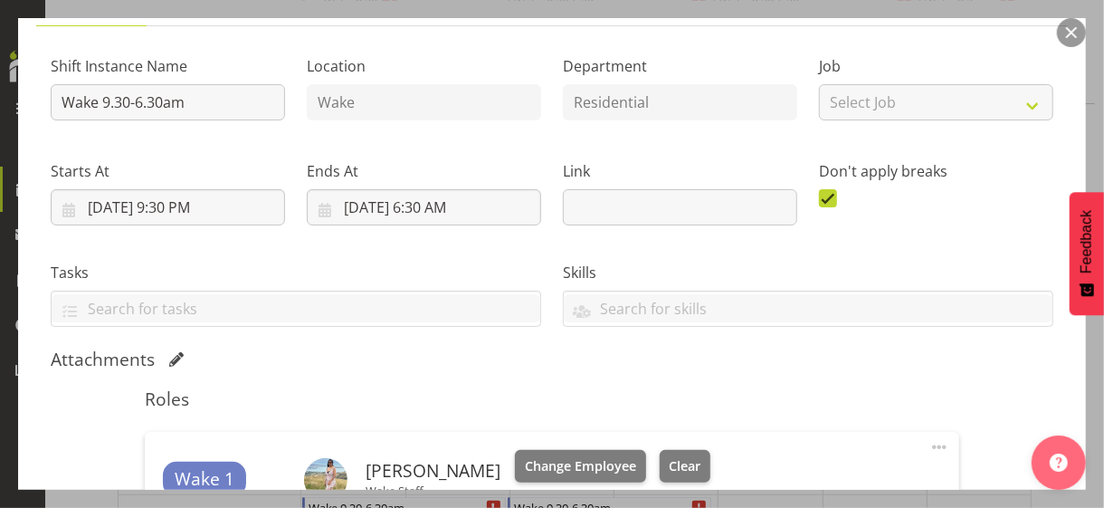
scroll to position [634, 0]
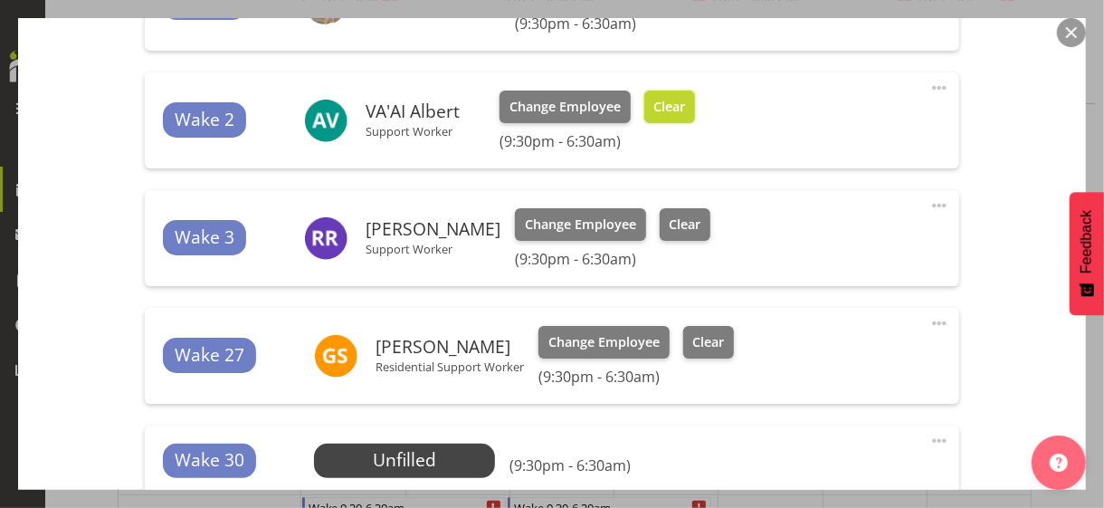
click at [675, 113] on span "Clear" at bounding box center [670, 107] width 32 height 20
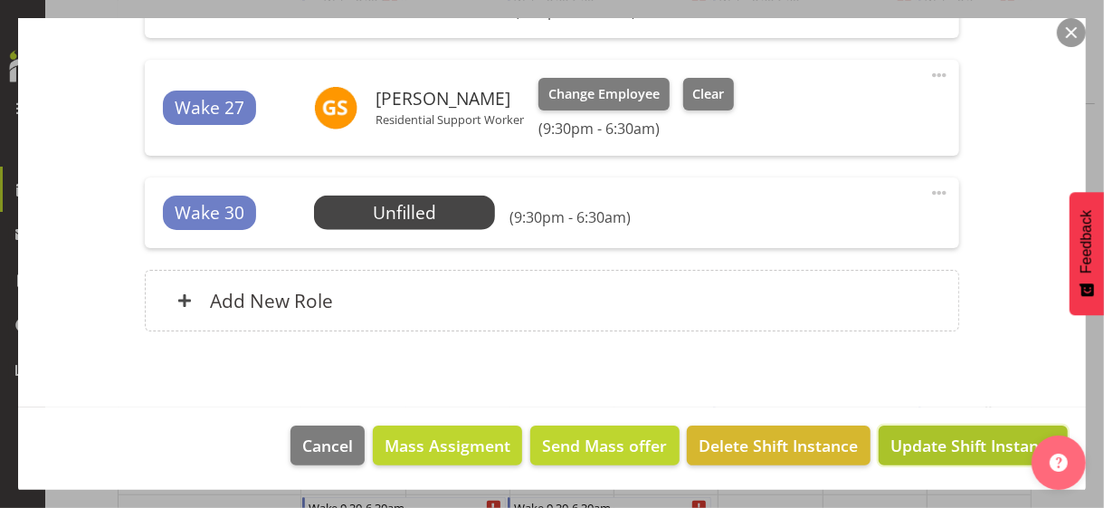
click at [910, 442] on span "Update Shift Instance" at bounding box center [974, 446] width 166 height 24
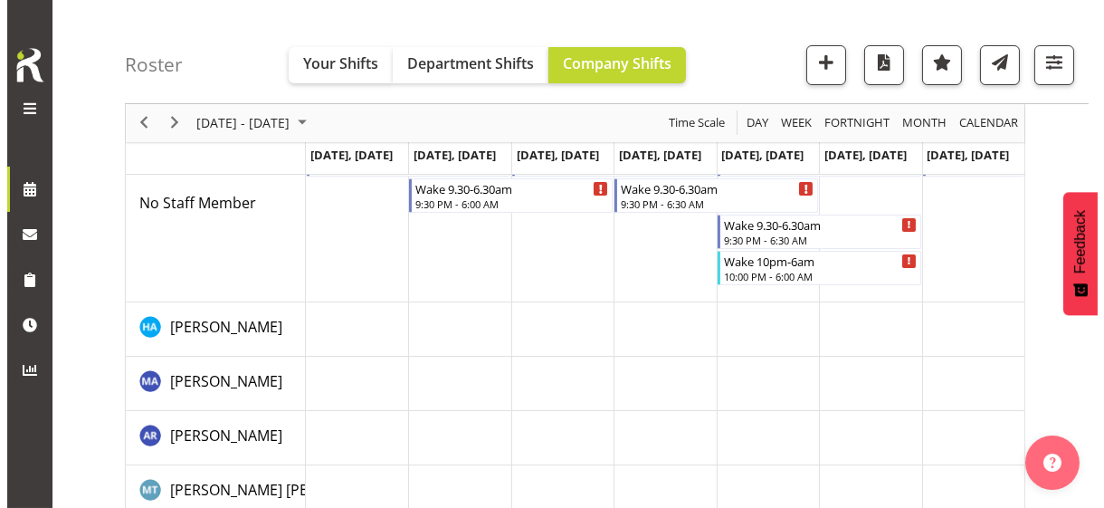
scroll to position [0, 0]
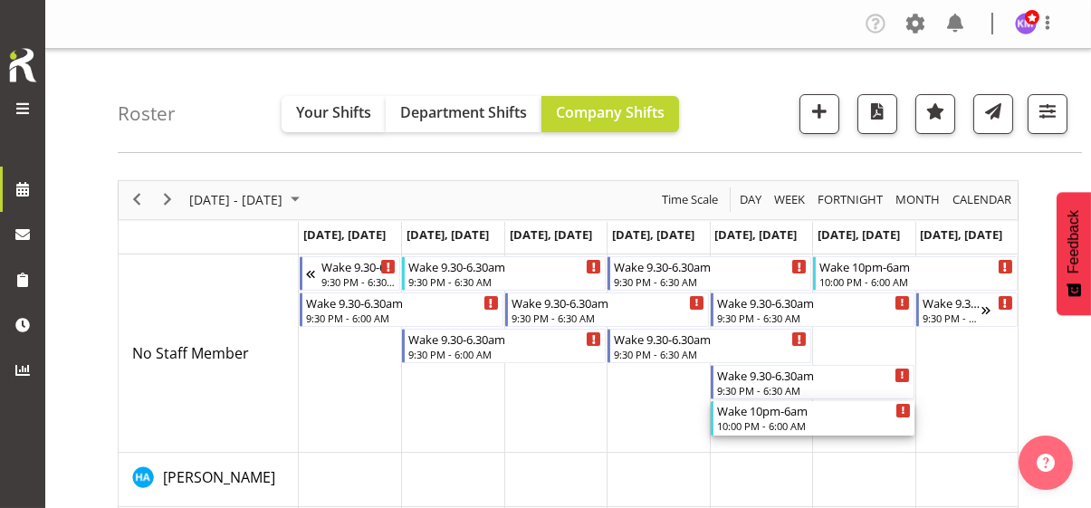
click at [766, 421] on div "10:00 PM - 6:00 AM" at bounding box center [814, 425] width 194 height 14
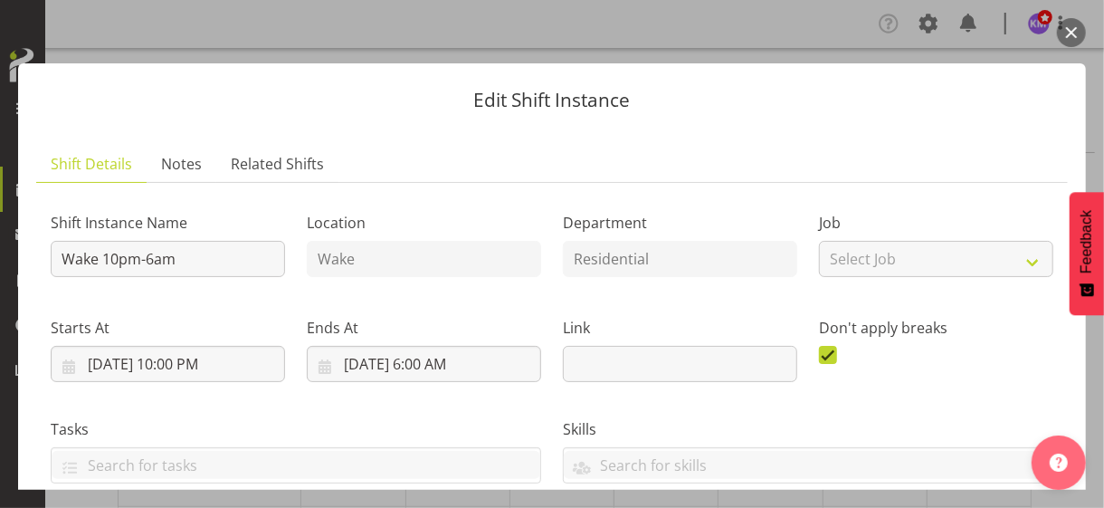
scroll to position [410, 0]
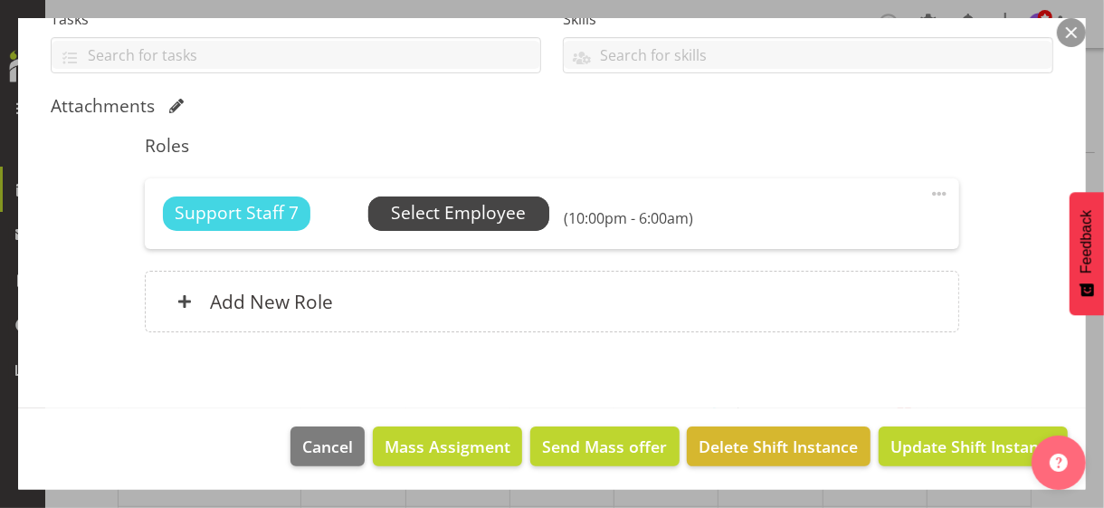
click at [445, 214] on span "Select Employee" at bounding box center [458, 213] width 135 height 26
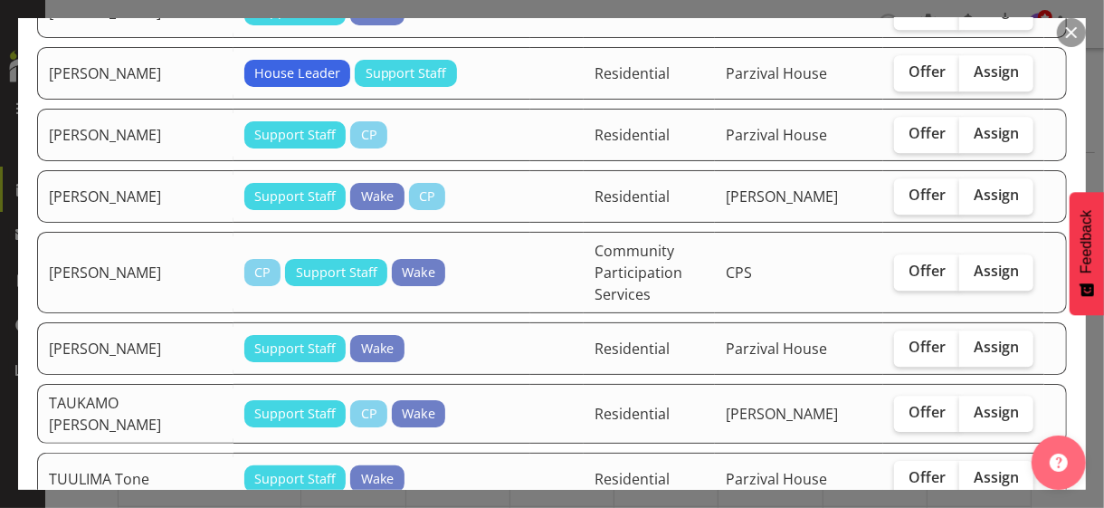
scroll to position [2806, 0]
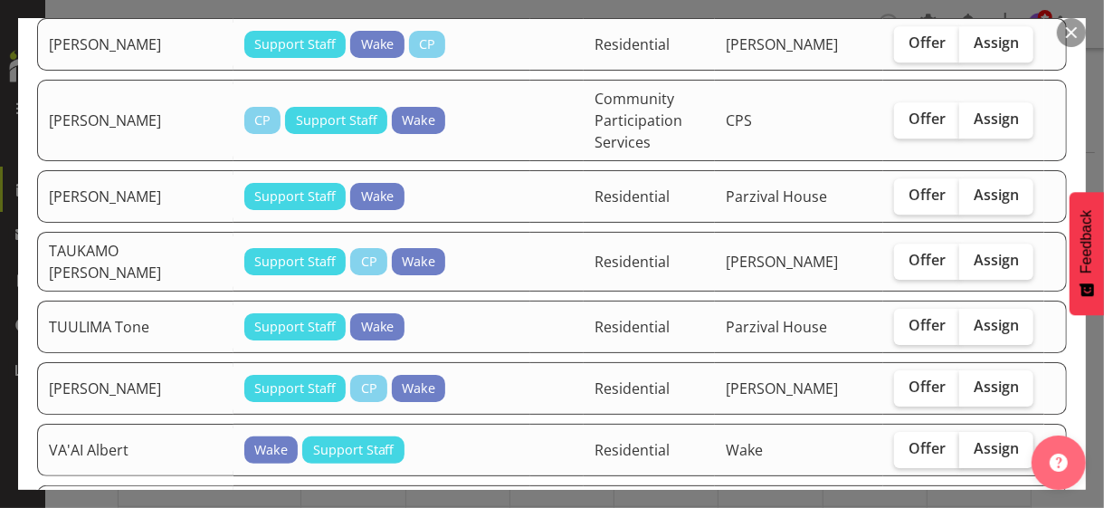
click at [983, 439] on span "Assign" at bounding box center [996, 448] width 45 height 18
click at [971, 443] on input "Assign" at bounding box center [966, 449] width 12 height 12
checkbox input "true"
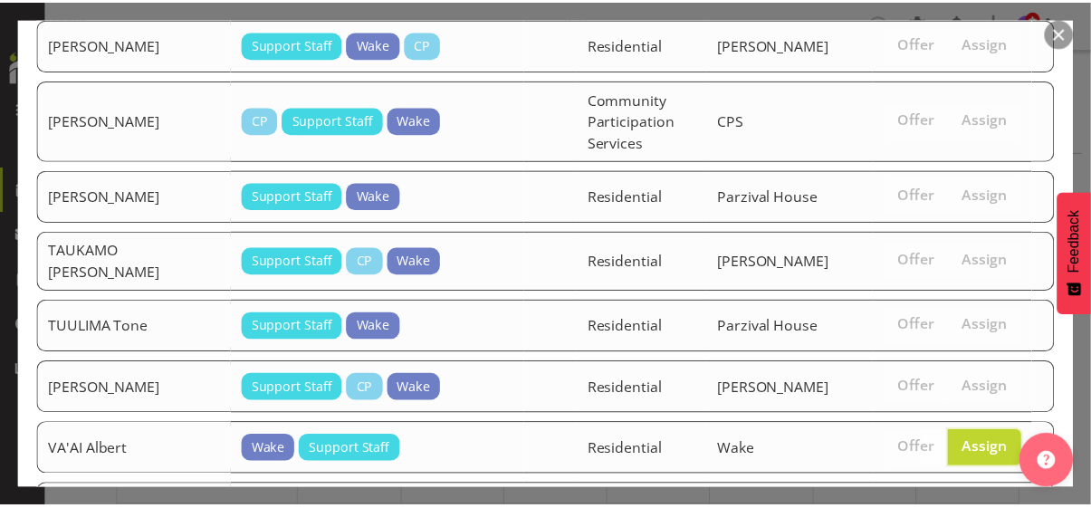
scroll to position [3168, 0]
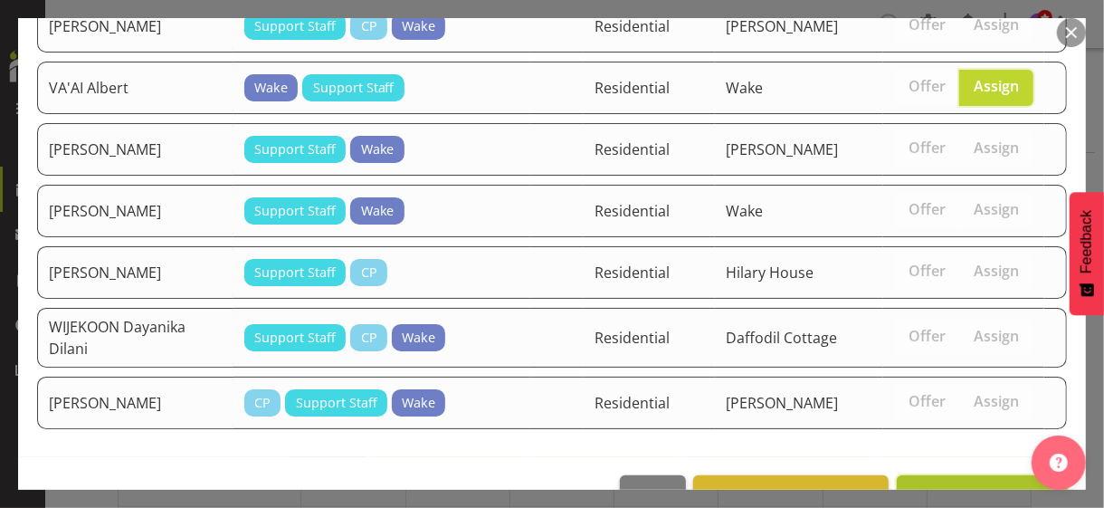
click at [957, 484] on span "Assign VA'AI Albert" at bounding box center [983, 495] width 148 height 22
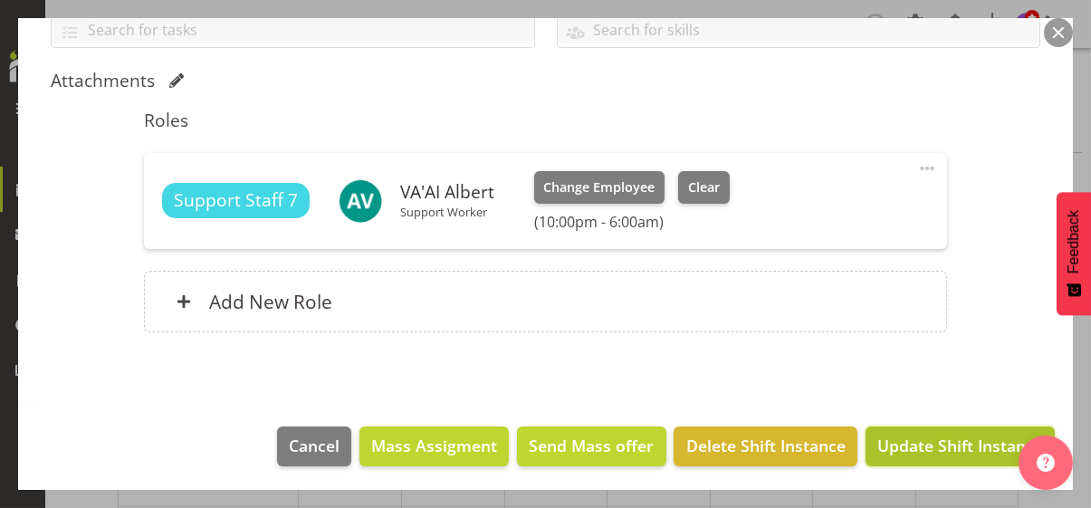
click at [925, 448] on span "Update Shift Instance" at bounding box center [960, 446] width 166 height 24
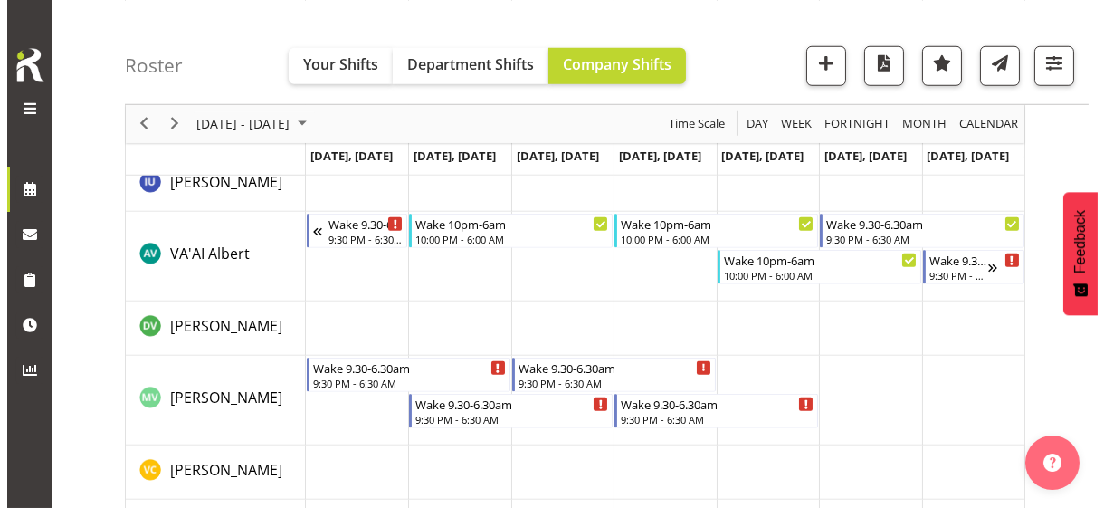
scroll to position [2974, 0]
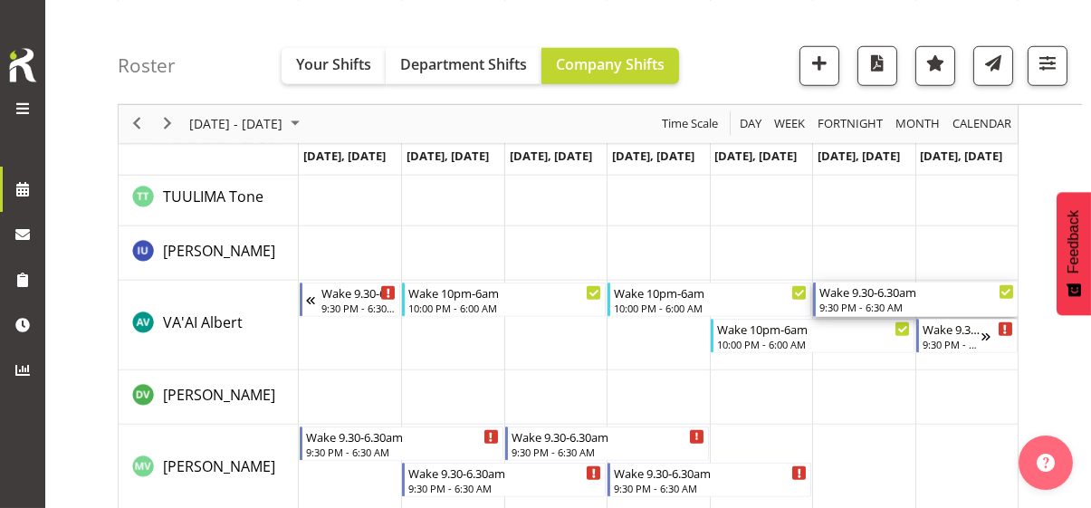
click at [856, 300] on div "9:30 PM - 6:30 AM" at bounding box center [916, 307] width 194 height 14
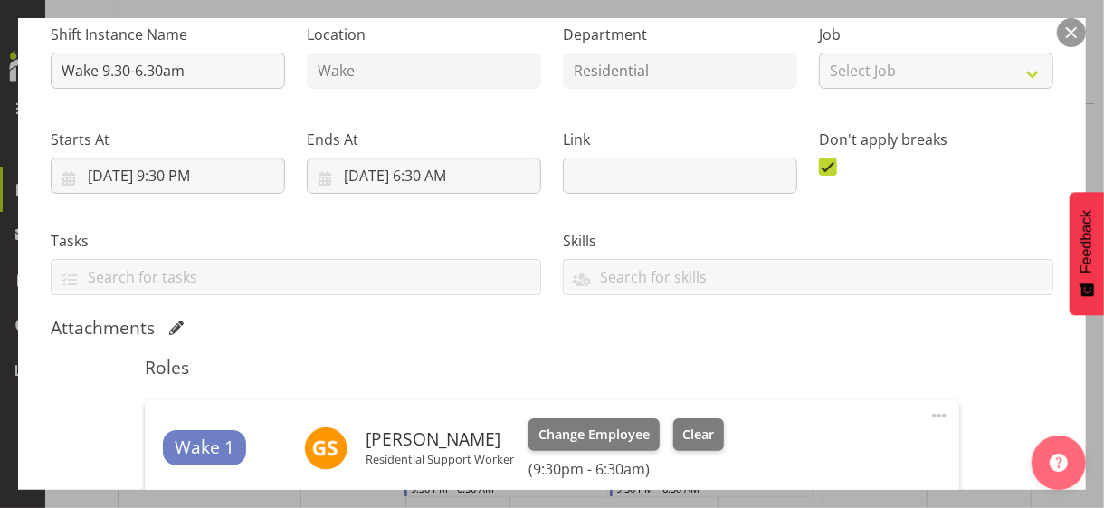
scroll to position [453, 0]
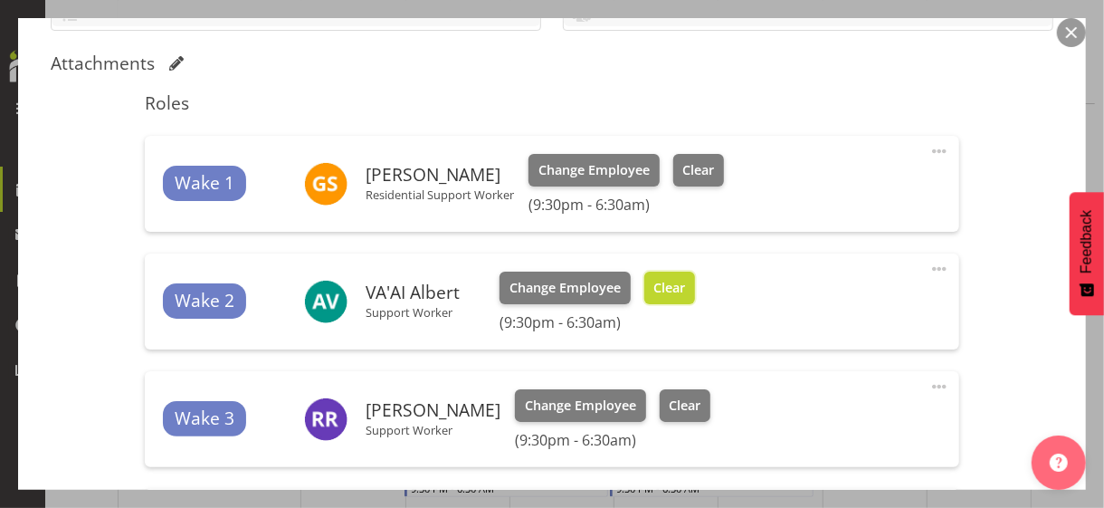
click at [669, 285] on span "Clear" at bounding box center [670, 288] width 32 height 20
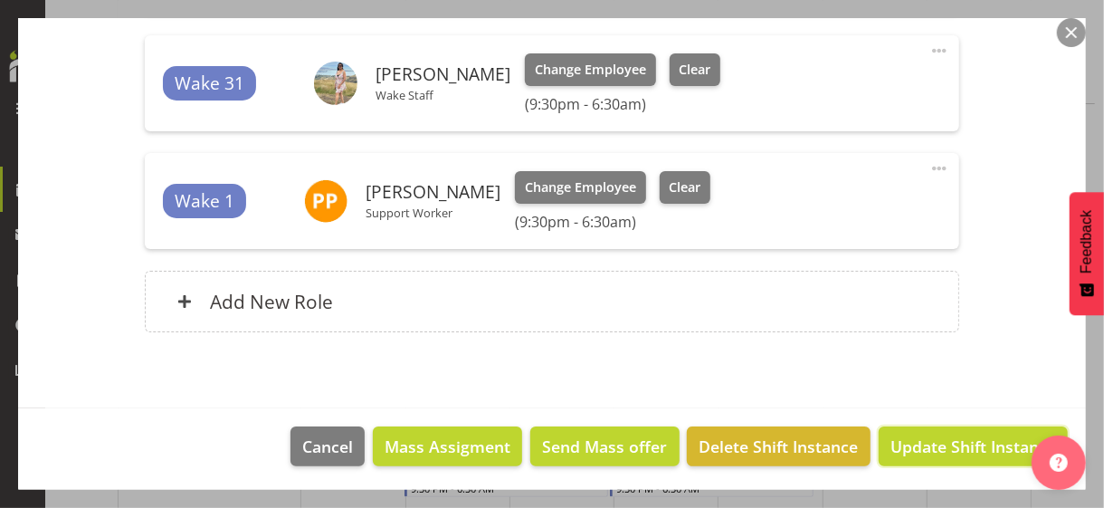
click at [956, 439] on span "Update Shift Instance" at bounding box center [974, 447] width 166 height 24
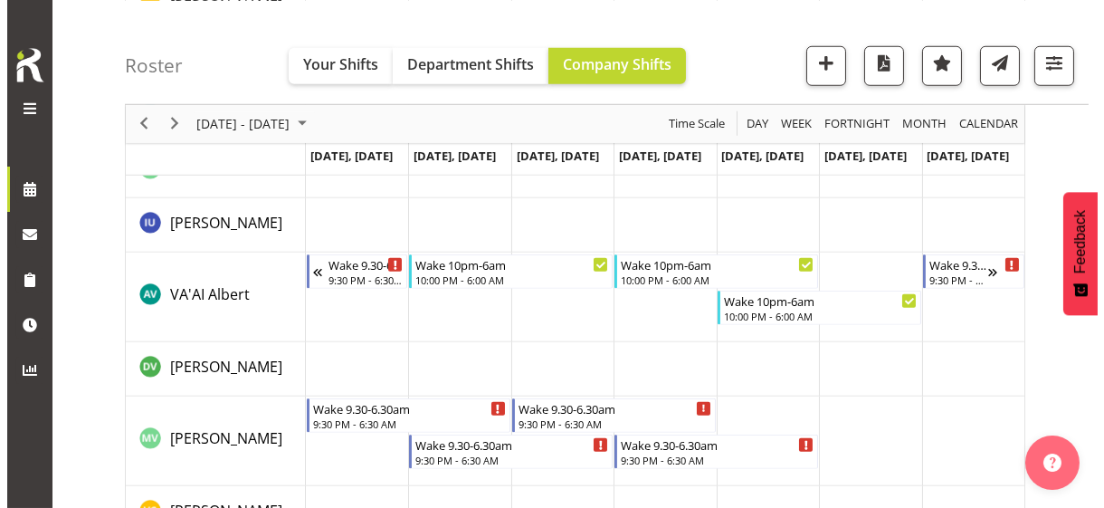
scroll to position [2903, 0]
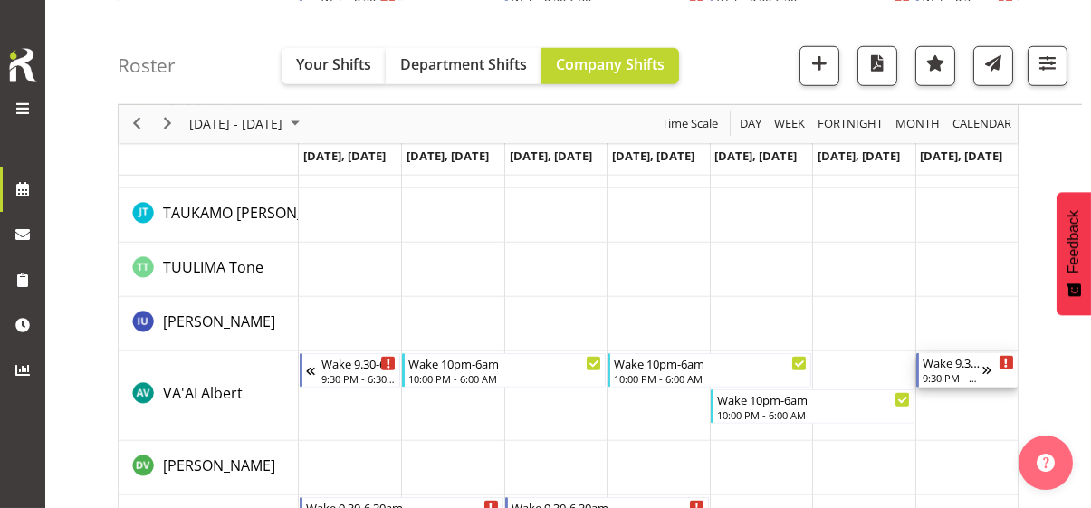
click at [944, 374] on div "9:30 PM - 6:30 AM" at bounding box center [952, 377] width 60 height 14
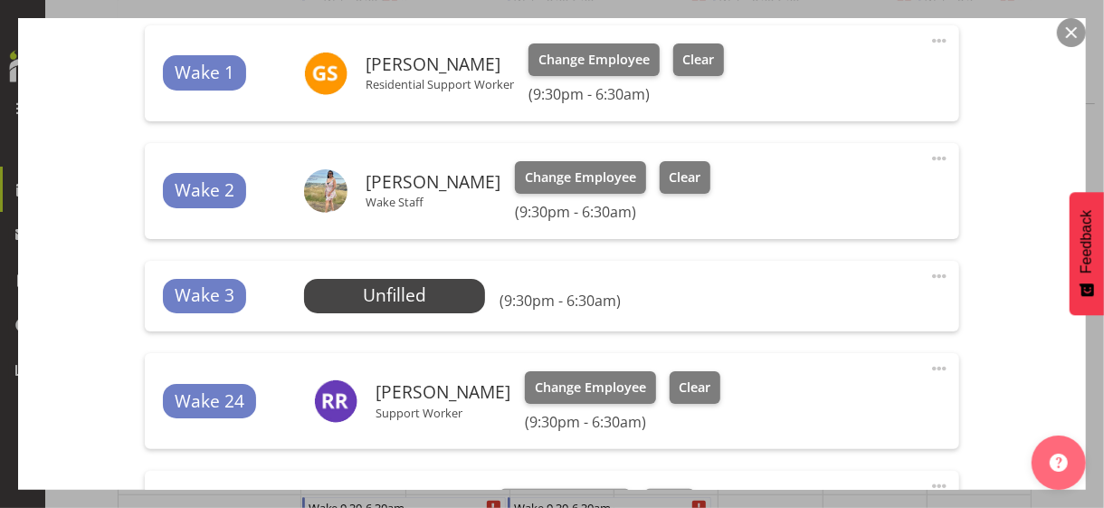
scroll to position [724, 0]
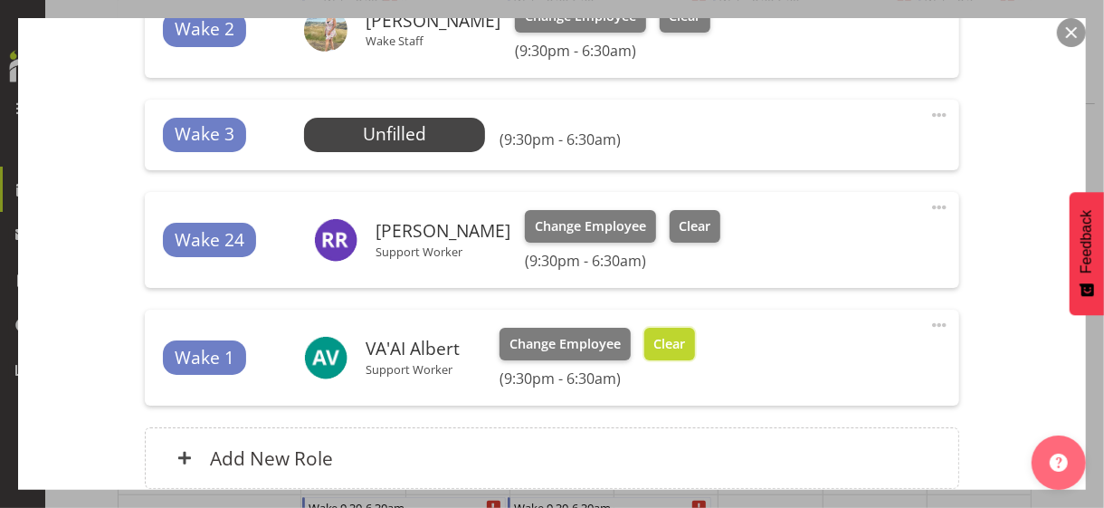
click at [670, 355] on button "Clear" at bounding box center [671, 344] width 52 height 33
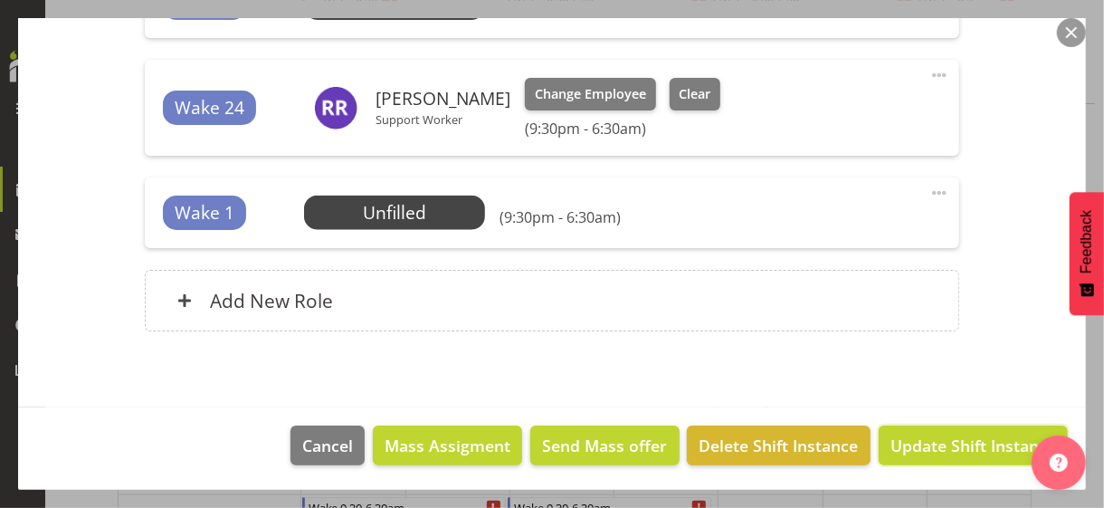
click at [922, 439] on span "Update Shift Instance" at bounding box center [974, 446] width 166 height 24
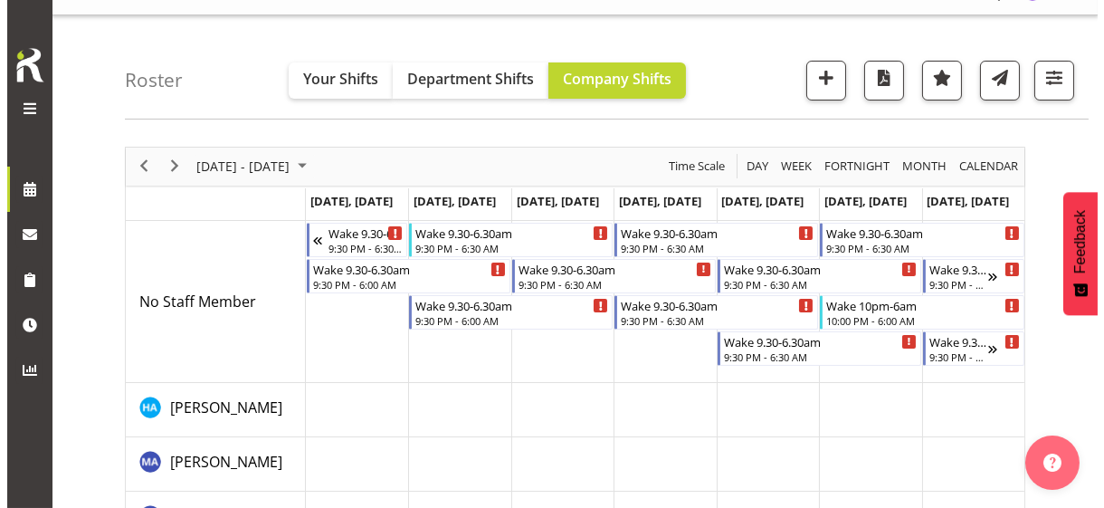
scroll to position [6, 0]
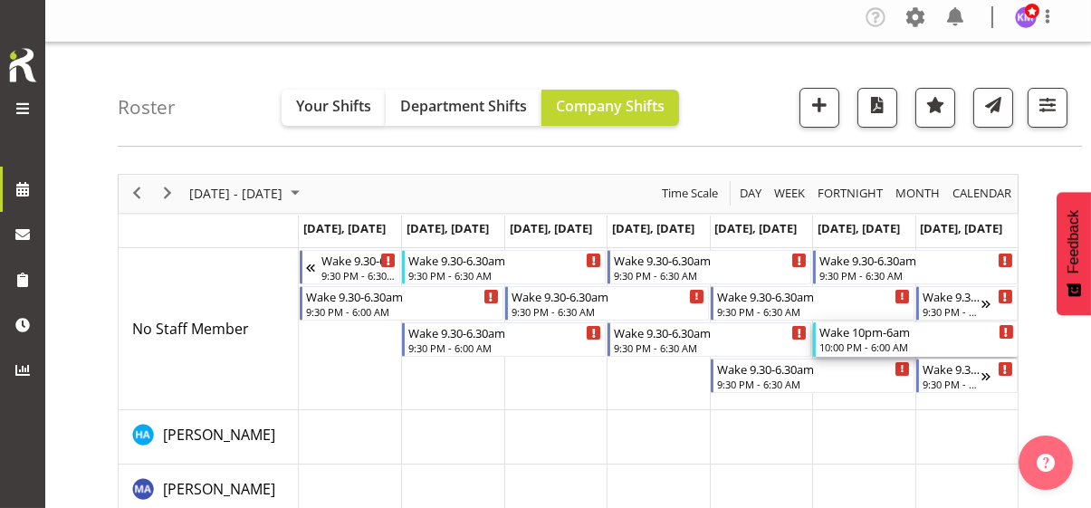
click at [865, 342] on div "10:00 PM - 6:00 AM" at bounding box center [916, 346] width 194 height 14
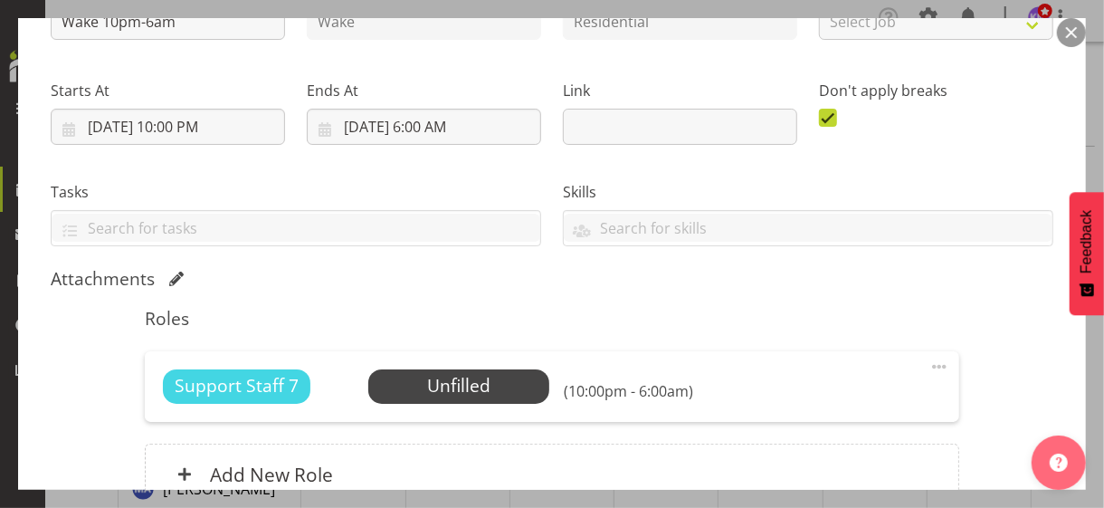
scroll to position [410, 0]
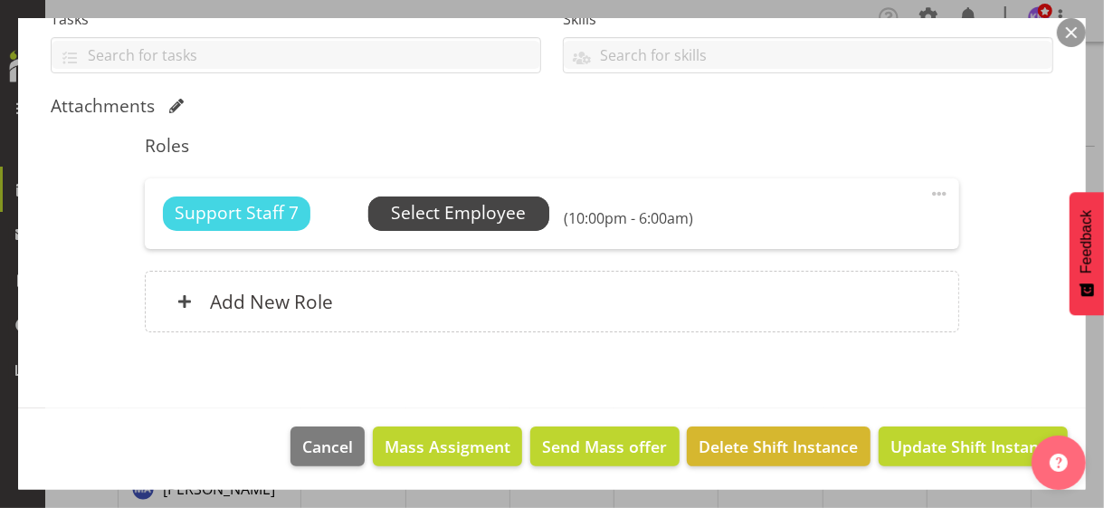
click at [456, 216] on span "Select Employee" at bounding box center [458, 213] width 135 height 26
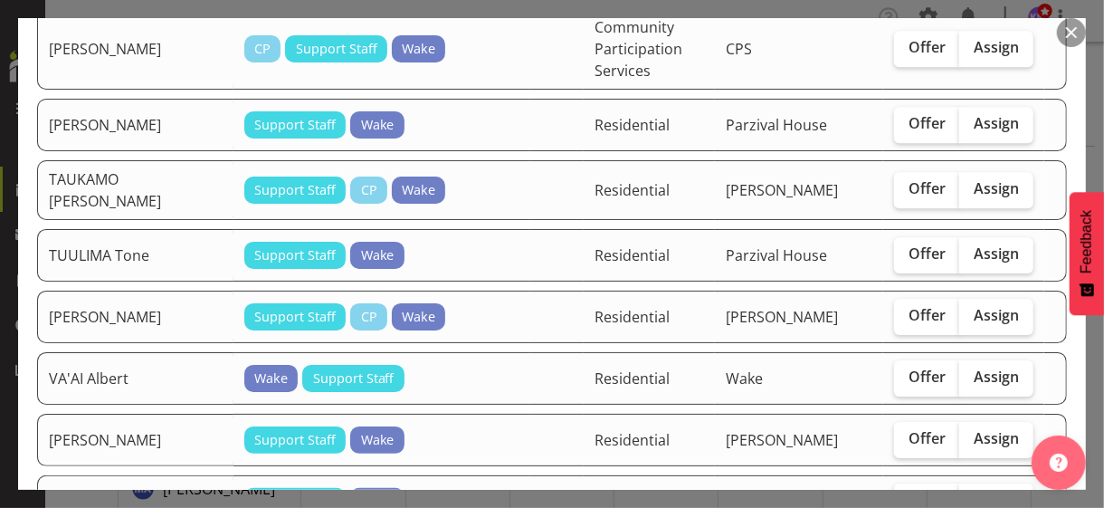
scroll to position [2897, 0]
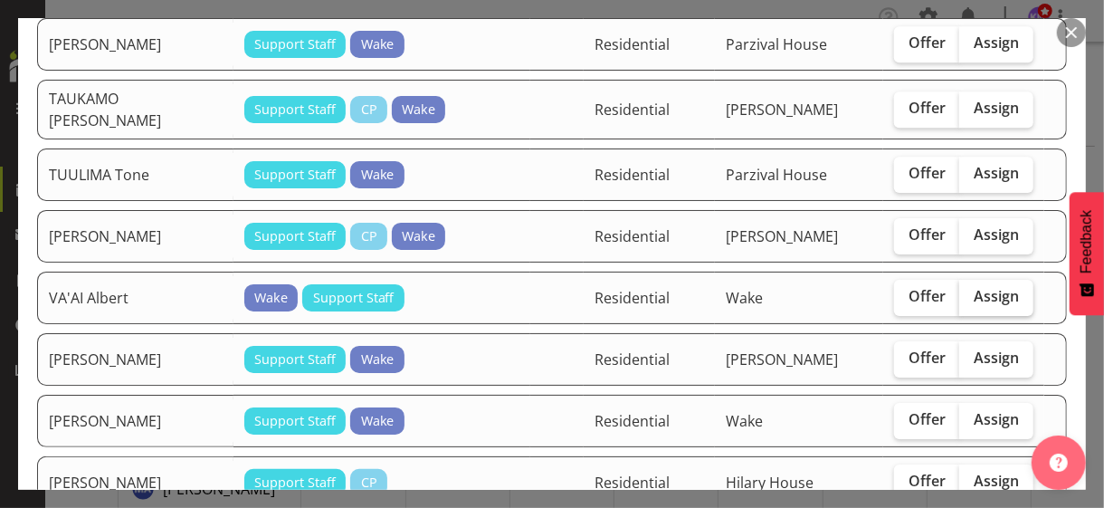
click at [974, 287] on span "Assign" at bounding box center [996, 296] width 45 height 18
click at [967, 291] on input "Assign" at bounding box center [966, 297] width 12 height 12
checkbox input "true"
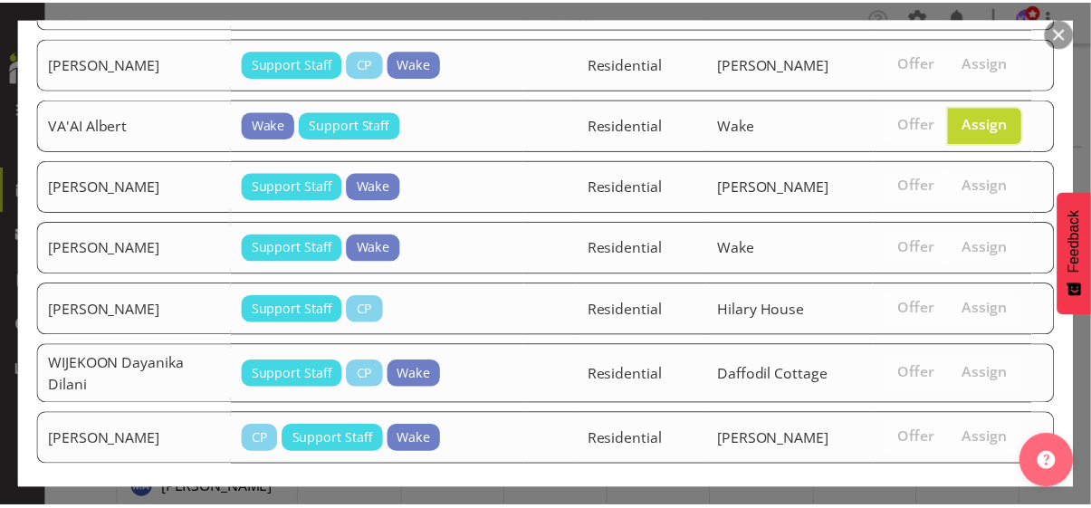
scroll to position [3108, 0]
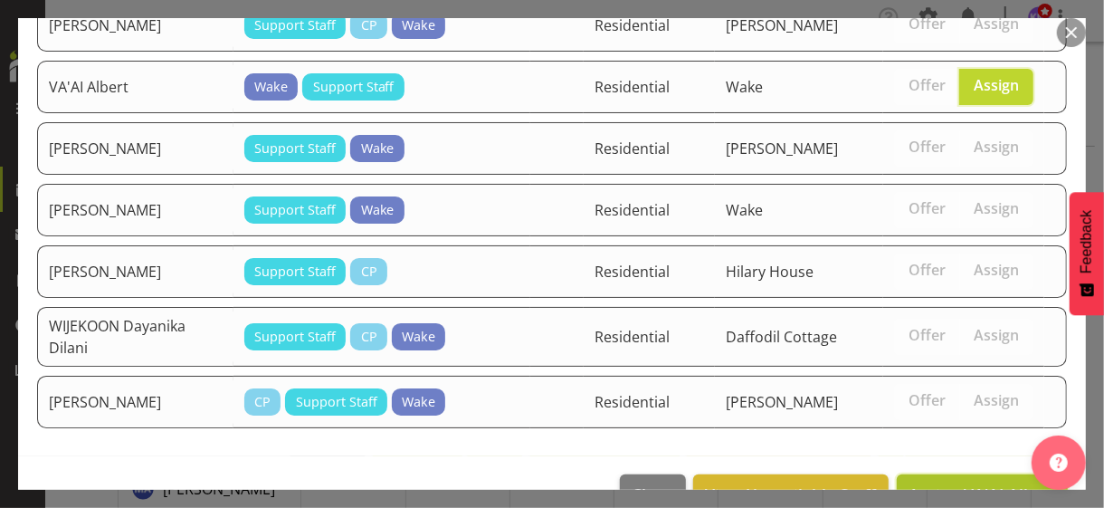
click at [951, 483] on span "Assign VA'AI Albert" at bounding box center [983, 494] width 148 height 22
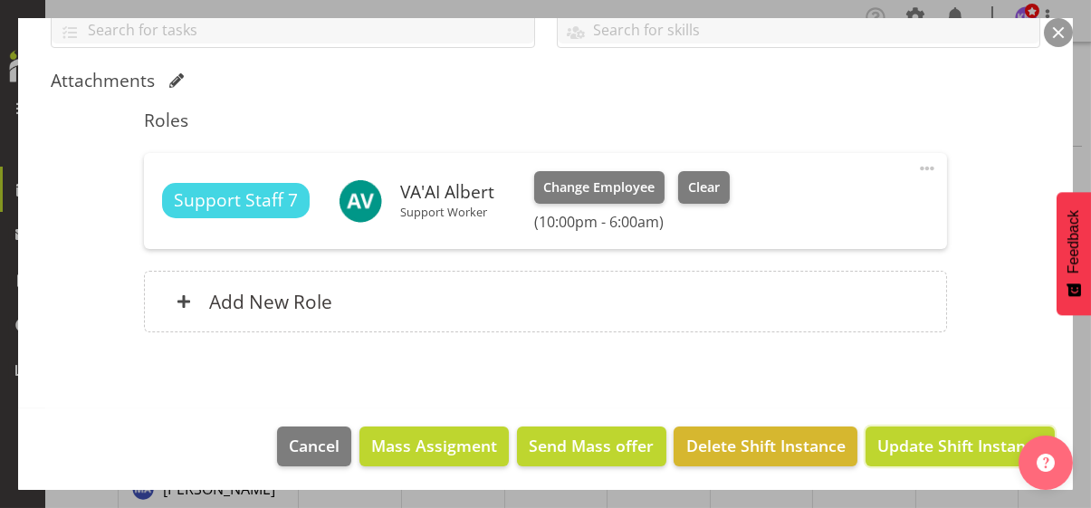
click at [916, 446] on span "Update Shift Instance" at bounding box center [960, 446] width 166 height 24
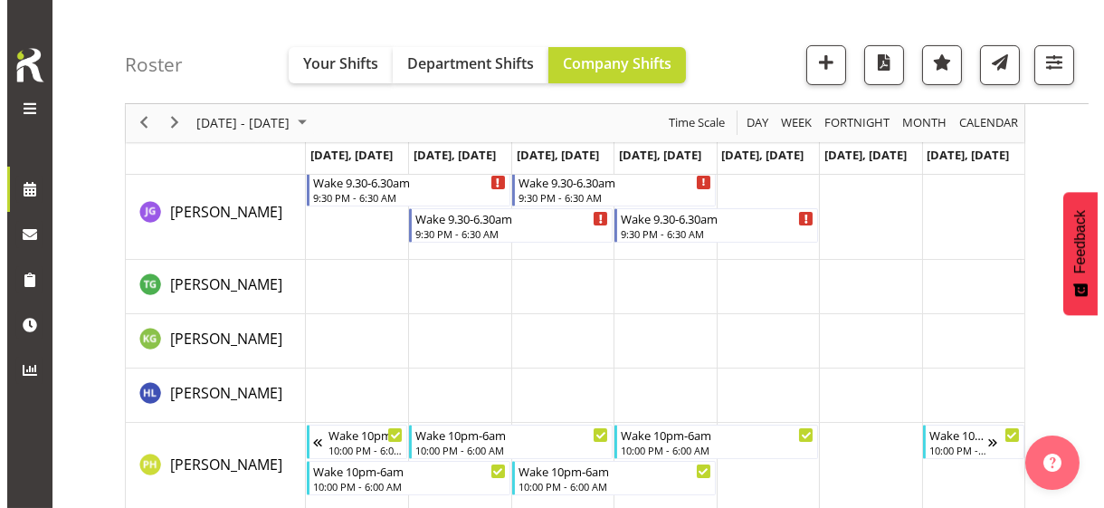
scroll to position [982, 0]
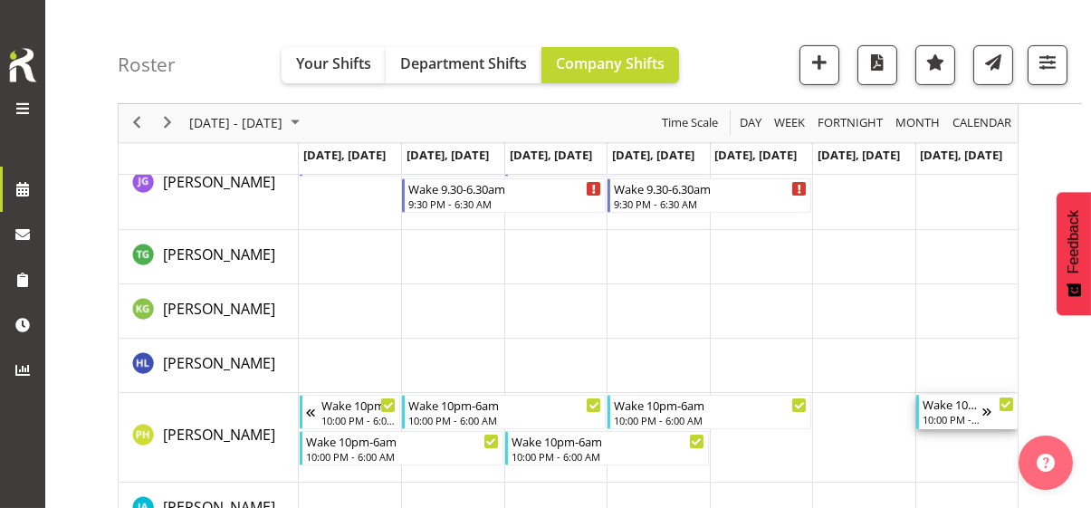
click at [945, 415] on div "10:00 PM - 6:00 AM" at bounding box center [952, 419] width 60 height 14
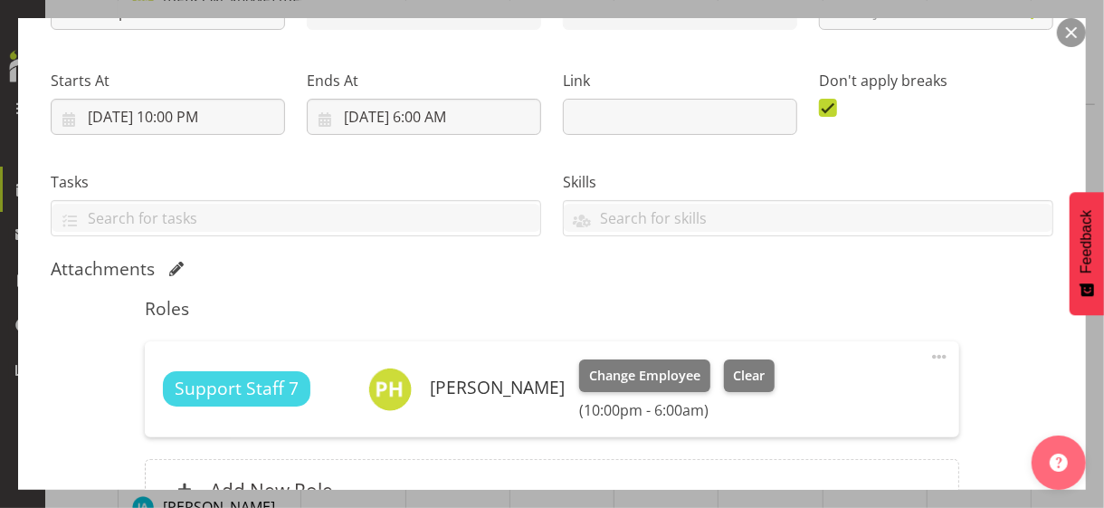
scroll to position [435, 0]
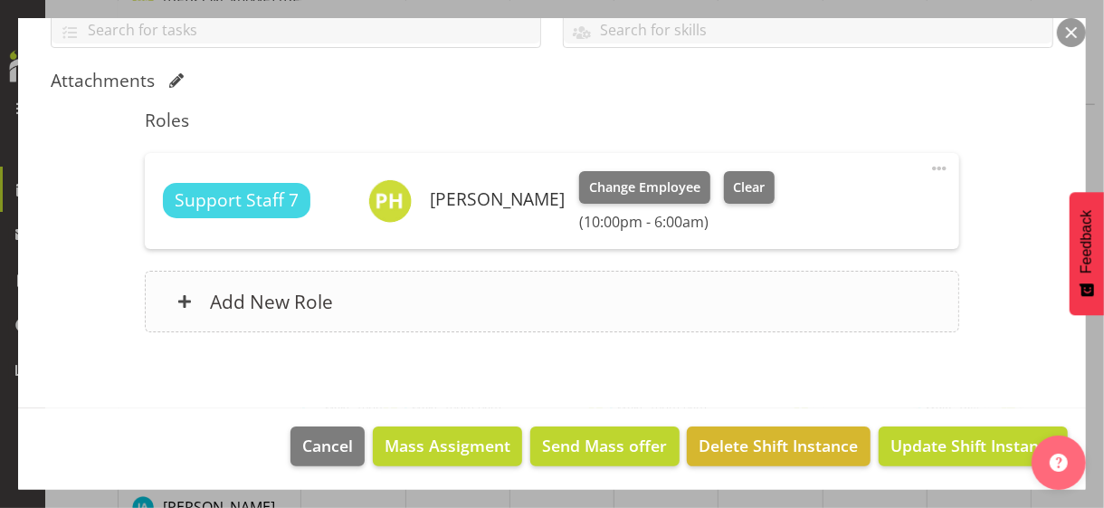
click at [488, 305] on div "Add New Role" at bounding box center [552, 302] width 814 height 62
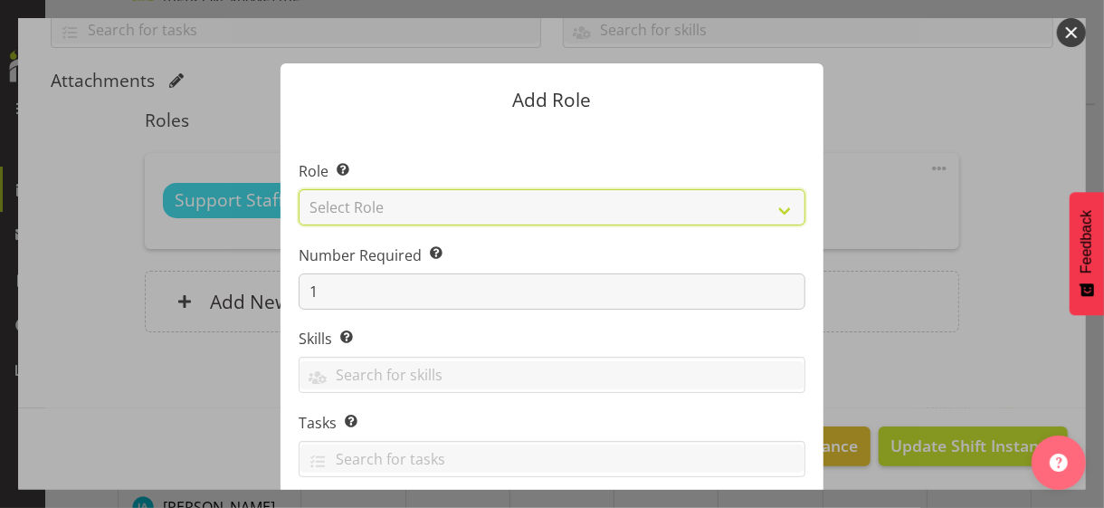
click at [388, 206] on select "Select Role CP House Leader Support Staff Wake" at bounding box center [552, 207] width 507 height 36
select select "1091"
click at [299, 189] on select "Select Role CP House Leader Support Staff Wake" at bounding box center [552, 207] width 507 height 36
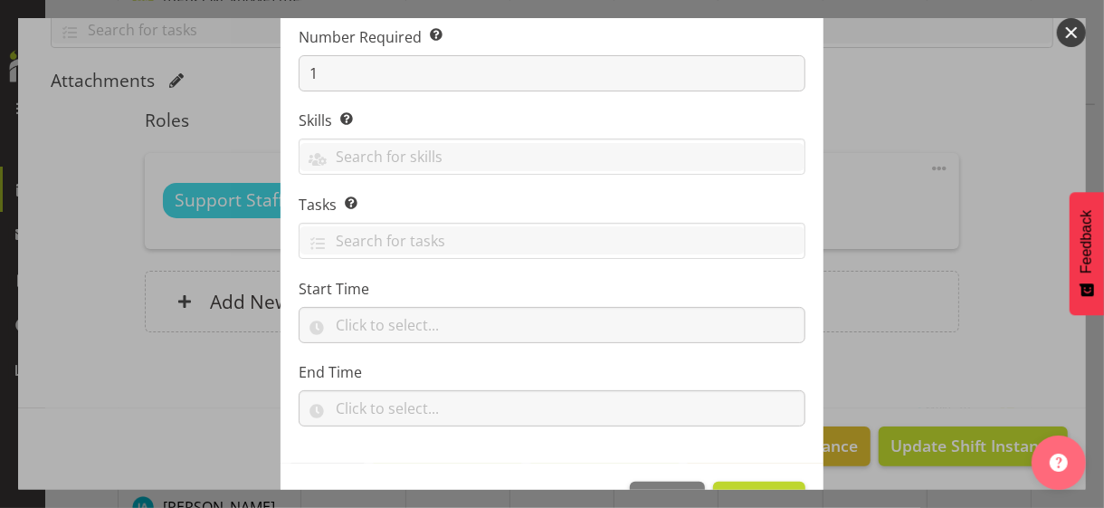
scroll to position [275, 0]
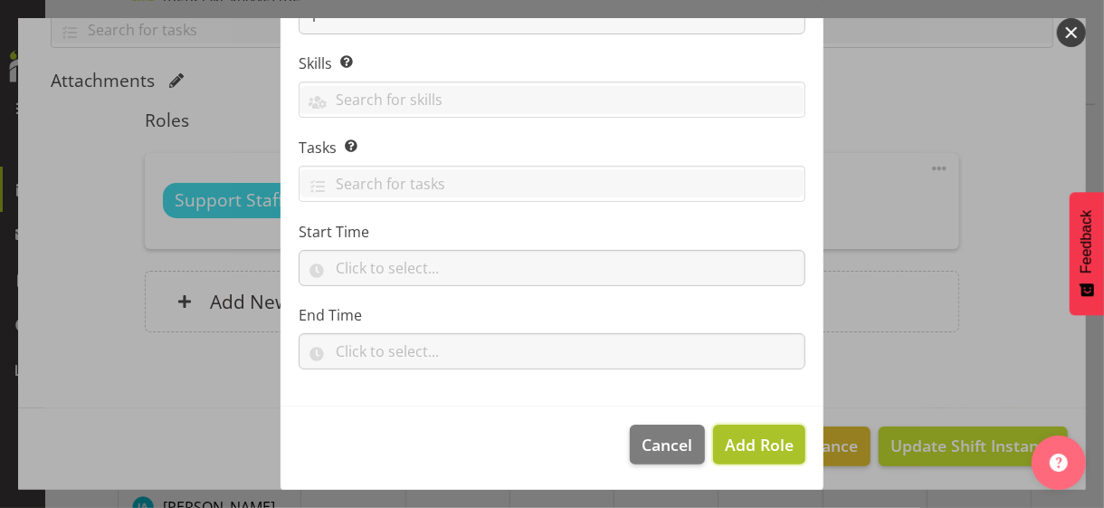
click at [741, 441] on span "Add Role" at bounding box center [759, 445] width 69 height 22
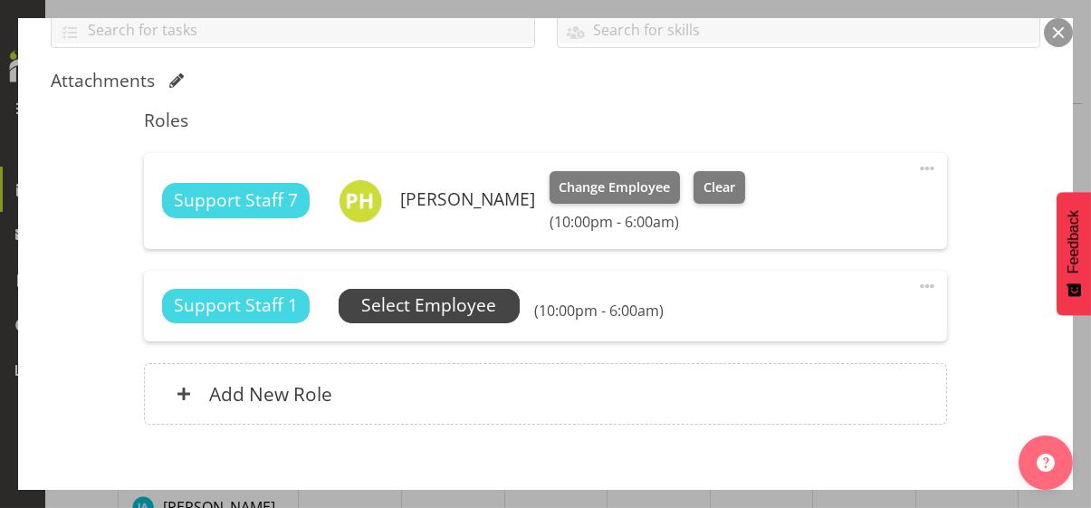
click at [441, 301] on span "Select Employee" at bounding box center [428, 305] width 135 height 26
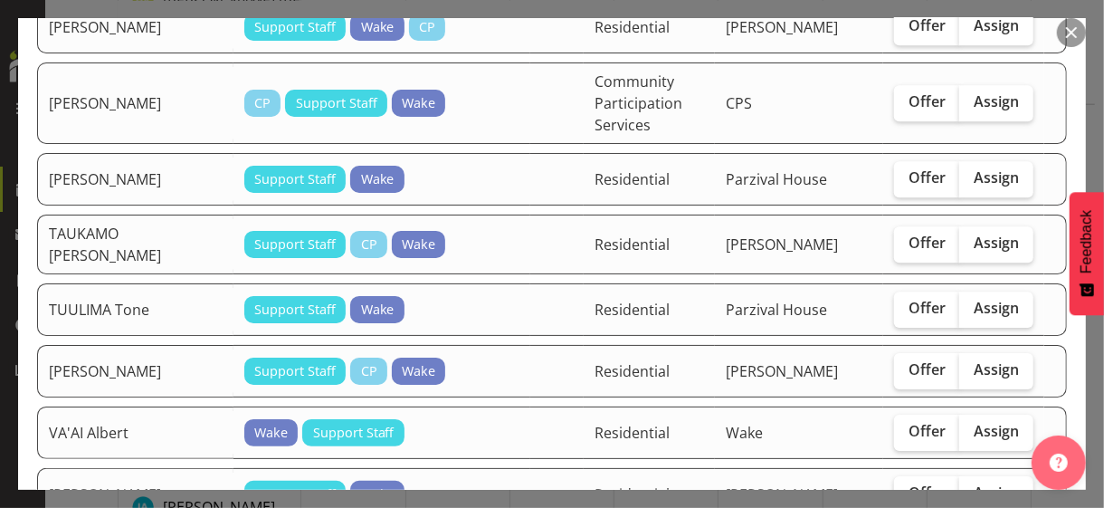
scroll to position [2897, 0]
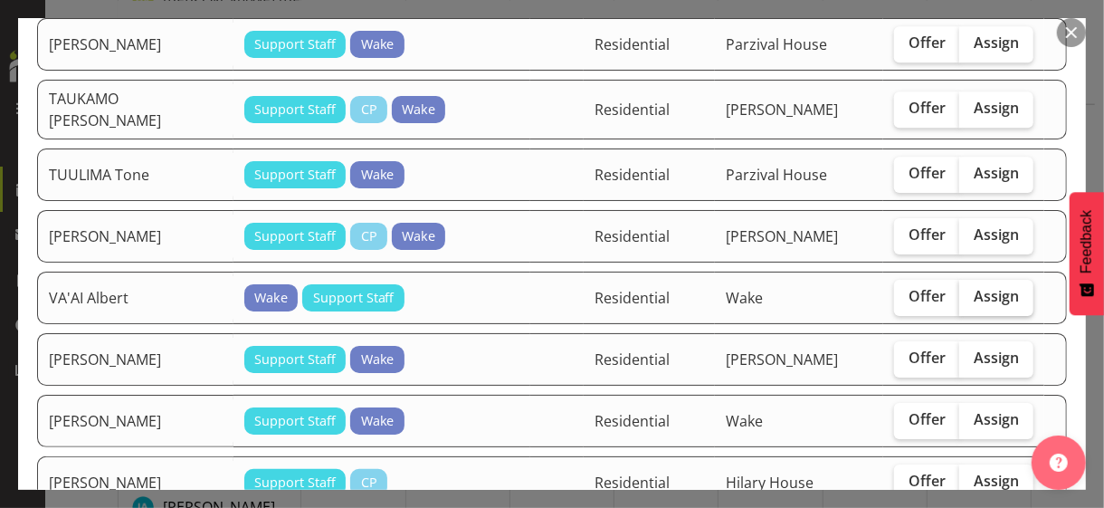
click at [977, 287] on span "Assign" at bounding box center [996, 296] width 45 height 18
click at [971, 291] on input "Assign" at bounding box center [966, 297] width 12 height 12
checkbox input "true"
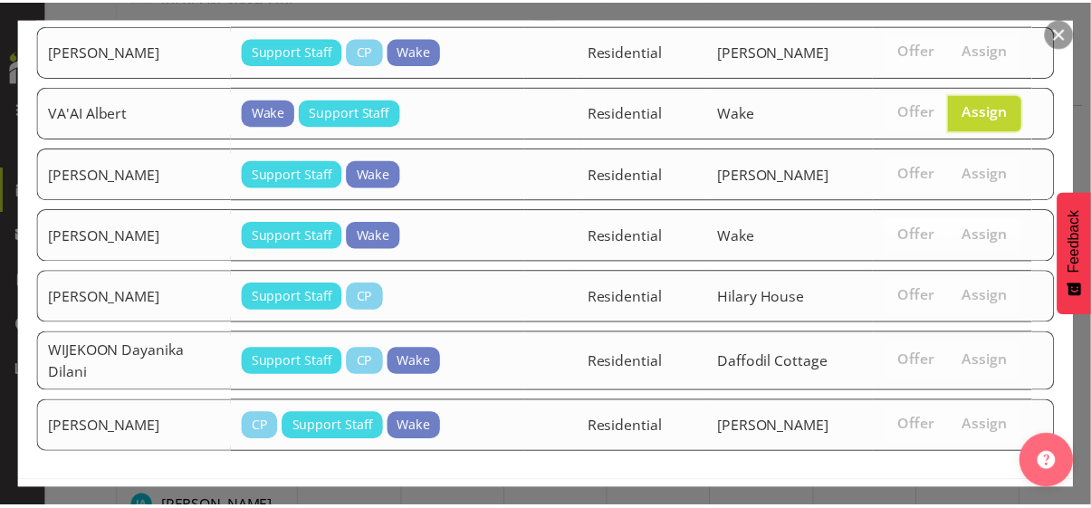
scroll to position [3108, 0]
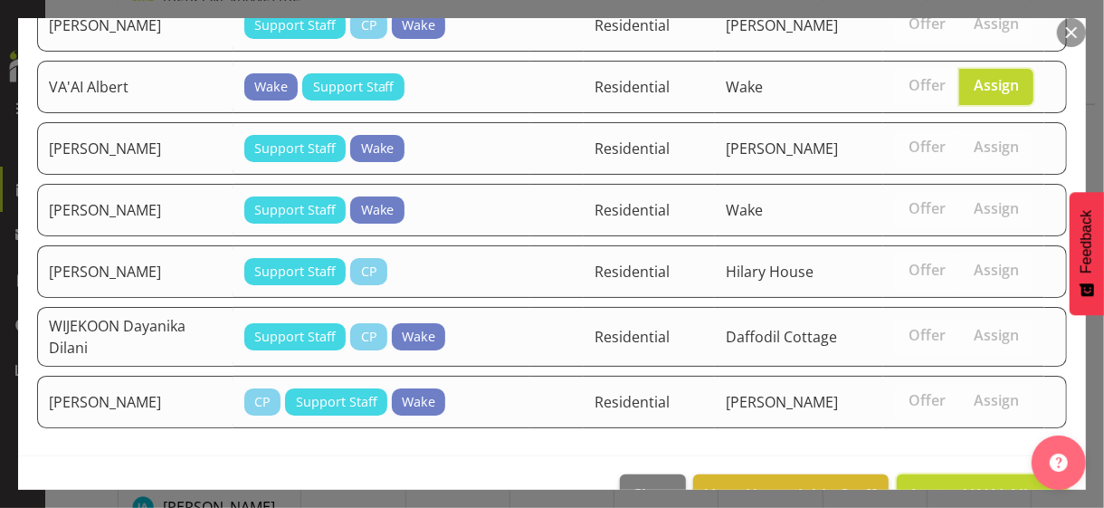
click at [929, 483] on span "Assign VA'AI Albert" at bounding box center [983, 494] width 148 height 22
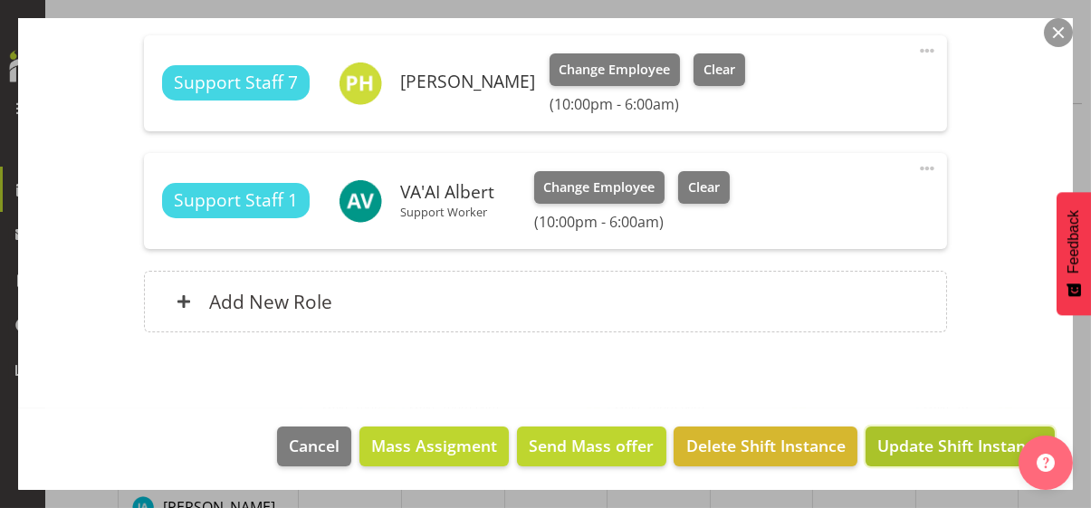
click at [932, 438] on span "Update Shift Instance" at bounding box center [960, 446] width 166 height 24
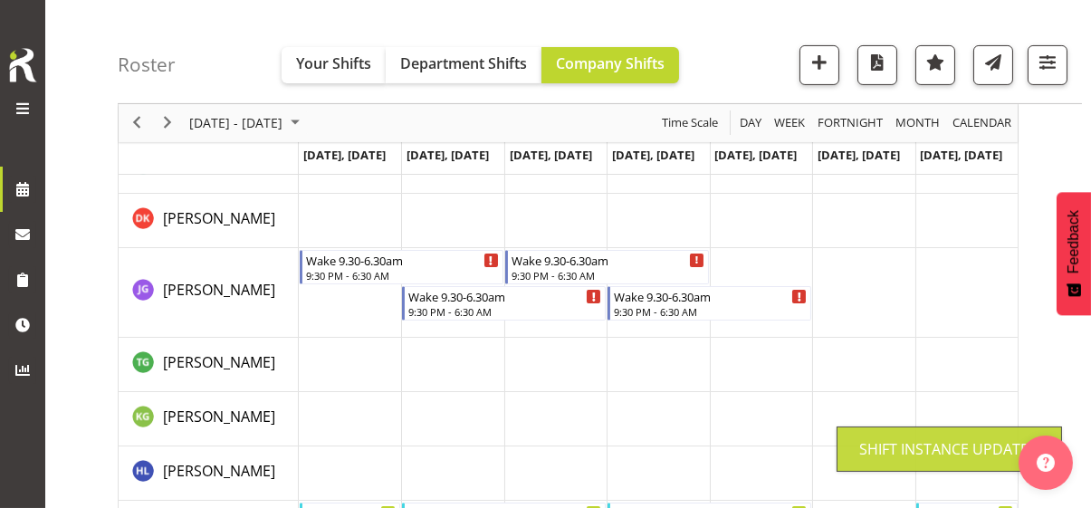
scroll to position [982, 0]
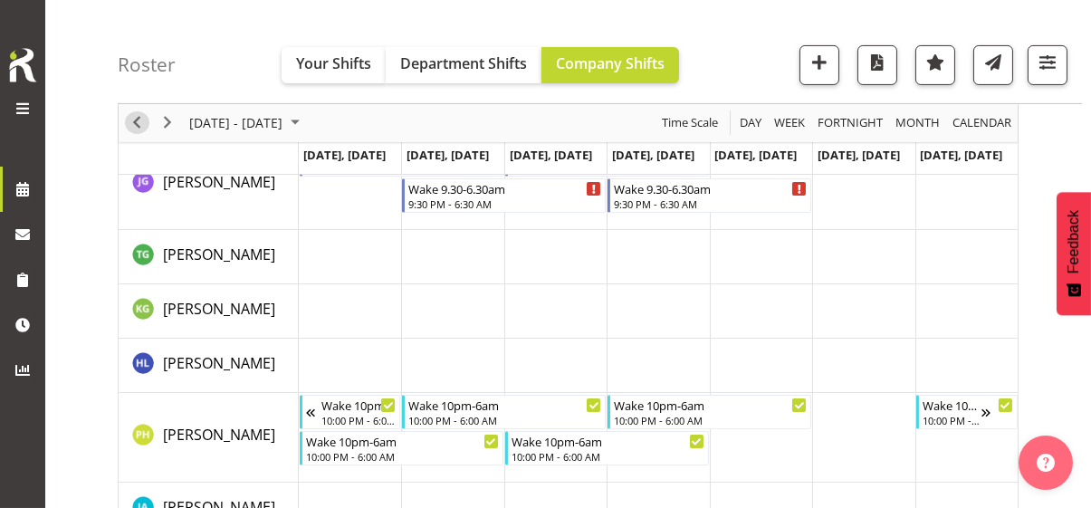
click at [133, 122] on span "Previous" at bounding box center [137, 123] width 22 height 23
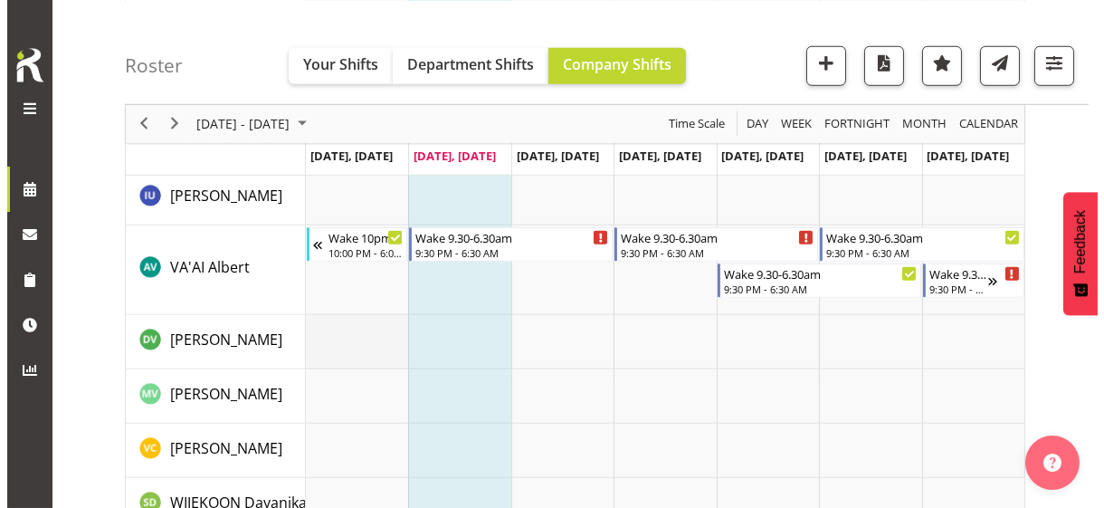
scroll to position [2974, 0]
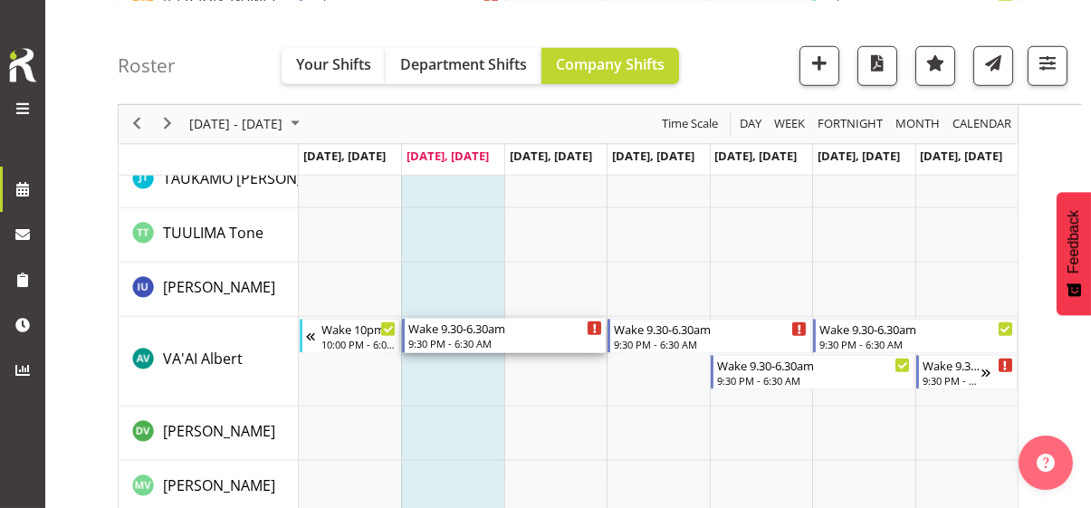
click at [453, 340] on div "9:30 PM - 6:30 AM" at bounding box center [505, 343] width 194 height 14
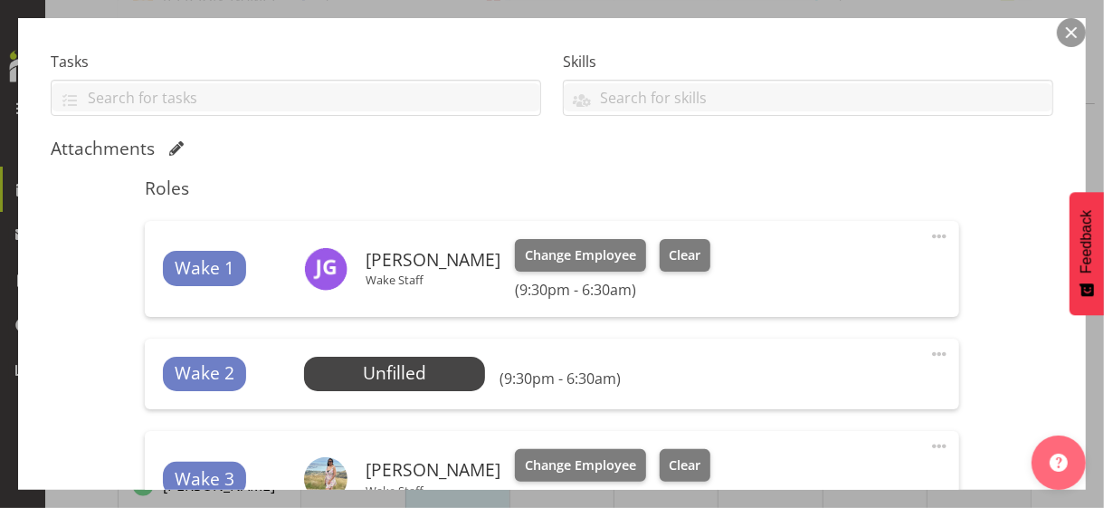
scroll to position [543, 0]
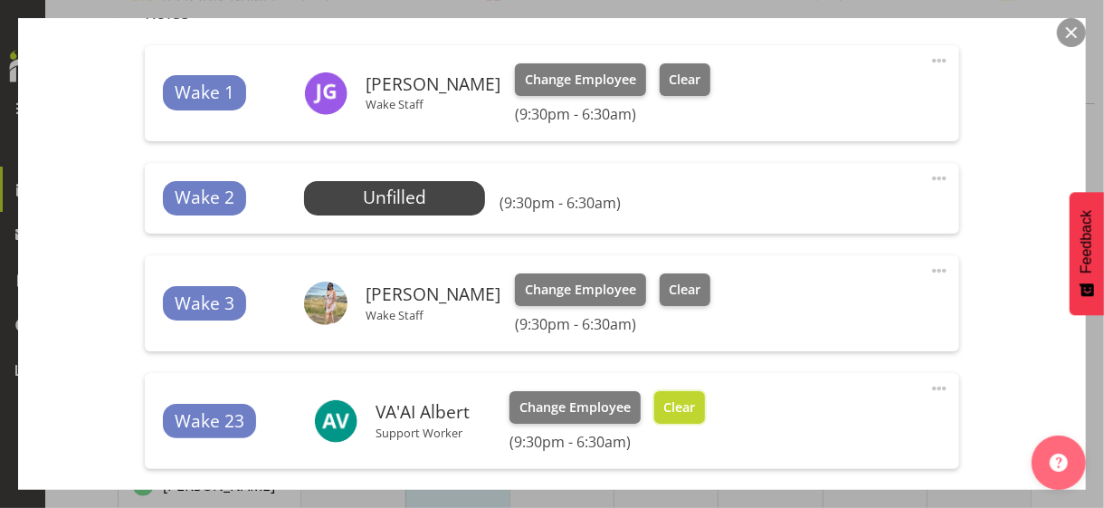
click at [667, 418] on button "Clear" at bounding box center [681, 407] width 52 height 33
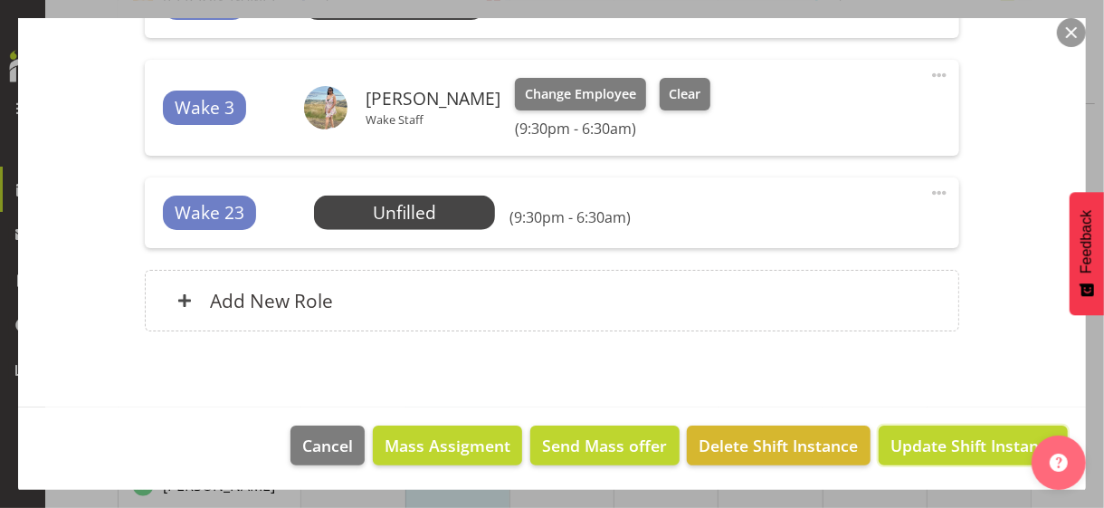
click at [891, 435] on span "Update Shift Instance" at bounding box center [974, 446] width 166 height 24
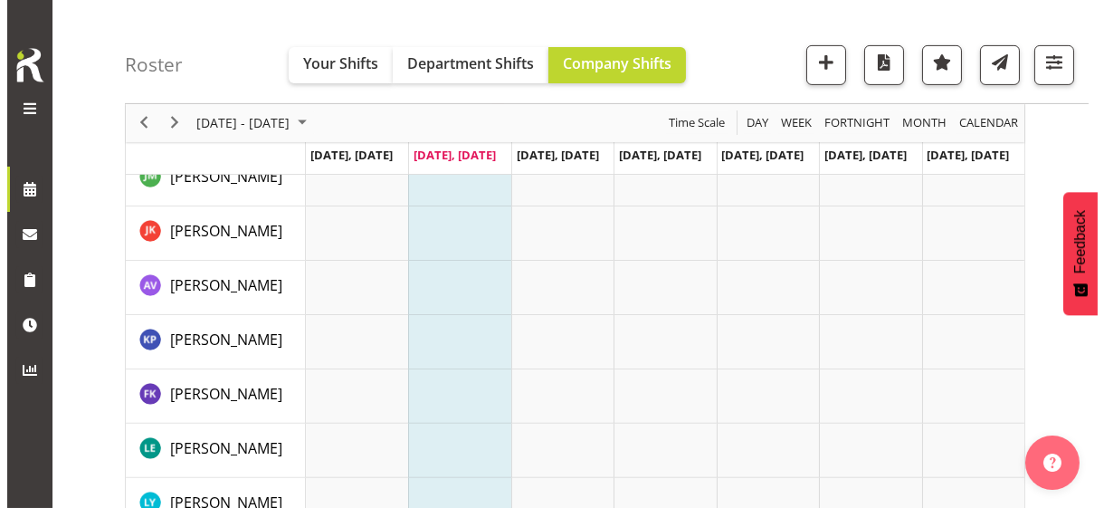
scroll to position [1075, 0]
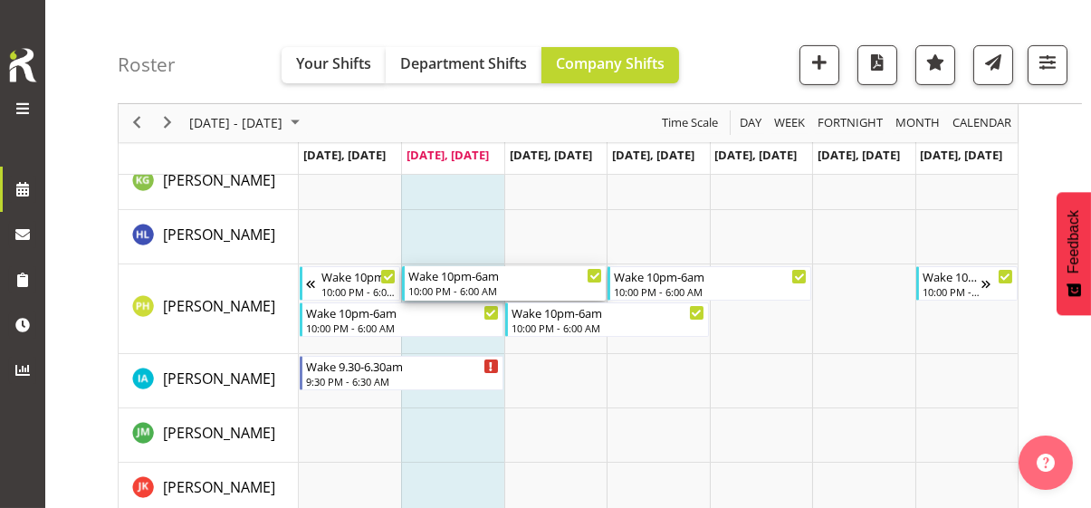
click at [448, 283] on div "10:00 PM - 6:00 AM" at bounding box center [505, 290] width 194 height 14
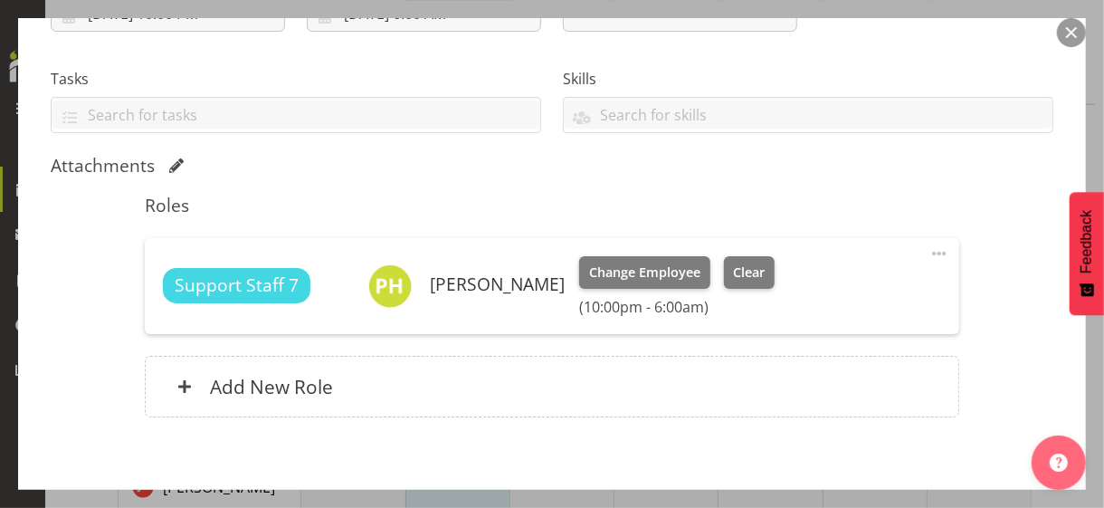
scroll to position [362, 0]
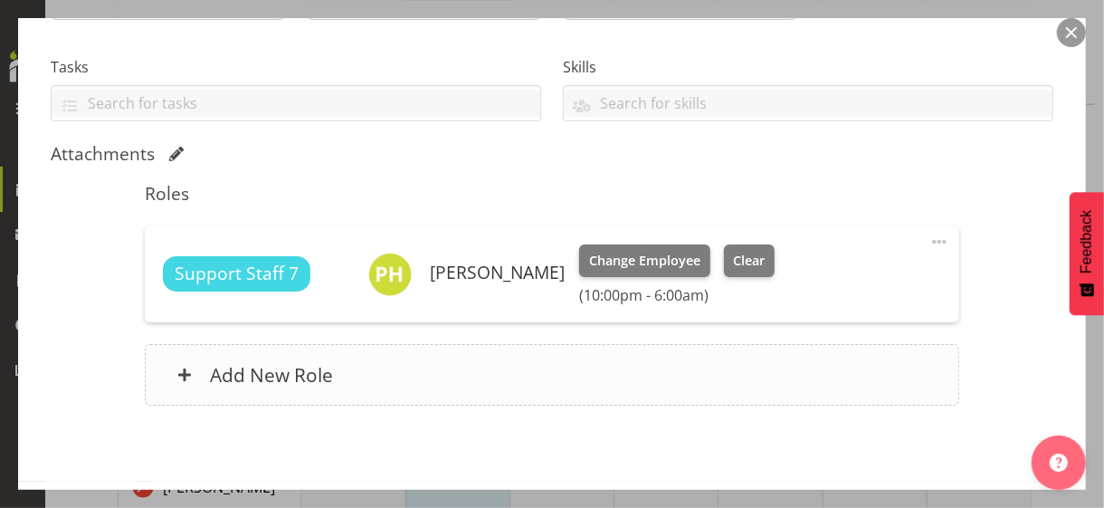
click at [394, 386] on div "Add New Role" at bounding box center [552, 375] width 814 height 62
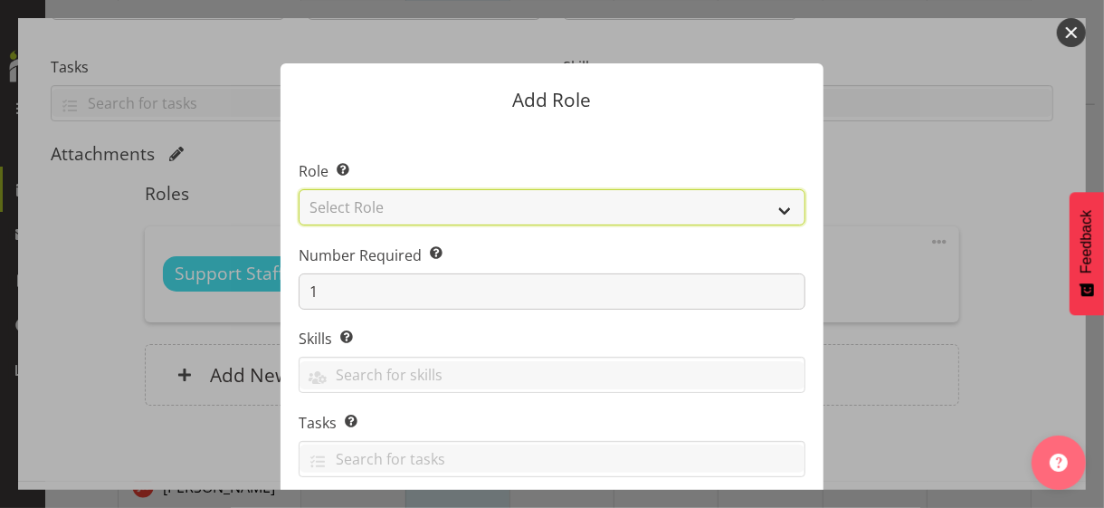
click at [387, 203] on select "Select Role CP House Leader Support Staff Wake" at bounding box center [552, 207] width 507 height 36
select select "1091"
click at [299, 189] on select "Select Role CP House Leader Support Staff Wake" at bounding box center [552, 207] width 507 height 36
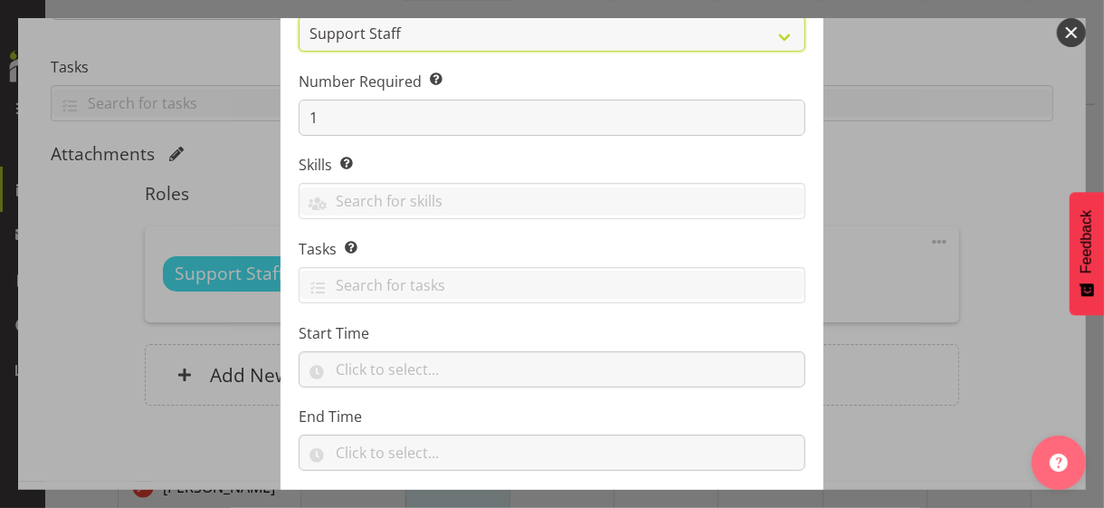
scroll to position [275, 0]
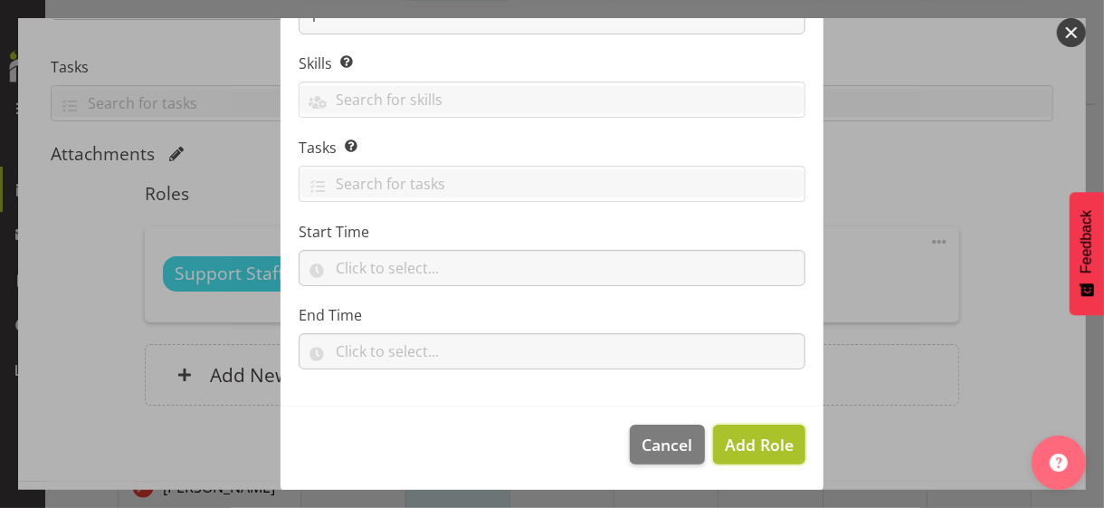
click at [756, 443] on span "Add Role" at bounding box center [759, 445] width 69 height 22
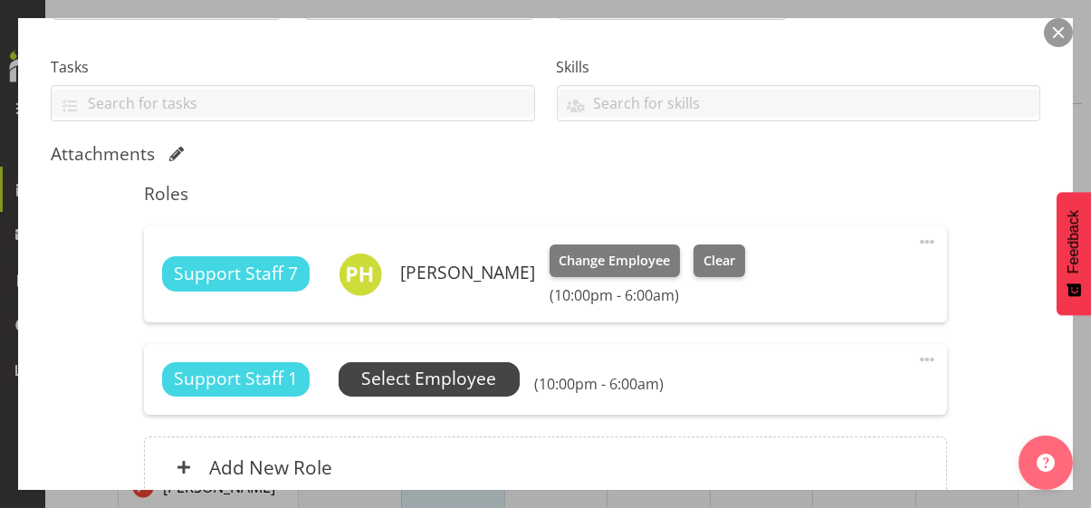
click at [444, 379] on span "Select Employee" at bounding box center [428, 379] width 135 height 26
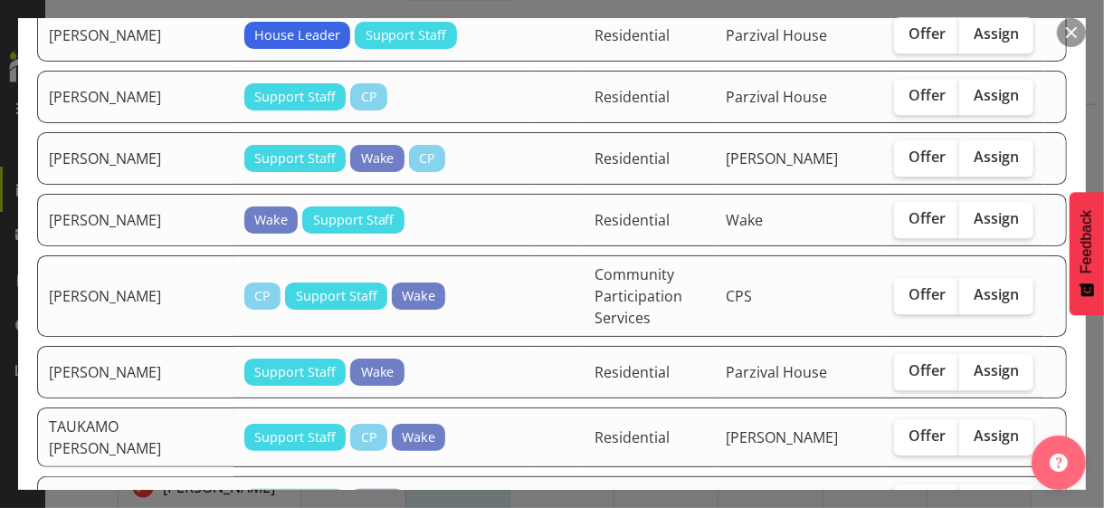
scroll to position [2897, 0]
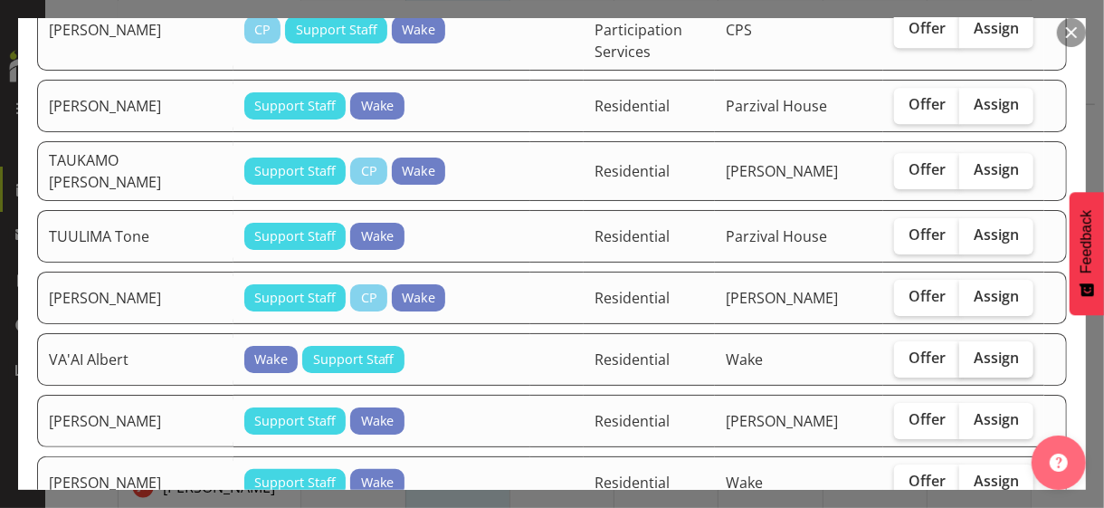
drag, startPoint x: 996, startPoint y: 313, endPoint x: 969, endPoint y: 321, distance: 28.4
click at [993, 349] on span "Assign" at bounding box center [996, 358] width 45 height 18
click at [971, 352] on input "Assign" at bounding box center [966, 358] width 12 height 12
checkbox input "true"
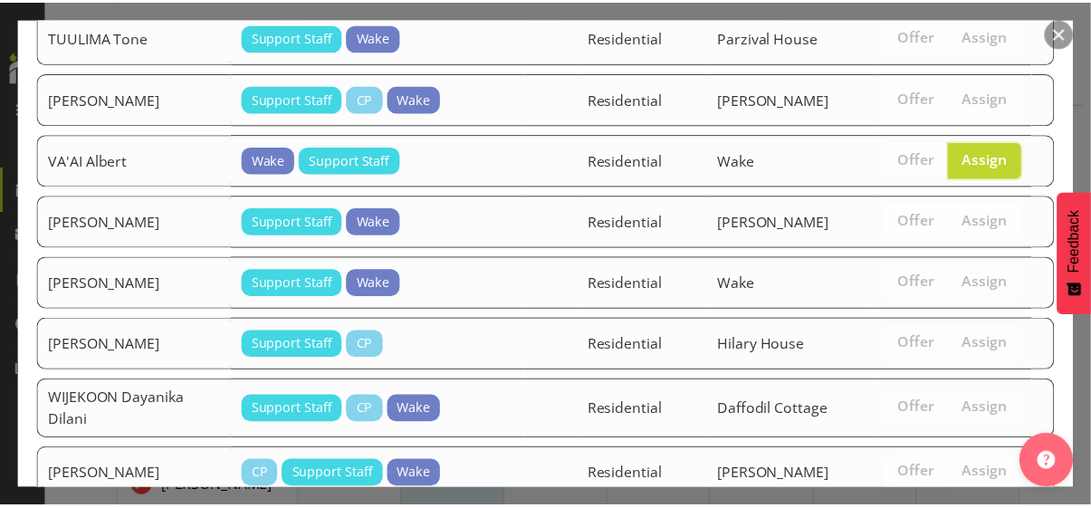
scroll to position [3168, 0]
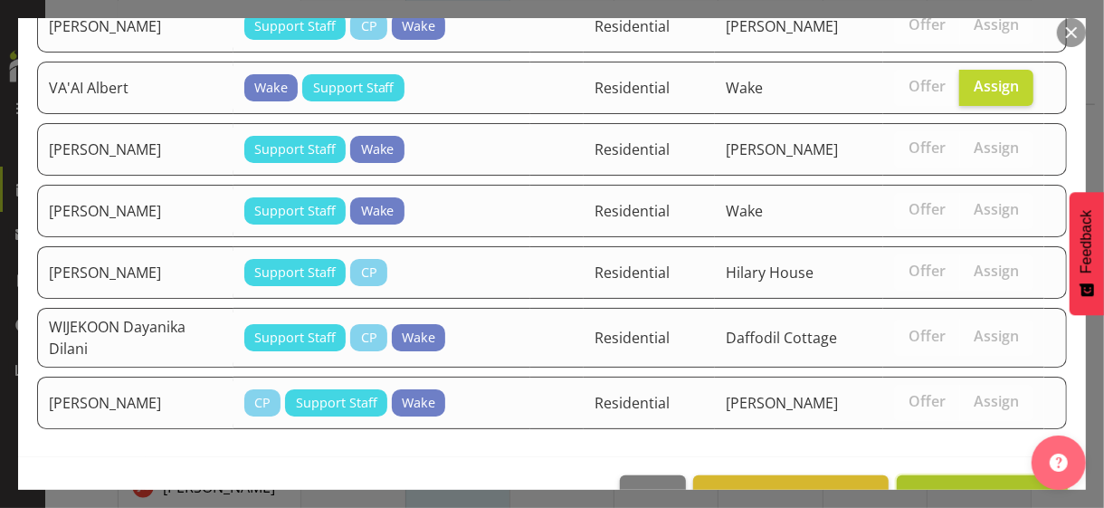
click at [937, 484] on span "Assign VA'AI Albert" at bounding box center [983, 495] width 148 height 22
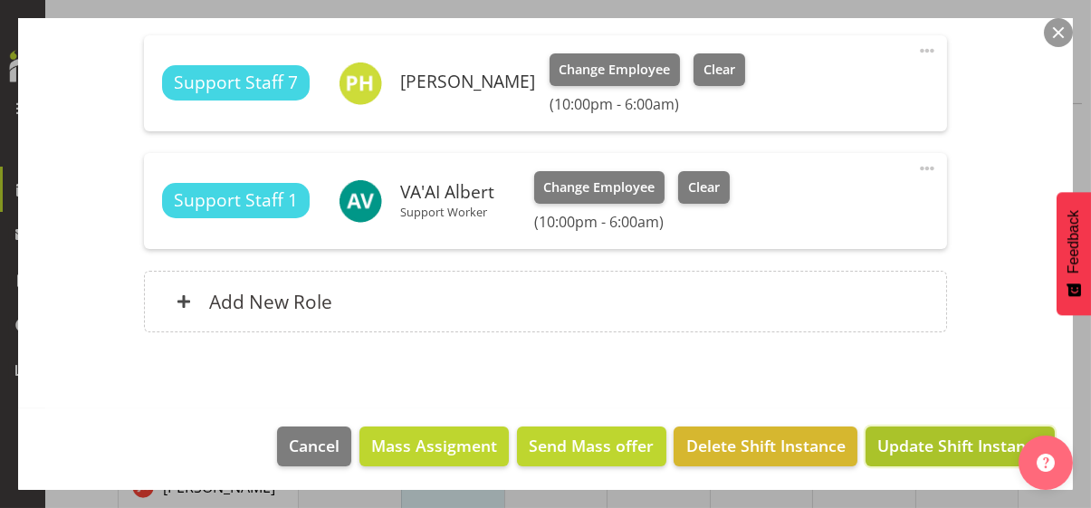
click at [943, 441] on span "Update Shift Instance" at bounding box center [960, 446] width 166 height 24
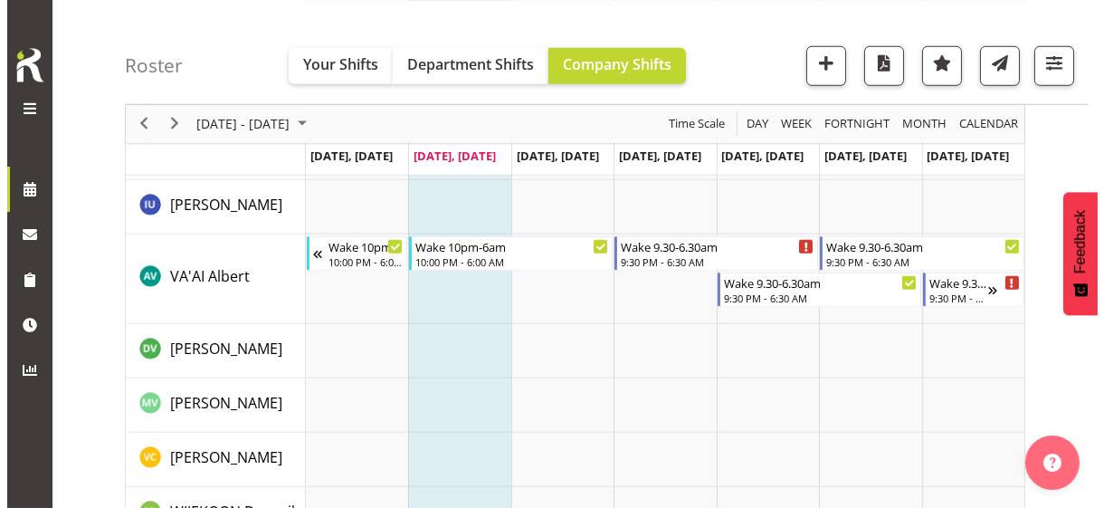
scroll to position [3066, 0]
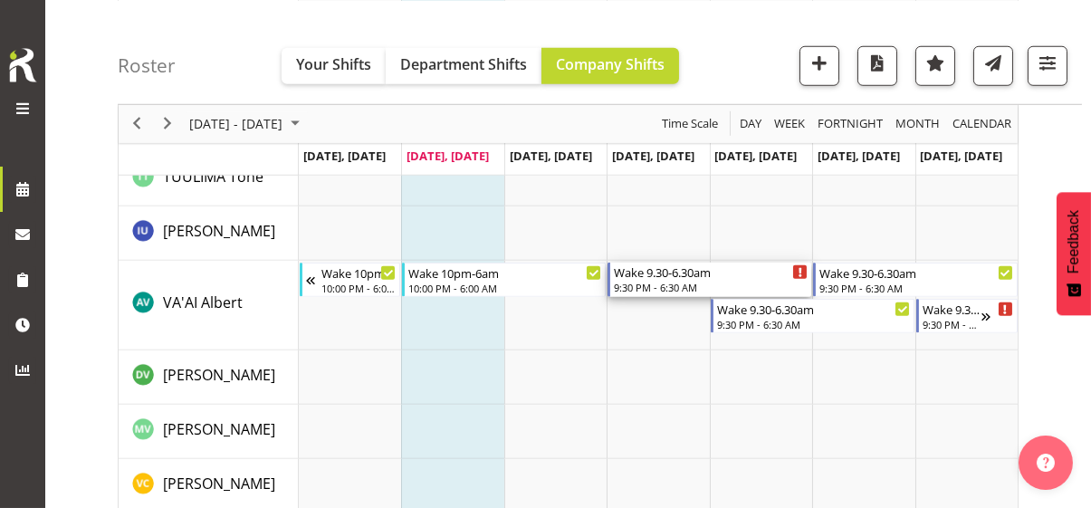
click at [658, 281] on div "9:30 PM - 6:30 AM" at bounding box center [711, 287] width 194 height 14
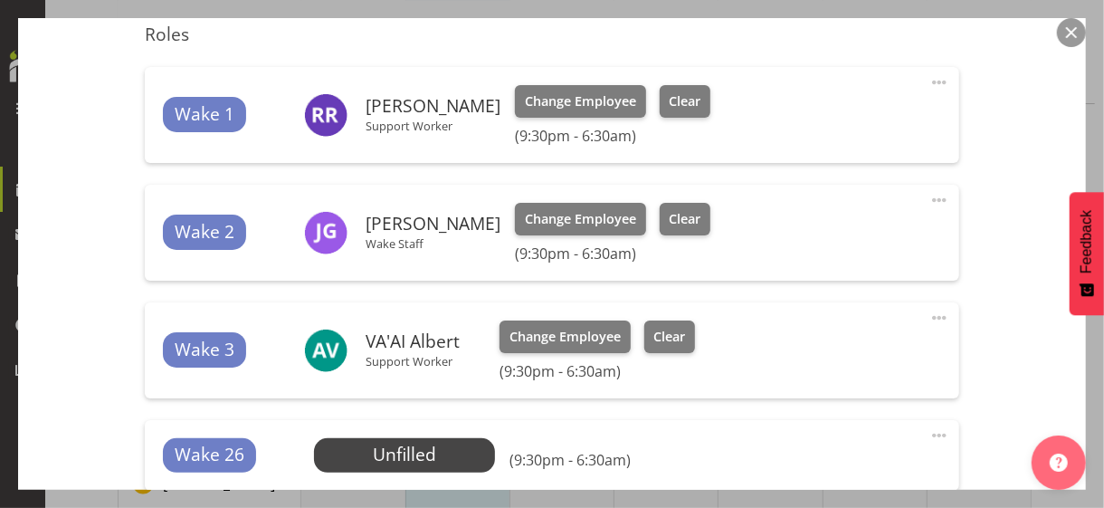
scroll to position [724, 0]
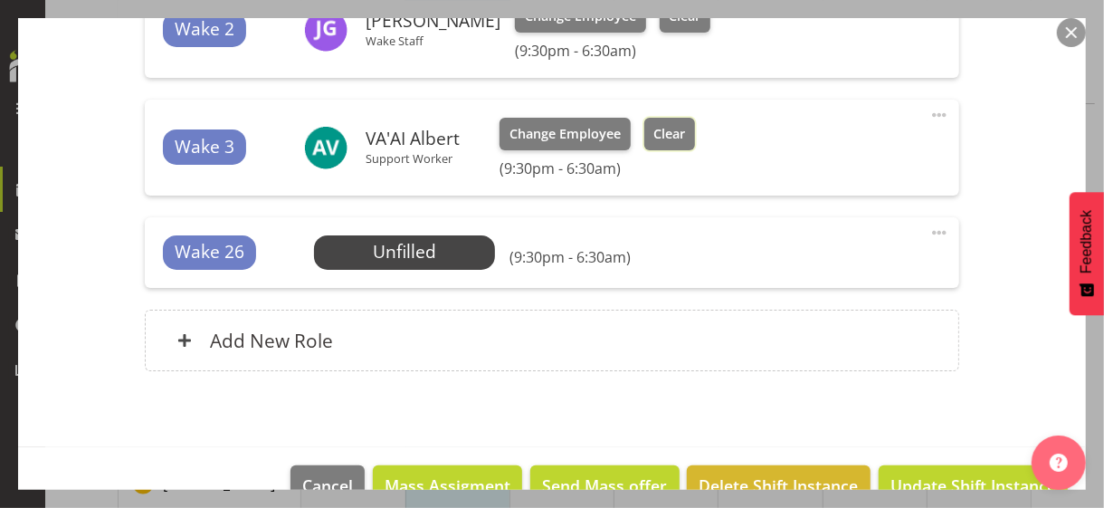
drag, startPoint x: 667, startPoint y: 137, endPoint x: 734, endPoint y: 219, distance: 106.2
click at [670, 136] on span "Clear" at bounding box center [670, 134] width 32 height 20
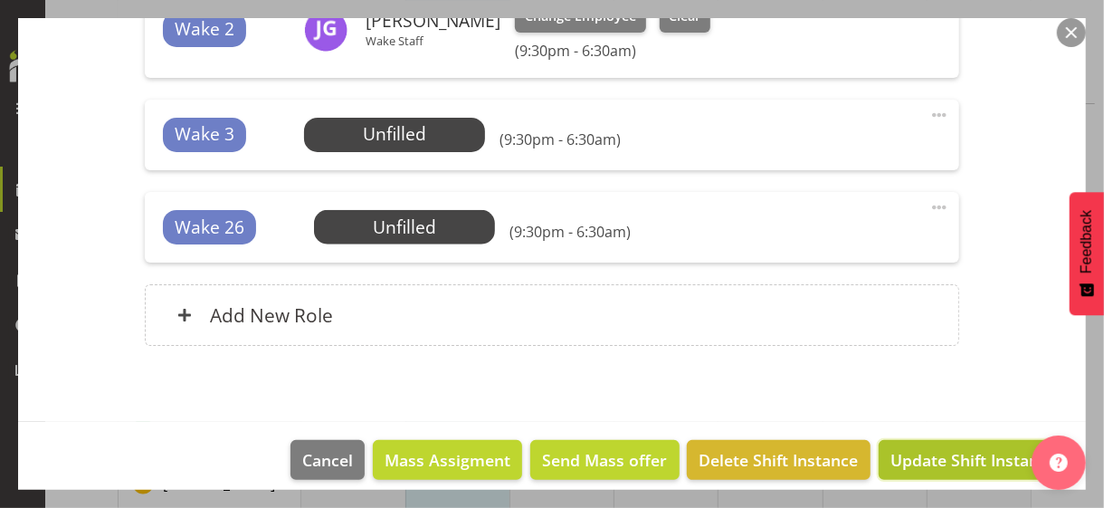
click at [913, 450] on span "Update Shift Instance" at bounding box center [974, 460] width 166 height 24
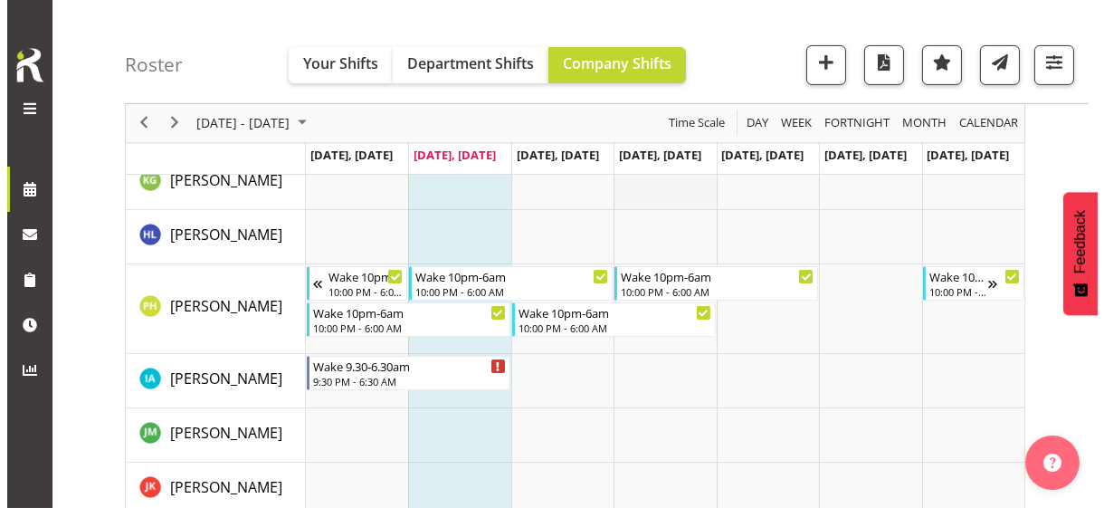
scroll to position [1075, 0]
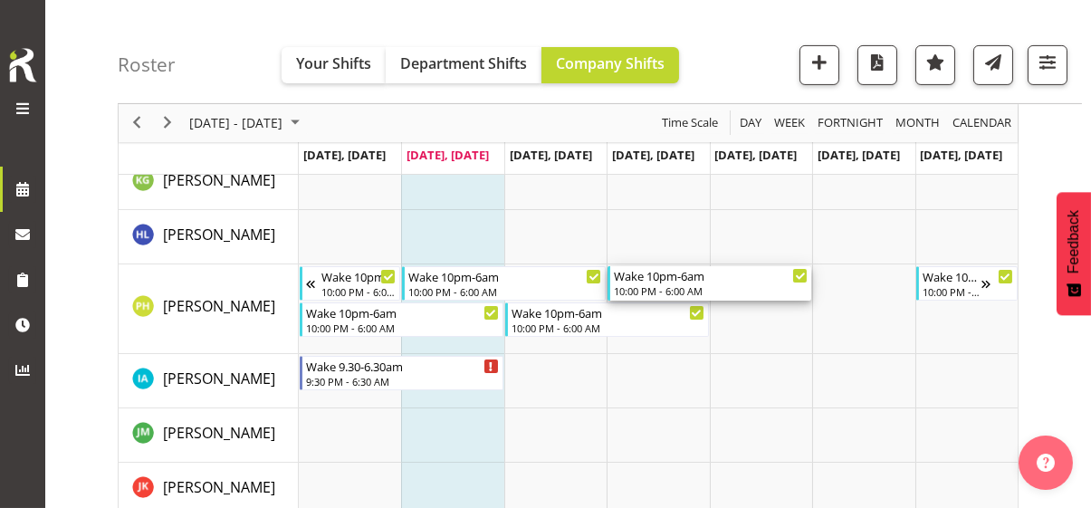
click at [643, 283] on div "10:00 PM - 6:00 AM" at bounding box center [711, 290] width 194 height 14
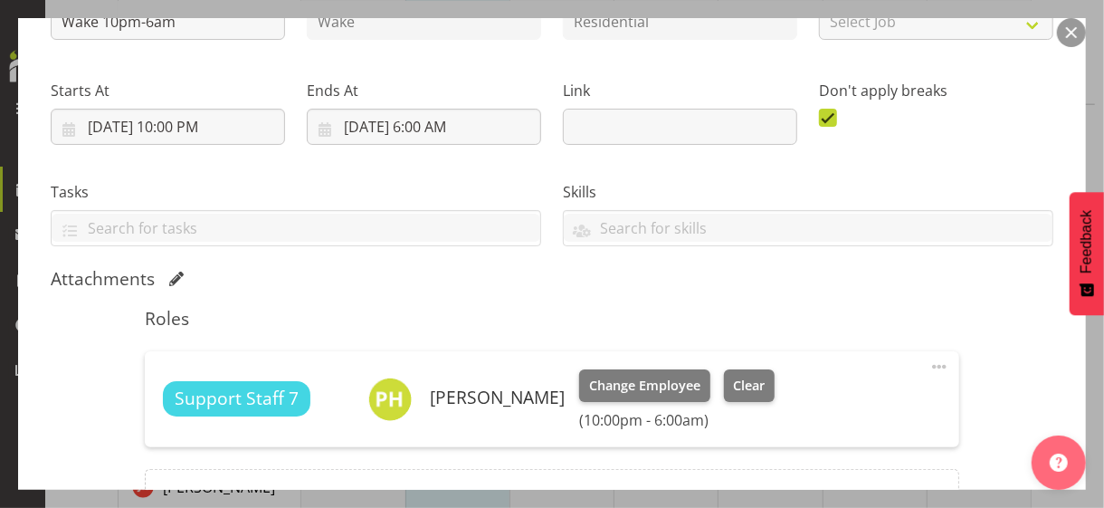
scroll to position [435, 0]
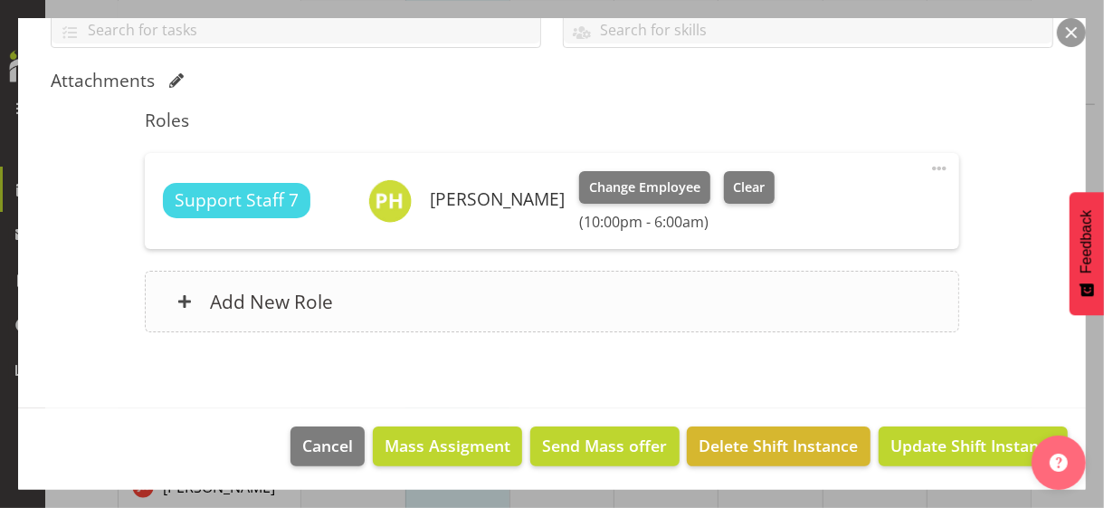
click at [450, 301] on div "Add New Role" at bounding box center [552, 302] width 814 height 62
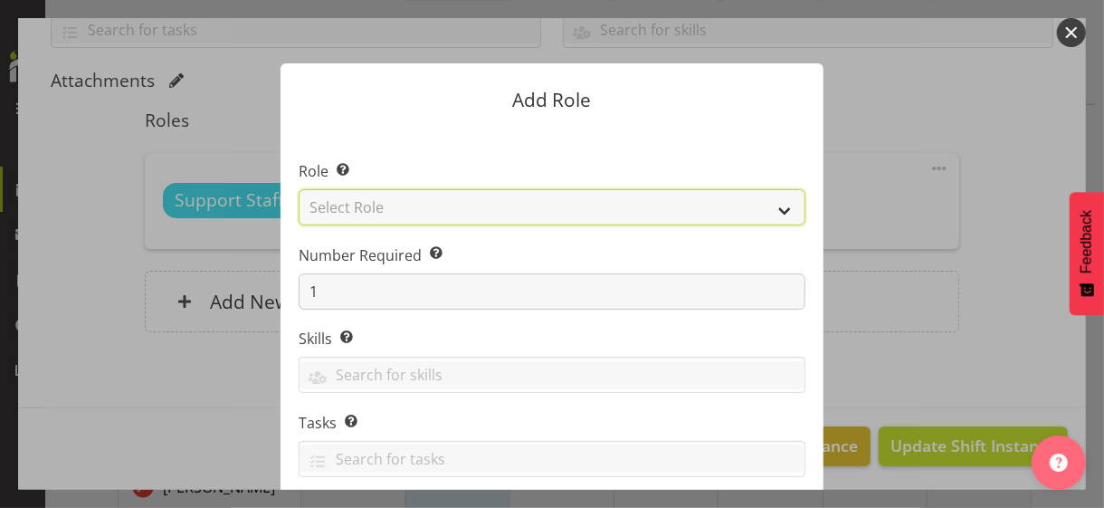
click at [386, 208] on select "Select Role CP House Leader Support Staff Wake" at bounding box center [552, 207] width 507 height 36
select select "1091"
click at [299, 189] on select "Select Role CP House Leader Support Staff Wake" at bounding box center [552, 207] width 507 height 36
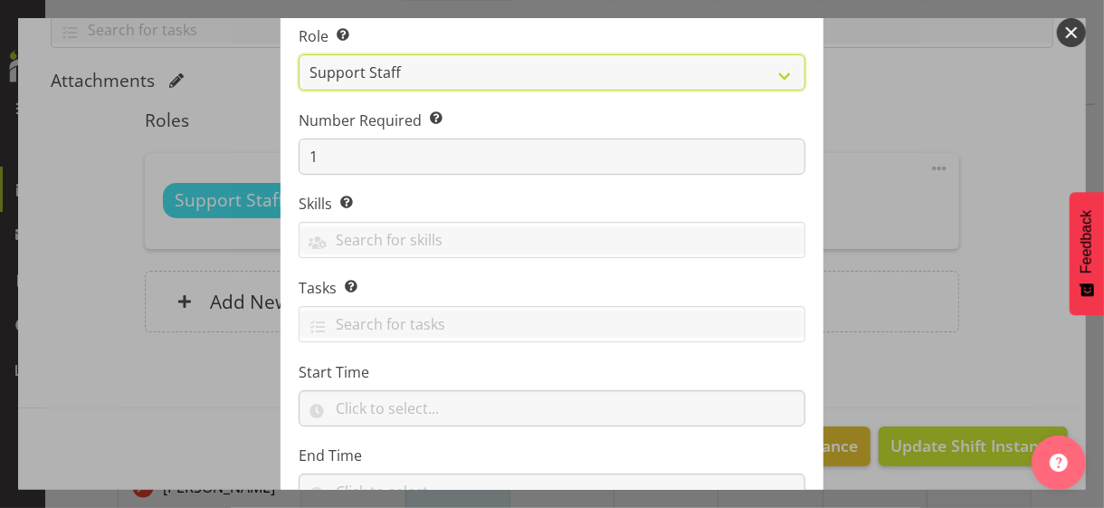
scroll to position [275, 0]
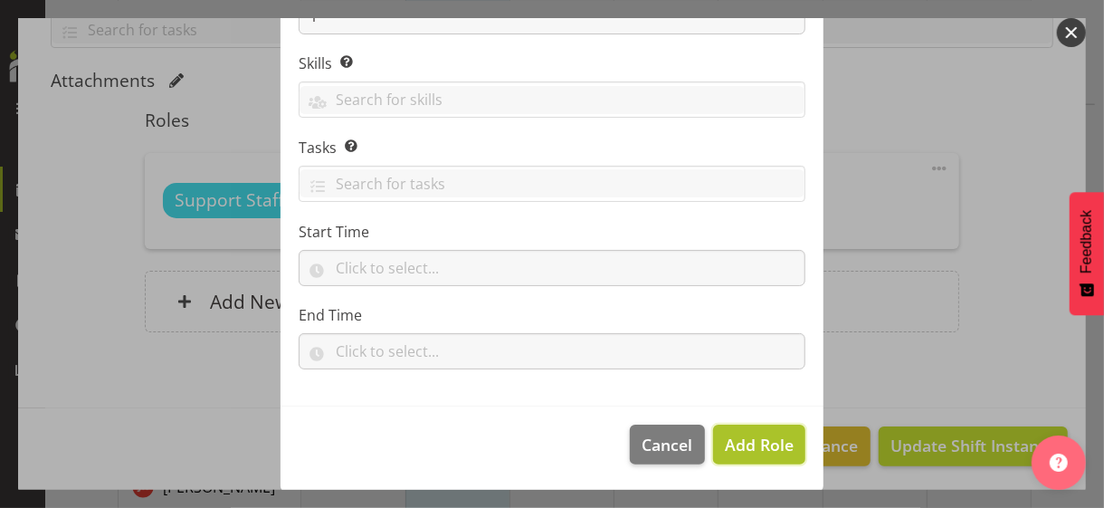
click at [731, 442] on span "Add Role" at bounding box center [759, 445] width 69 height 22
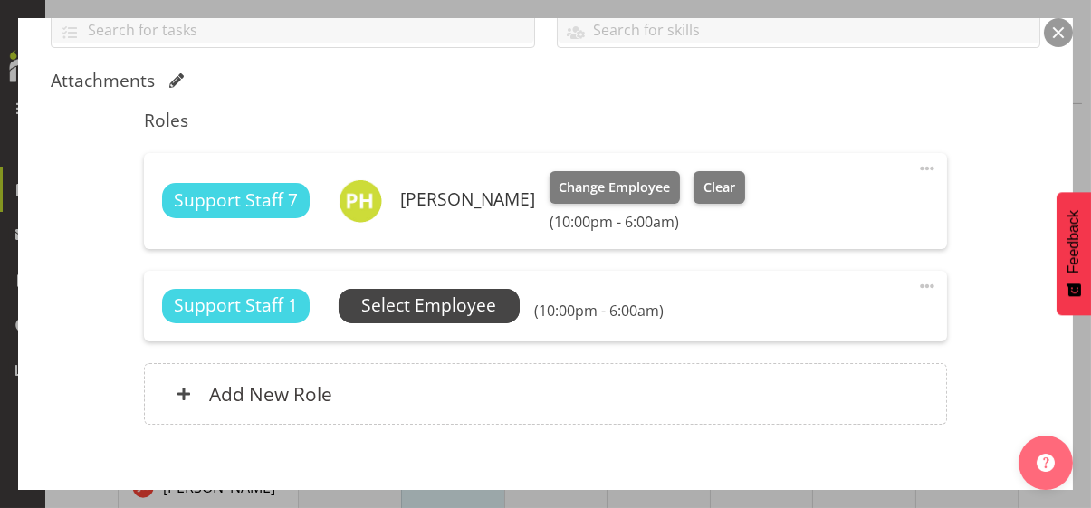
click at [430, 305] on span "Select Employee" at bounding box center [428, 305] width 135 height 26
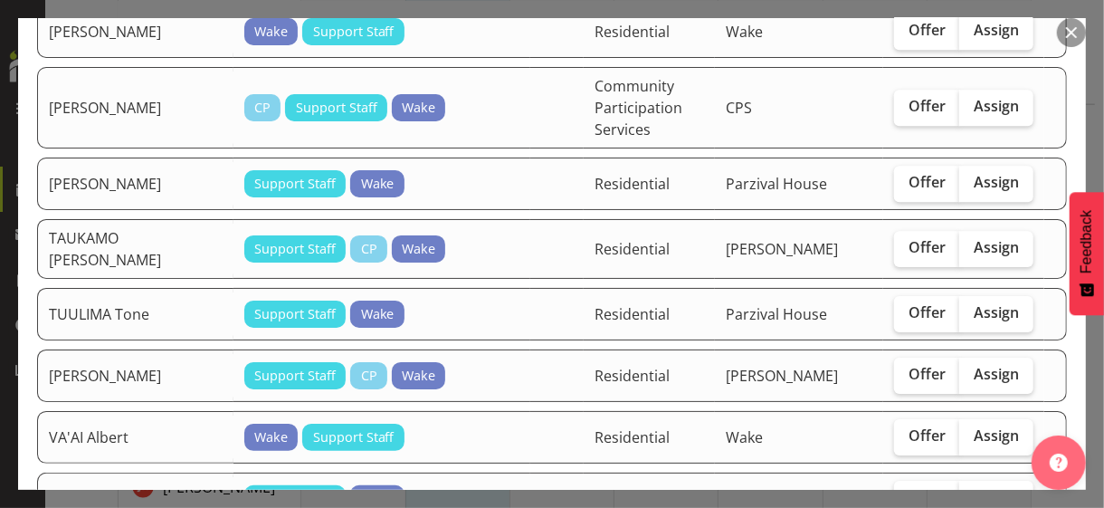
scroll to position [2897, 0]
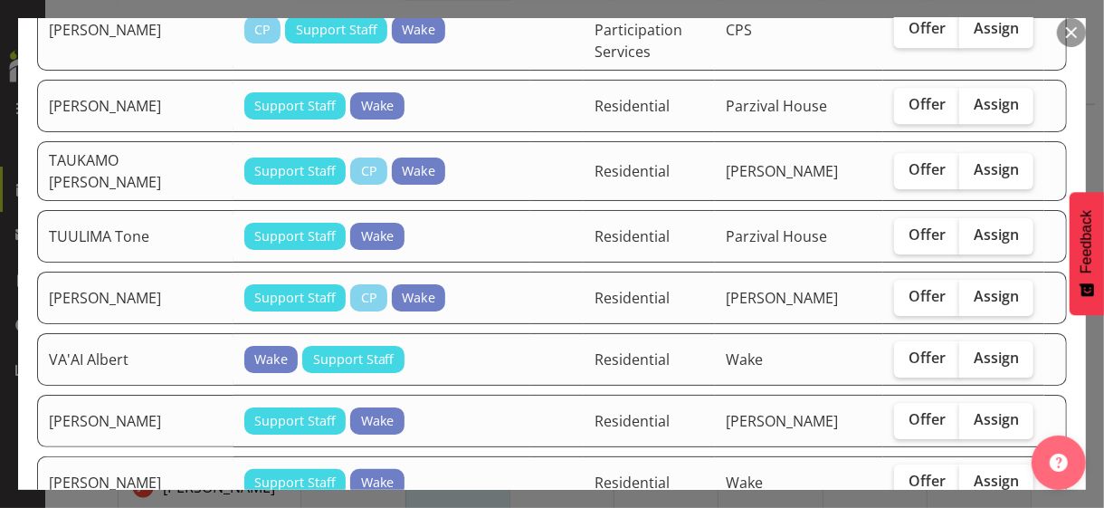
drag, startPoint x: 979, startPoint y: 311, endPoint x: 900, endPoint y: 339, distance: 83.6
click at [974, 349] on span "Assign" at bounding box center [996, 358] width 45 height 18
click at [971, 352] on input "Assign" at bounding box center [966, 358] width 12 height 12
checkbox input "true"
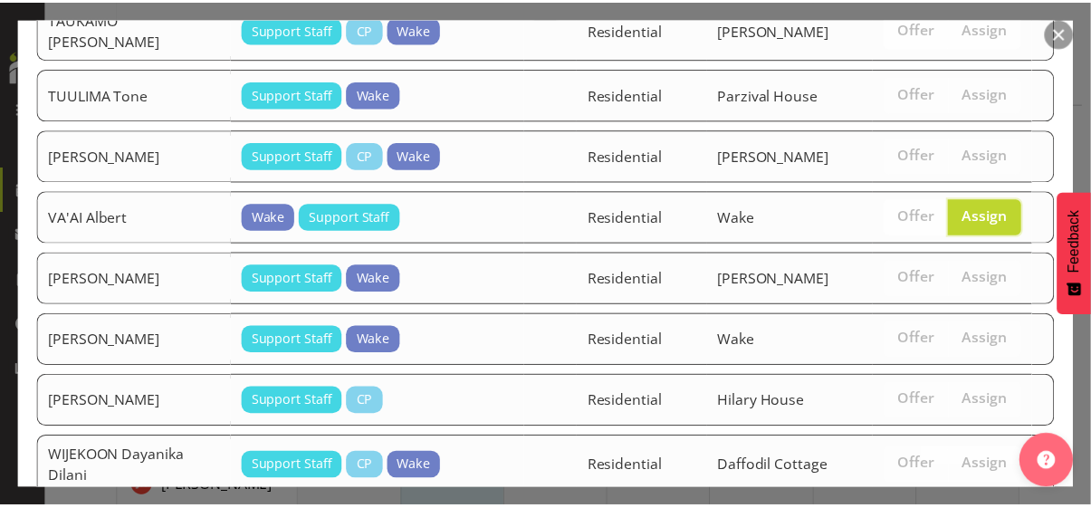
scroll to position [3168, 0]
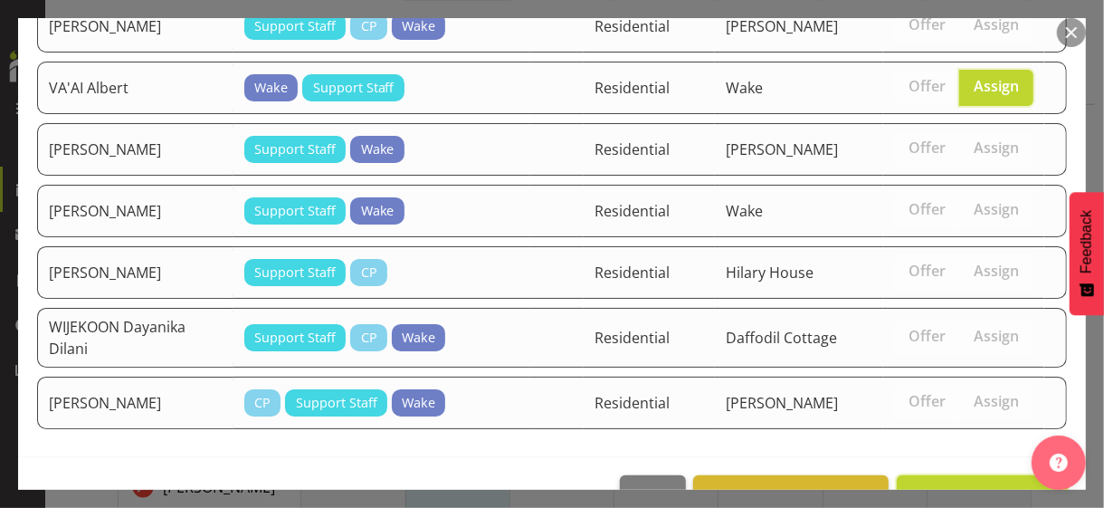
click at [951, 484] on span "Assign VA'AI Albert" at bounding box center [983, 495] width 148 height 22
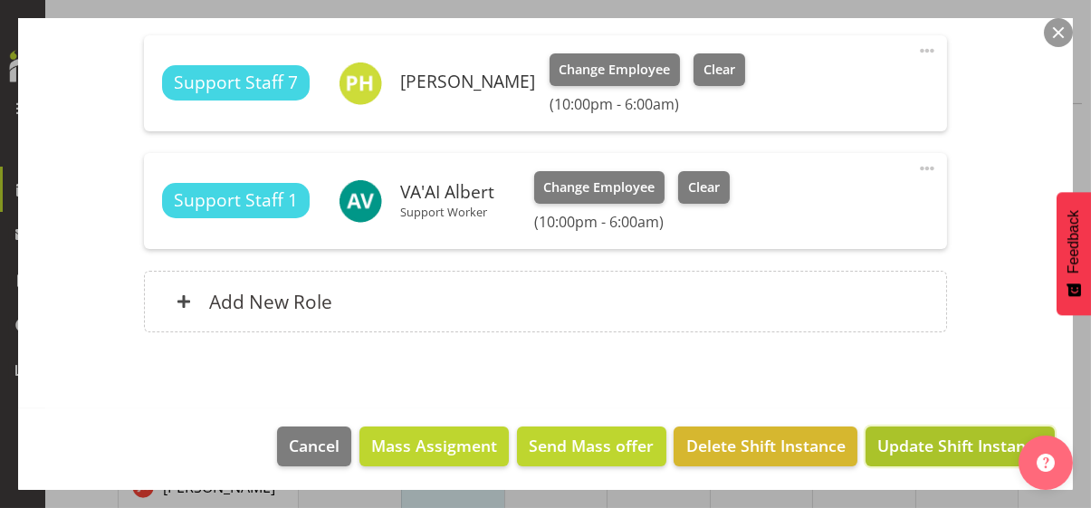
click at [940, 442] on span "Update Shift Instance" at bounding box center [960, 446] width 166 height 24
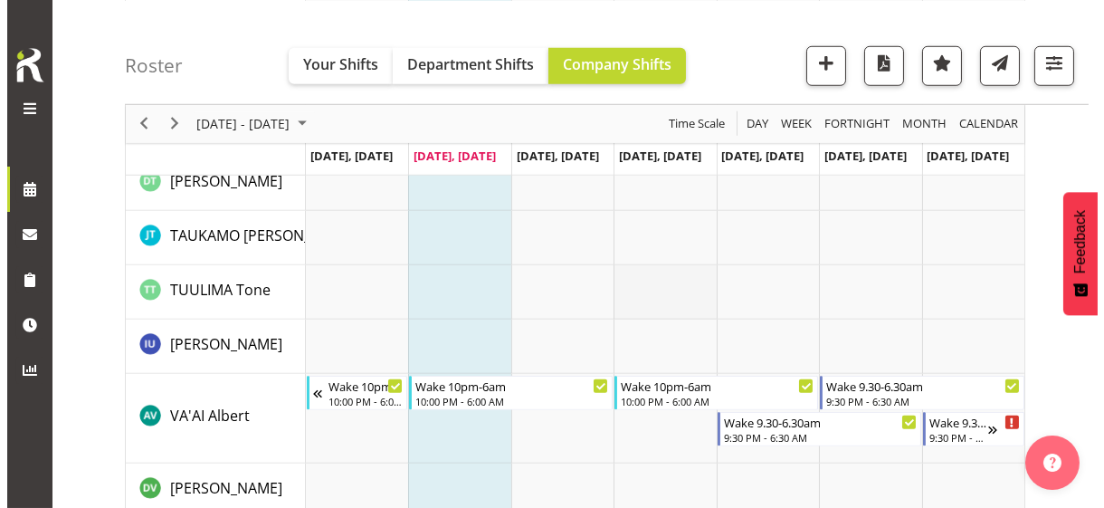
scroll to position [2976, 0]
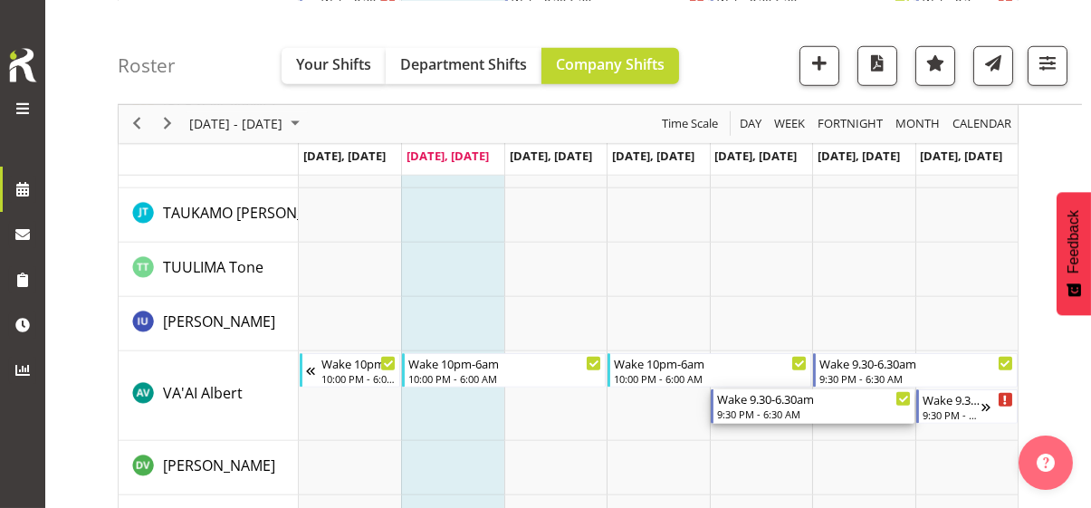
click at [755, 406] on div "9:30 PM - 6:30 AM" at bounding box center [814, 413] width 194 height 14
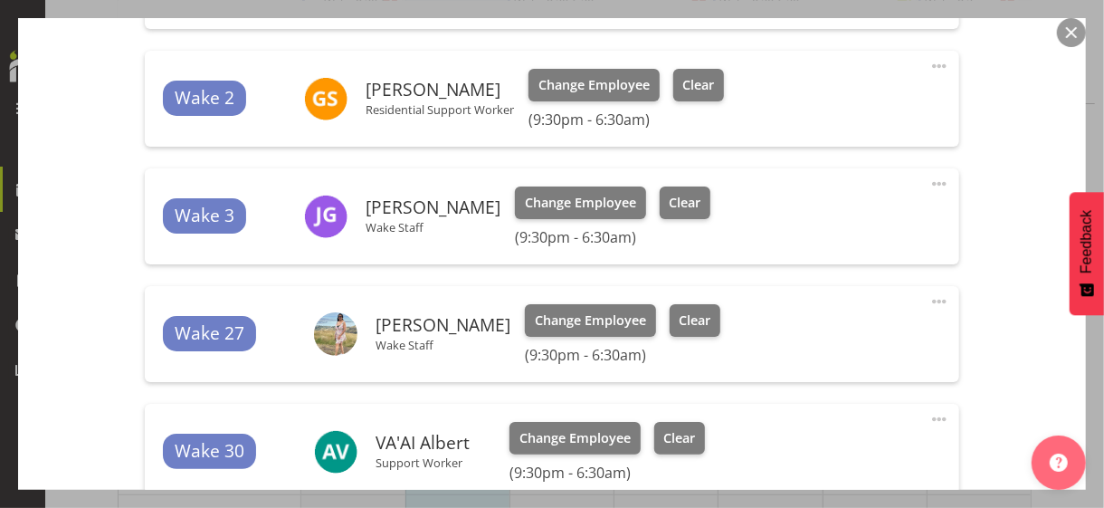
scroll to position [724, 0]
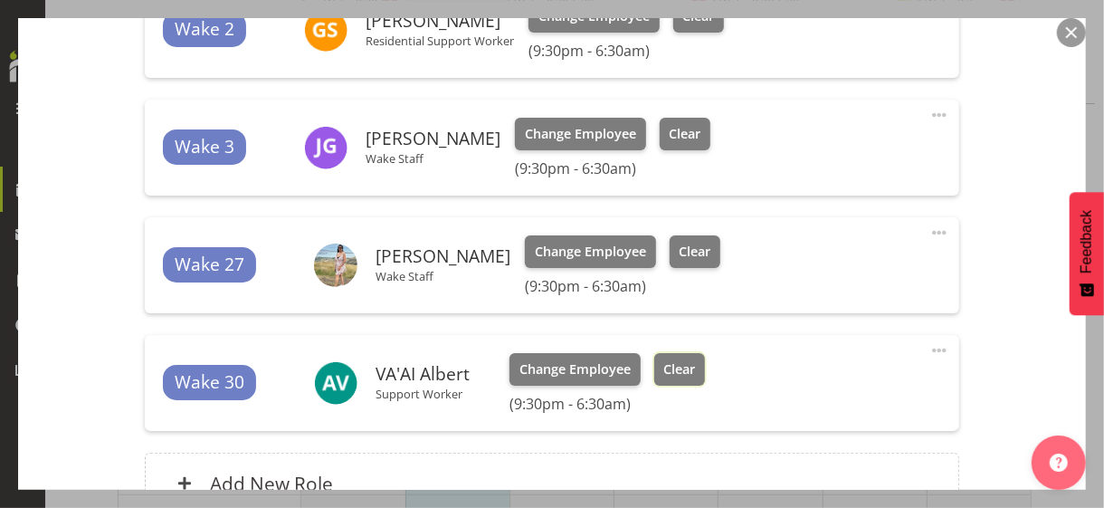
click at [693, 381] on button "Clear" at bounding box center [681, 369] width 52 height 33
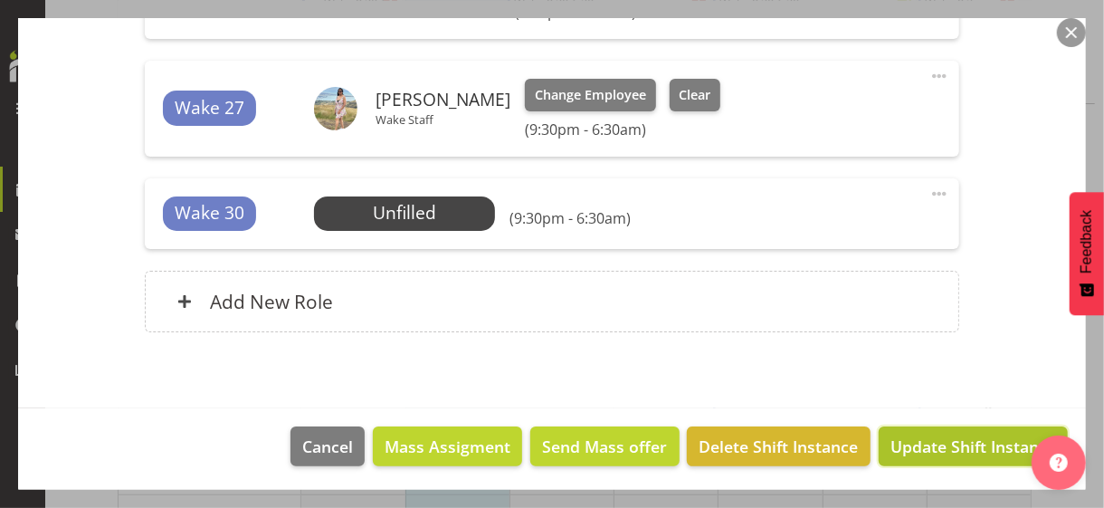
click at [932, 439] on span "Update Shift Instance" at bounding box center [974, 447] width 166 height 24
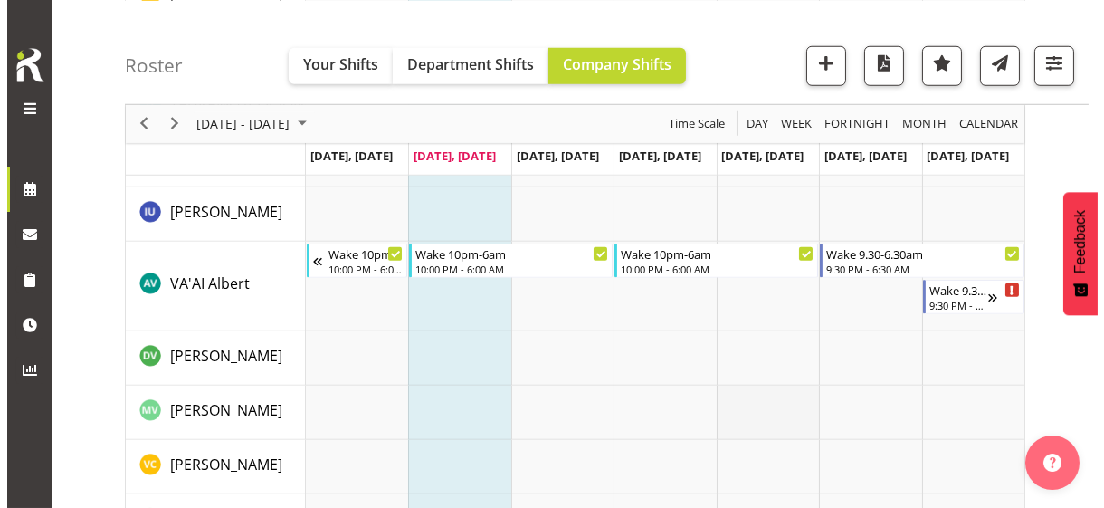
scroll to position [3102, 0]
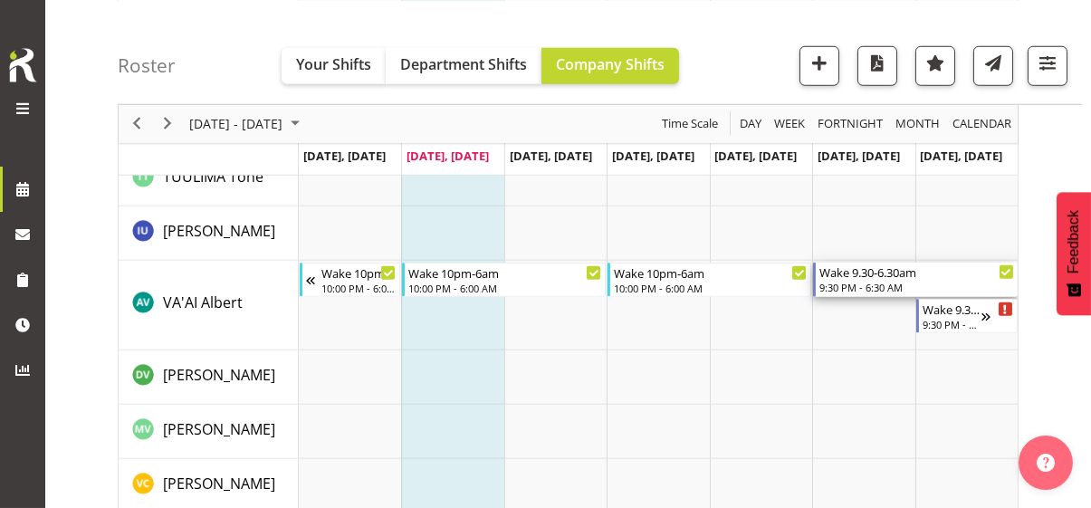
click at [861, 283] on div "9:30 PM - 6:30 AM" at bounding box center [916, 287] width 194 height 14
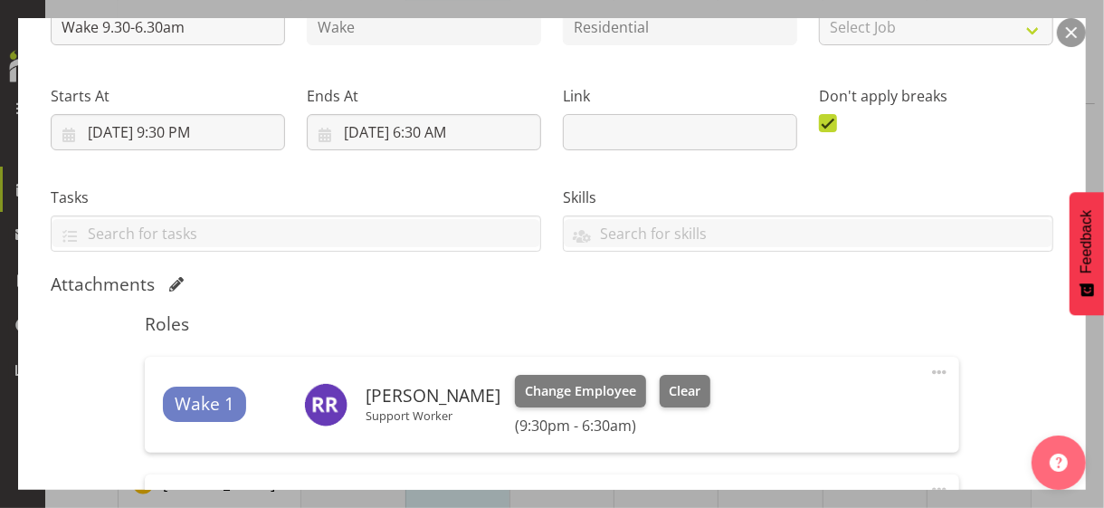
scroll to position [543, 0]
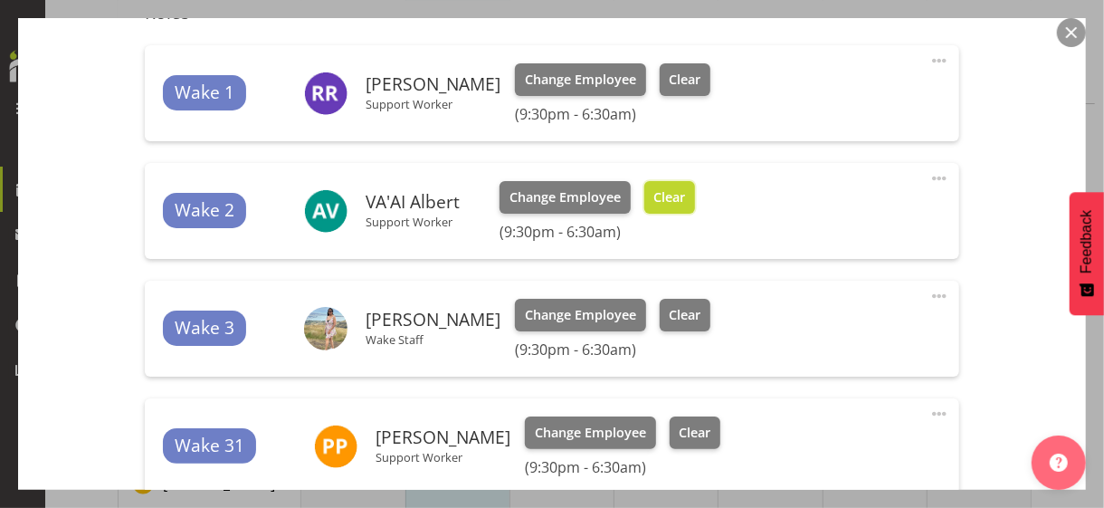
click at [670, 202] on span "Clear" at bounding box center [670, 197] width 32 height 20
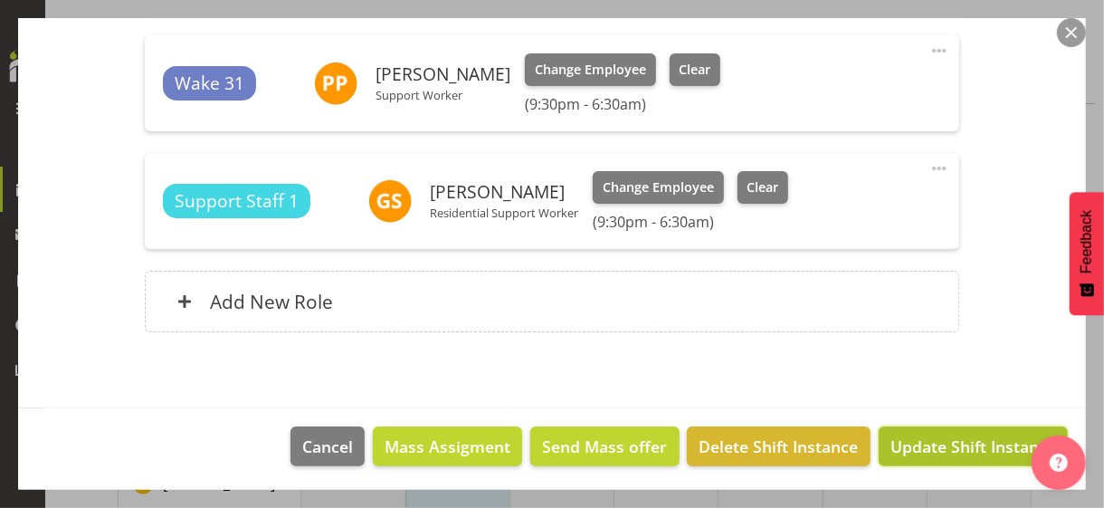
click at [920, 439] on span "Update Shift Instance" at bounding box center [974, 447] width 166 height 24
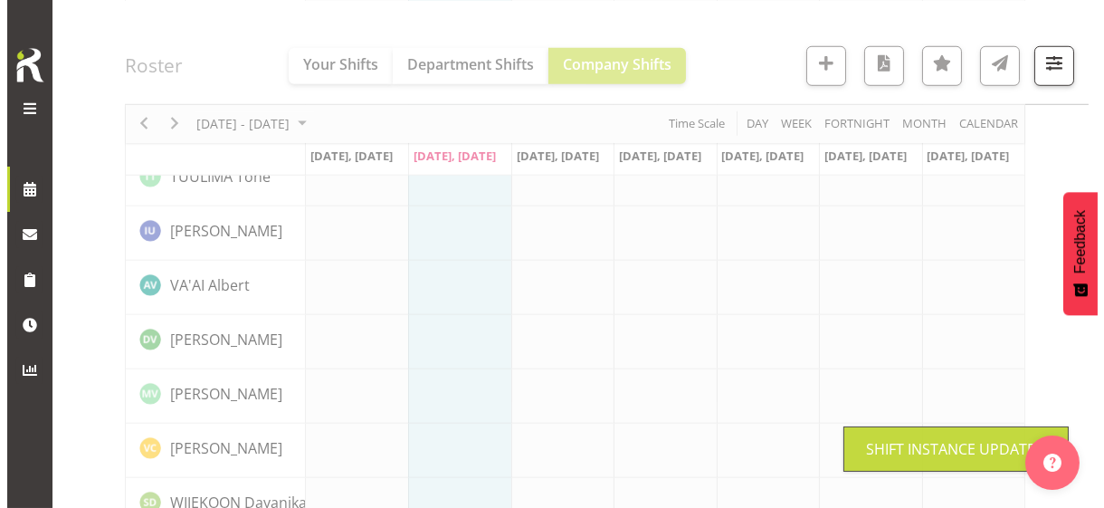
scroll to position [3102, 0]
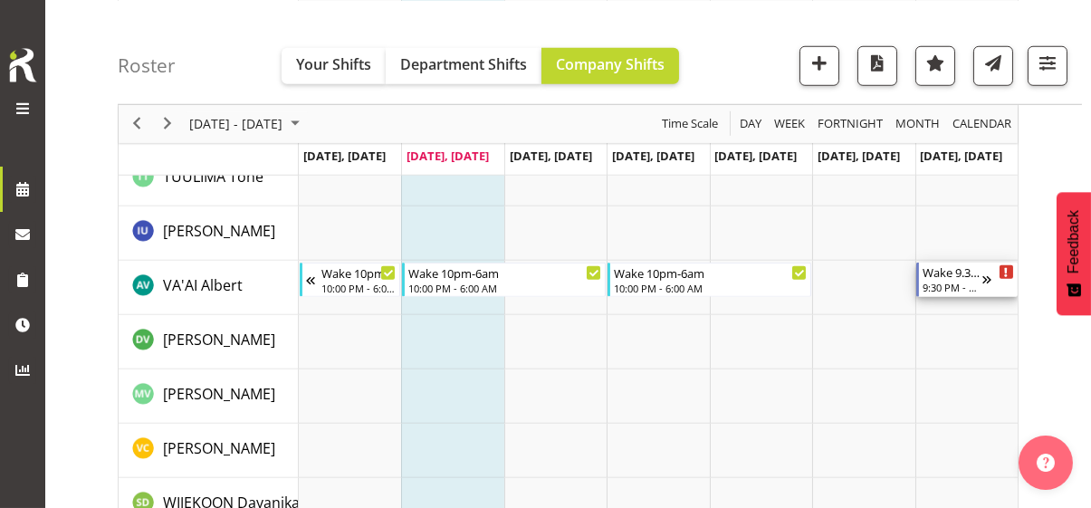
click at [951, 277] on div "Wake 9.30-6.30am" at bounding box center [952, 272] width 60 height 18
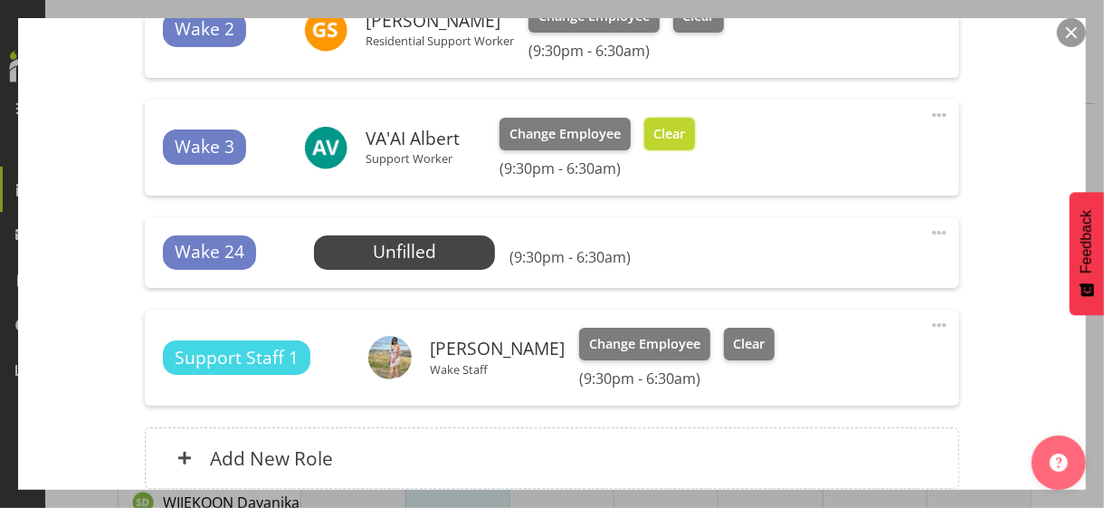
click at [658, 136] on span "Clear" at bounding box center [670, 134] width 32 height 20
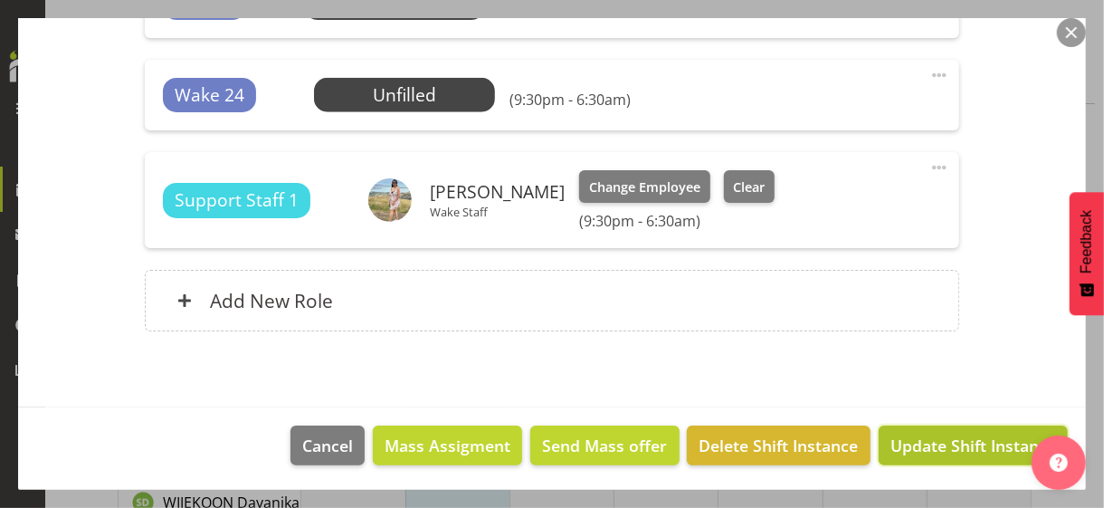
click at [899, 438] on span "Update Shift Instance" at bounding box center [974, 446] width 166 height 24
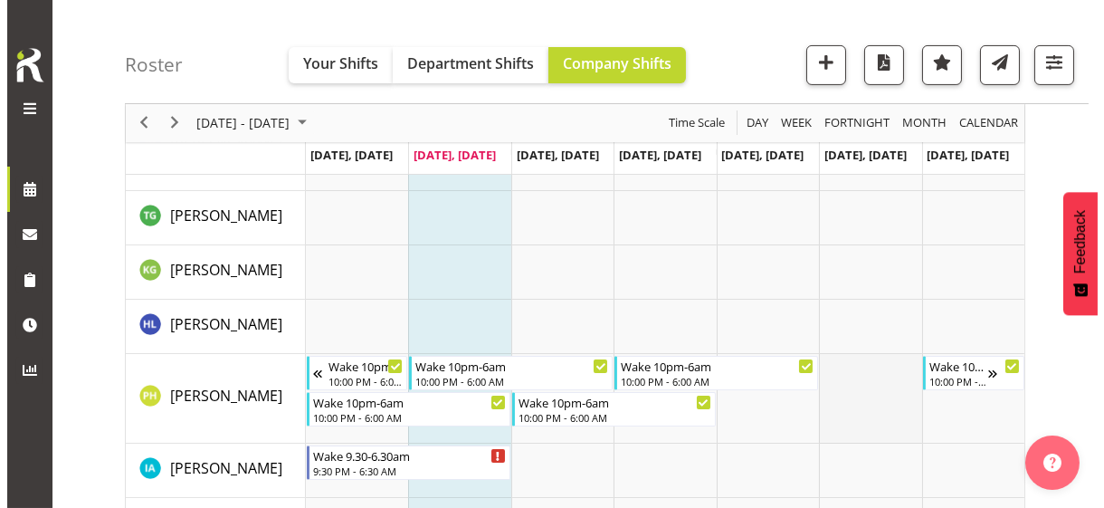
scroll to position [1020, 0]
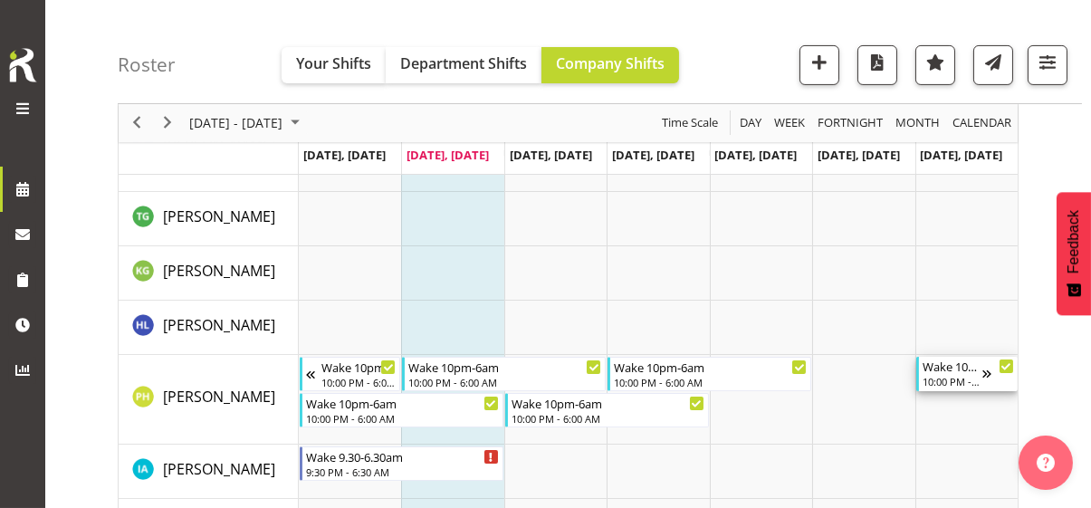
click at [963, 373] on div "Wake 10pm-6am 10:00 PM - 6:00 AM" at bounding box center [952, 374] width 60 height 34
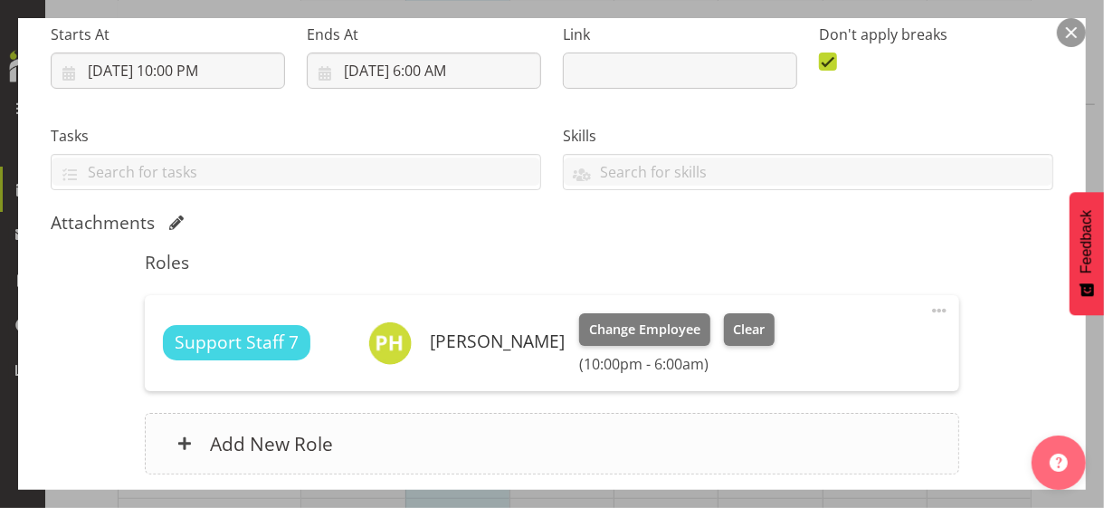
scroll to position [435, 0]
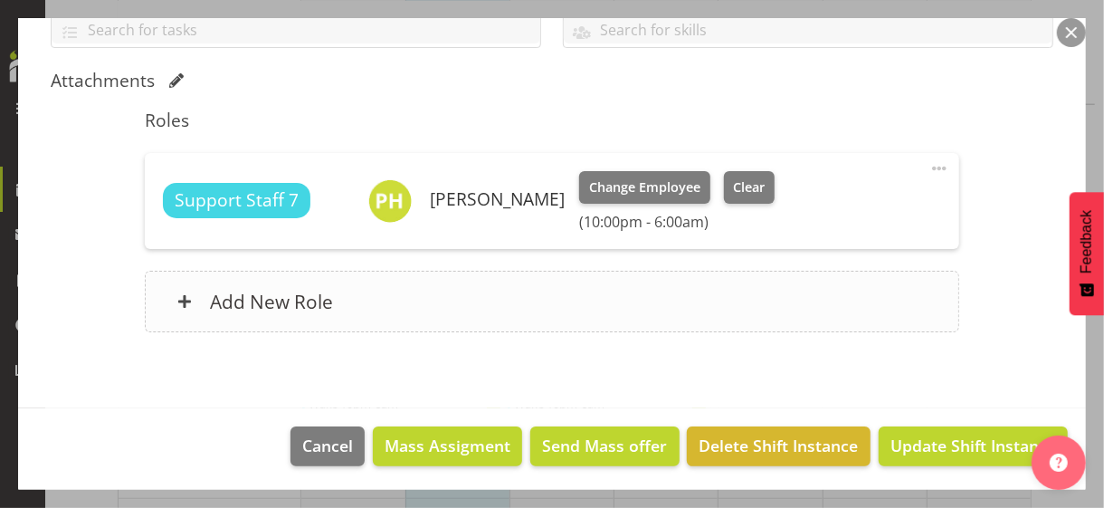
click at [603, 301] on div "Add New Role" at bounding box center [552, 302] width 814 height 62
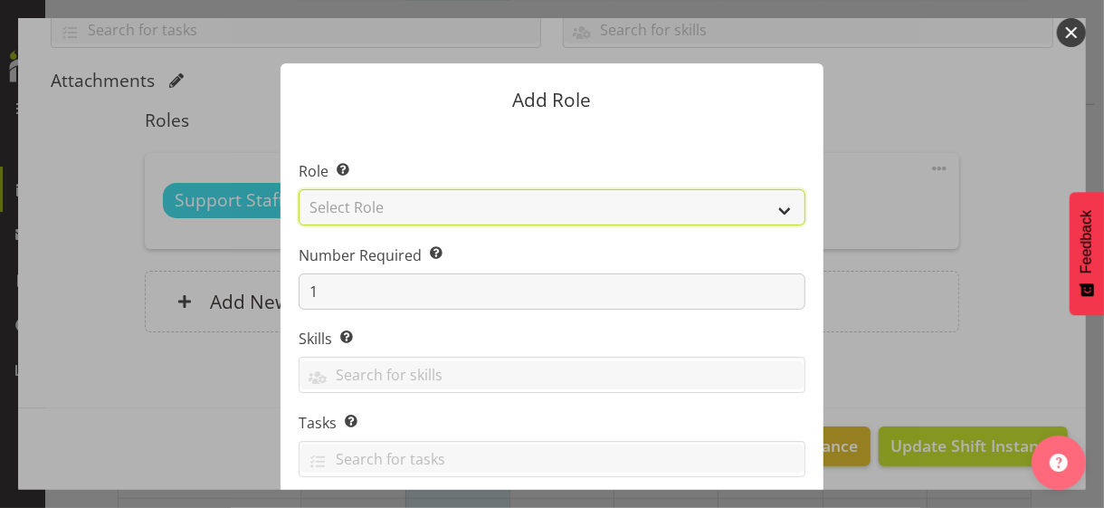
click at [418, 207] on select "Select Role CP House Leader Support Staff Wake" at bounding box center [552, 207] width 507 height 36
select select "1091"
click at [299, 189] on select "Select Role CP House Leader Support Staff Wake" at bounding box center [552, 207] width 507 height 36
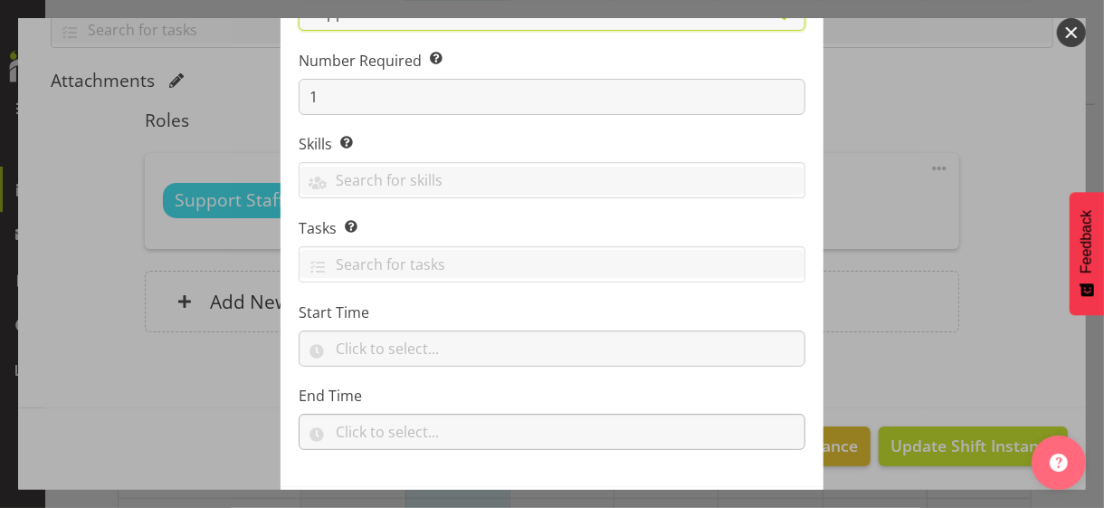
scroll to position [275, 0]
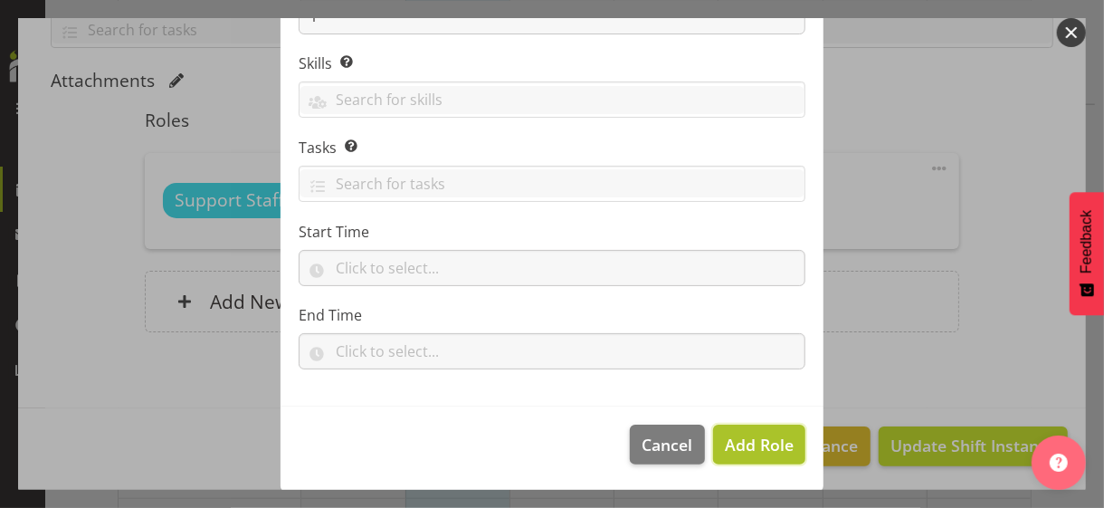
click at [752, 439] on span "Add Role" at bounding box center [759, 445] width 69 height 22
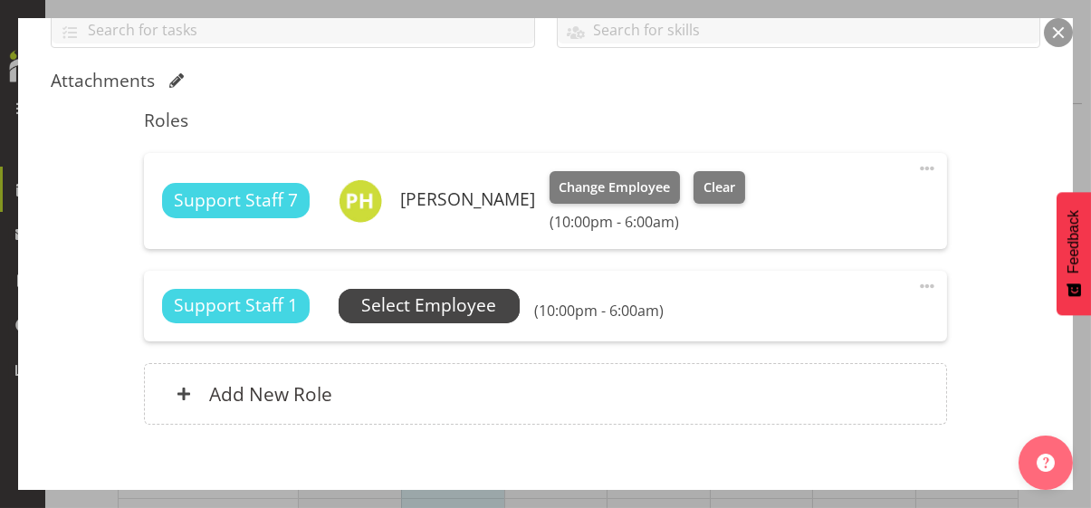
click at [440, 307] on span "Select Employee" at bounding box center [428, 305] width 135 height 26
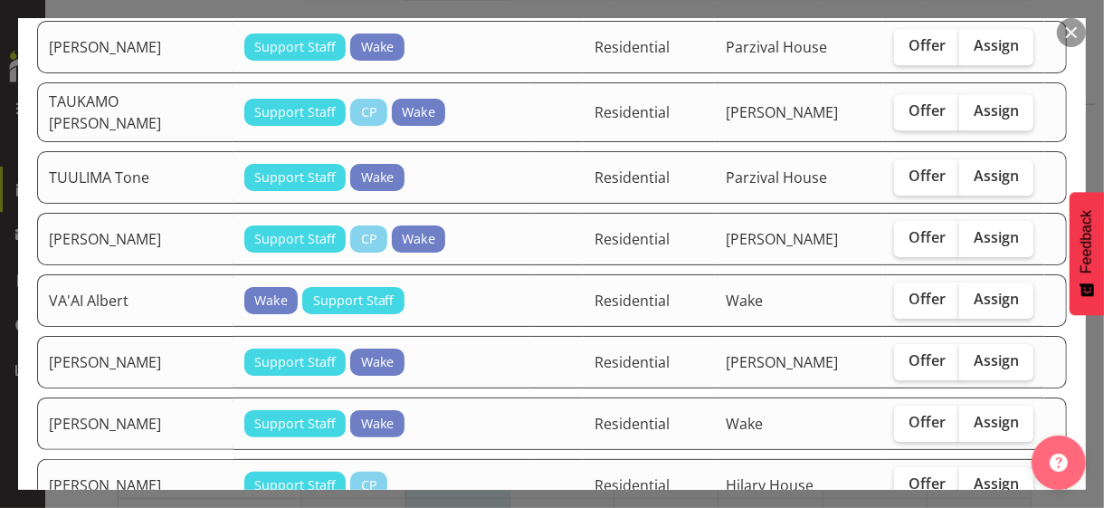
scroll to position [2897, 0]
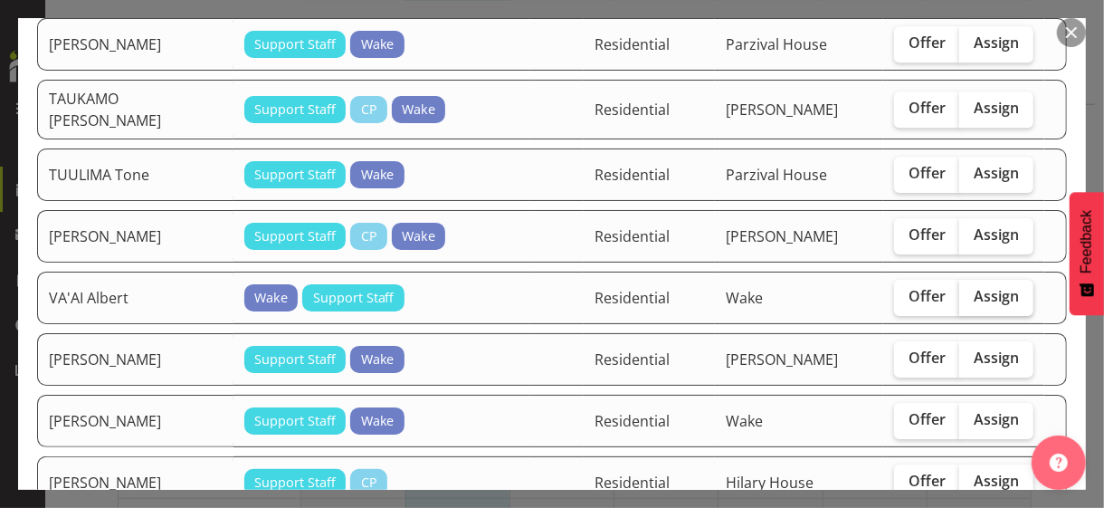
click at [984, 287] on span "Assign" at bounding box center [996, 296] width 45 height 18
click at [971, 291] on input "Assign" at bounding box center [966, 297] width 12 height 12
checkbox input "true"
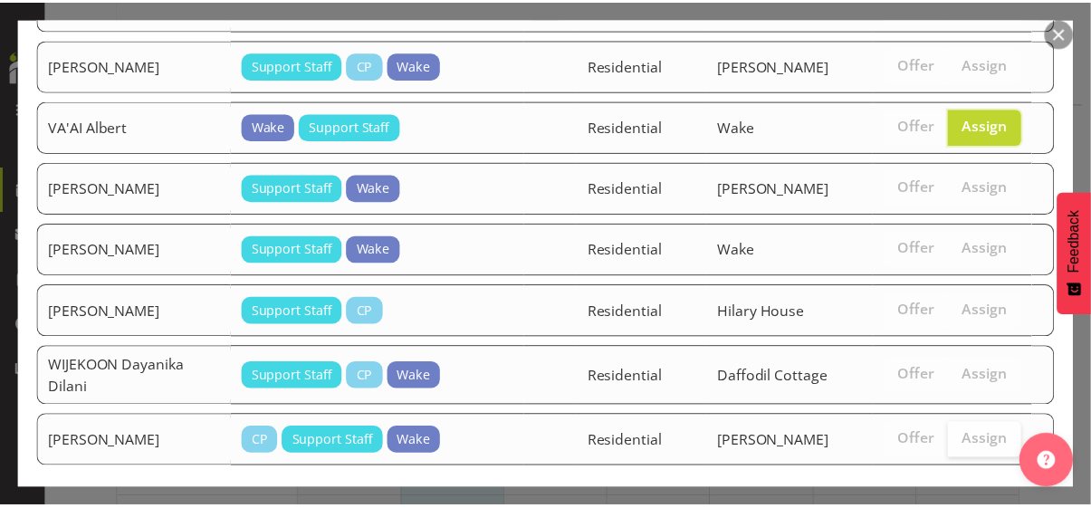
scroll to position [3108, 0]
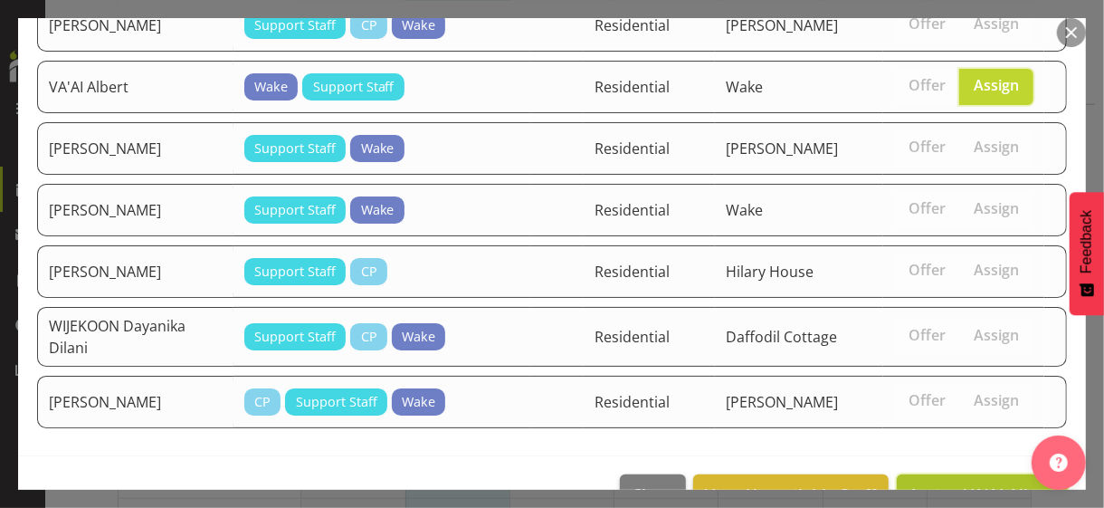
click at [952, 483] on span "Assign VA'AI Albert" at bounding box center [983, 494] width 148 height 22
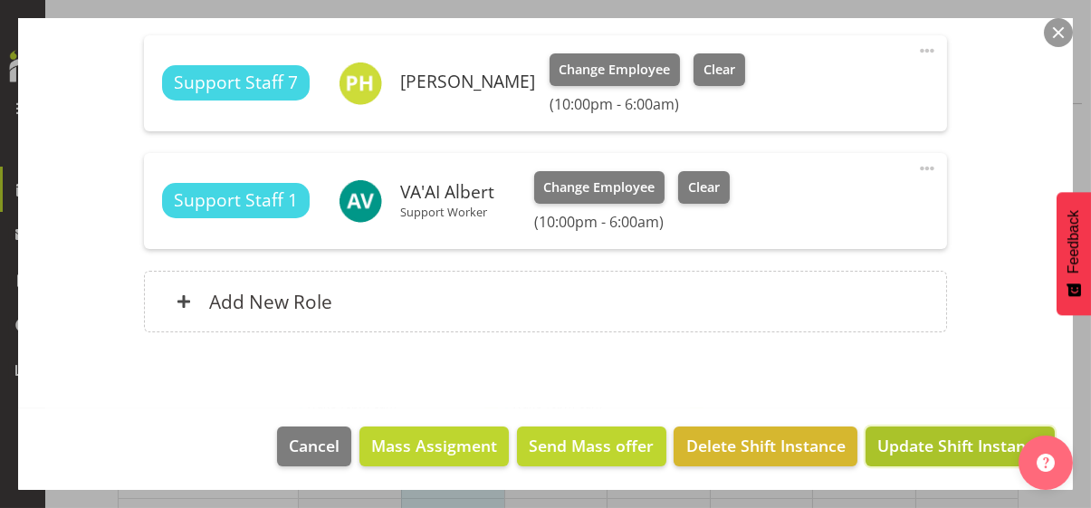
click at [941, 444] on span "Update Shift Instance" at bounding box center [960, 446] width 166 height 24
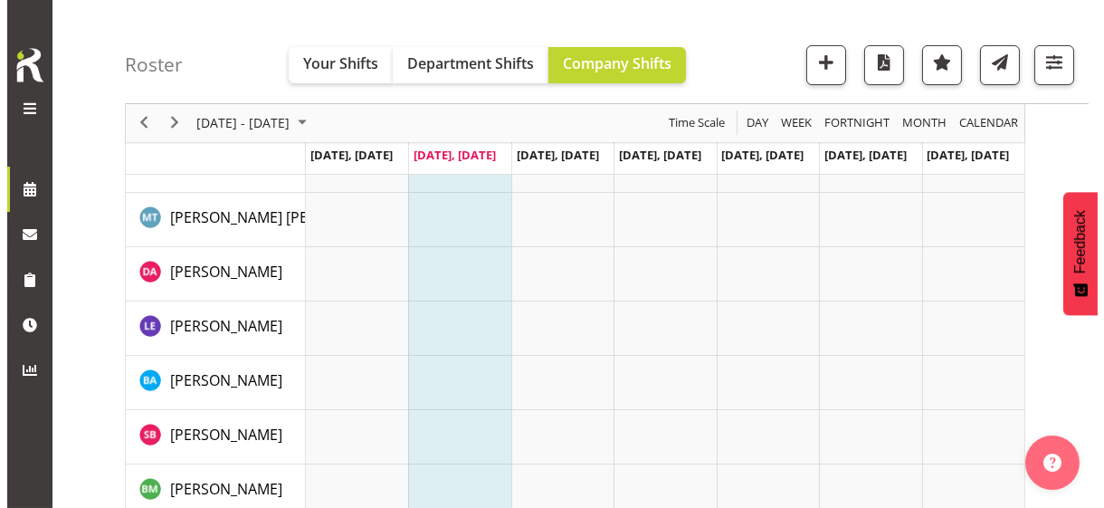
scroll to position [0, 0]
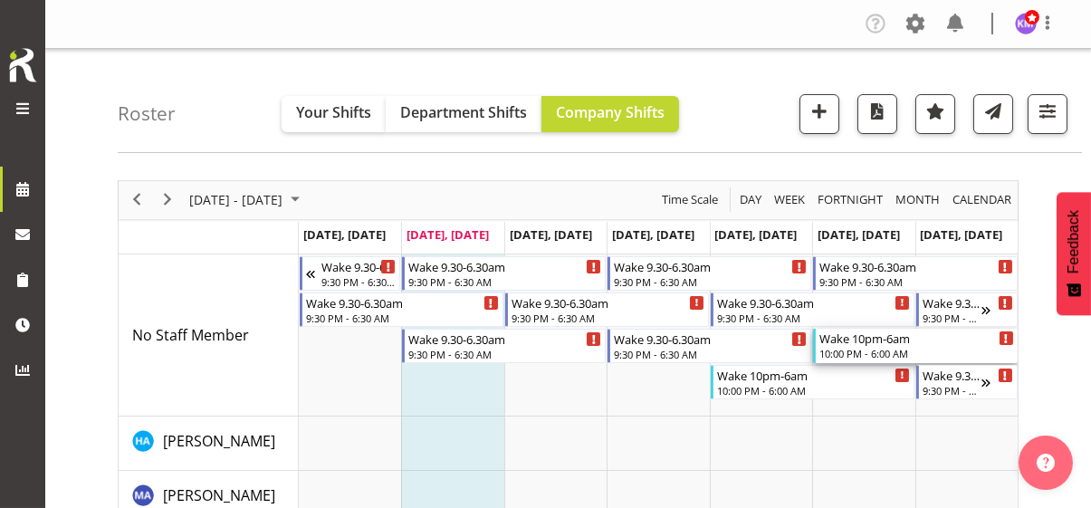
click at [849, 352] on div "10:00 PM - 6:00 AM" at bounding box center [916, 353] width 194 height 14
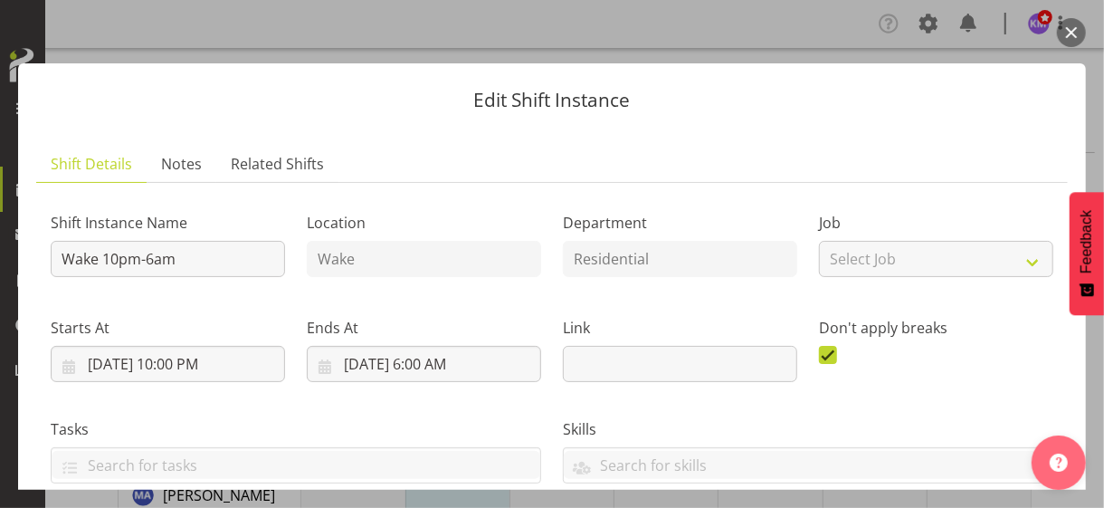
scroll to position [410, 0]
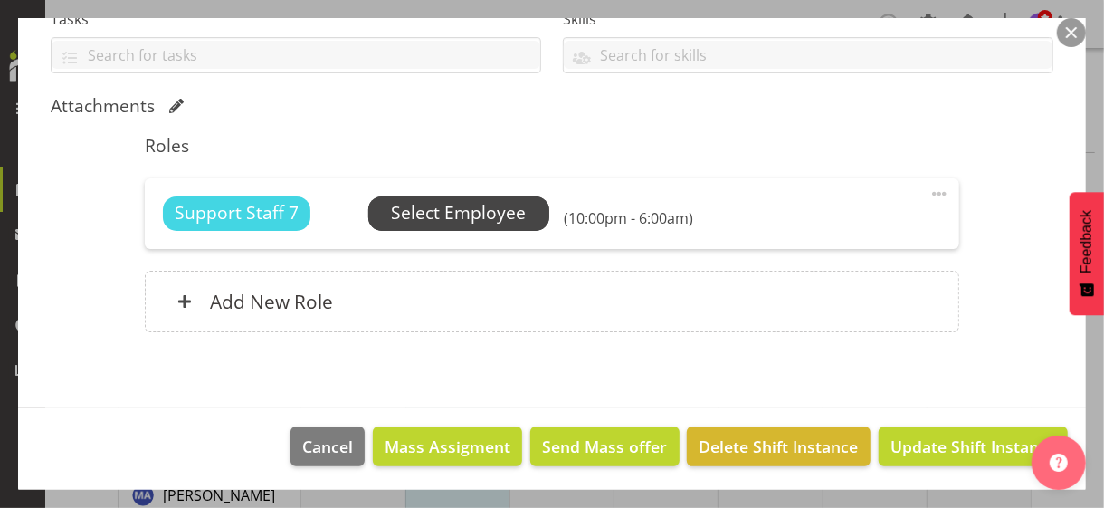
click at [458, 222] on span "Select Employee" at bounding box center [458, 213] width 135 height 26
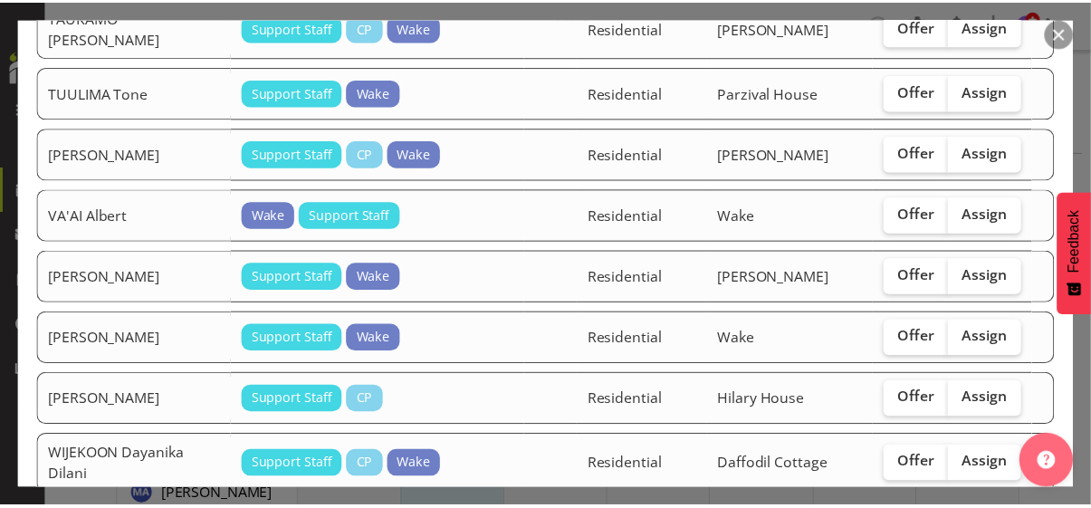
scroll to position [3078, 0]
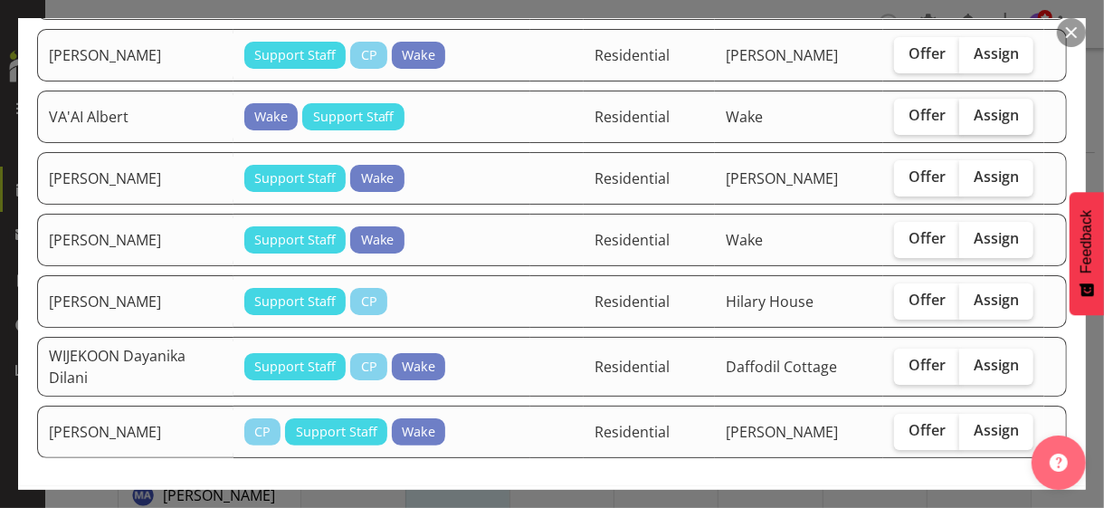
click at [968, 99] on label "Assign" at bounding box center [997, 117] width 74 height 36
click at [968, 110] on input "Assign" at bounding box center [966, 116] width 12 height 12
checkbox input "true"
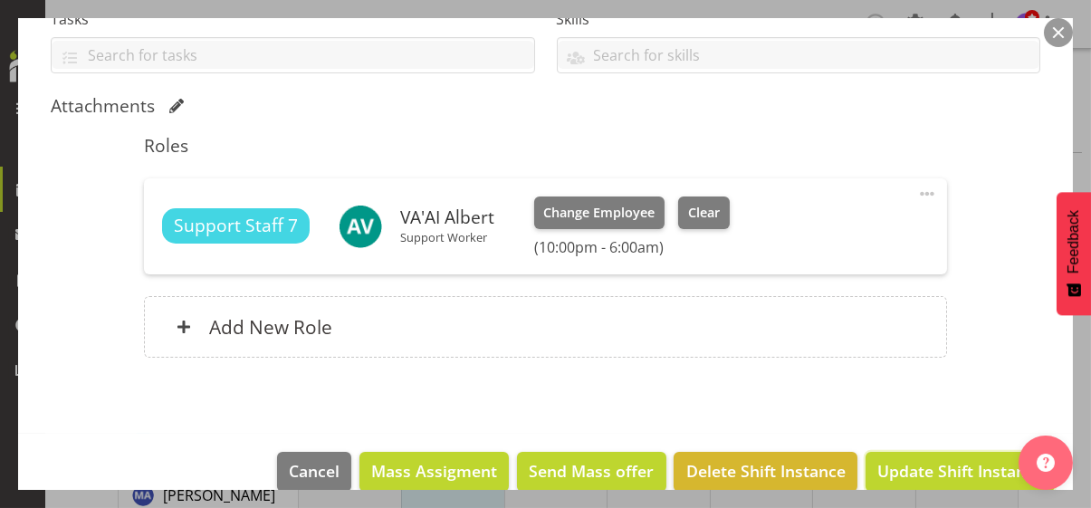
click at [947, 466] on span "Update Shift Instance" at bounding box center [960, 471] width 166 height 24
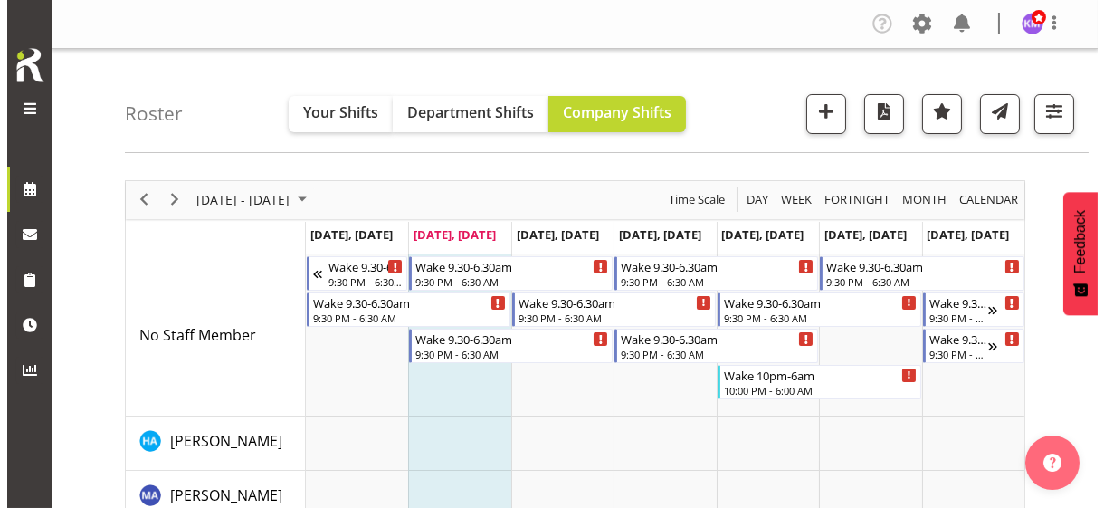
scroll to position [0, 0]
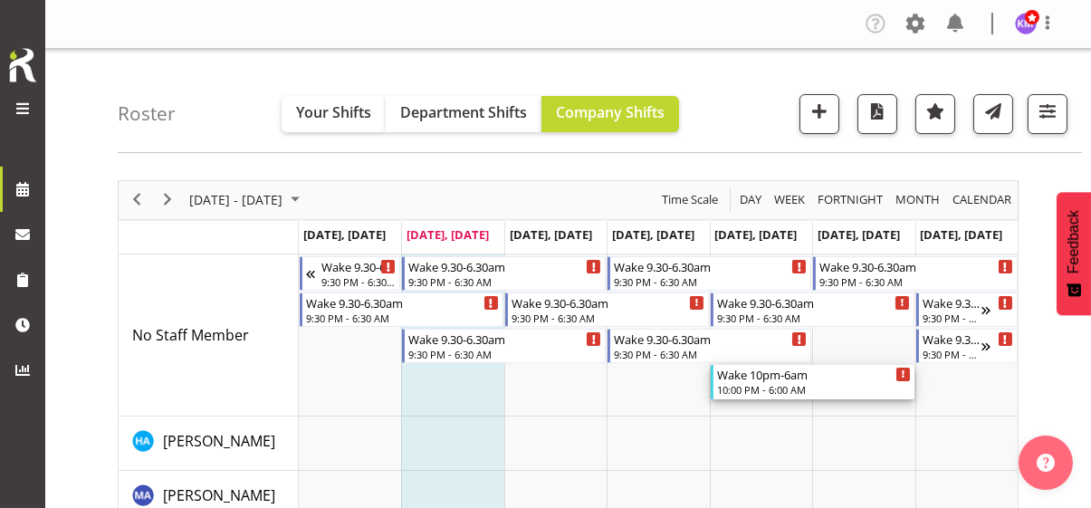
click at [745, 381] on div "Wake 10pm-6am 10:00 PM - 6:00 AM" at bounding box center [814, 382] width 194 height 34
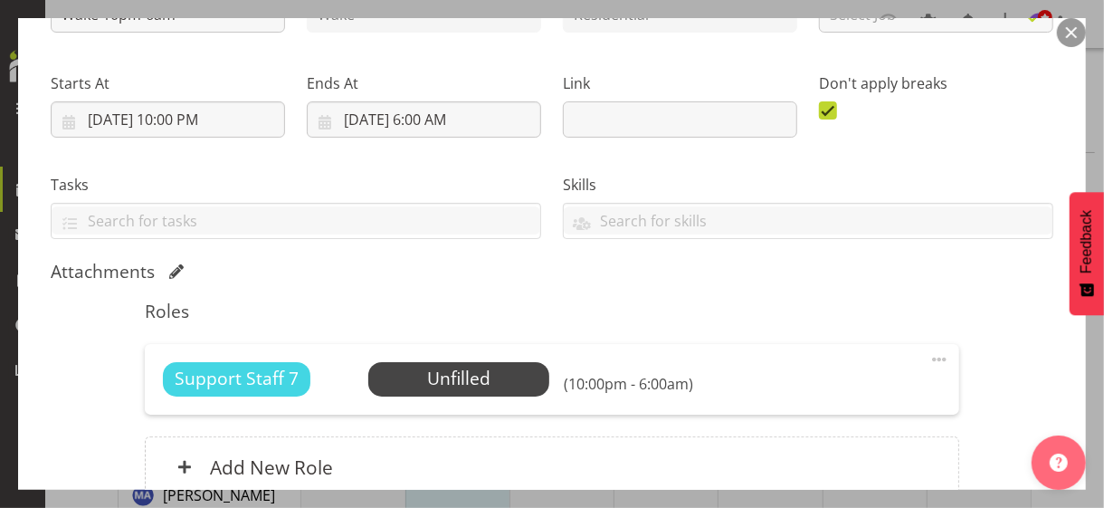
scroll to position [410, 0]
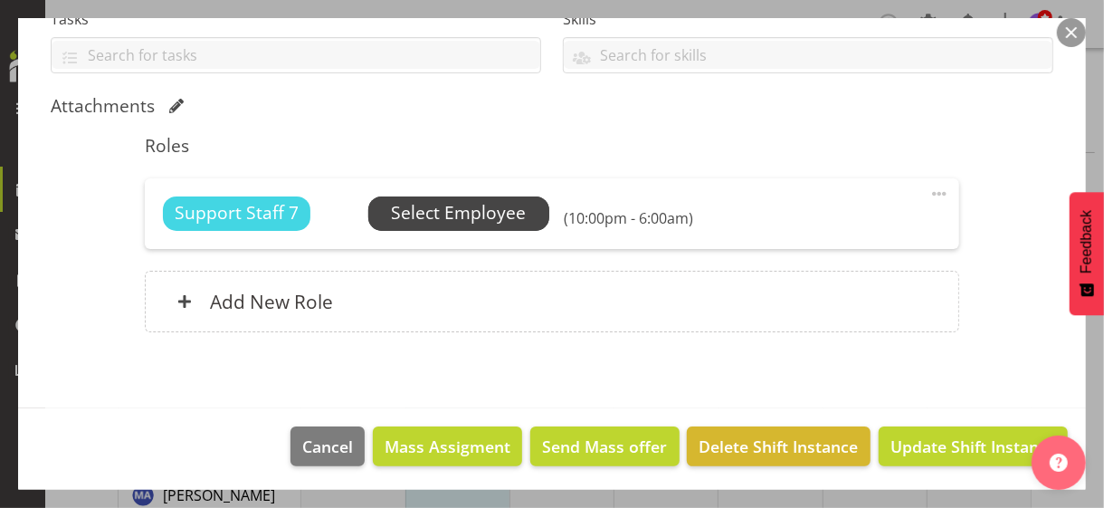
click at [441, 214] on span "Select Employee" at bounding box center [458, 213] width 135 height 26
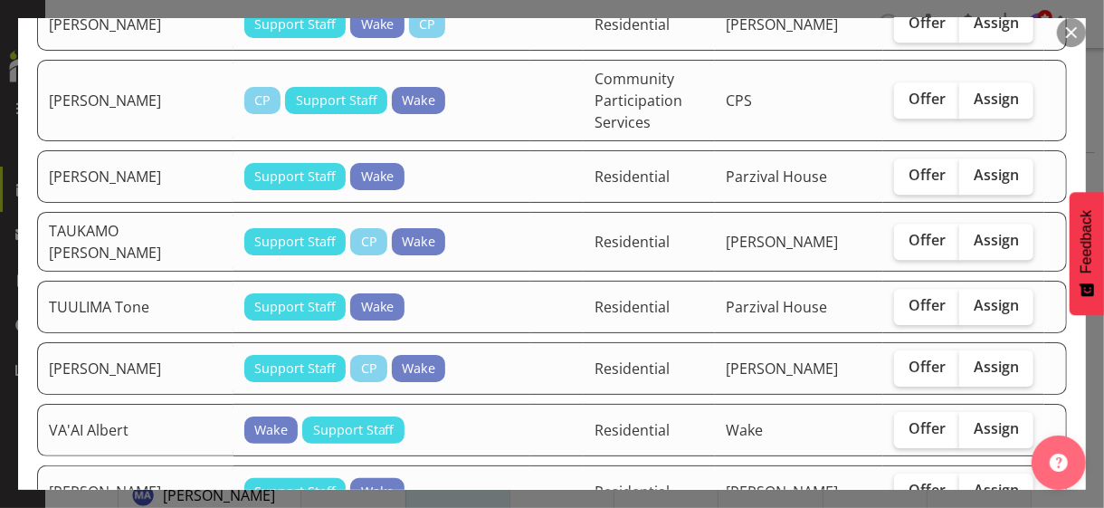
scroll to position [2806, 0]
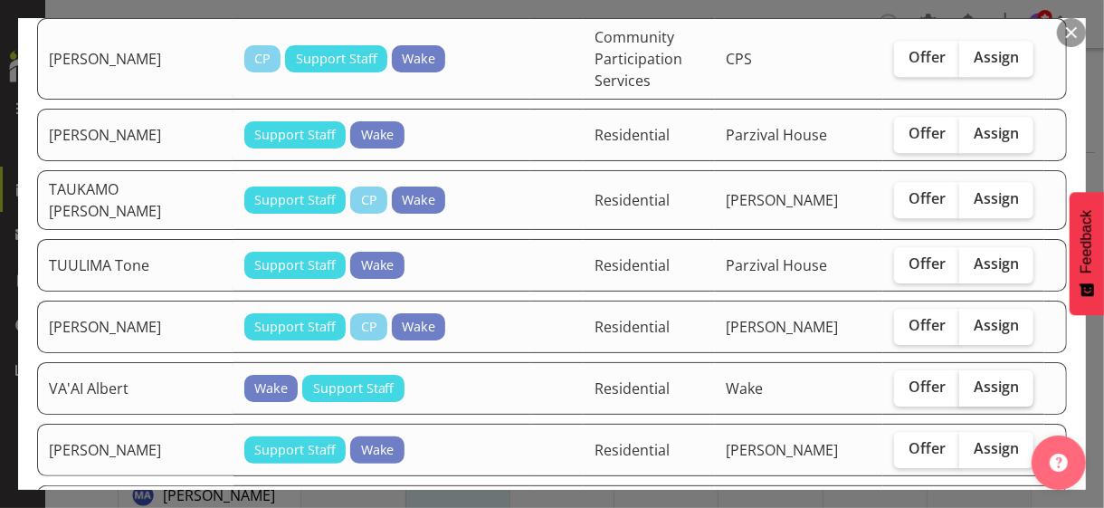
click at [982, 378] on span "Assign" at bounding box center [996, 387] width 45 height 18
click at [971, 381] on input "Assign" at bounding box center [966, 387] width 12 height 12
checkbox input "true"
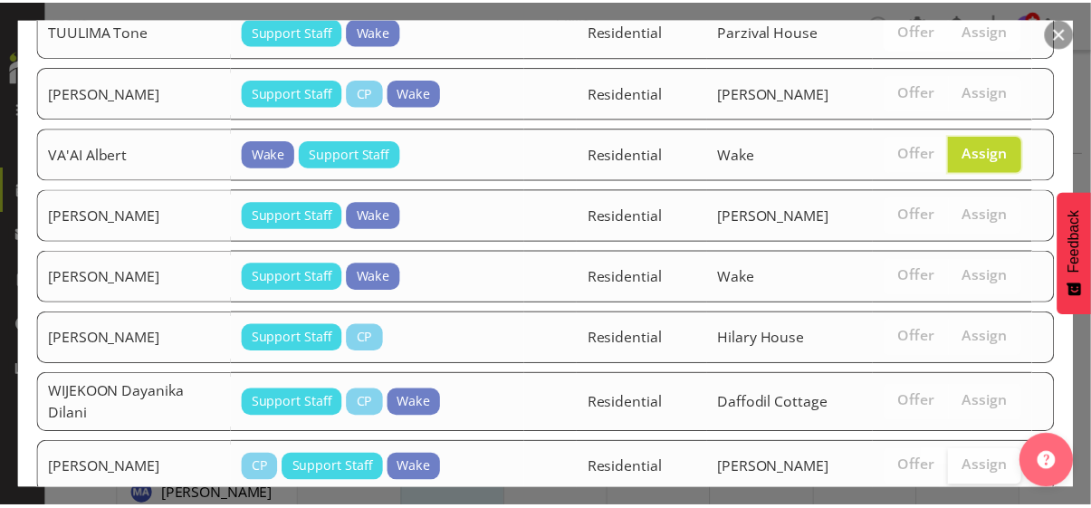
scroll to position [3108, 0]
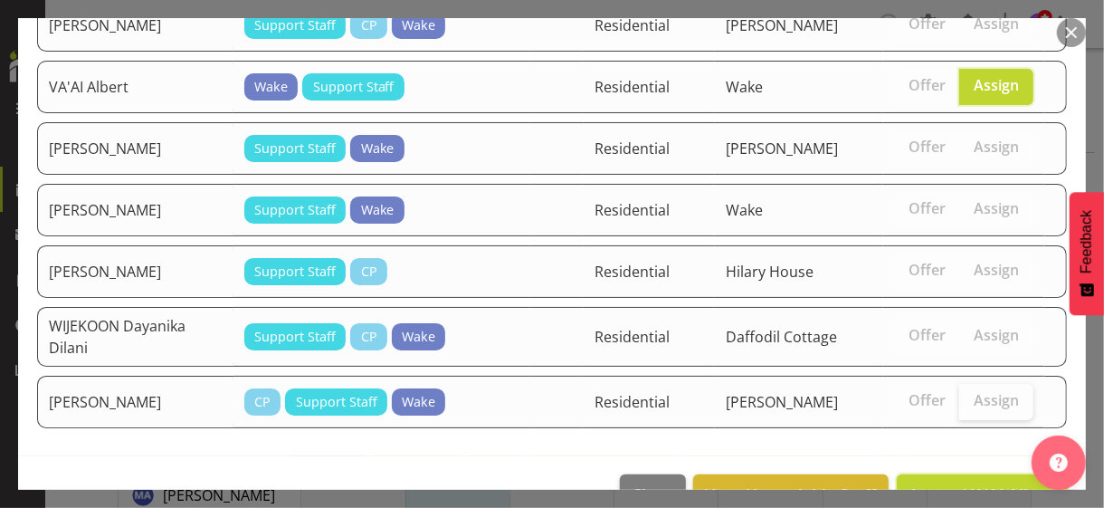
click at [942, 483] on span "Assign VA'AI Albert" at bounding box center [983, 494] width 148 height 22
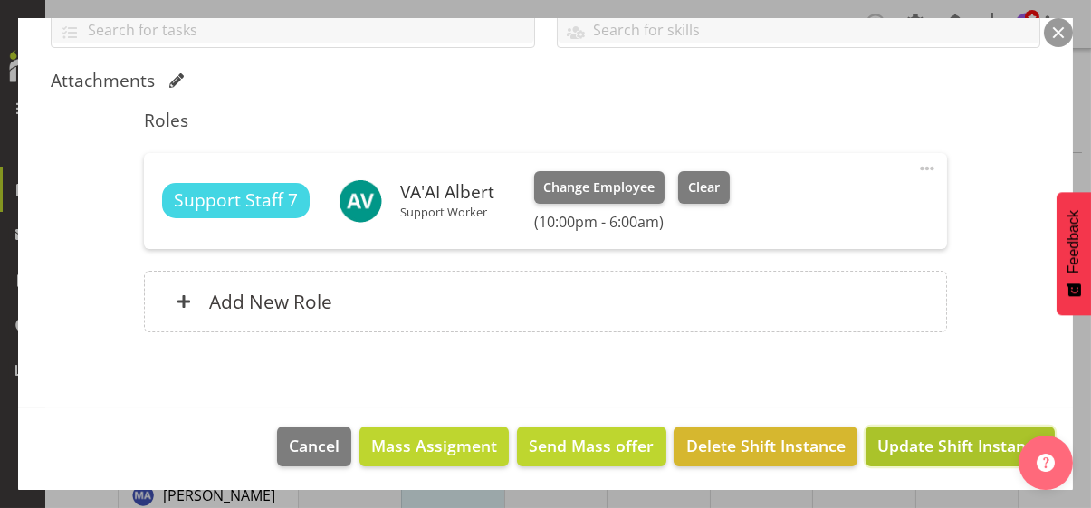
click at [942, 440] on span "Update Shift Instance" at bounding box center [960, 446] width 166 height 24
